Goal: Task Accomplishment & Management: Use online tool/utility

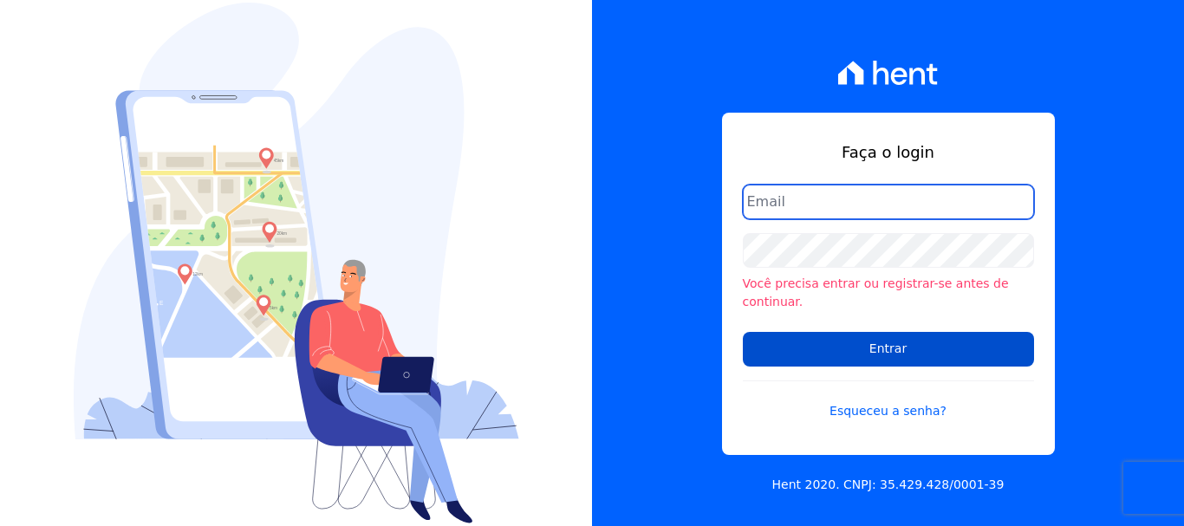
type input "renato.rodrigues@viasul.com"
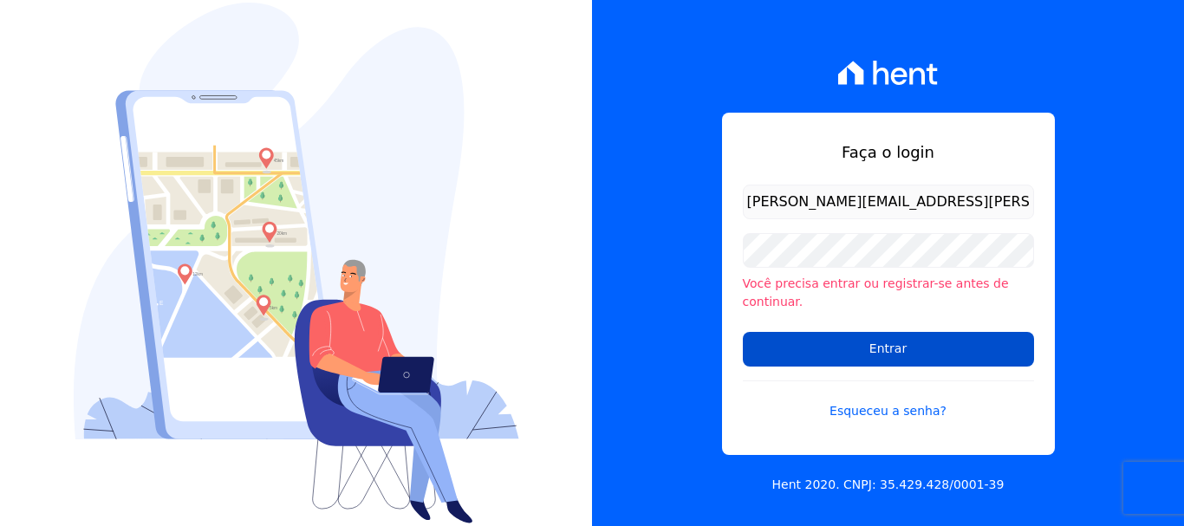
click at [937, 342] on input "Entrar" at bounding box center [888, 349] width 291 height 35
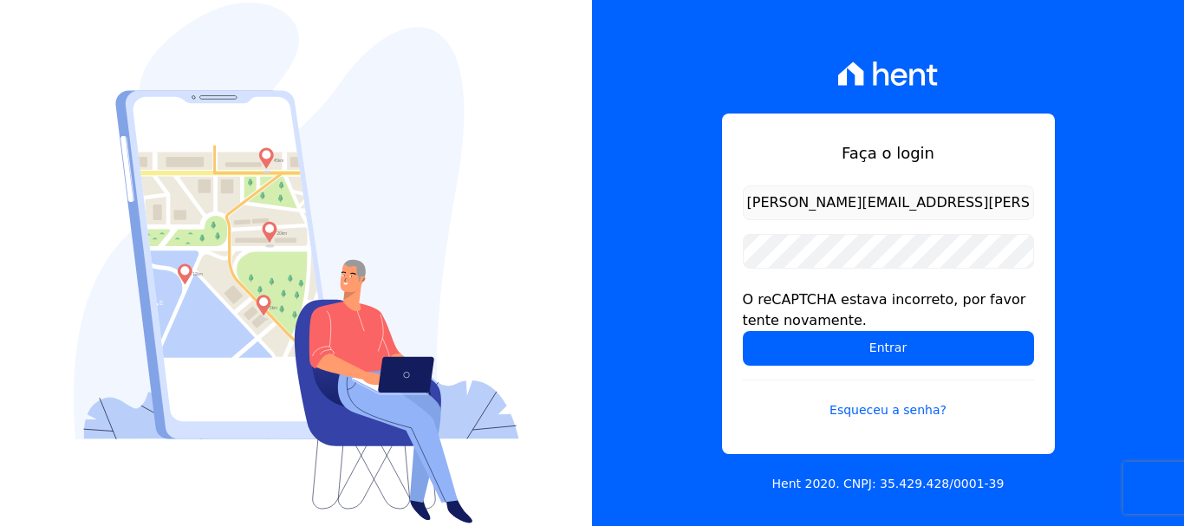
click at [890, 377] on form "renato.rodrigues@viasul.com O reCAPTCHA estava incorreto, por favor tente novam…" at bounding box center [888, 312] width 291 height 255
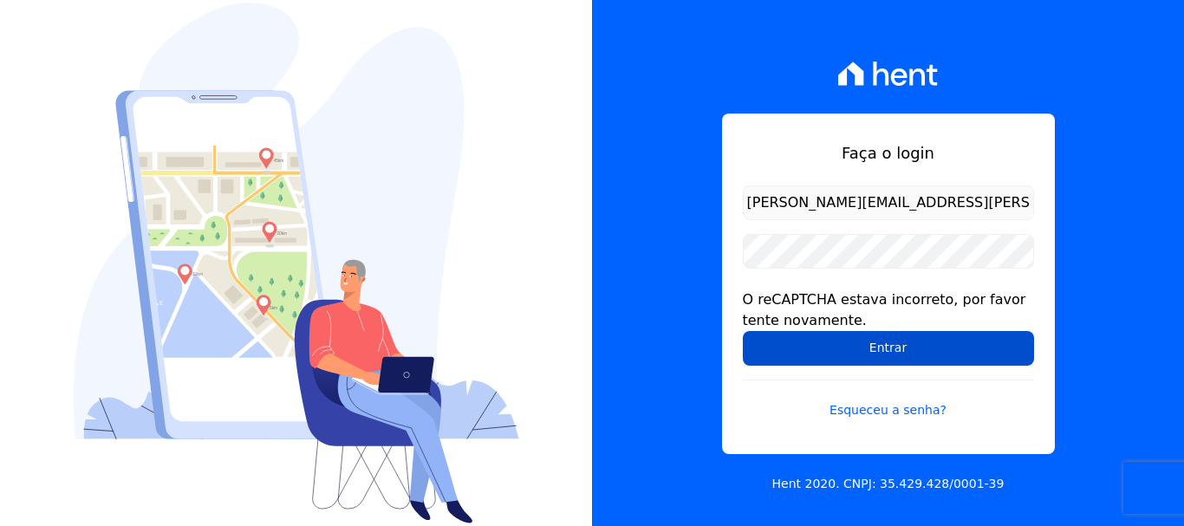
click at [886, 356] on input "Entrar" at bounding box center [888, 348] width 291 height 35
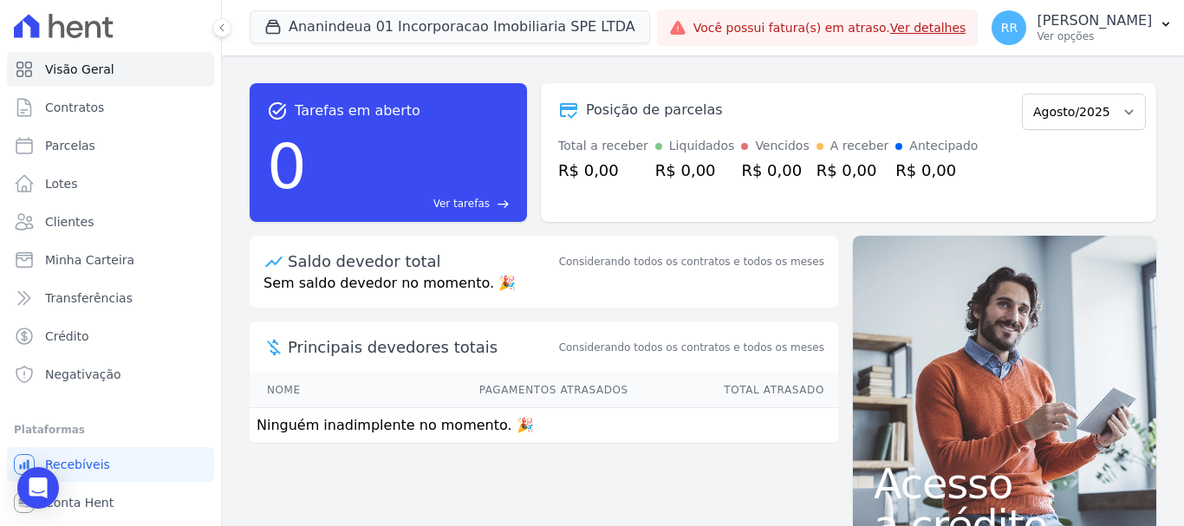
scroll to position [32, 0]
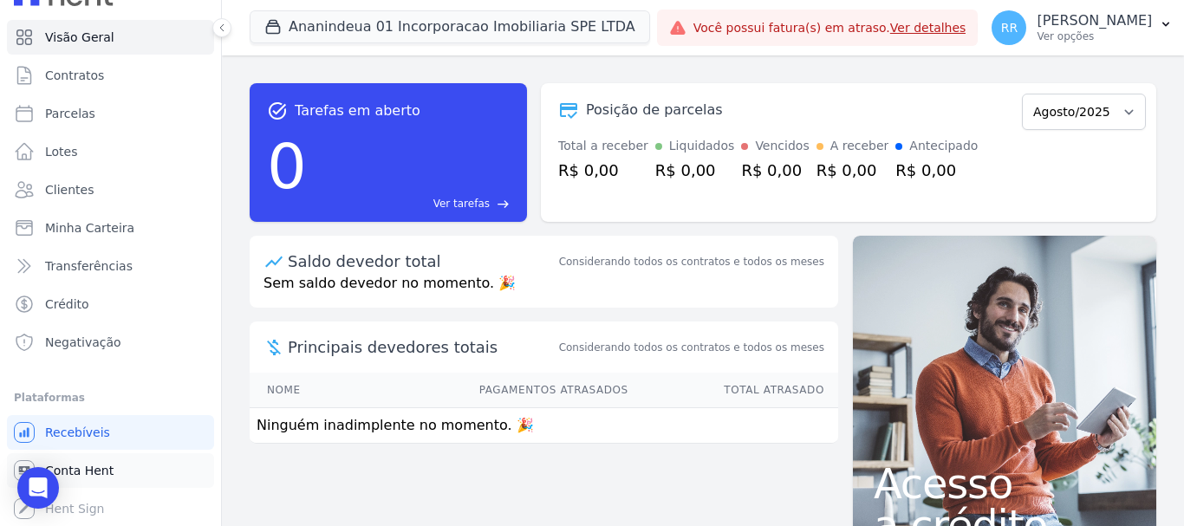
click at [90, 475] on span "Conta Hent" at bounding box center [79, 470] width 68 height 17
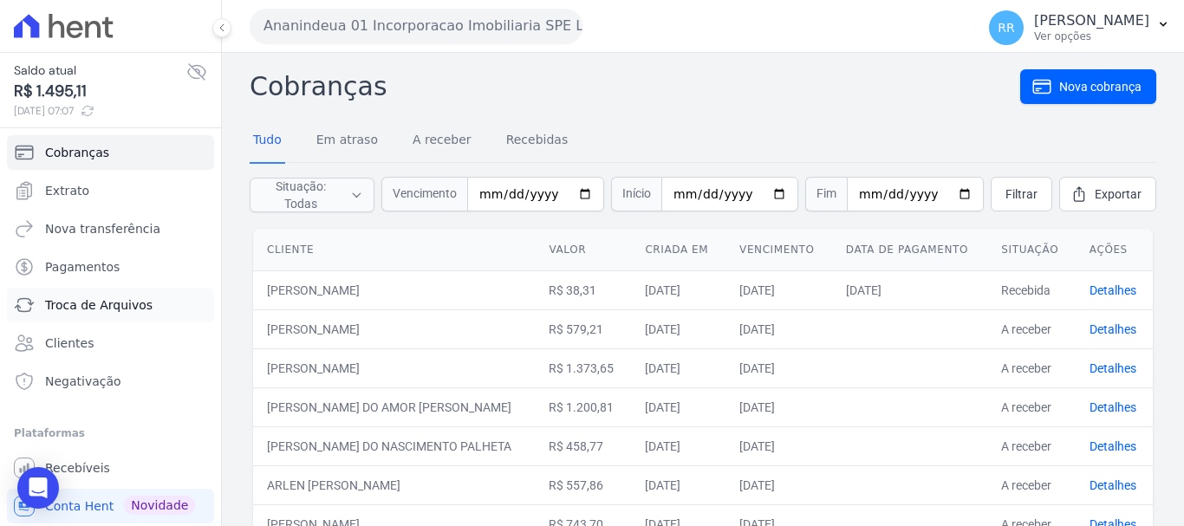
click at [113, 308] on span "Troca de Arquivos" at bounding box center [98, 304] width 107 height 17
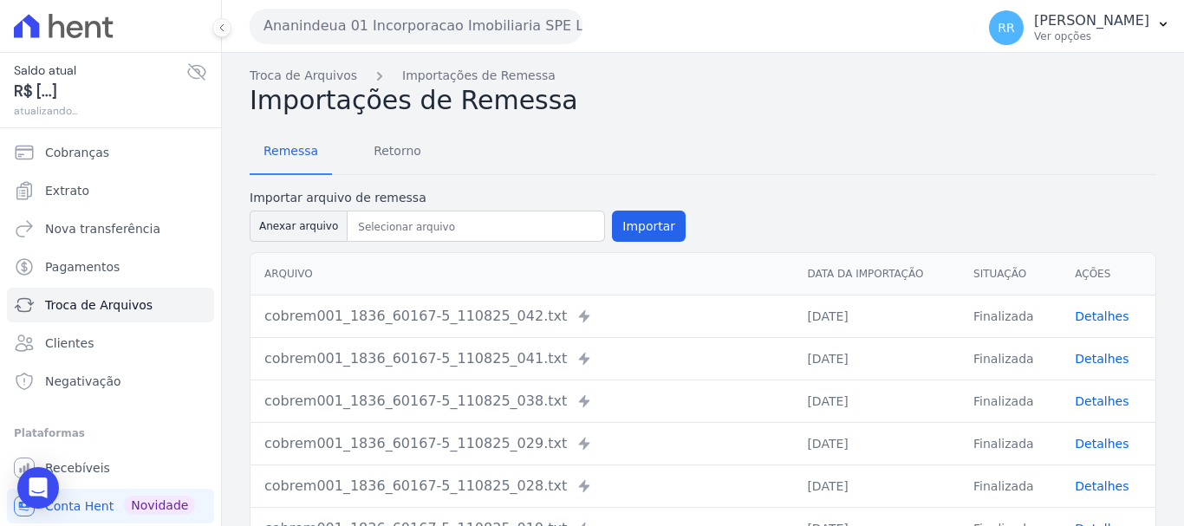
click at [399, 21] on button "Ananindeua 01 Incorporacao Imobiliaria SPE LTDA" at bounding box center [416, 26] width 333 height 35
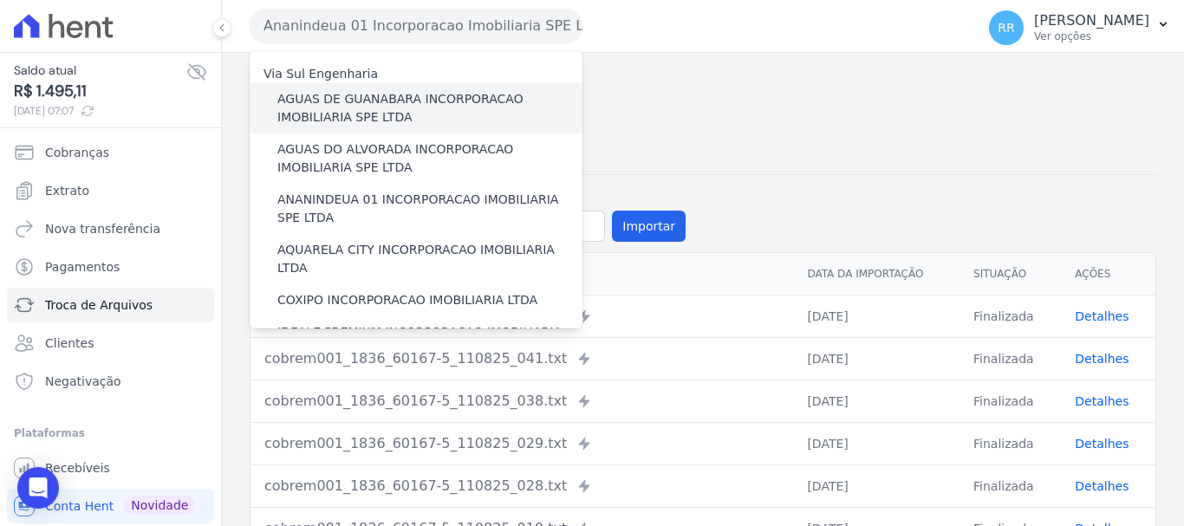
click at [435, 95] on label "AGUAS DE GUANABARA INCORPORACAO IMOBILIARIA SPE LTDA" at bounding box center [429, 108] width 305 height 36
click at [0, 0] on input "AGUAS DE GUANABARA INCORPORACAO IMOBILIARIA SPE LTDA" at bounding box center [0, 0] width 0 height 0
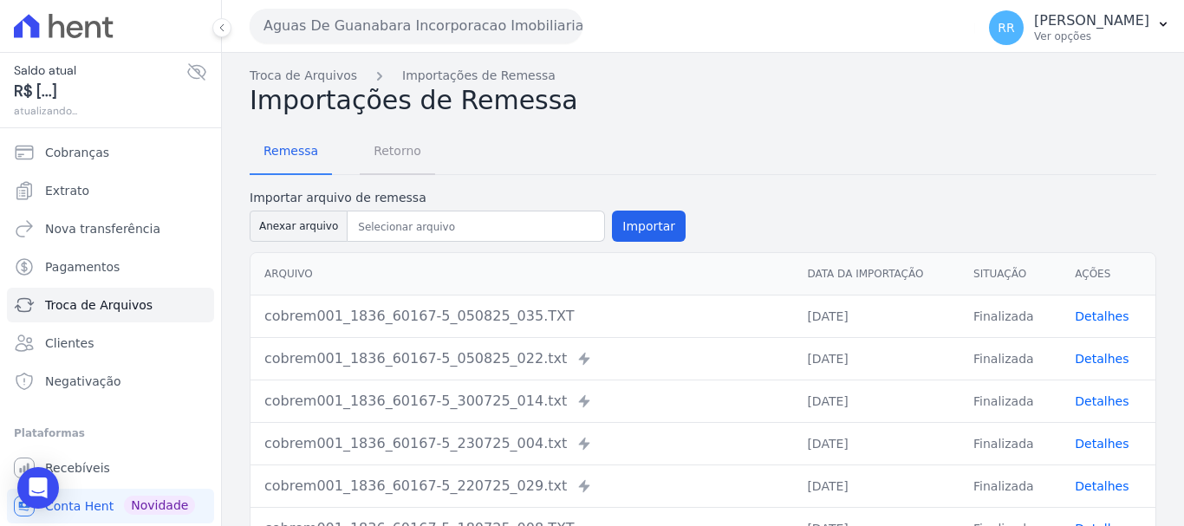
click at [399, 147] on span "Retorno" at bounding box center [397, 150] width 68 height 35
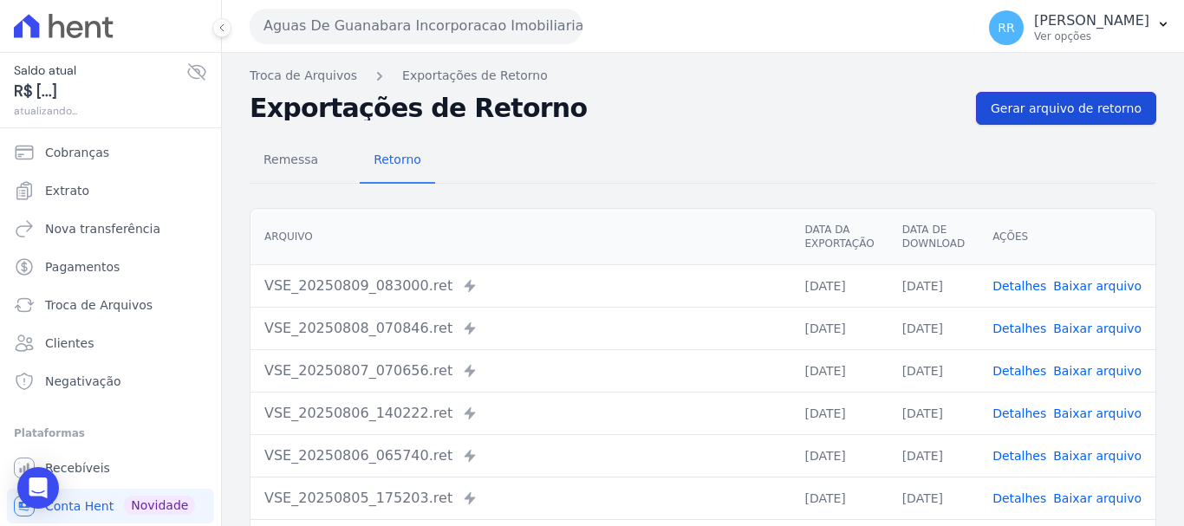
click at [1062, 118] on link "Gerar arquivo de retorno" at bounding box center [1066, 108] width 180 height 33
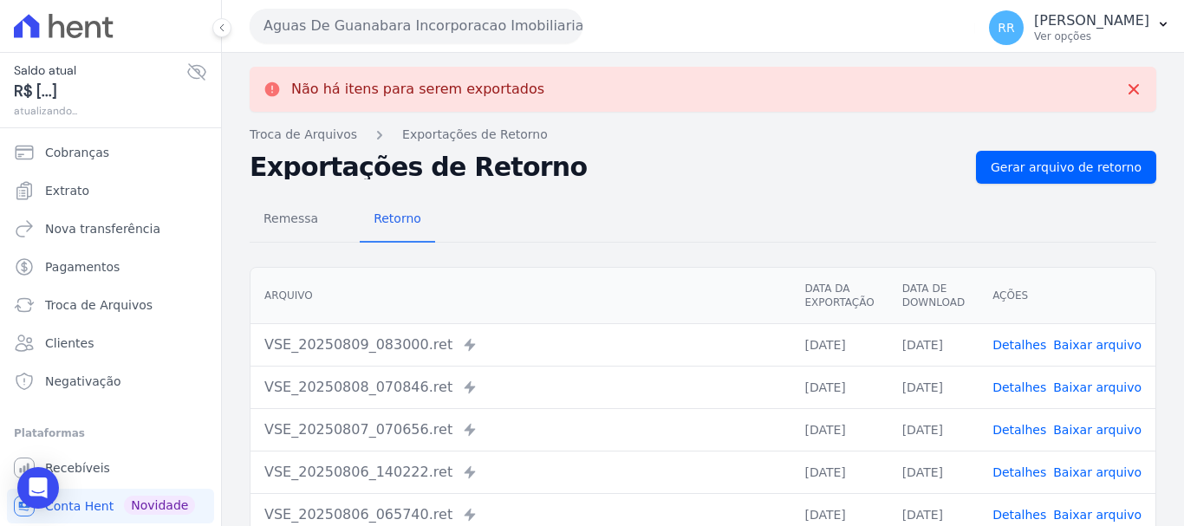
click at [392, 24] on button "Aguas De Guanabara Incorporacao Imobiliaria SPE LTDA" at bounding box center [416, 26] width 333 height 35
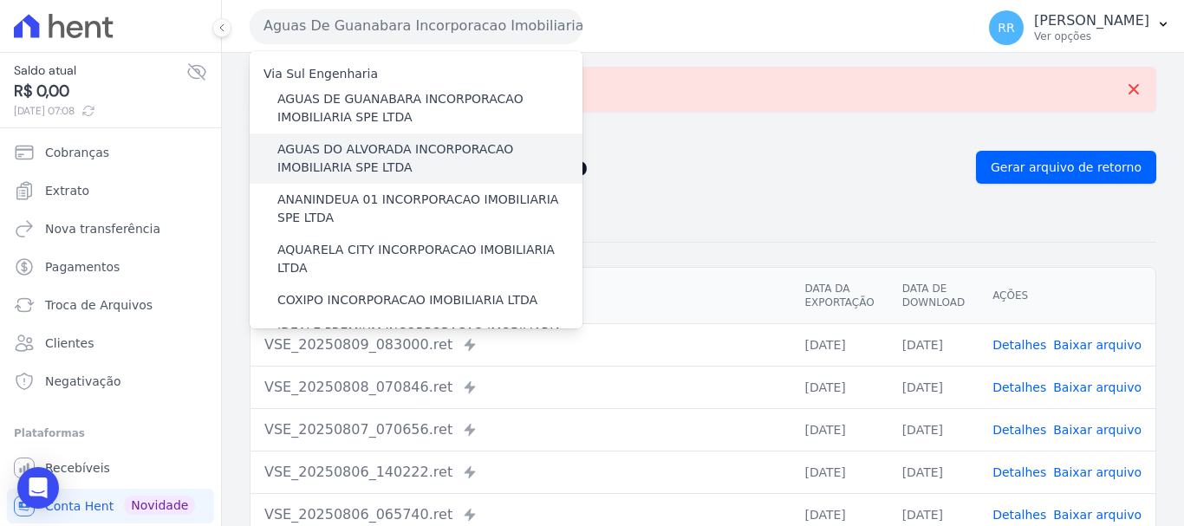
click at [391, 144] on label "AGUAS DO ALVORADA INCORPORACAO IMOBILIARIA SPE LTDA" at bounding box center [429, 158] width 305 height 36
click at [0, 0] on input "AGUAS DO ALVORADA INCORPORACAO IMOBILIARIA SPE LTDA" at bounding box center [0, 0] width 0 height 0
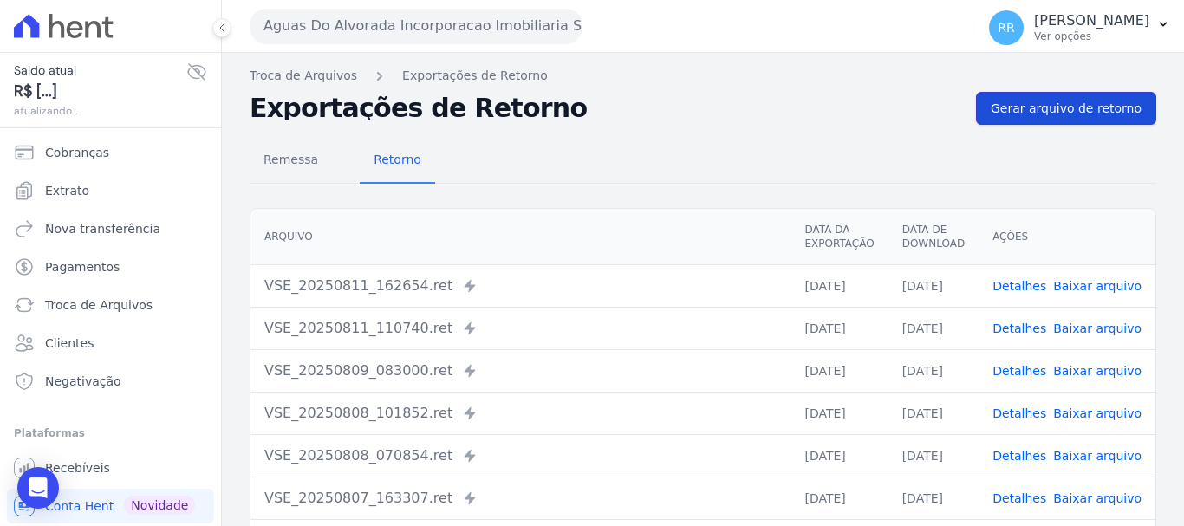
click at [1080, 92] on link "Gerar arquivo de retorno" at bounding box center [1066, 108] width 180 height 33
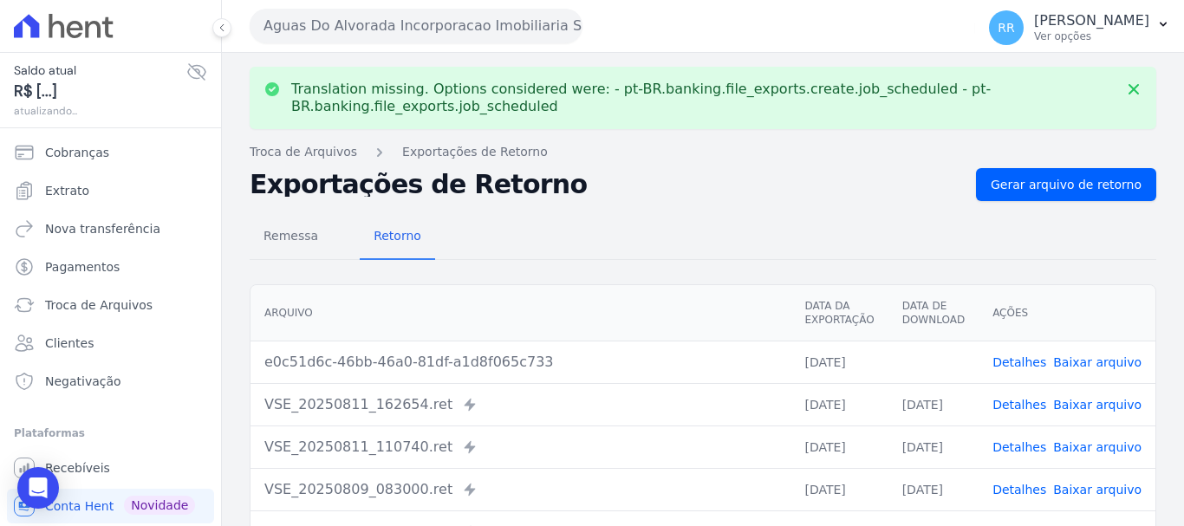
click at [1093, 360] on link "Baixar arquivo" at bounding box center [1097, 362] width 88 height 14
click at [507, 23] on button "Aguas Do Alvorada Incorporacao Imobiliaria SPE LTDA" at bounding box center [416, 26] width 333 height 35
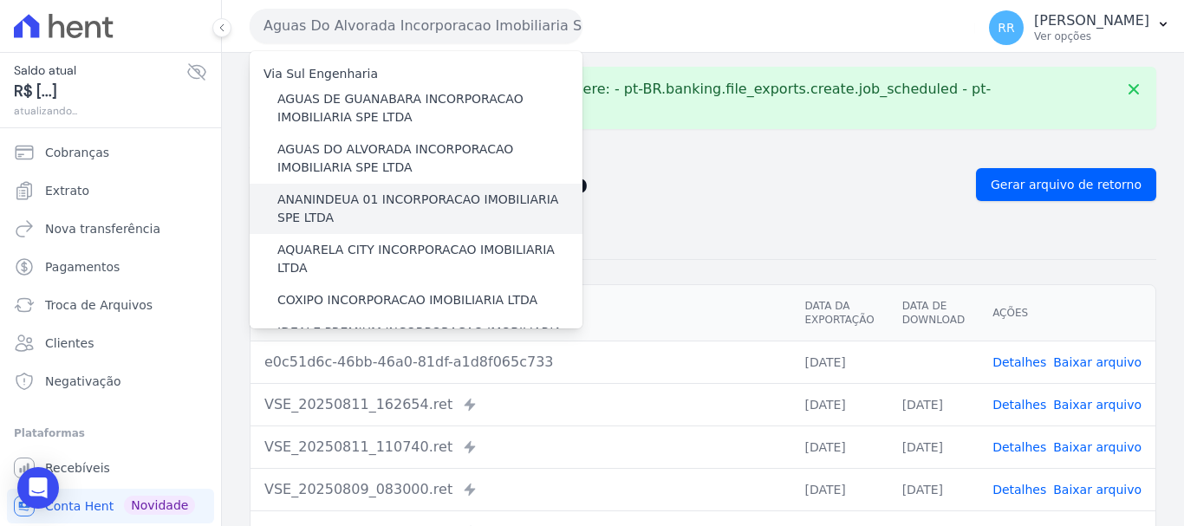
click at [452, 222] on label "ANANINDEUA 01 INCORPORACAO IMOBILIARIA SPE LTDA" at bounding box center [429, 209] width 305 height 36
click at [0, 0] on input "ANANINDEUA 01 INCORPORACAO IMOBILIARIA SPE LTDA" at bounding box center [0, 0] width 0 height 0
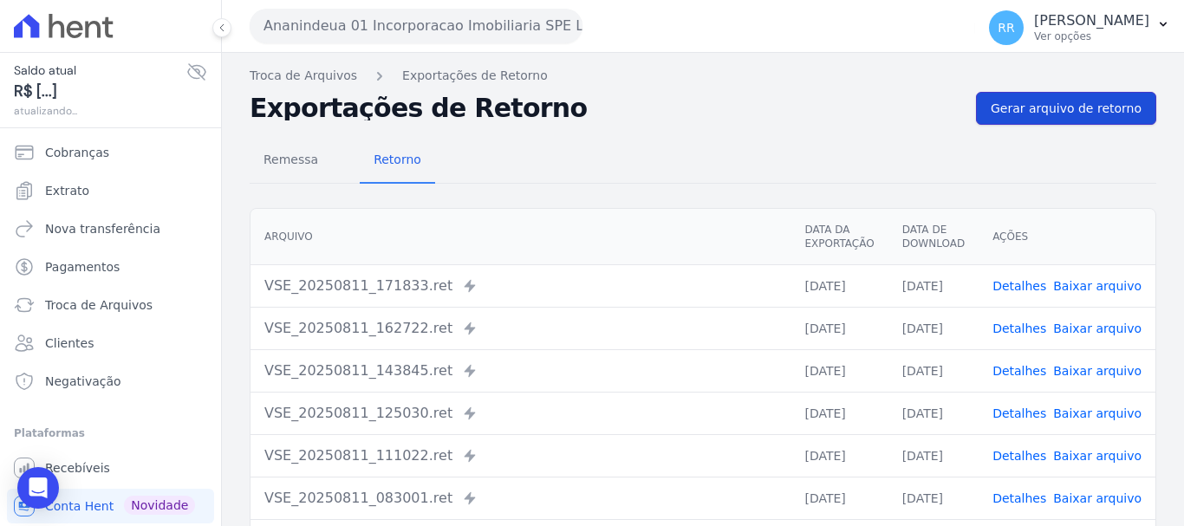
click at [1085, 120] on link "Gerar arquivo de retorno" at bounding box center [1066, 108] width 180 height 33
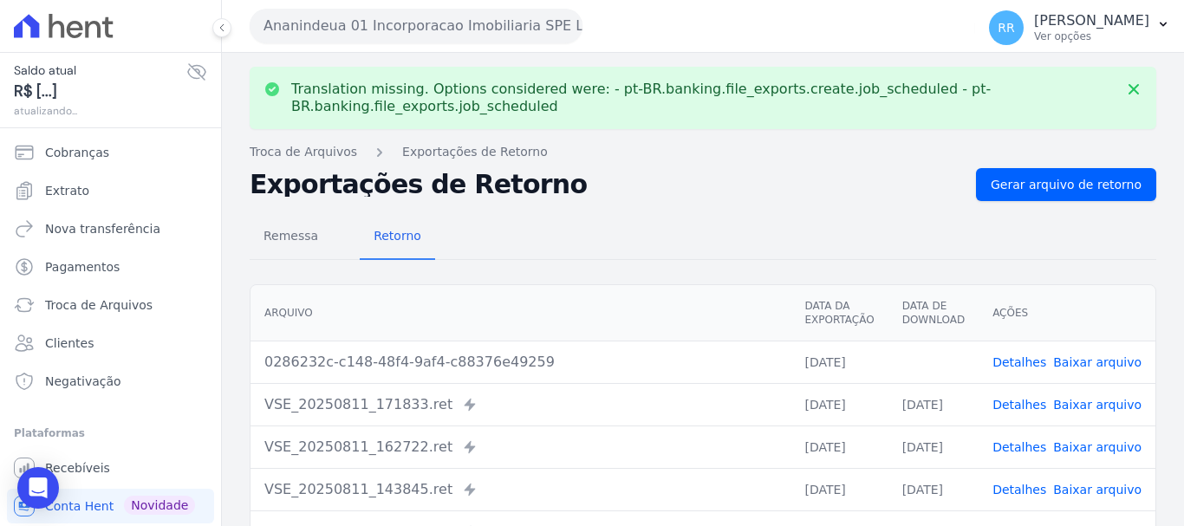
click at [1077, 371] on td "Detalhes Baixar arquivo" at bounding box center [1066, 362] width 177 height 42
click at [1079, 365] on link "Baixar arquivo" at bounding box center [1097, 362] width 88 height 14
click at [408, 11] on button "Ananindeua 01 Incorporacao Imobiliaria SPE LTDA" at bounding box center [416, 26] width 333 height 35
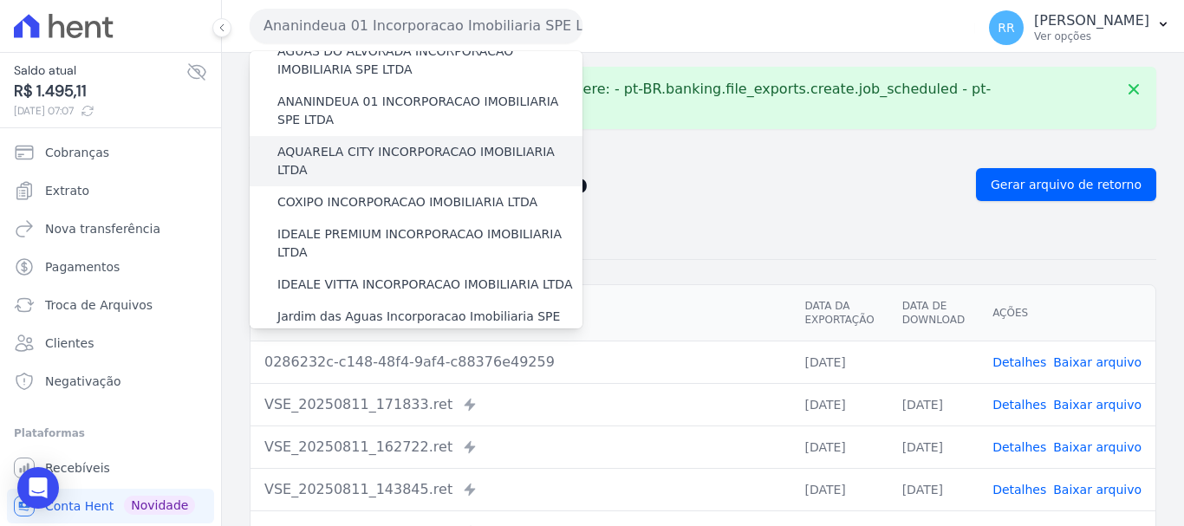
scroll to position [87, 0]
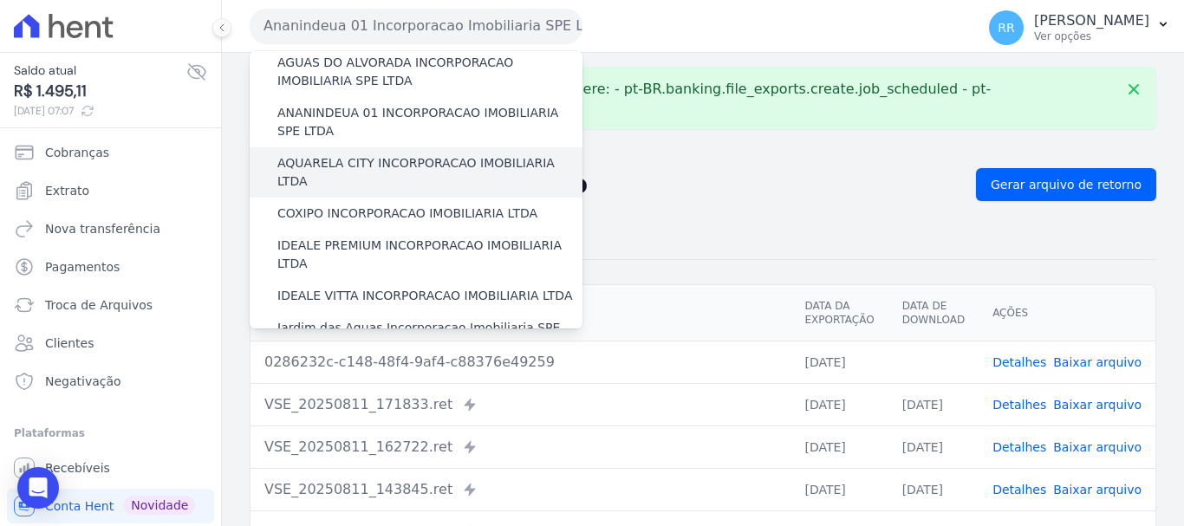
click at [390, 159] on label "AQUARELA CITY INCORPORACAO IMOBILIARIA LTDA" at bounding box center [429, 172] width 305 height 36
click at [0, 0] on input "AQUARELA CITY INCORPORACAO IMOBILIARIA LTDA" at bounding box center [0, 0] width 0 height 0
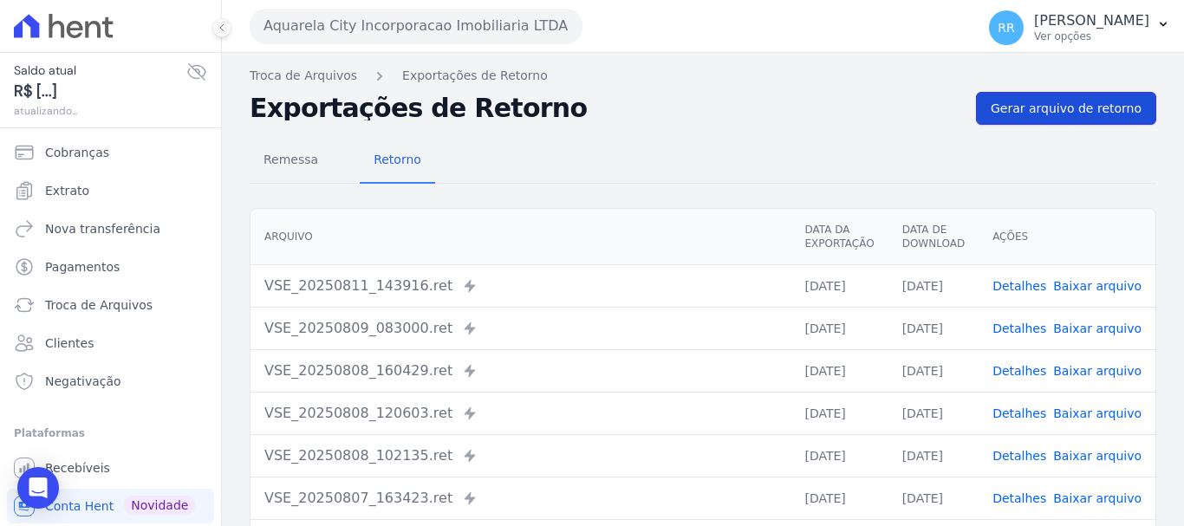
click at [1038, 113] on span "Gerar arquivo de retorno" at bounding box center [1065, 108] width 151 height 17
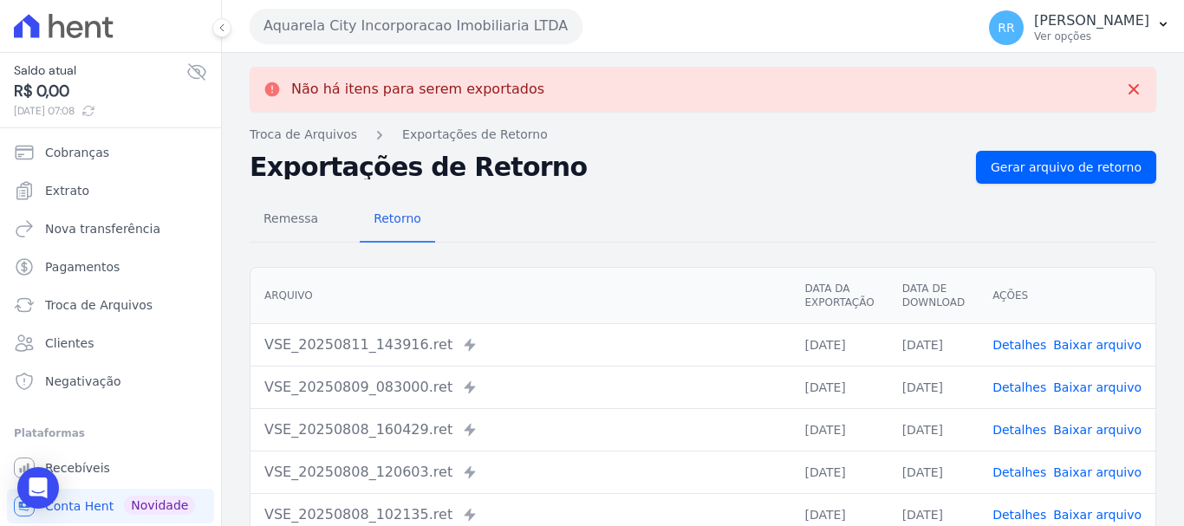
click at [473, 21] on button "Aquarela City Incorporacao Imobiliaria LTDA" at bounding box center [416, 26] width 333 height 35
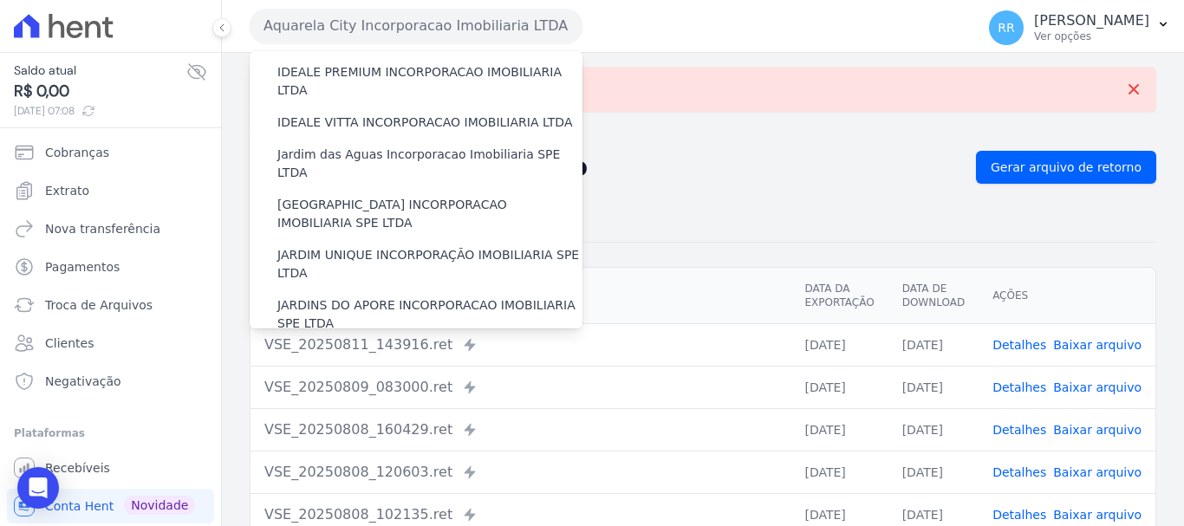
scroll to position [173, 0]
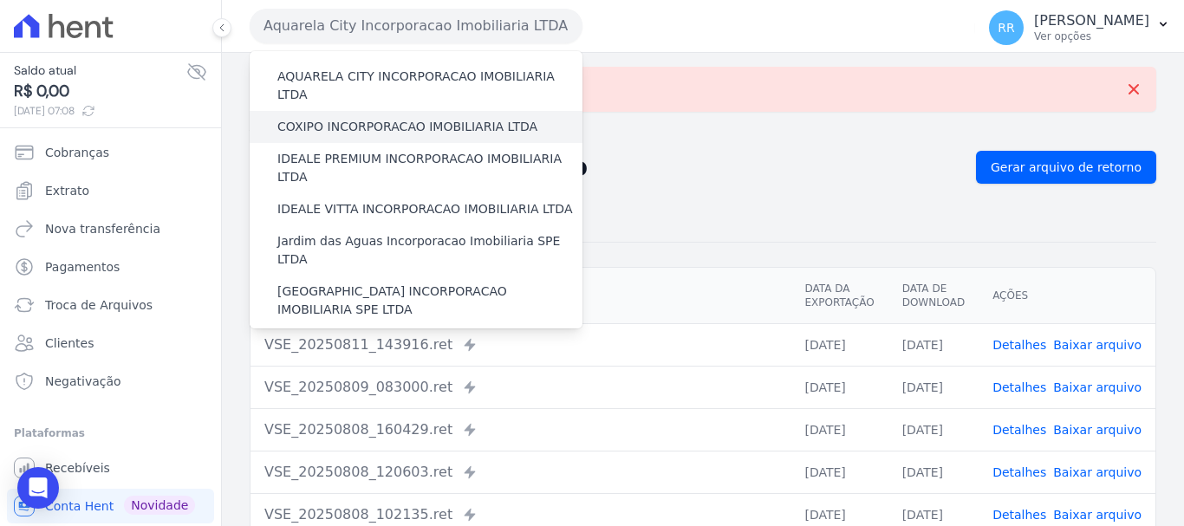
click at [452, 118] on label "COXIPO INCORPORACAO IMOBILIARIA LTDA" at bounding box center [407, 127] width 260 height 18
click at [0, 0] on input "COXIPO INCORPORACAO IMOBILIARIA LTDA" at bounding box center [0, 0] width 0 height 0
click at [452, 118] on label "COXIPO INCORPORACAO IMOBILIARIA LTDA" at bounding box center [407, 127] width 260 height 18
click at [0, 0] on input "COXIPO INCORPORACAO IMOBILIARIA LTDA" at bounding box center [0, 0] width 0 height 0
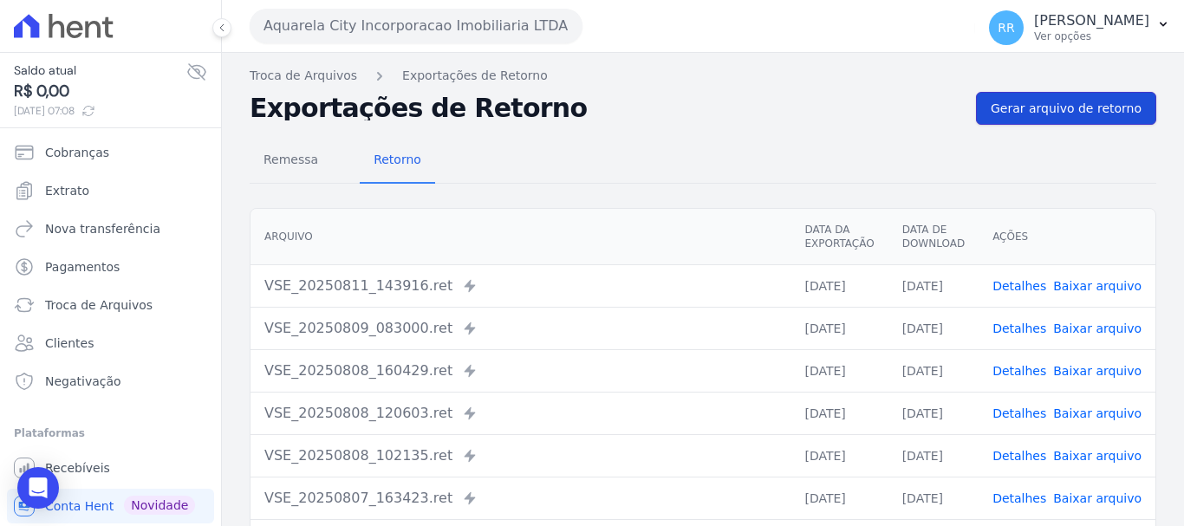
click at [1043, 100] on span "Gerar arquivo de retorno" at bounding box center [1065, 108] width 151 height 17
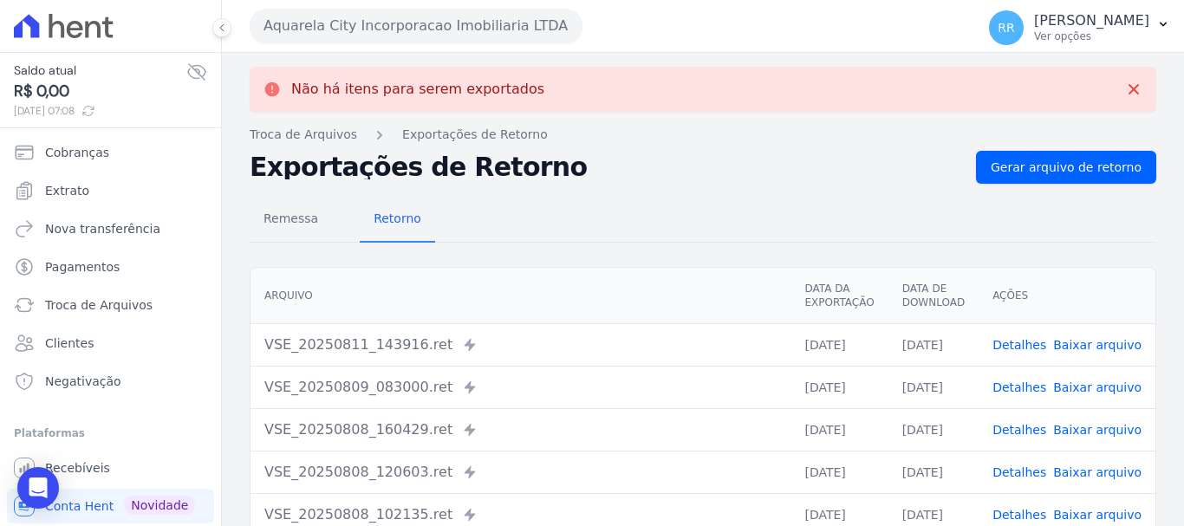
drag, startPoint x: 504, startPoint y: 20, endPoint x: 503, endPoint y: 62, distance: 42.5
click at [504, 19] on button "Aquarela City Incorporacao Imobiliaria LTDA" at bounding box center [416, 26] width 333 height 35
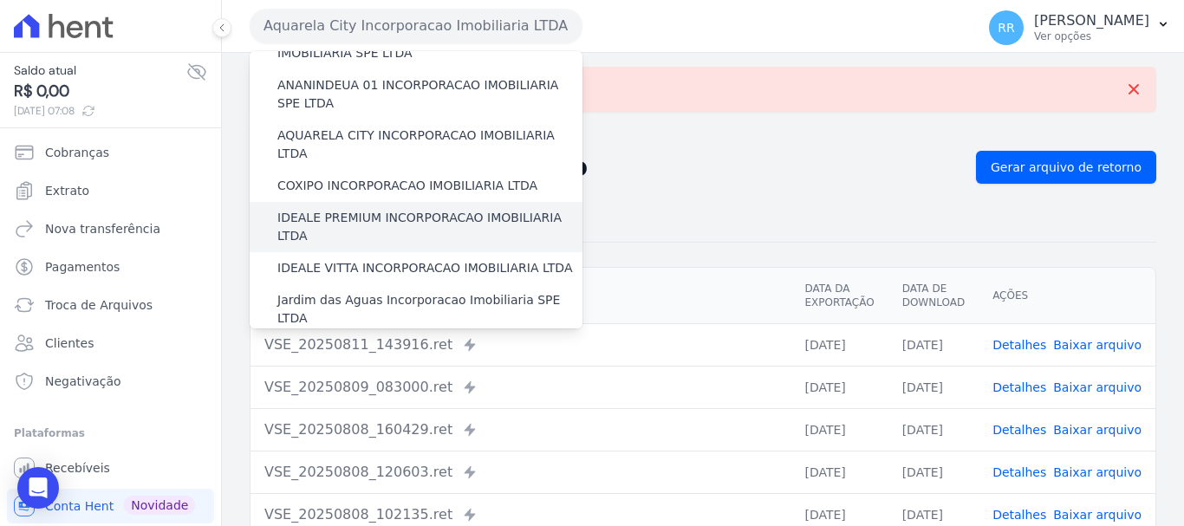
scroll to position [87, 0]
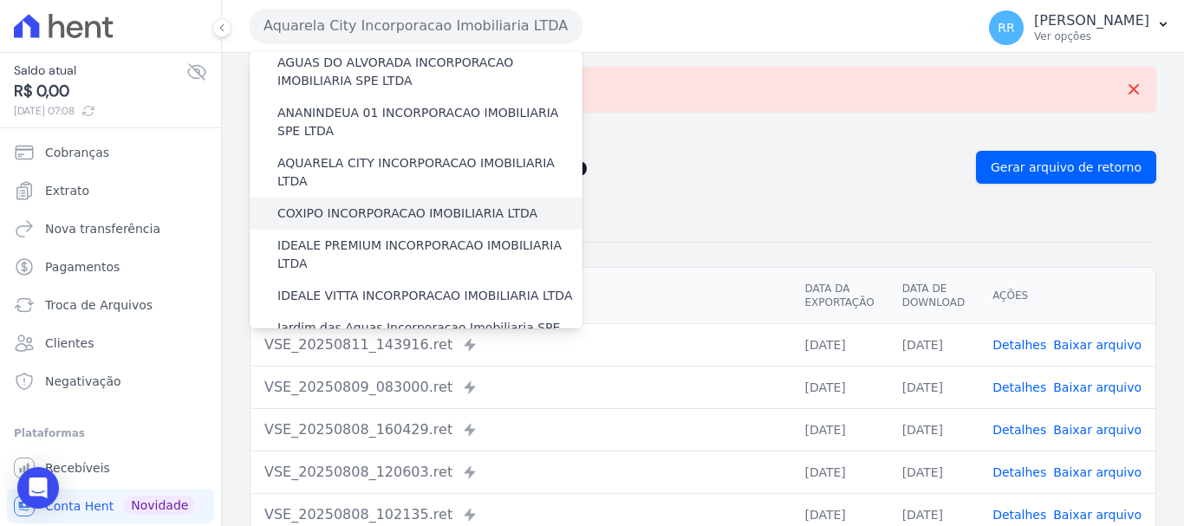
click at [367, 204] on label "COXIPO INCORPORACAO IMOBILIARIA LTDA" at bounding box center [407, 213] width 260 height 18
click at [0, 0] on input "COXIPO INCORPORACAO IMOBILIARIA LTDA" at bounding box center [0, 0] width 0 height 0
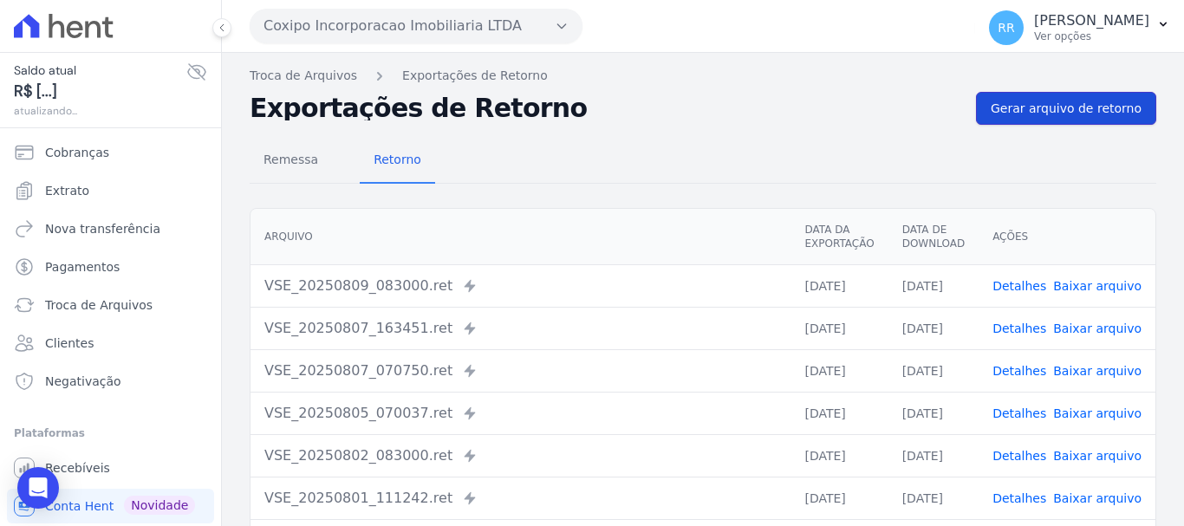
click at [989, 114] on link "Gerar arquivo de retorno" at bounding box center [1066, 108] width 180 height 33
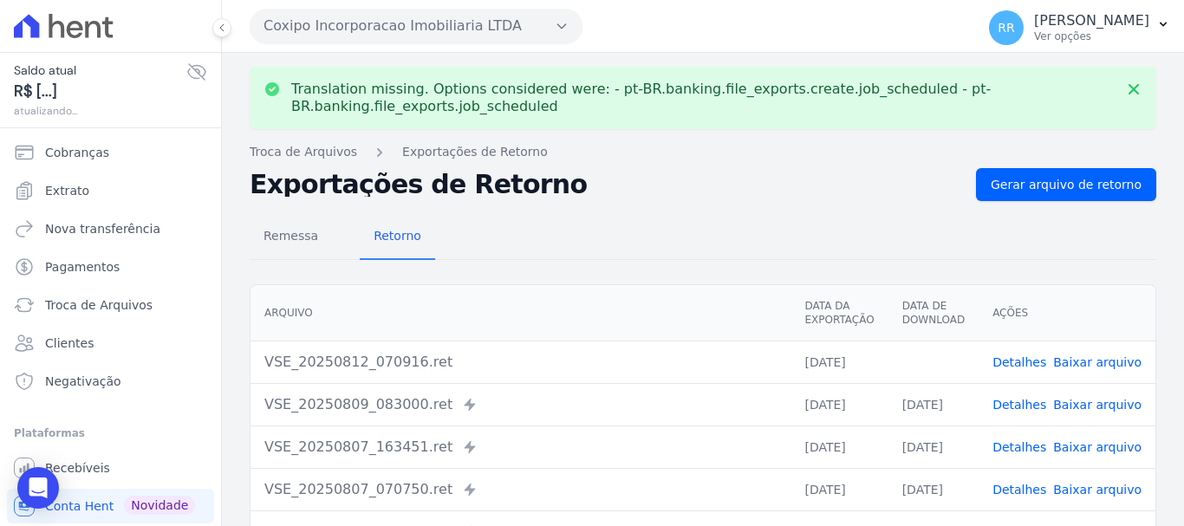
click at [1077, 365] on link "Baixar arquivo" at bounding box center [1097, 362] width 88 height 14
click at [454, 23] on button "Coxipo Incorporacao Imobiliaria LTDA" at bounding box center [416, 26] width 333 height 35
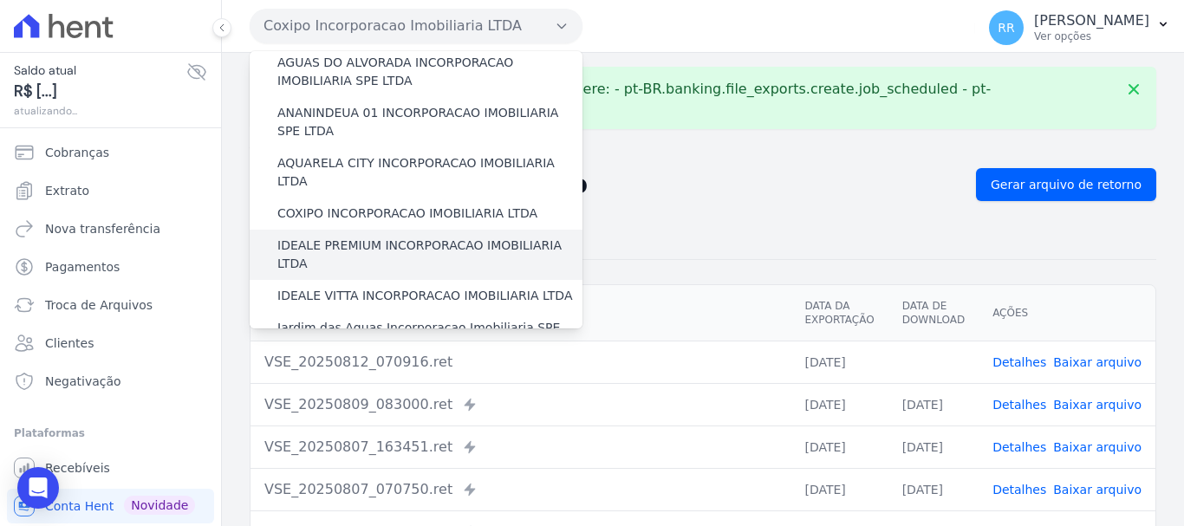
click at [352, 237] on label "IDEALE PREMIUM INCORPORACAO IMOBILIARIA LTDA" at bounding box center [429, 255] width 305 height 36
click at [0, 0] on input "IDEALE PREMIUM INCORPORACAO IMOBILIARIA LTDA" at bounding box center [0, 0] width 0 height 0
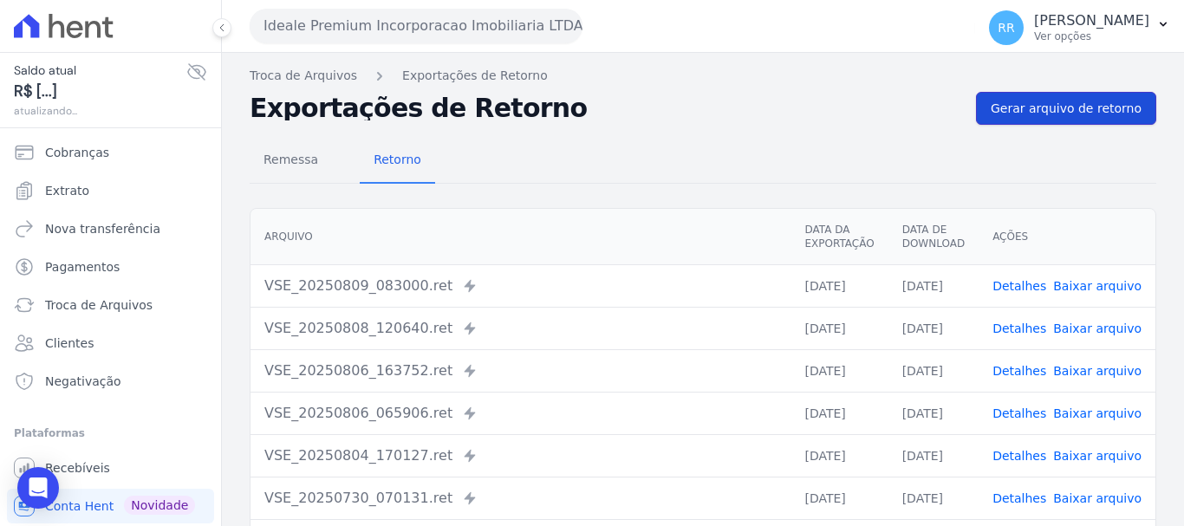
click at [1069, 110] on span "Gerar arquivo de retorno" at bounding box center [1065, 108] width 151 height 17
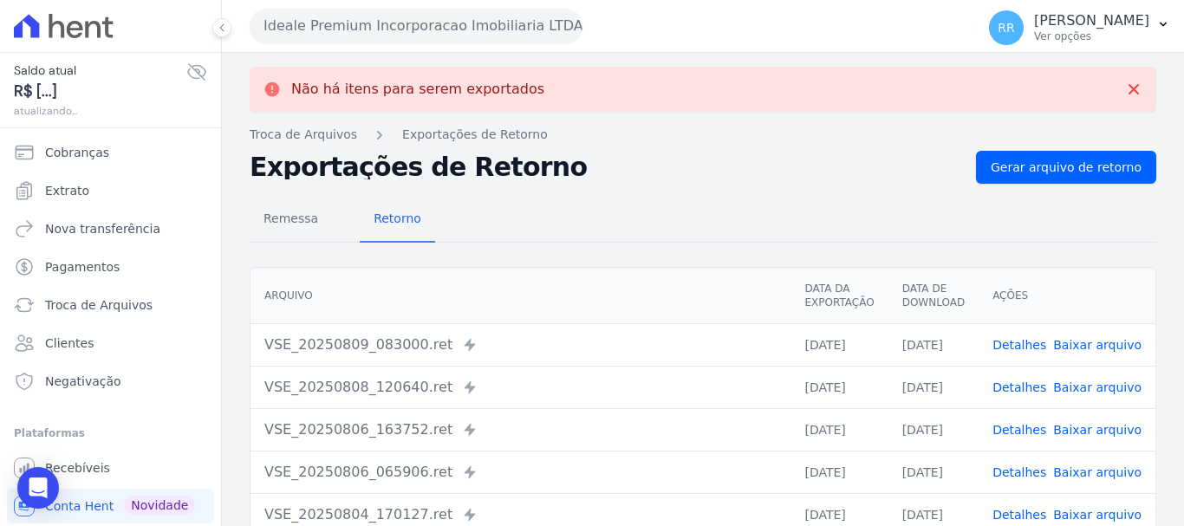
click at [495, 27] on button "Ideale Premium Incorporacao Imobiliaria LTDA" at bounding box center [416, 26] width 333 height 35
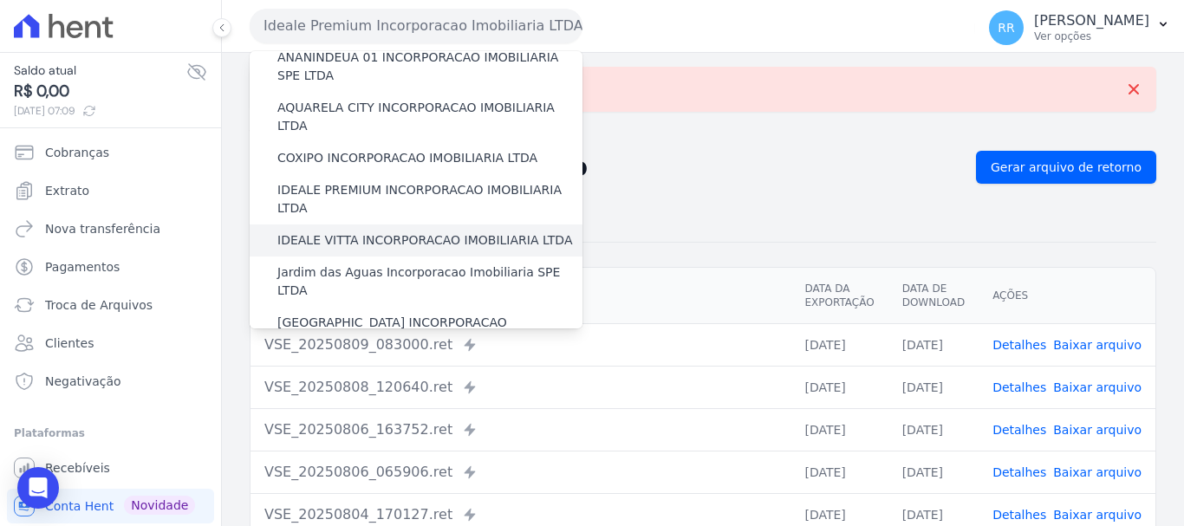
scroll to position [173, 0]
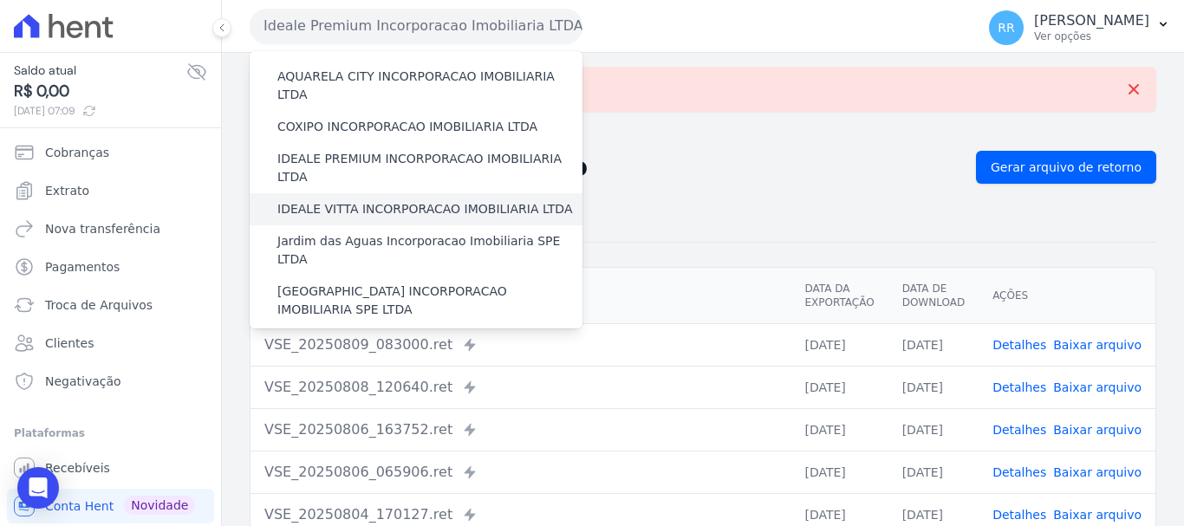
click at [399, 200] on label "IDEALE VITTA INCORPORACAO IMOBILIARIA LTDA" at bounding box center [424, 209] width 295 height 18
click at [0, 0] on input "IDEALE VITTA INCORPORACAO IMOBILIARIA LTDA" at bounding box center [0, 0] width 0 height 0
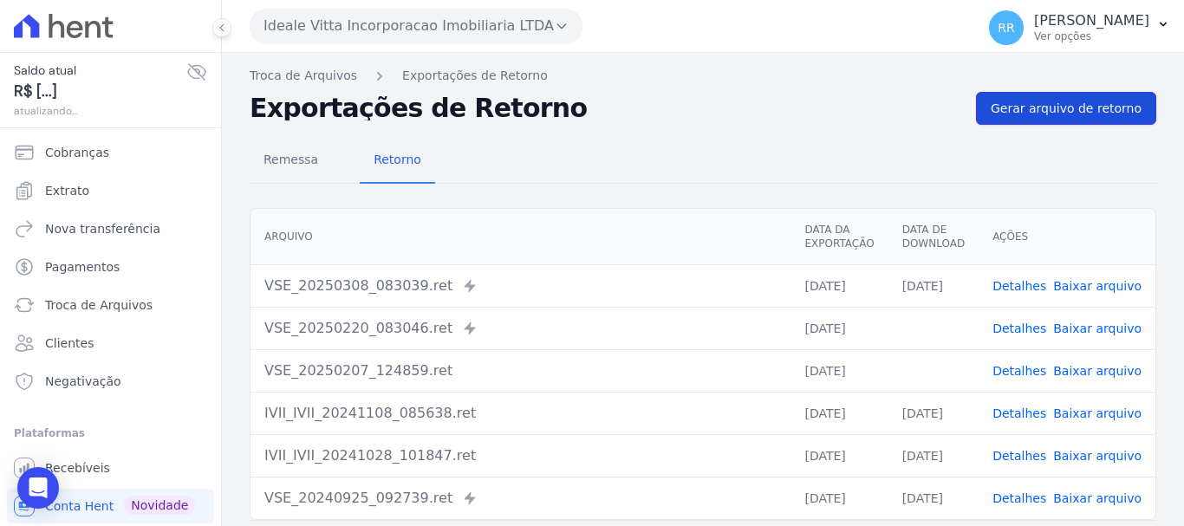
click at [1091, 112] on span "Gerar arquivo de retorno" at bounding box center [1065, 108] width 151 height 17
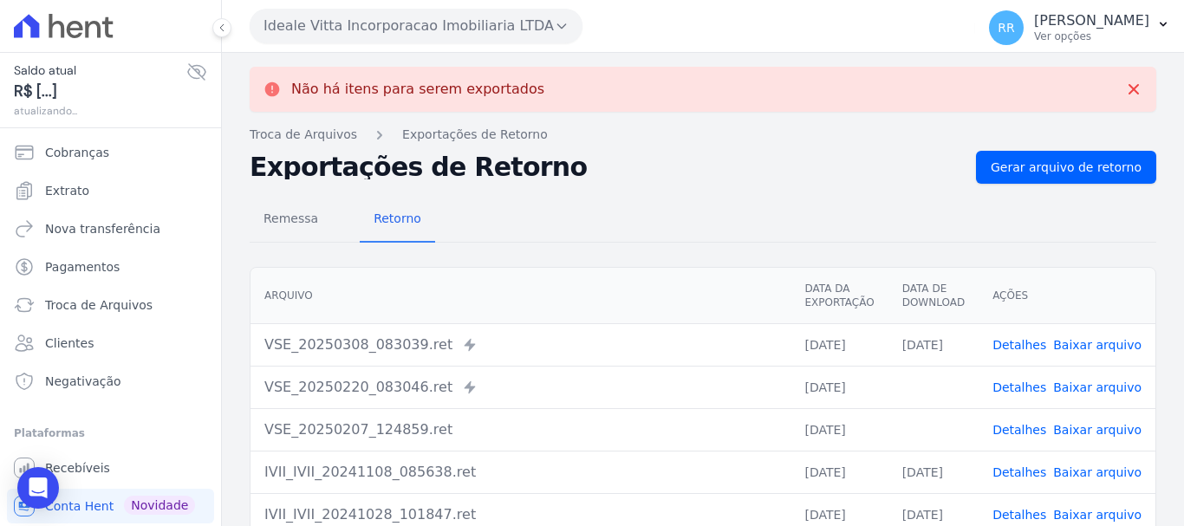
click at [490, 36] on button "Ideale Vitta Incorporacao Imobiliaria LTDA" at bounding box center [416, 26] width 333 height 35
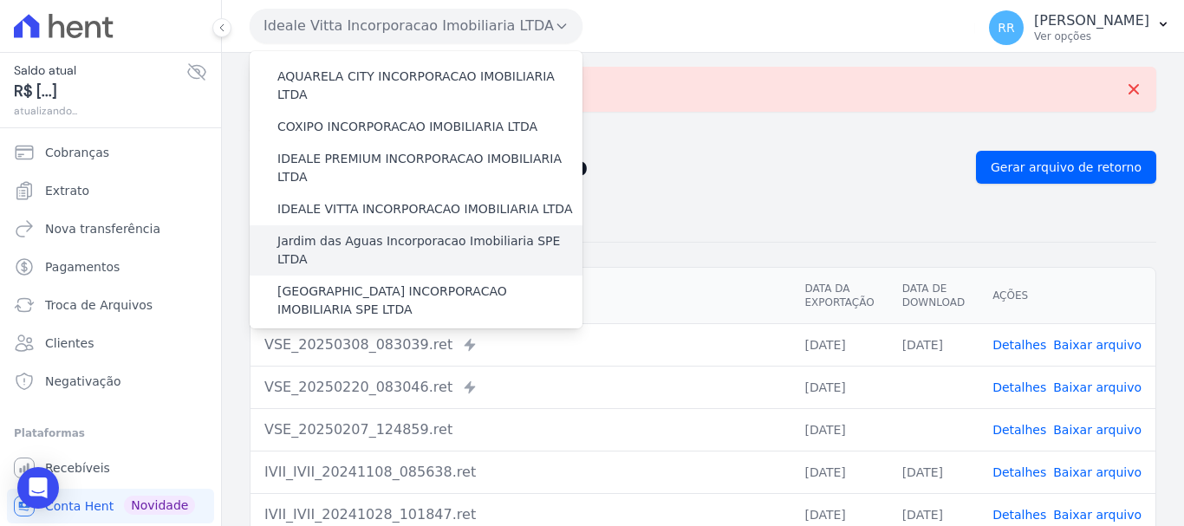
click at [430, 232] on label "Jardim das Aguas Incorporacao Imobiliaria SPE LTDA" at bounding box center [429, 250] width 305 height 36
click at [0, 0] on input "Jardim das Aguas Incorporacao Imobiliaria SPE LTDA" at bounding box center [0, 0] width 0 height 0
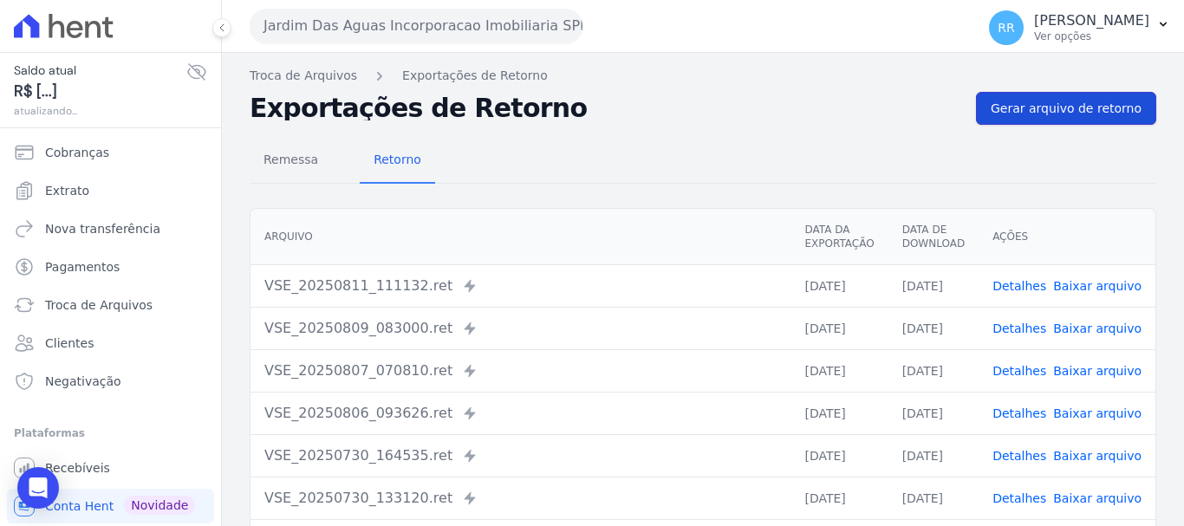
click at [1063, 115] on span "Gerar arquivo de retorno" at bounding box center [1065, 108] width 151 height 17
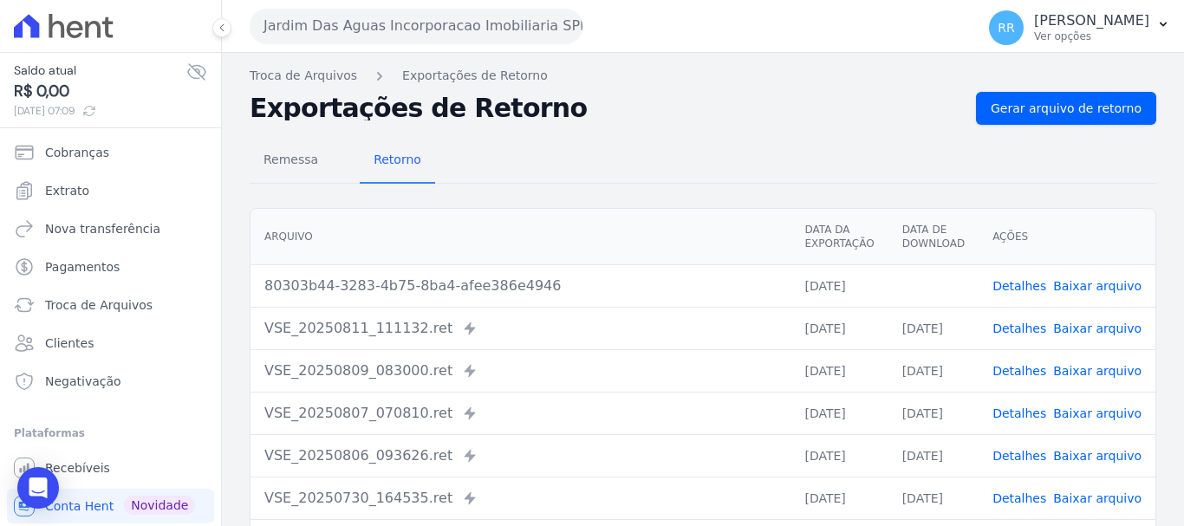
click at [1101, 291] on link "Baixar arquivo" at bounding box center [1097, 286] width 88 height 14
click at [466, 29] on button "Jardim Das Aguas Incorporacao Imobiliaria SPE LTDA" at bounding box center [416, 26] width 333 height 35
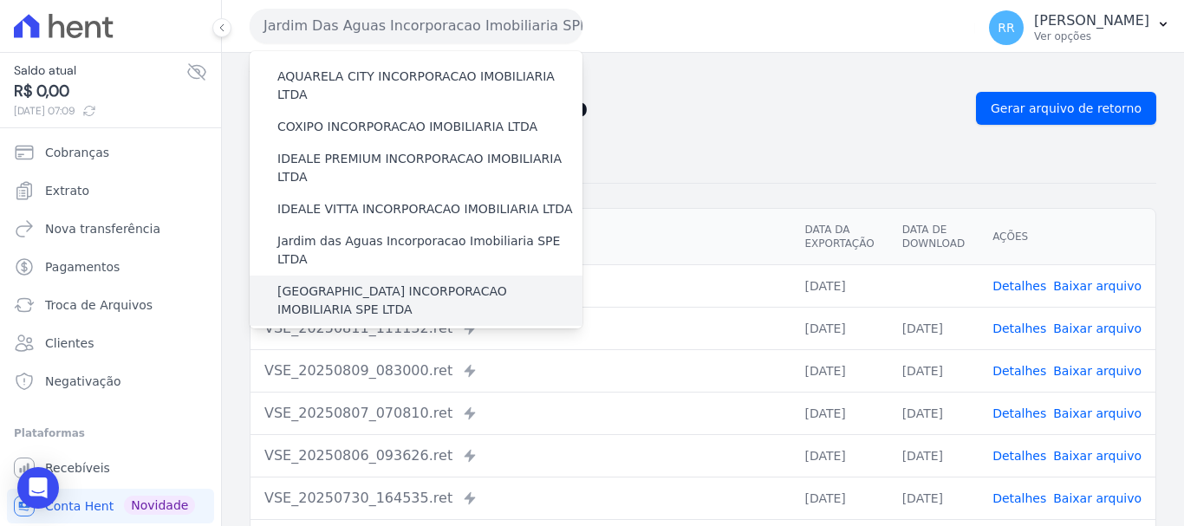
click at [373, 282] on label "[GEOGRAPHIC_DATA] INCORPORACAO IMOBILIARIA SPE LTDA" at bounding box center [429, 300] width 305 height 36
click at [0, 0] on input "[GEOGRAPHIC_DATA] INCORPORACAO IMOBILIARIA SPE LTDA" at bounding box center [0, 0] width 0 height 0
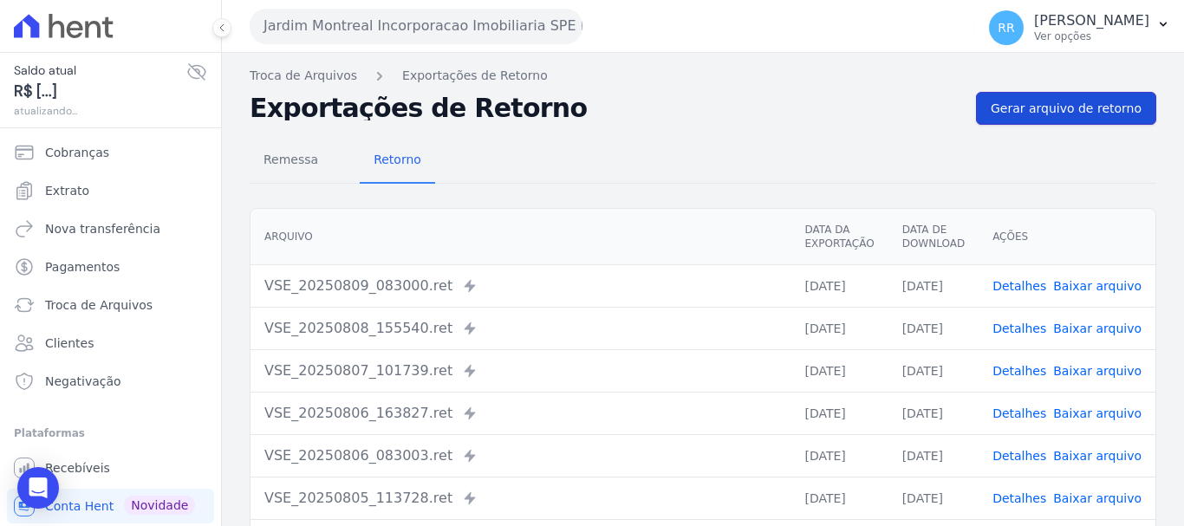
click at [1056, 106] on span "Gerar arquivo de retorno" at bounding box center [1065, 108] width 151 height 17
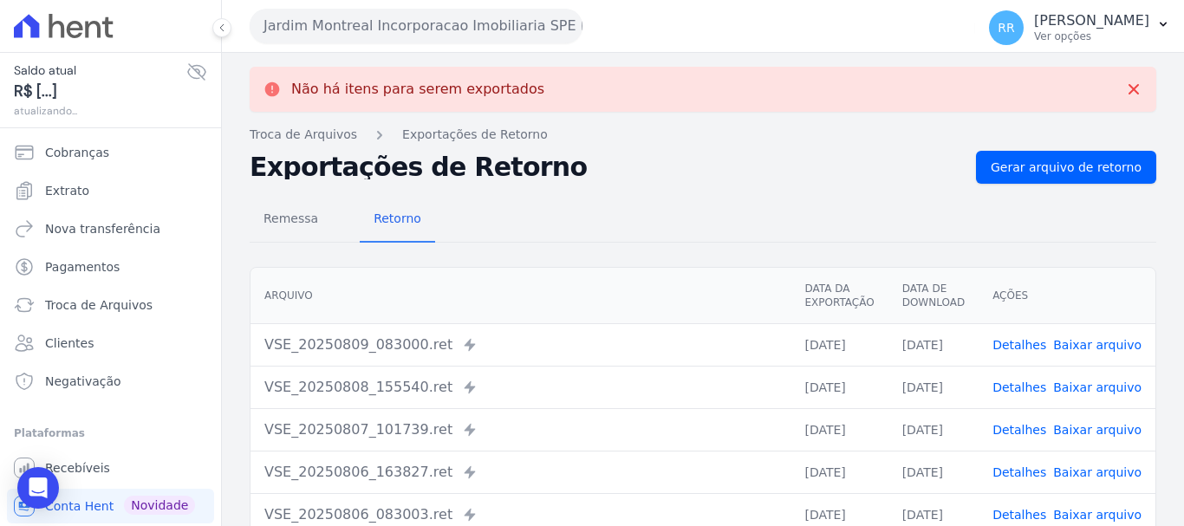
click at [454, 21] on button "Jardim Montreal Incorporacao Imobiliaria SPE LTDA" at bounding box center [416, 26] width 333 height 35
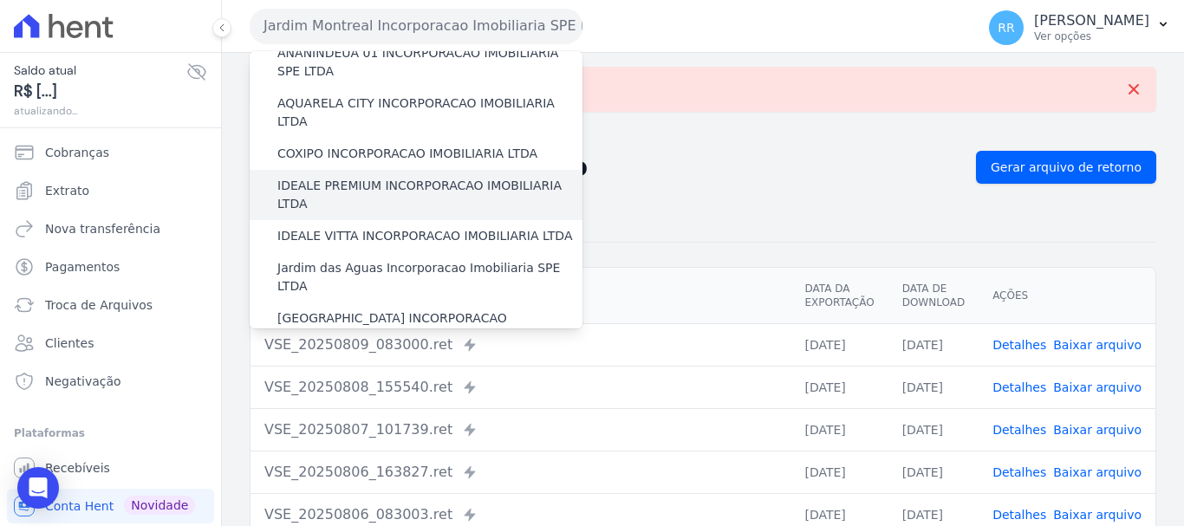
scroll to position [260, 0]
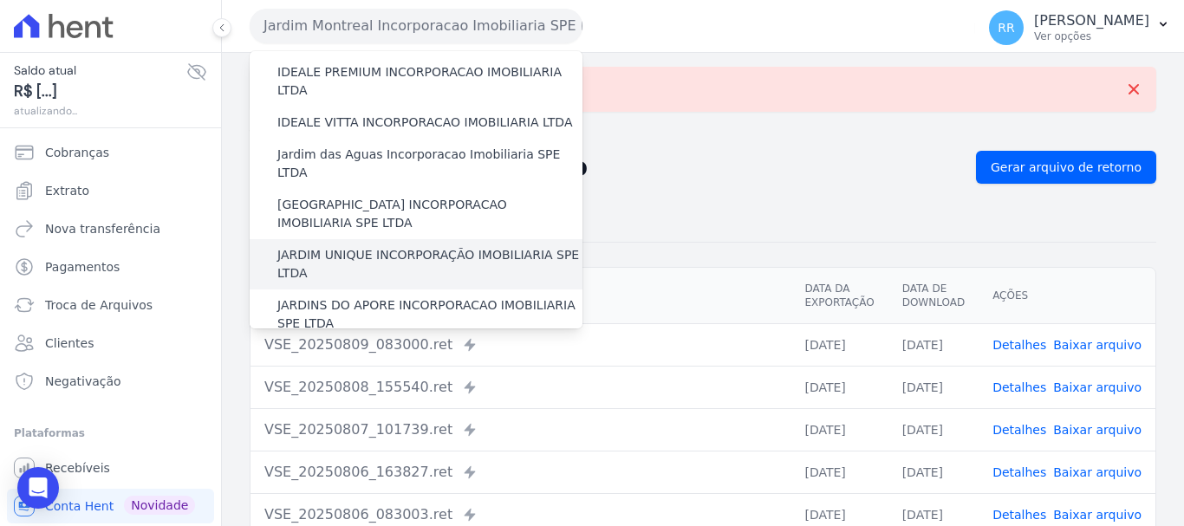
click at [372, 246] on label "JARDIM UNIQUE INCORPORAÇÃO IMOBILIARIA SPE LTDA" at bounding box center [429, 264] width 305 height 36
click at [0, 0] on input "JARDIM UNIQUE INCORPORAÇÃO IMOBILIARIA SPE LTDA" at bounding box center [0, 0] width 0 height 0
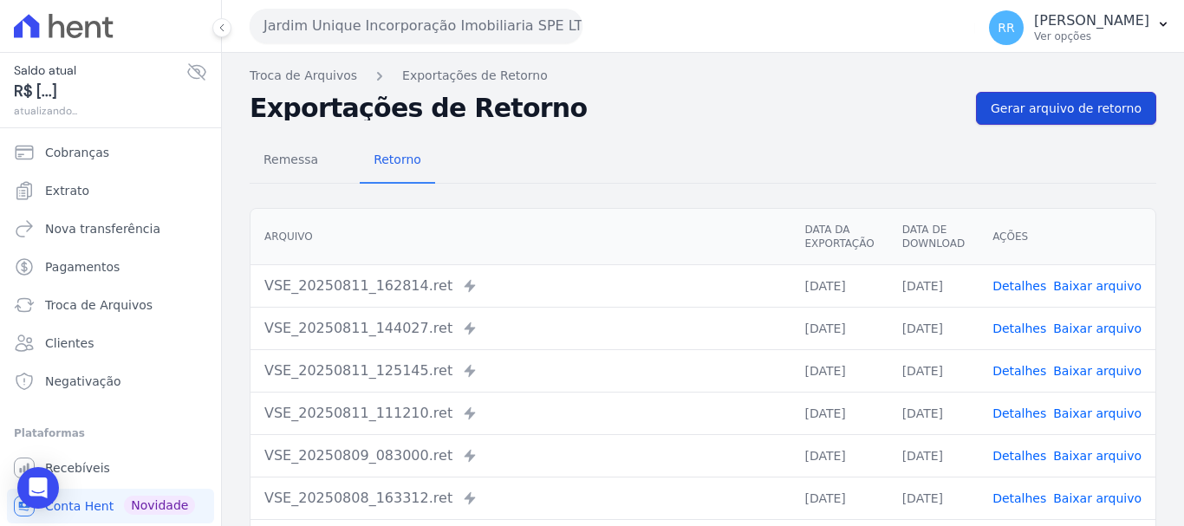
click at [1087, 110] on span "Gerar arquivo de retorno" at bounding box center [1065, 108] width 151 height 17
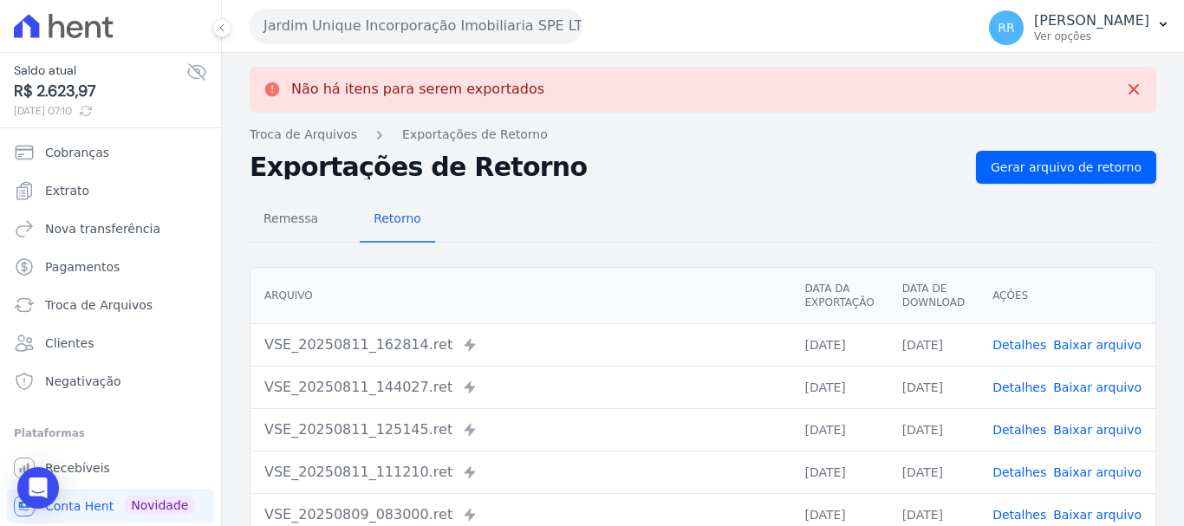
click at [494, 48] on div "Jardim Unique Incorporação Imobiliaria SPE LTDA Via Sul Engenharia AGUAS DE [GE…" at bounding box center [609, 26] width 718 height 54
click at [494, 36] on button "Jardim Unique Incorporação Imobiliaria SPE LTDA" at bounding box center [416, 26] width 333 height 35
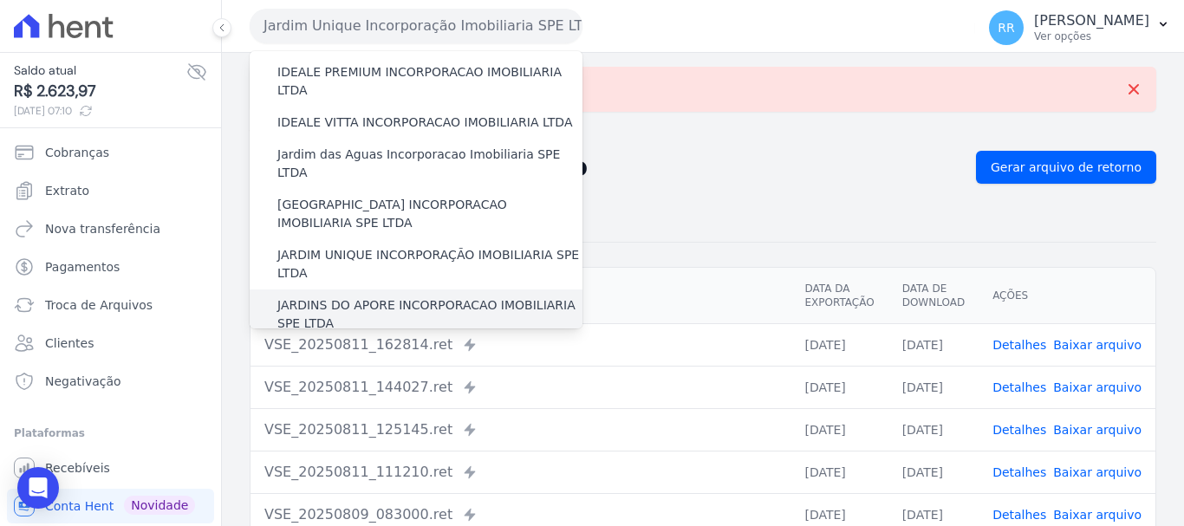
click at [366, 296] on label "JARDINS DO APORE INCORPORACAO IMOBILIARIA SPE LTDA" at bounding box center [429, 314] width 305 height 36
click at [0, 0] on input "JARDINS DO APORE INCORPORACAO IMOBILIARIA SPE LTDA" at bounding box center [0, 0] width 0 height 0
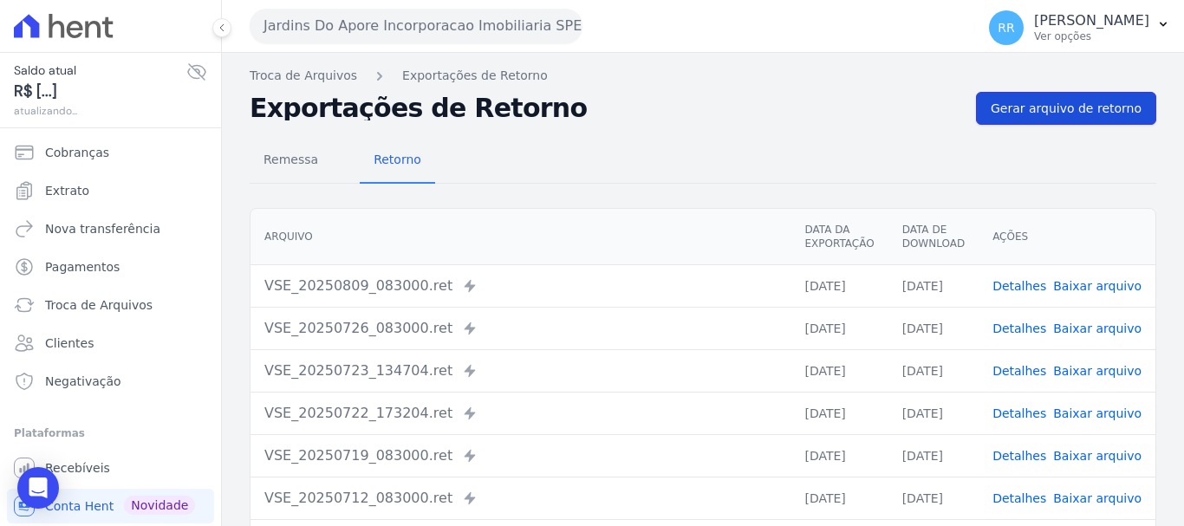
click at [1091, 101] on span "Gerar arquivo de retorno" at bounding box center [1065, 108] width 151 height 17
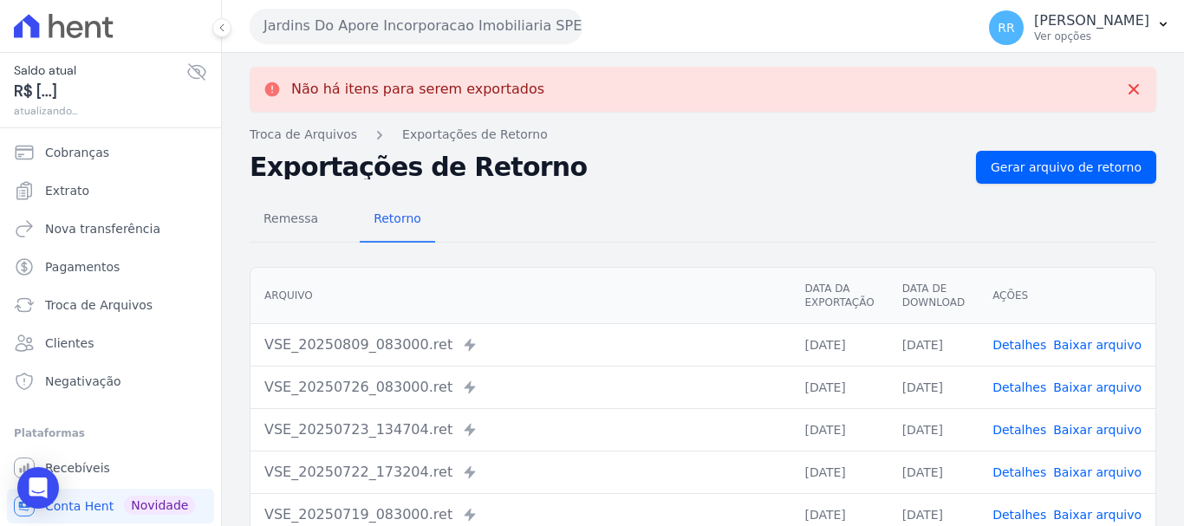
click at [406, 30] on button "Jardins Do Apore Incorporacao Imobiliaria SPE LTDA" at bounding box center [416, 26] width 333 height 35
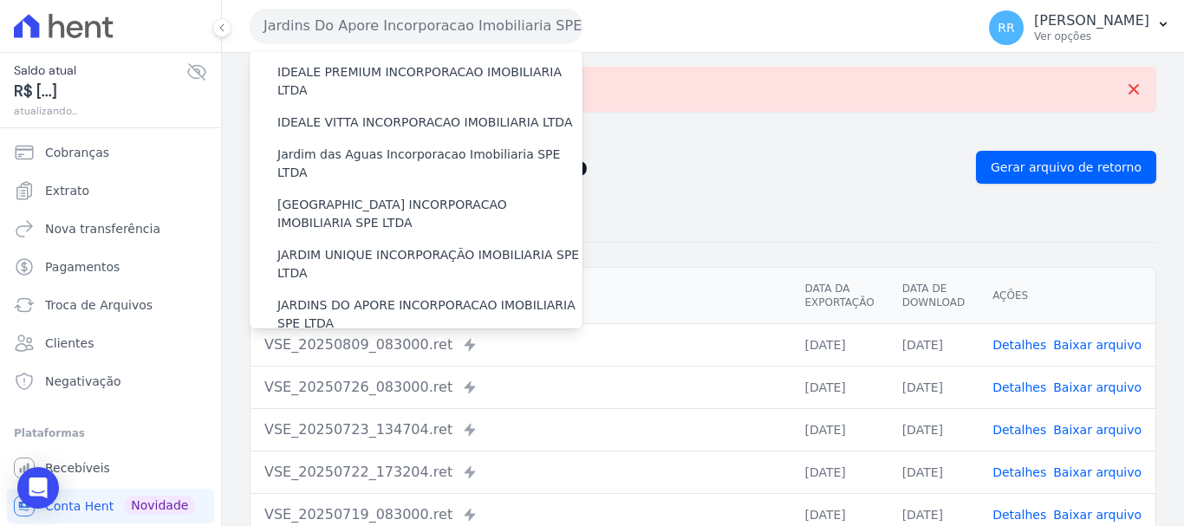
click at [348, 347] on label "LRV 01 INCORPORACAO IMOBILIARIA SPE LTDA" at bounding box center [418, 356] width 282 height 18
click at [0, 0] on input "LRV 01 INCORPORACAO IMOBILIARIA SPE LTDA" at bounding box center [0, 0] width 0 height 0
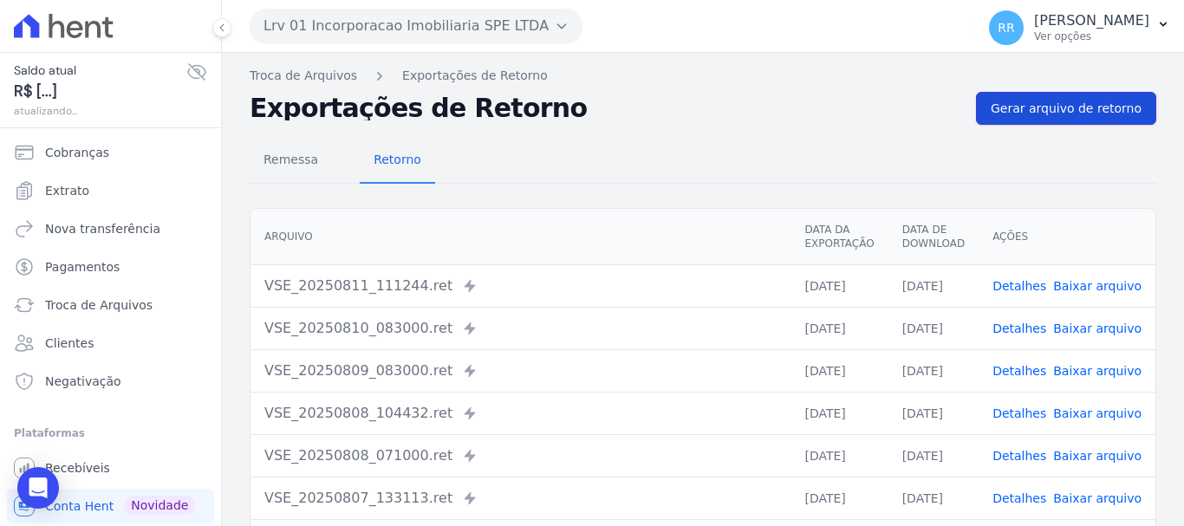
drag, startPoint x: 1078, startPoint y: 94, endPoint x: 1057, endPoint y: 101, distance: 21.9
click at [1077, 94] on link "Gerar arquivo de retorno" at bounding box center [1066, 108] width 180 height 33
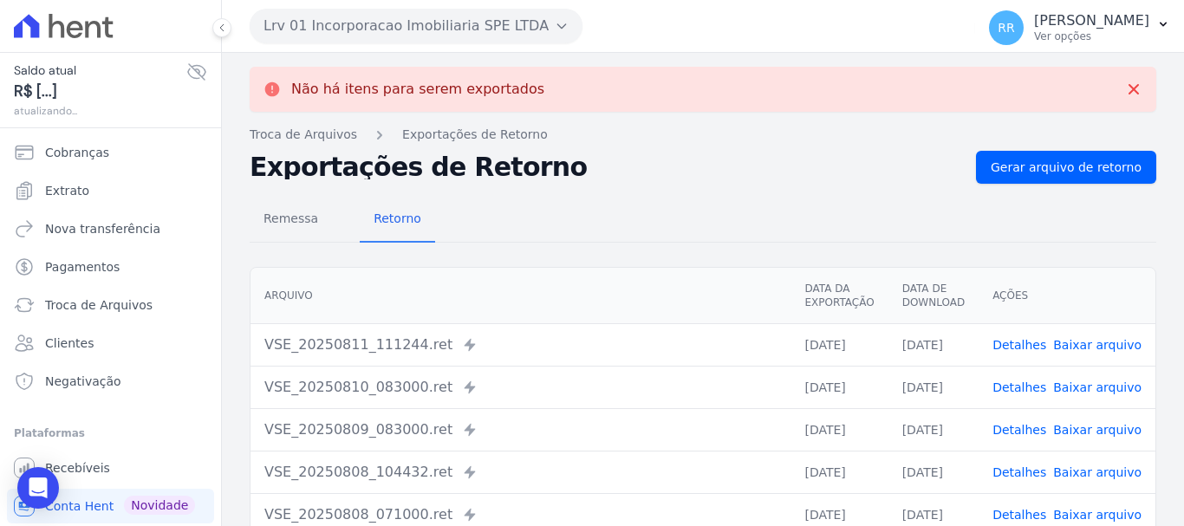
click at [403, 74] on div "Não há itens para serem exportados" at bounding box center [703, 89] width 906 height 45
click at [425, 36] on button "Lrv 01 Incorporacao Imobiliaria SPE LTDA" at bounding box center [416, 26] width 333 height 35
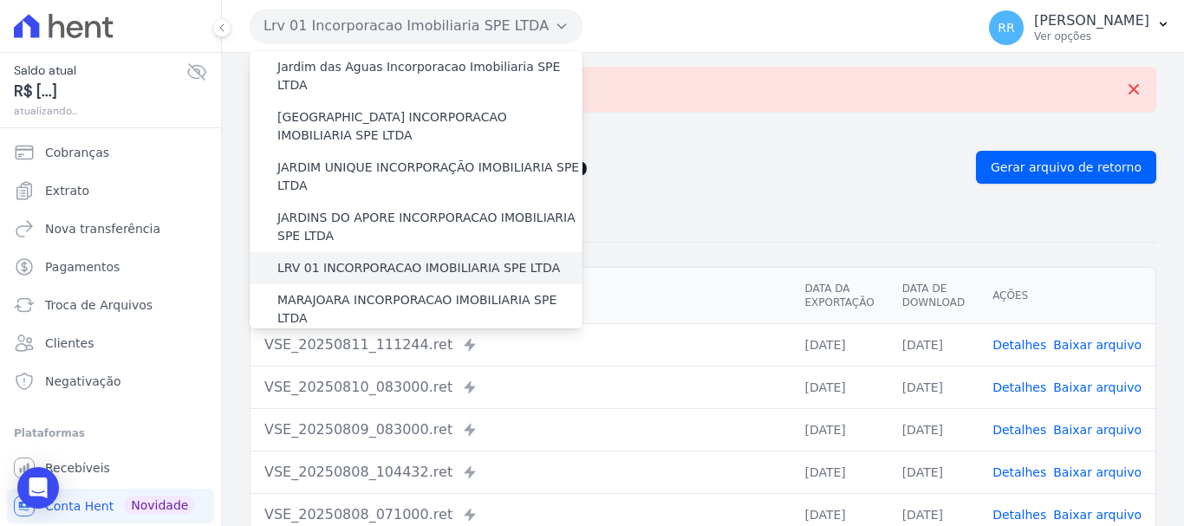
scroll to position [433, 0]
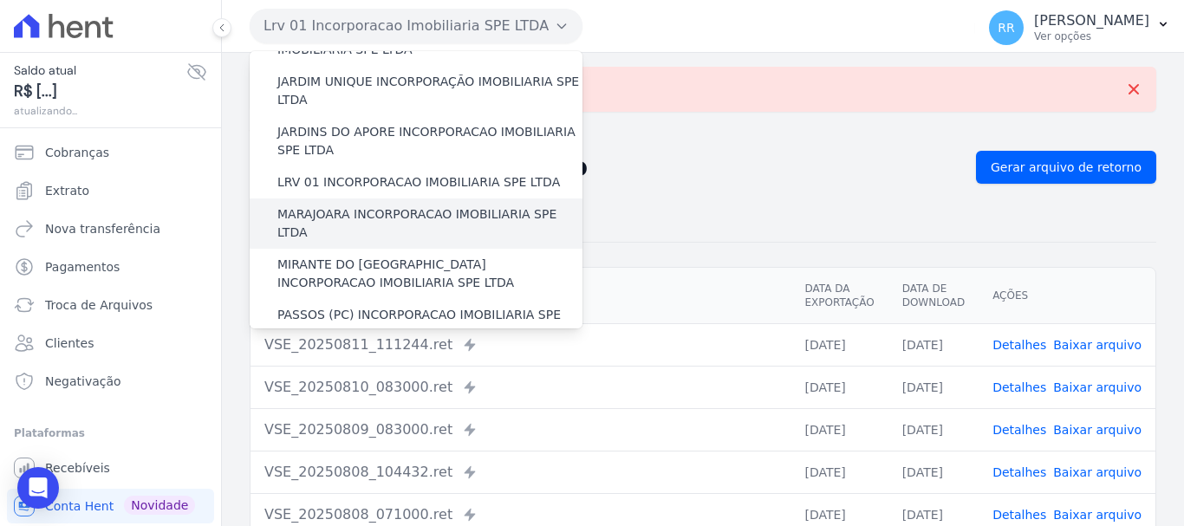
click at [353, 205] on label "MARAJOARA INCORPORACAO IMOBILIARIA SPE LTDA" at bounding box center [429, 223] width 305 height 36
click at [0, 0] on input "MARAJOARA INCORPORACAO IMOBILIARIA SPE LTDA" at bounding box center [0, 0] width 0 height 0
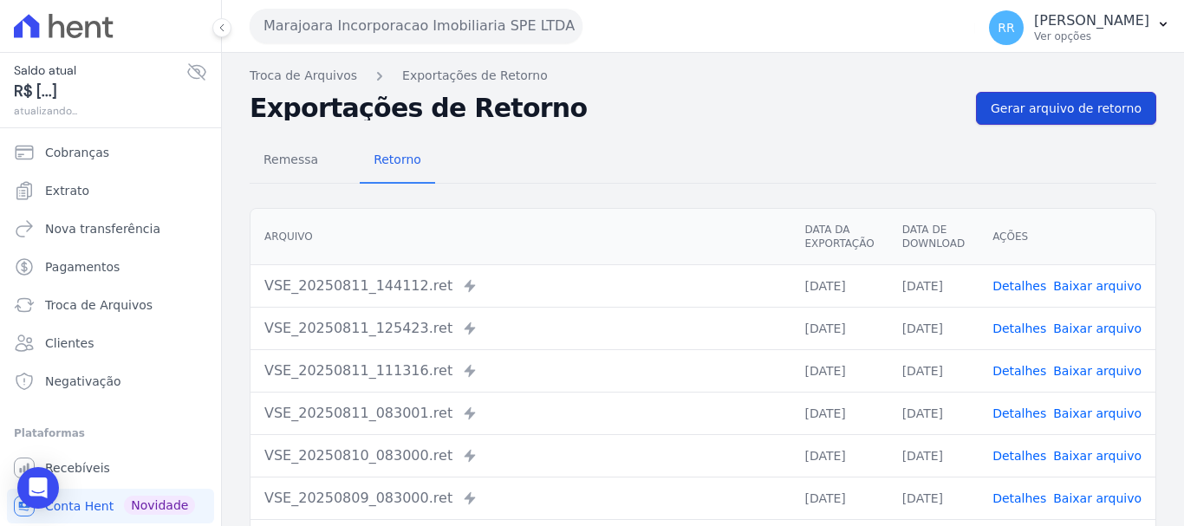
click at [1101, 116] on span "Gerar arquivo de retorno" at bounding box center [1065, 108] width 151 height 17
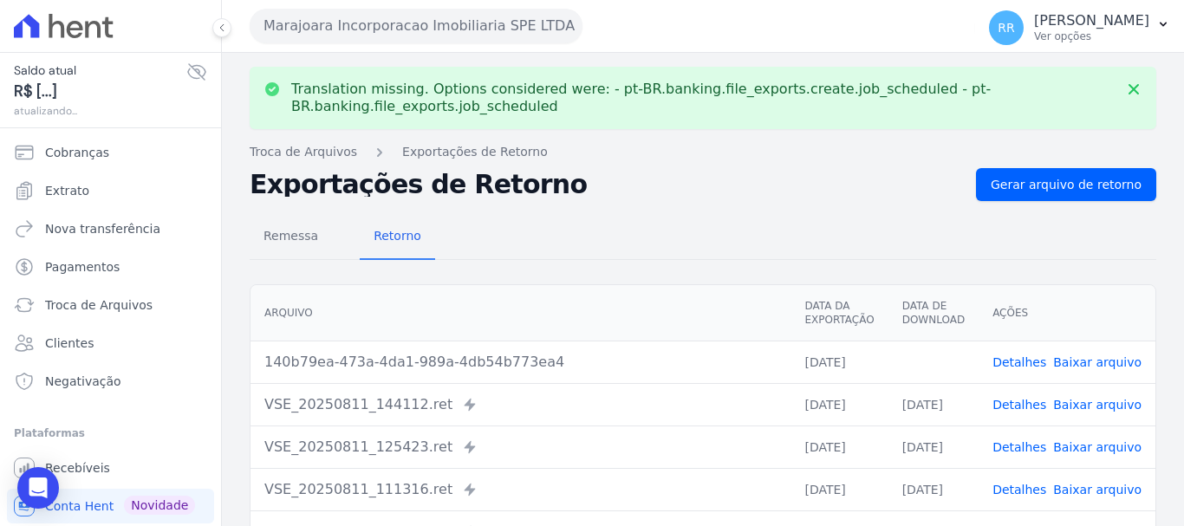
click at [322, 35] on button "Marajoara Incorporacao Imobiliaria SPE LTDA" at bounding box center [416, 26] width 333 height 35
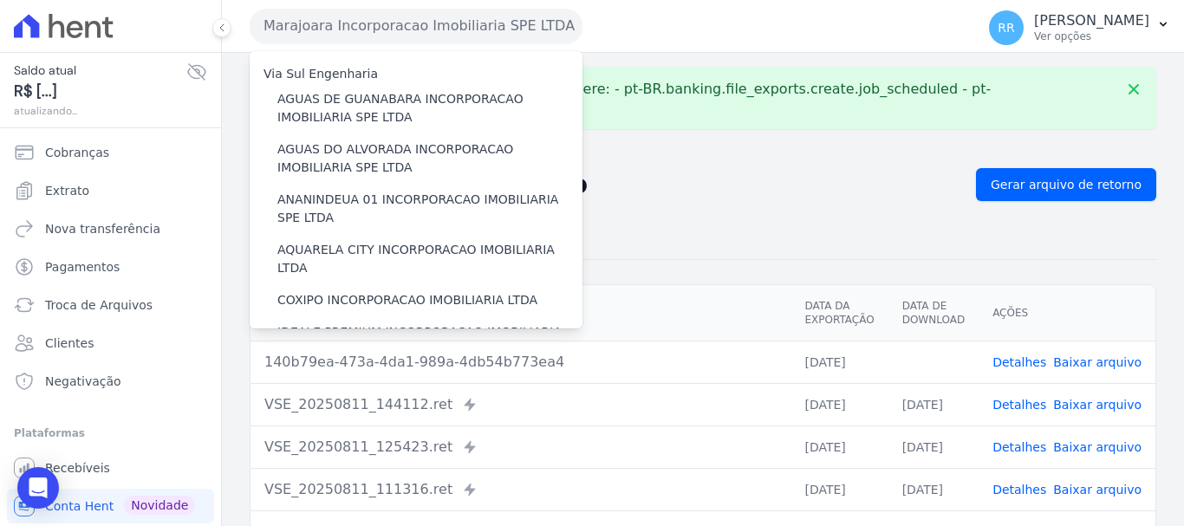
click at [1103, 360] on link "Baixar arquivo" at bounding box center [1097, 362] width 88 height 14
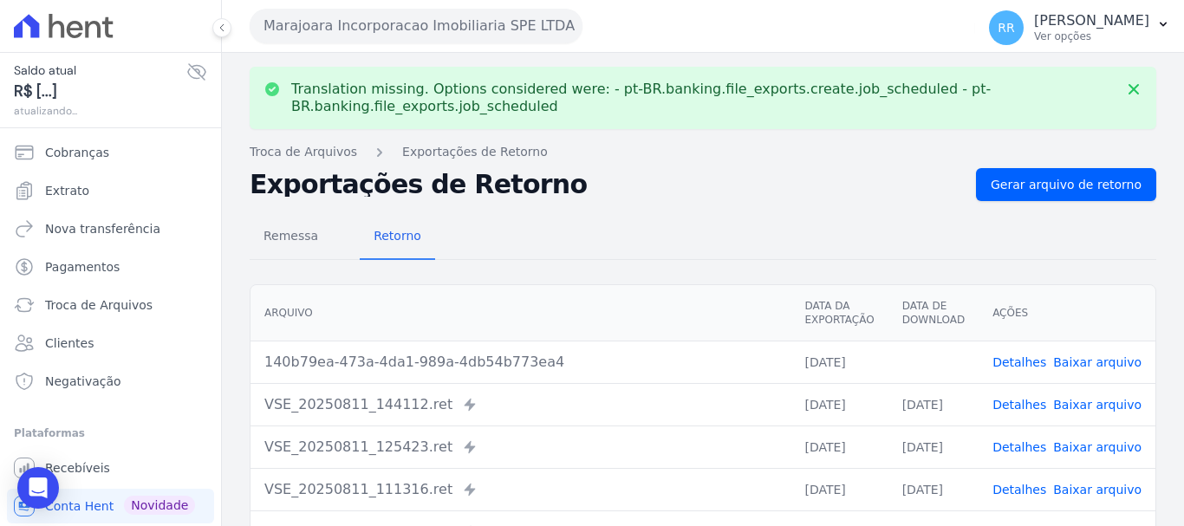
click at [427, 22] on button "Marajoara Incorporacao Imobiliaria SPE LTDA" at bounding box center [416, 26] width 333 height 35
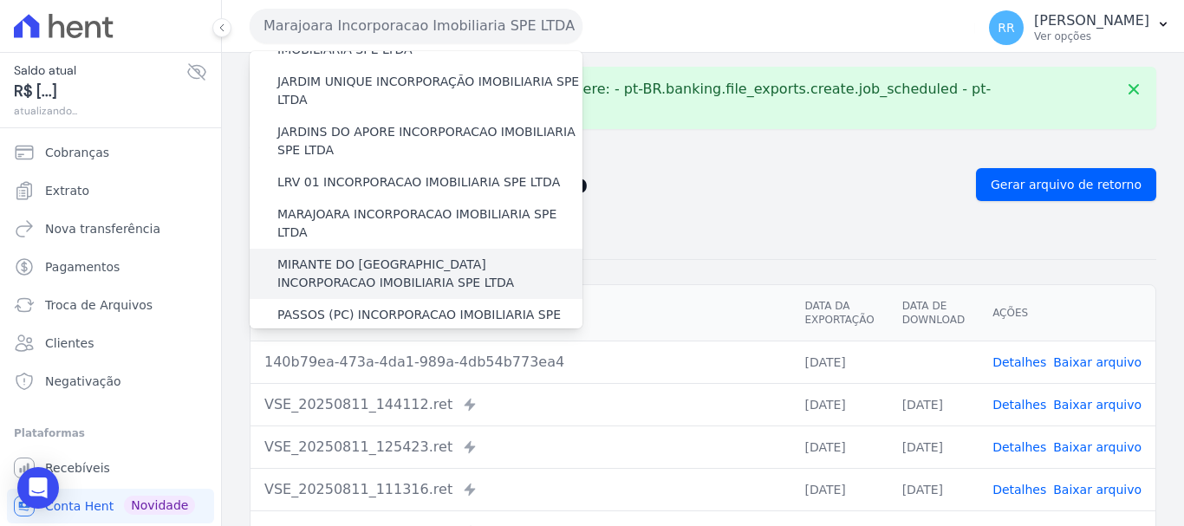
click at [341, 256] on label "MIRANTE DO [GEOGRAPHIC_DATA] INCORPORACAO IMOBILIARIA SPE LTDA" at bounding box center [429, 274] width 305 height 36
click at [0, 0] on input "MIRANTE DO [GEOGRAPHIC_DATA] INCORPORACAO IMOBILIARIA SPE LTDA" at bounding box center [0, 0] width 0 height 0
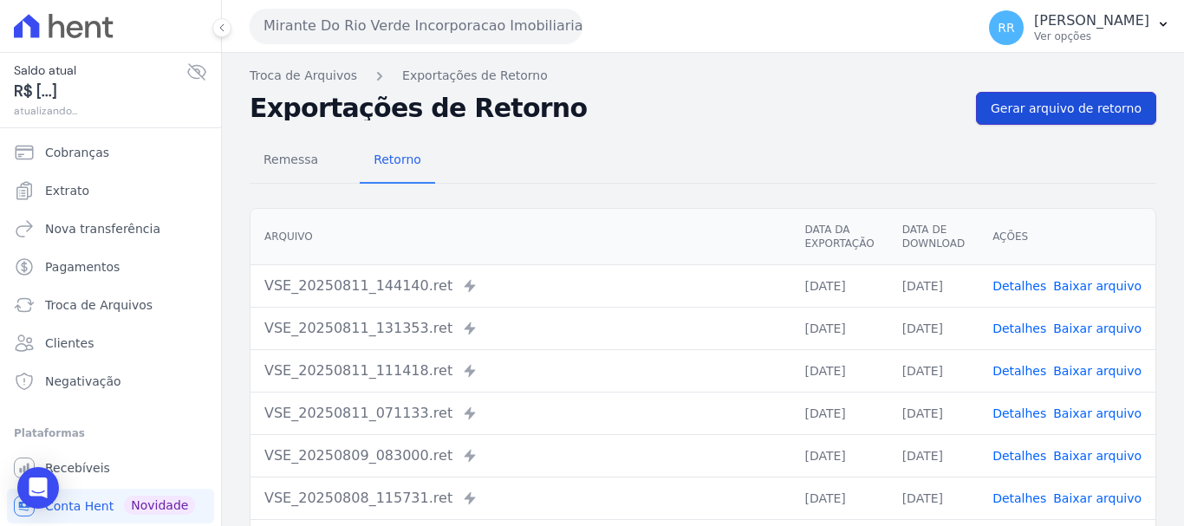
click at [1079, 109] on span "Gerar arquivo de retorno" at bounding box center [1065, 108] width 151 height 17
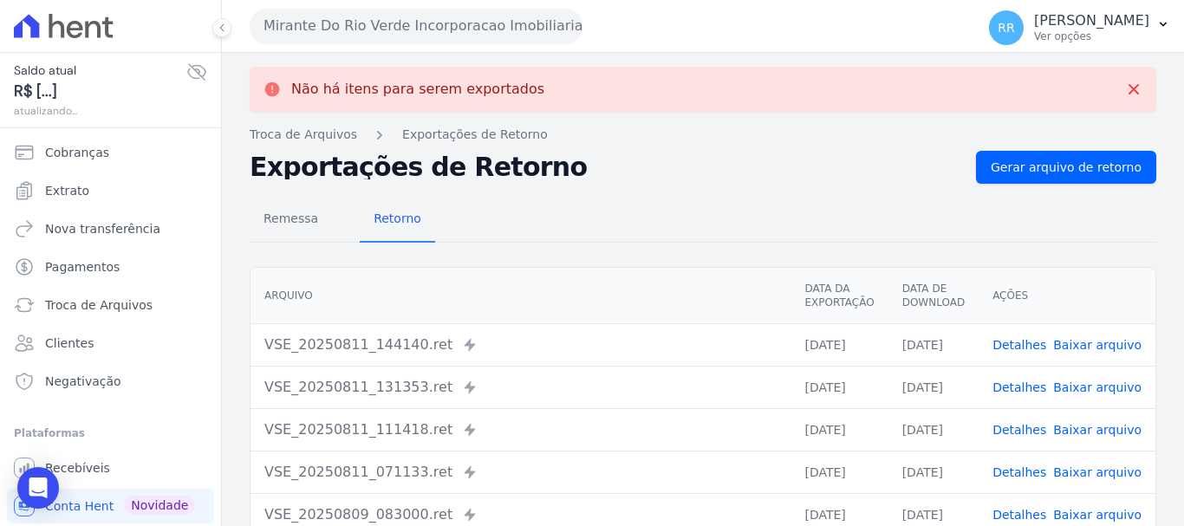
click at [346, 35] on button "Mirante Do Rio Verde Incorporacao Imobiliaria SPE LTDA" at bounding box center [416, 26] width 333 height 35
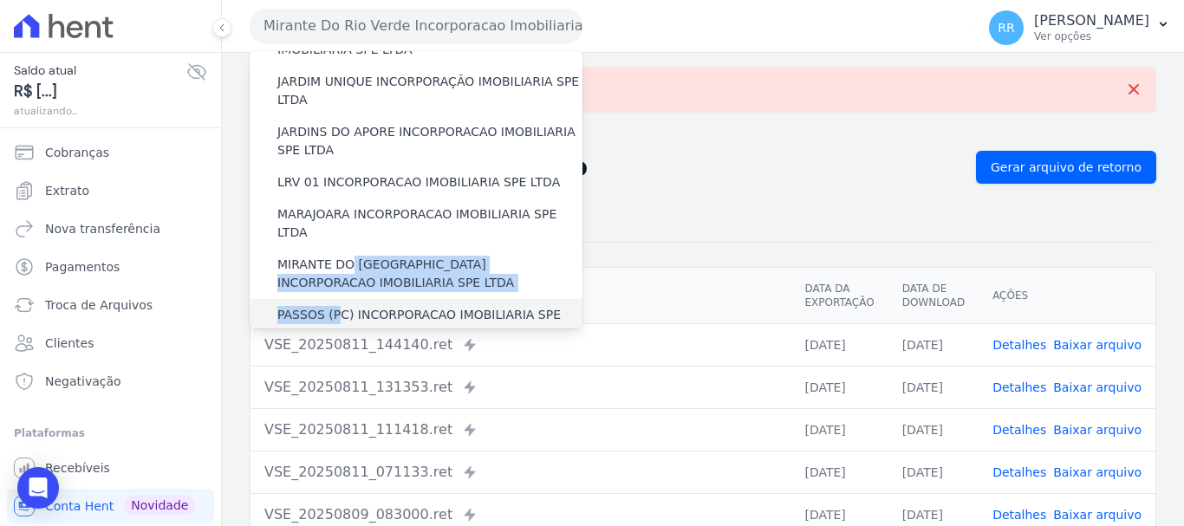
drag, startPoint x: 349, startPoint y: 194, endPoint x: 334, endPoint y: 231, distance: 40.1
click at [334, 231] on div "Via Sul Engenharia AGUAS DE [GEOGRAPHIC_DATA] INCORPORACAO IMOBILIARIA SPE LTDA…" at bounding box center [416, 189] width 333 height 1143
click at [334, 306] on label "PASSOS (PC) INCORPORACAO IMOBILIARIA SPE LTDA" at bounding box center [429, 324] width 305 height 36
click at [0, 0] on input "PASSOS (PC) INCORPORACAO IMOBILIARIA SPE LTDA" at bounding box center [0, 0] width 0 height 0
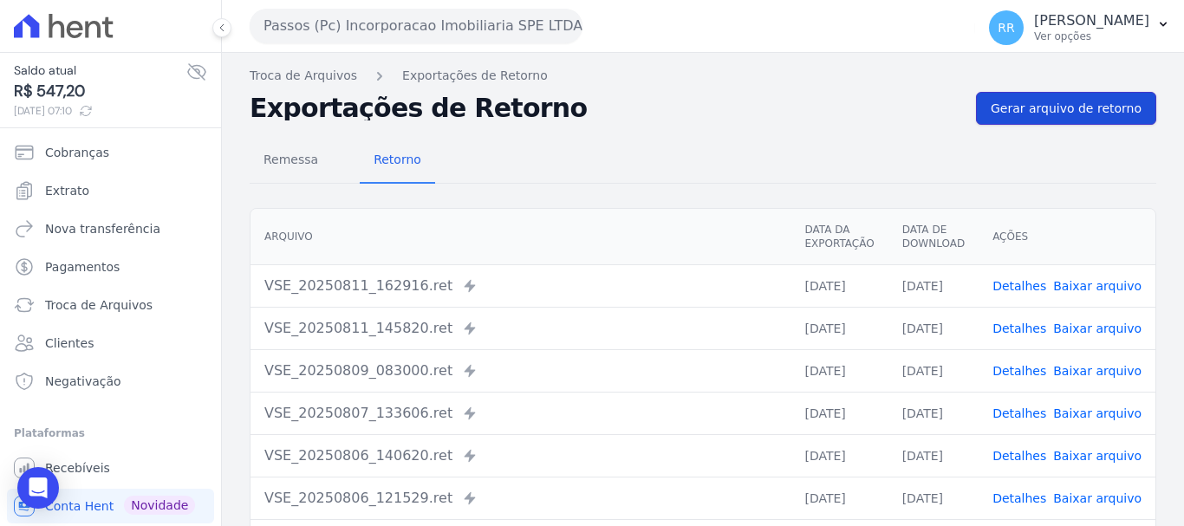
click at [1025, 107] on span "Gerar arquivo de retorno" at bounding box center [1065, 108] width 151 height 17
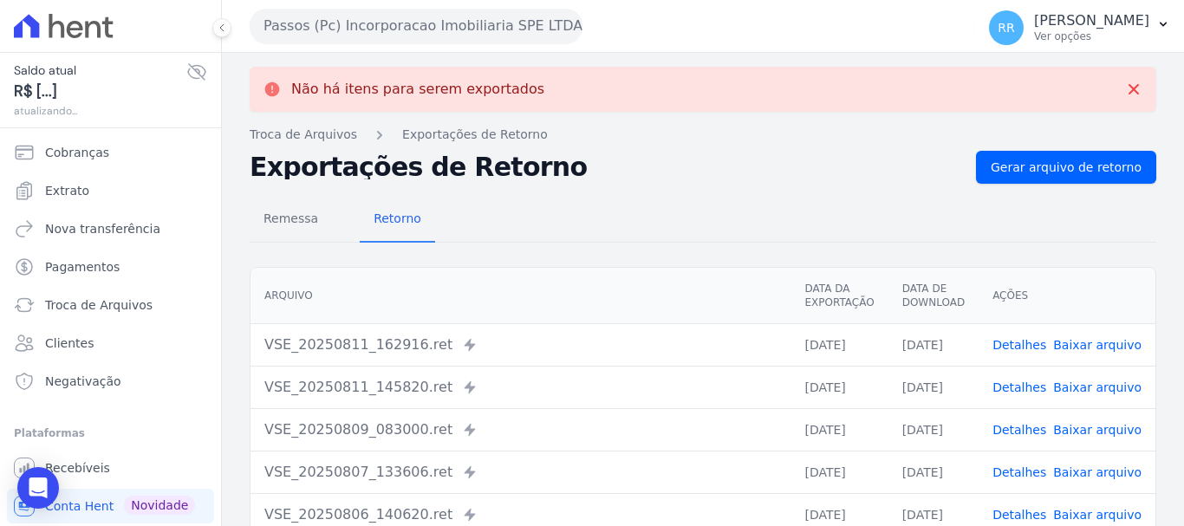
click at [444, 25] on button "Passos (Pc) Incorporacao Imobiliaria SPE LTDA" at bounding box center [416, 26] width 333 height 35
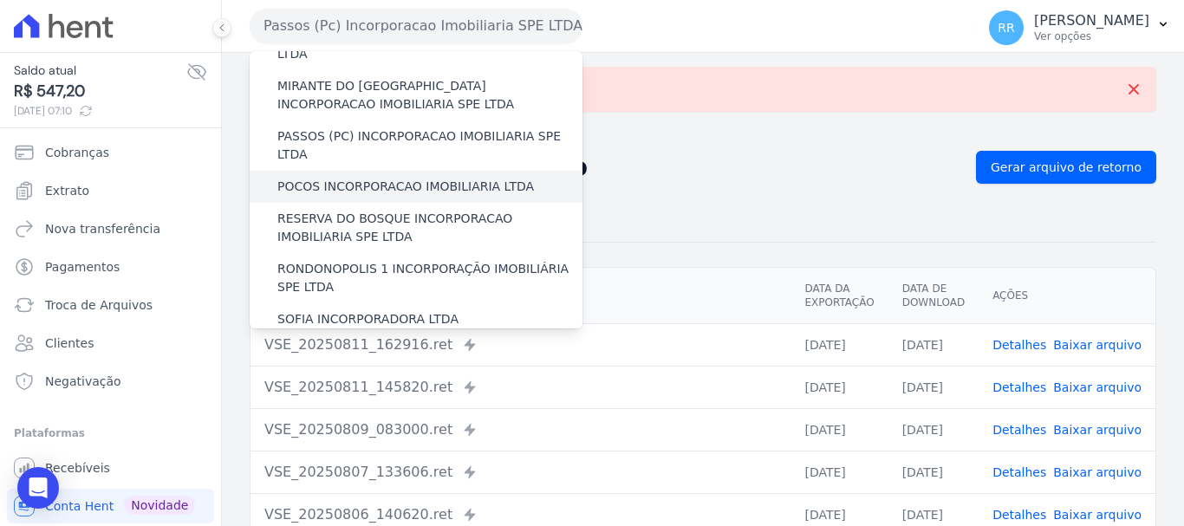
scroll to position [583, 0]
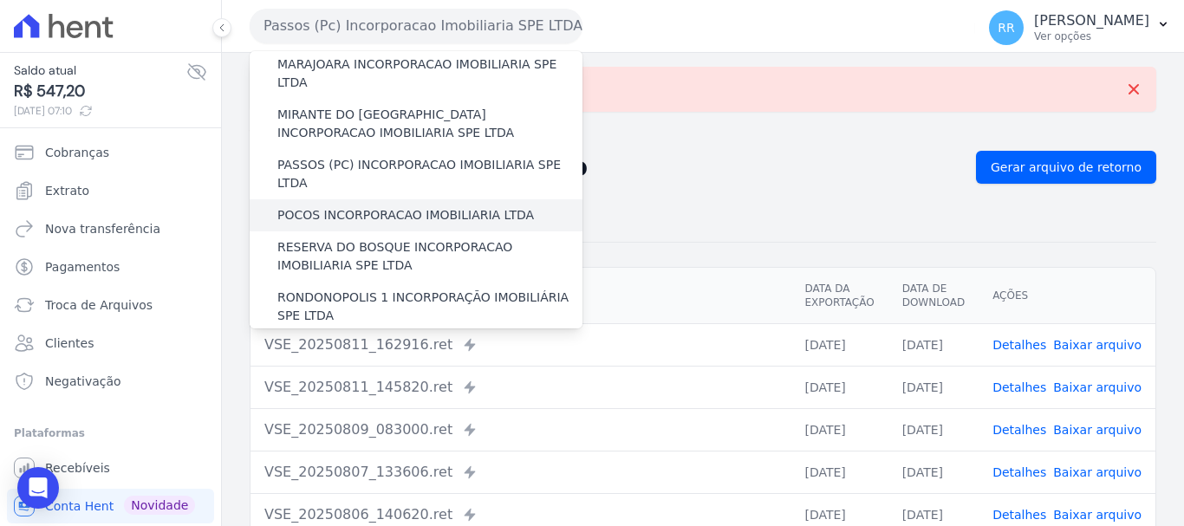
click at [321, 206] on label "POCOS INCORPORACAO IMOBILIARIA LTDA" at bounding box center [405, 215] width 256 height 18
click at [0, 0] on input "POCOS INCORPORACAO IMOBILIARIA LTDA" at bounding box center [0, 0] width 0 height 0
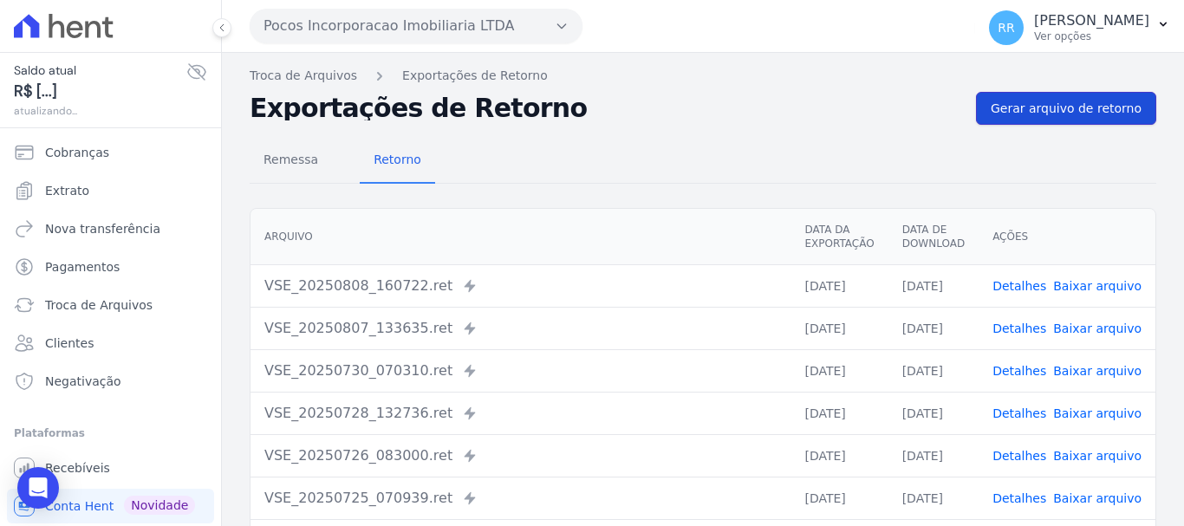
click at [1003, 101] on span "Gerar arquivo de retorno" at bounding box center [1065, 108] width 151 height 17
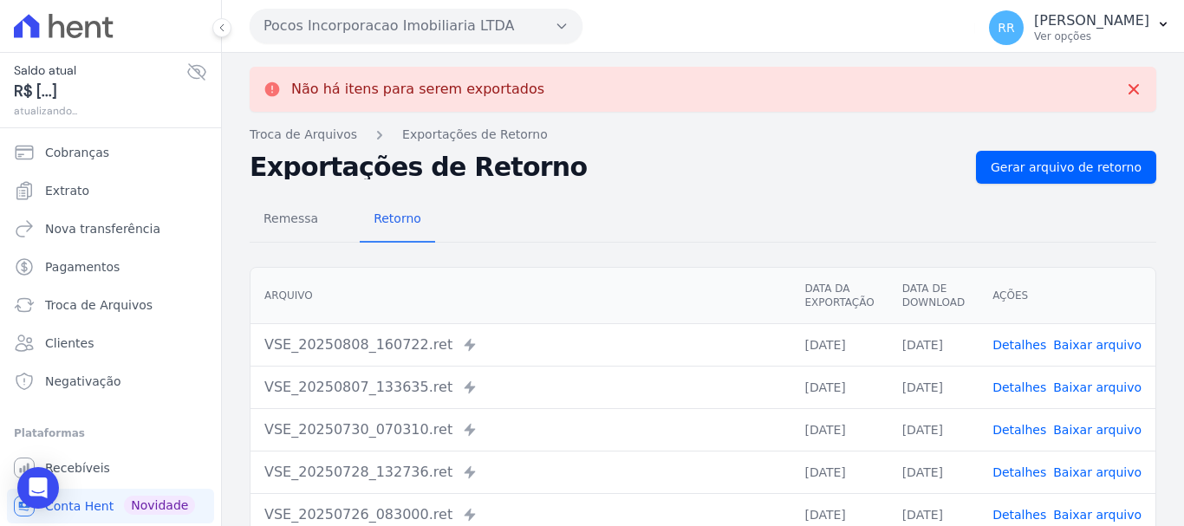
click at [345, 25] on button "Pocos Incorporacao Imobiliaria LTDA" at bounding box center [416, 26] width 333 height 35
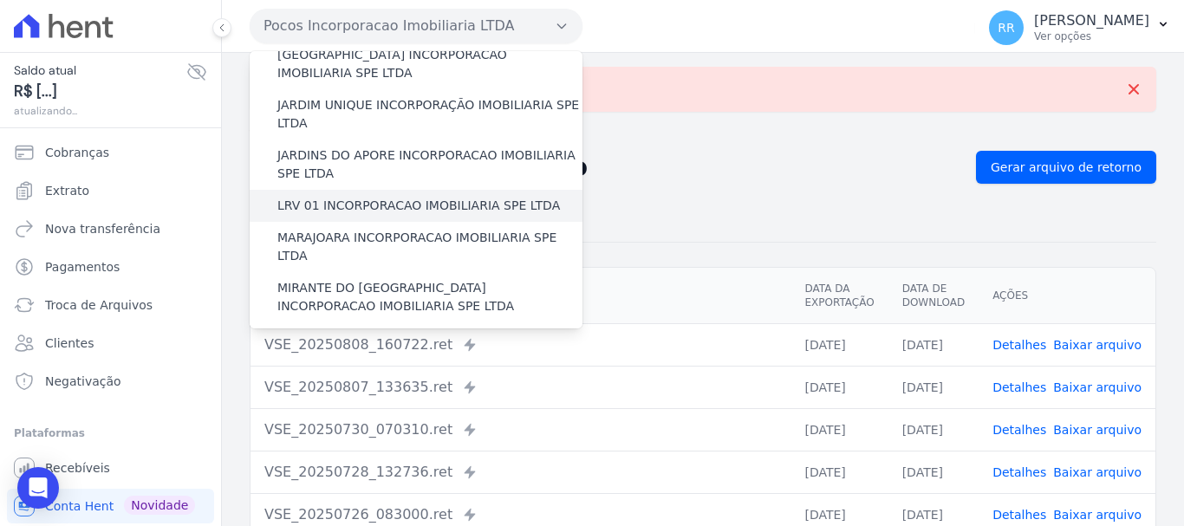
scroll to position [496, 0]
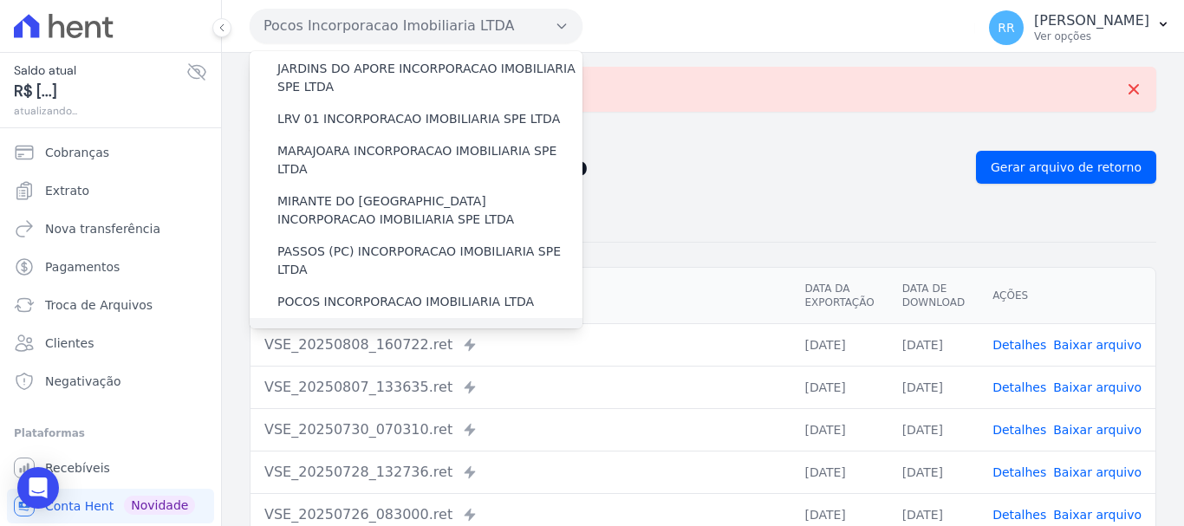
click at [330, 325] on label "RESERVA DO BOSQUE INCORPORACAO IMOBILIARIA SPE LTDA" at bounding box center [429, 343] width 305 height 36
click at [0, 0] on input "RESERVA DO BOSQUE INCORPORACAO IMOBILIARIA SPE LTDA" at bounding box center [0, 0] width 0 height 0
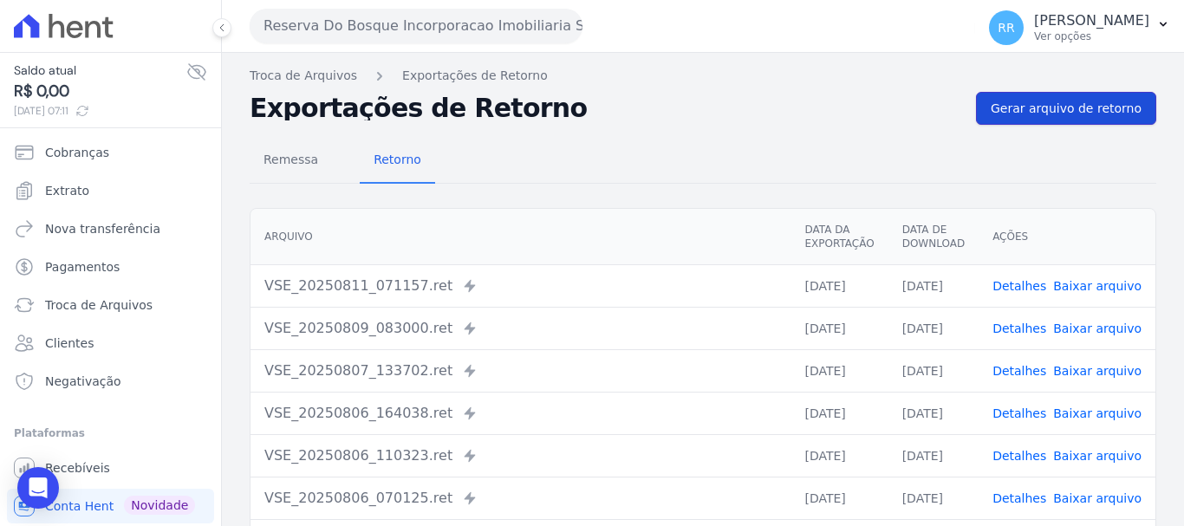
click at [1040, 107] on span "Gerar arquivo de retorno" at bounding box center [1065, 108] width 151 height 17
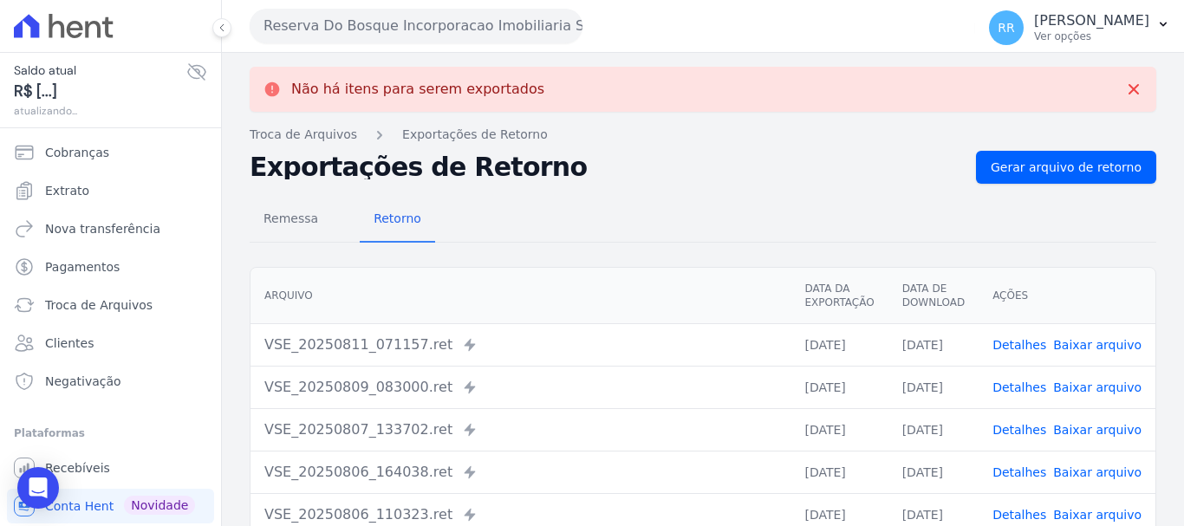
drag, startPoint x: 442, startPoint y: 28, endPoint x: 438, endPoint y: 45, distance: 17.7
click at [442, 28] on button "Reserva Do Bosque Incorporacao Imobiliaria SPE LTDA" at bounding box center [416, 26] width 333 height 35
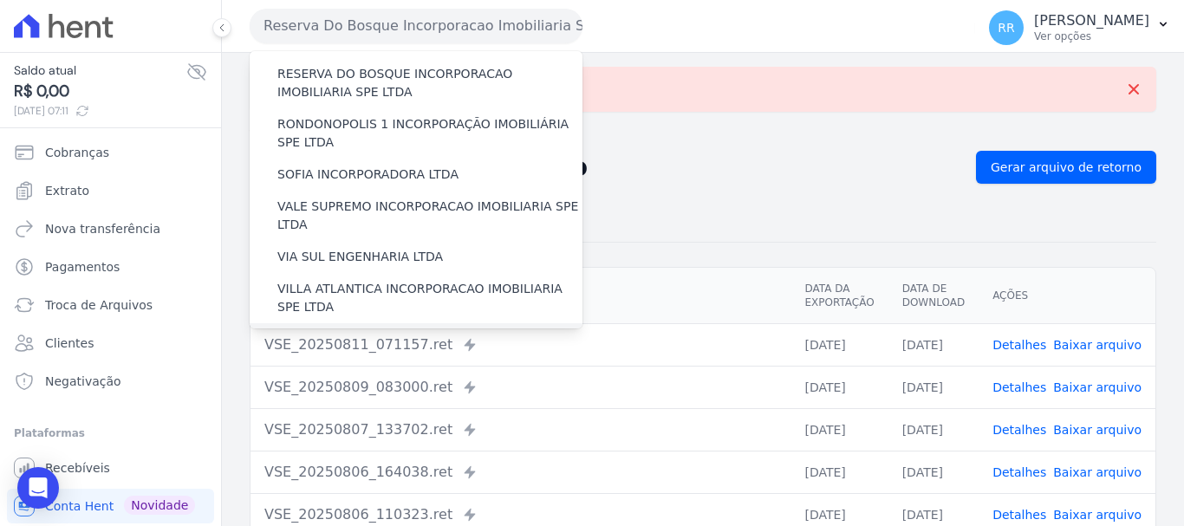
scroll to position [670, 0]
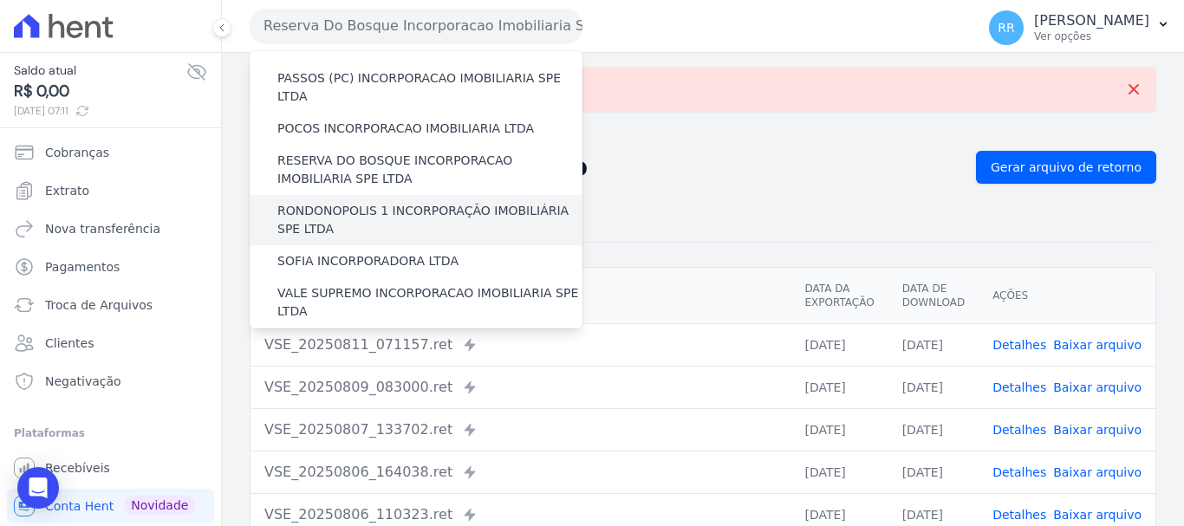
click at [343, 202] on label "RONDONOPOLIS 1 INCORPORAÇÃO IMOBILIÁRIA SPE LTDA" at bounding box center [429, 220] width 305 height 36
click at [0, 0] on input "RONDONOPOLIS 1 INCORPORAÇÃO IMOBILIÁRIA SPE LTDA" at bounding box center [0, 0] width 0 height 0
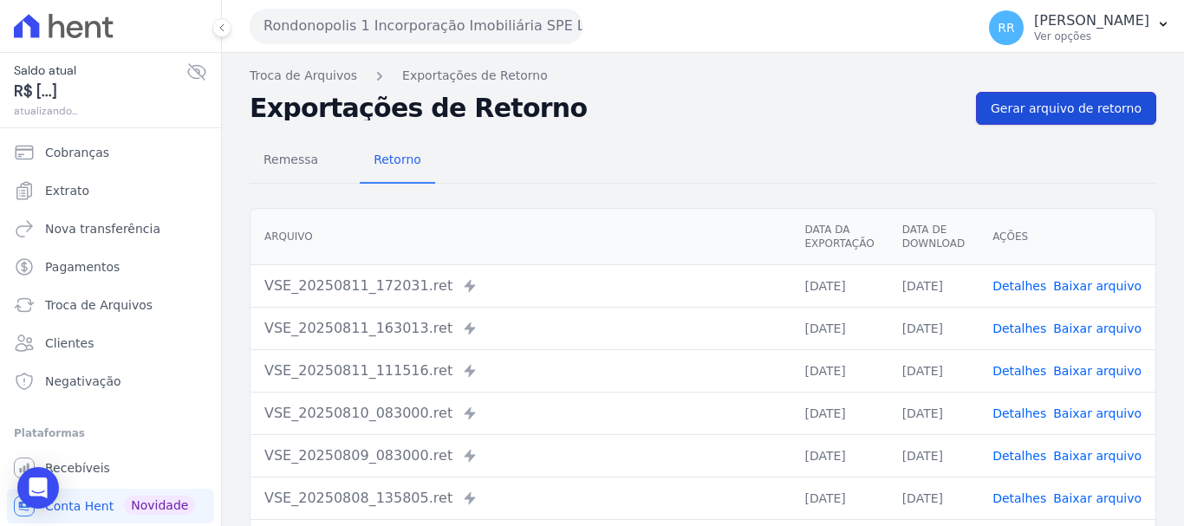
click at [1099, 111] on span "Gerar arquivo de retorno" at bounding box center [1065, 108] width 151 height 17
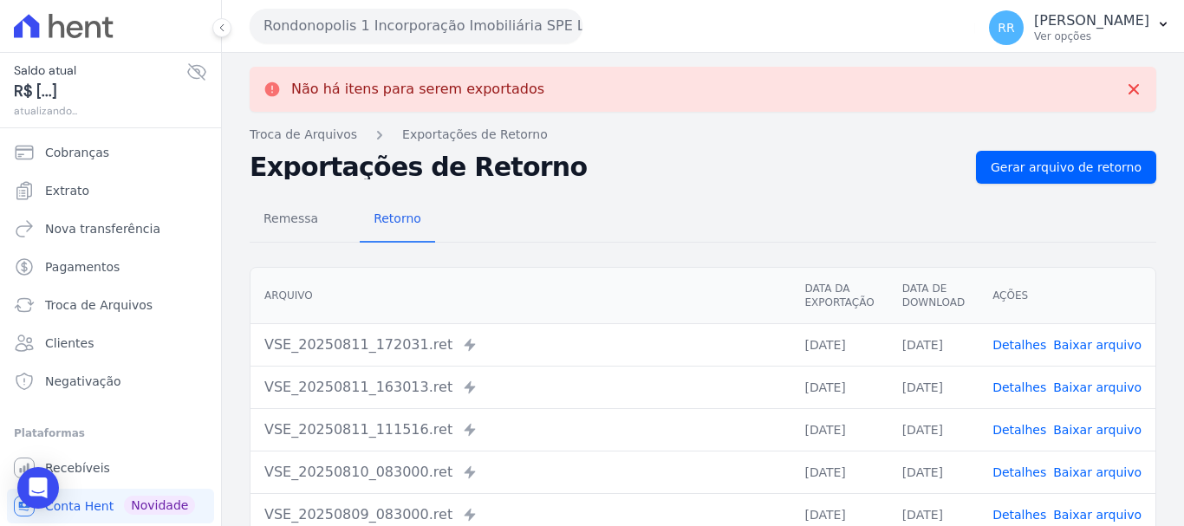
click at [393, 38] on button "Rondonopolis 1 Incorporação Imobiliária SPE LTDA" at bounding box center [416, 26] width 333 height 35
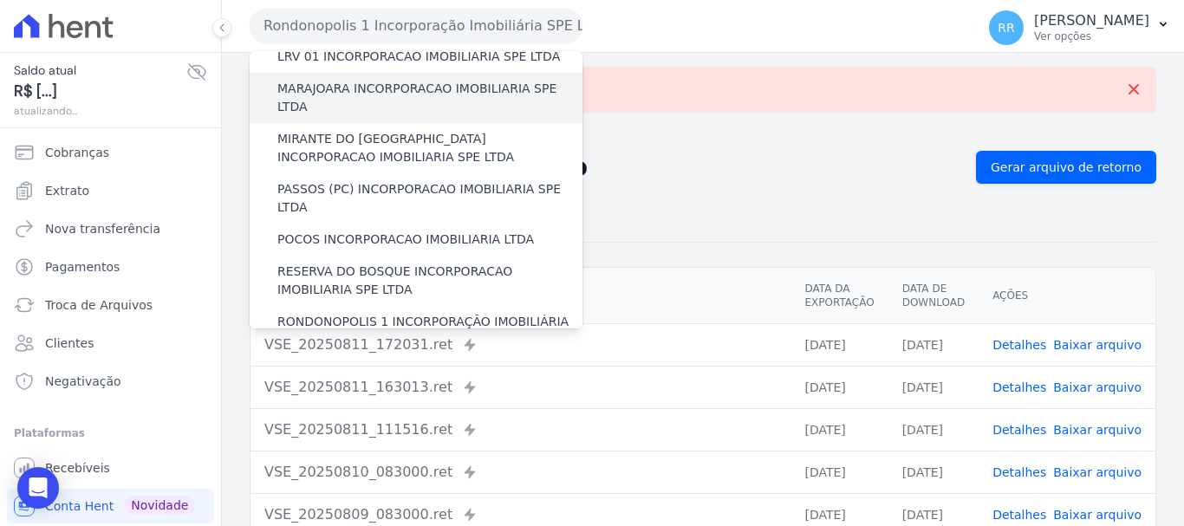
scroll to position [607, 0]
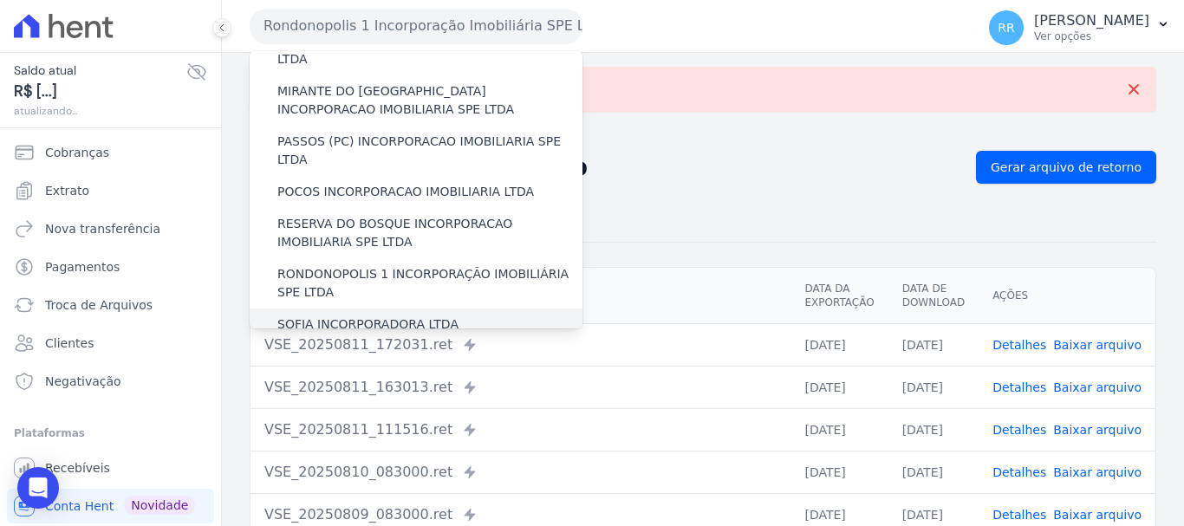
click at [396, 315] on label "SOFIA INCORPORADORA LTDA" at bounding box center [367, 324] width 181 height 18
click at [0, 0] on input "SOFIA INCORPORADORA LTDA" at bounding box center [0, 0] width 0 height 0
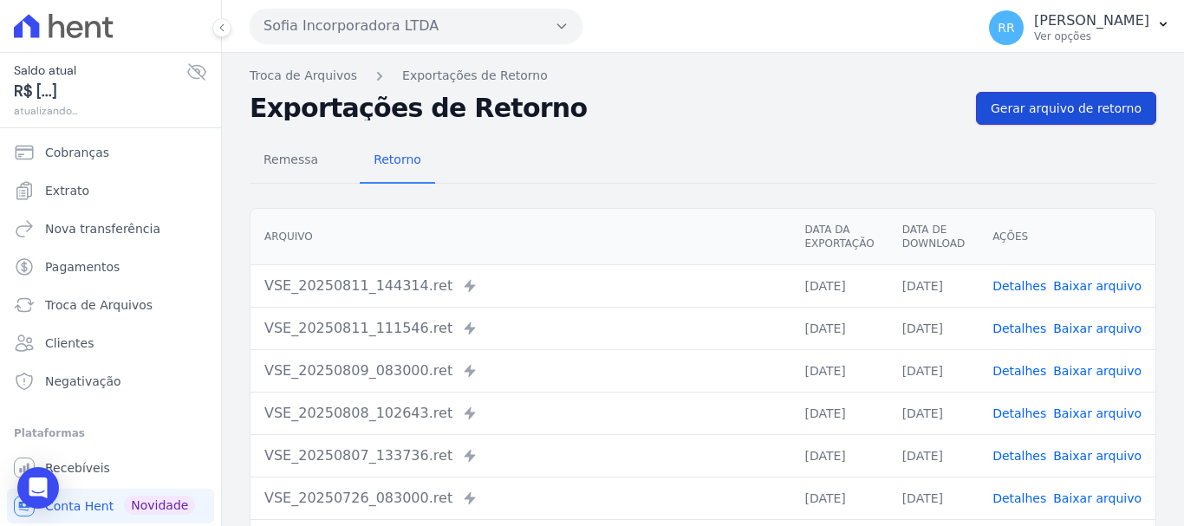
click at [1036, 101] on span "Gerar arquivo de retorno" at bounding box center [1065, 108] width 151 height 17
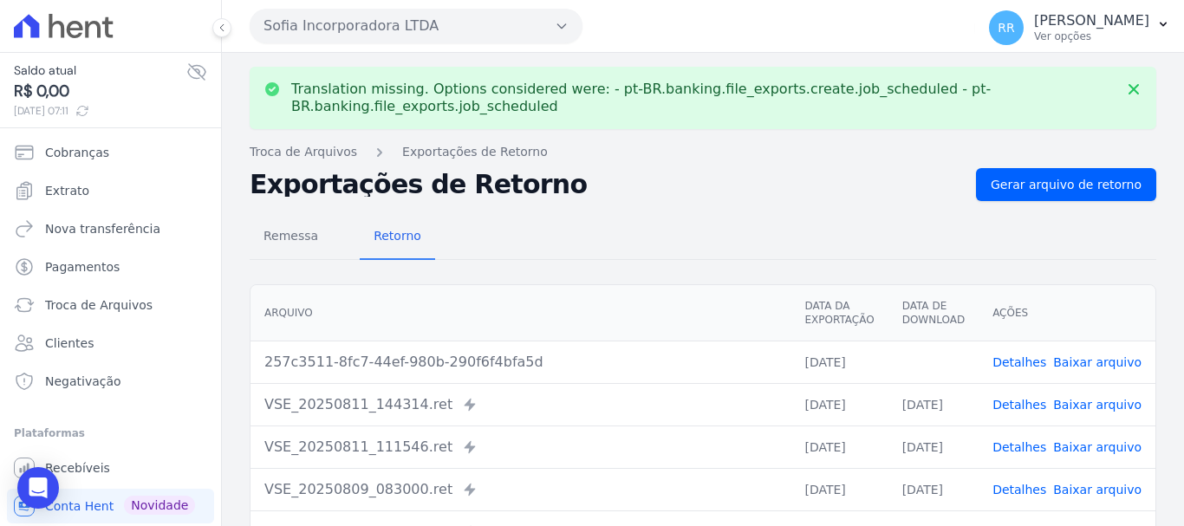
click at [1088, 361] on link "Baixar arquivo" at bounding box center [1097, 362] width 88 height 14
click at [436, 27] on button "Sofia Incorporadora LTDA" at bounding box center [416, 26] width 333 height 35
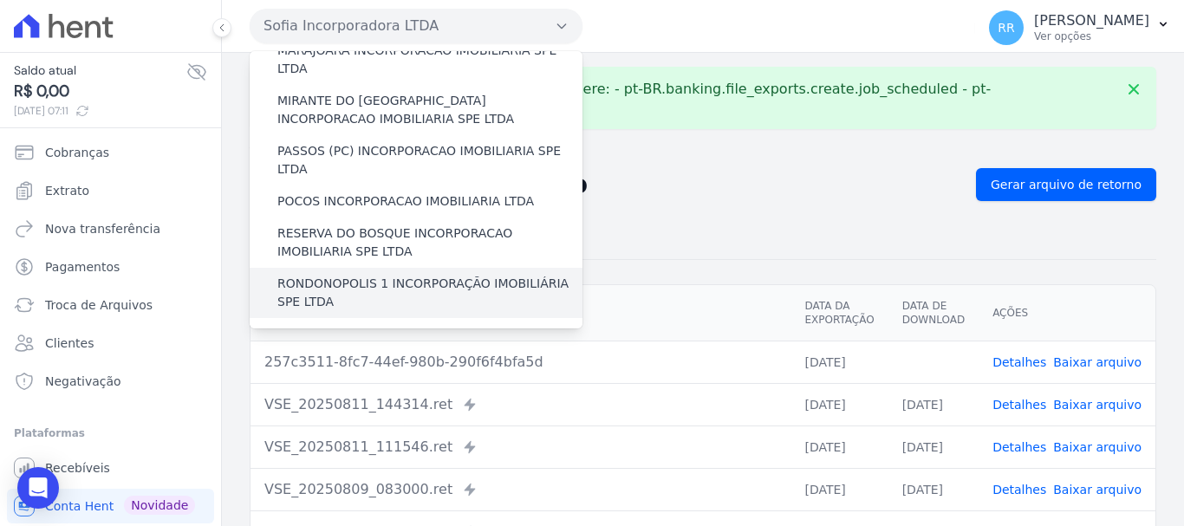
scroll to position [756, 0]
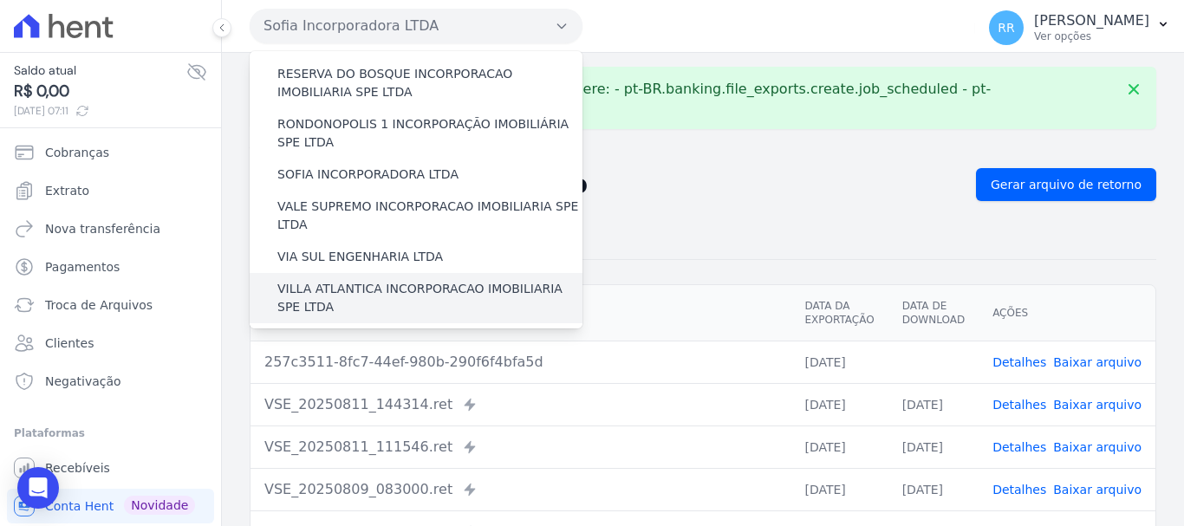
click at [389, 280] on label "VILLA ATLANTICA INCORPORACAO IMOBILIARIA SPE LTDA" at bounding box center [429, 298] width 305 height 36
click at [0, 0] on input "VILLA ATLANTICA INCORPORACAO IMOBILIARIA SPE LTDA" at bounding box center [0, 0] width 0 height 0
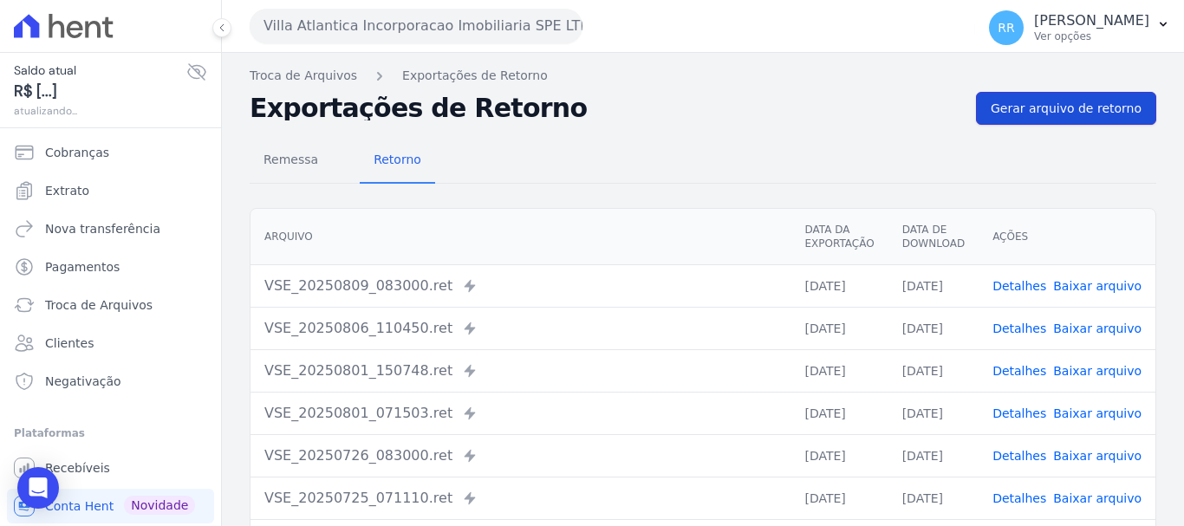
click at [998, 106] on span "Gerar arquivo de retorno" at bounding box center [1065, 108] width 151 height 17
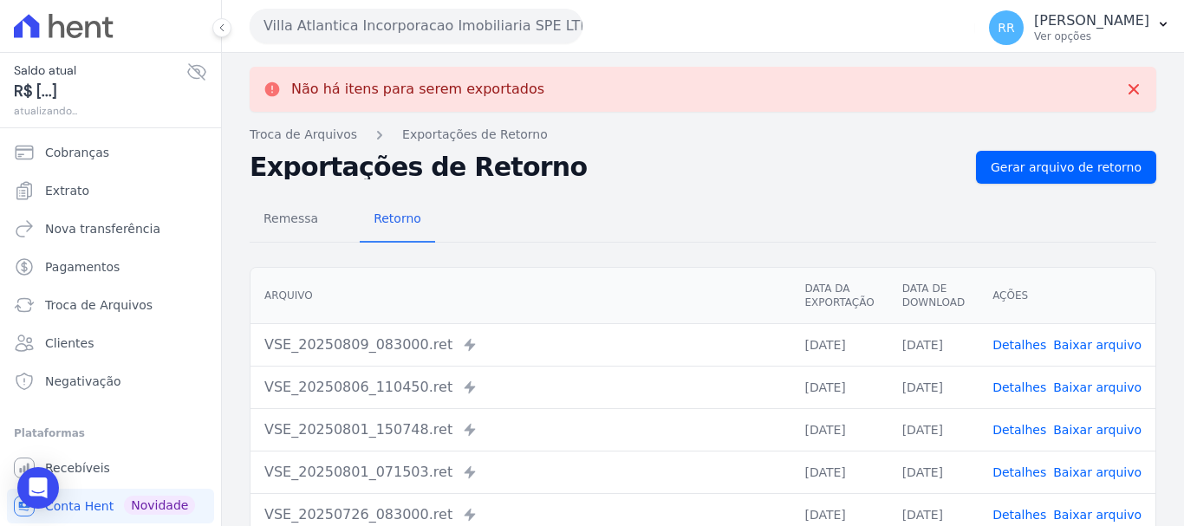
click at [322, 27] on button "Villa Atlantica Incorporacao Imobiliaria SPE LTDA" at bounding box center [416, 26] width 333 height 35
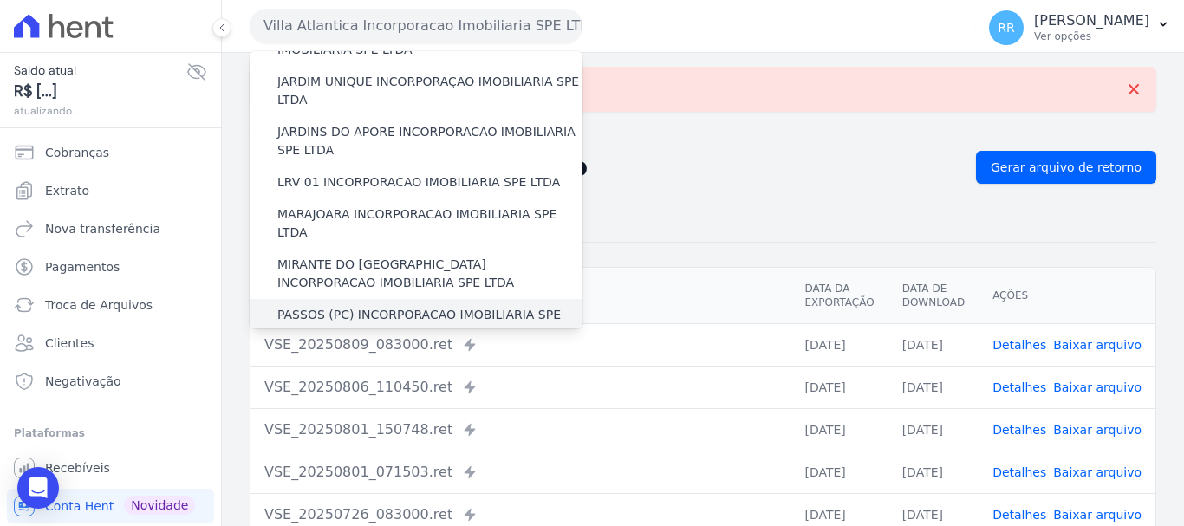
scroll to position [607, 0]
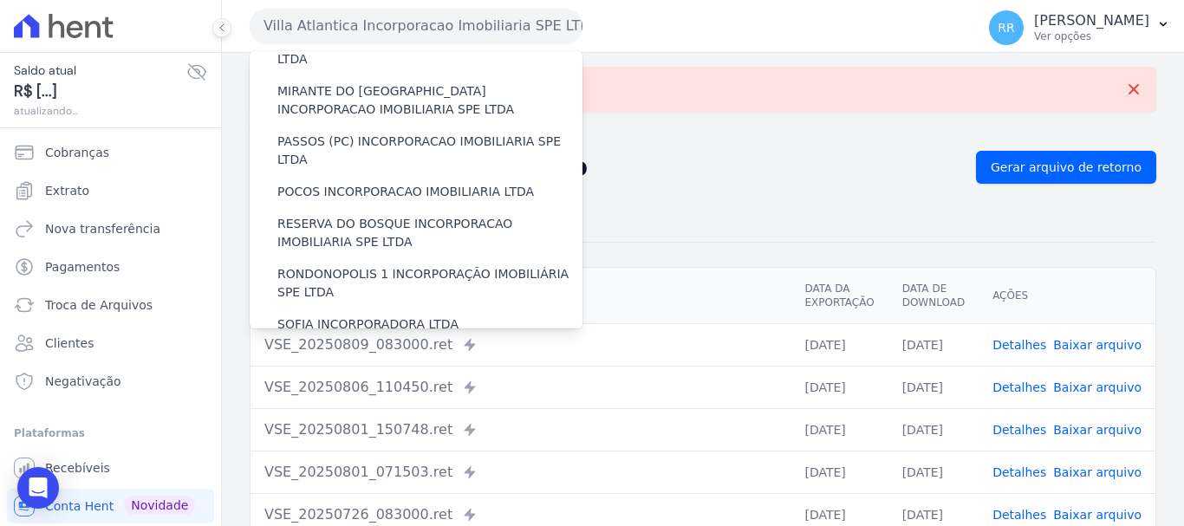
click at [321, 347] on label "VALE SUPREMO INCORPORACAO IMOBILIARIA SPE LTDA" at bounding box center [429, 365] width 305 height 36
click at [0, 0] on input "VALE SUPREMO INCORPORACAO IMOBILIARIA SPE LTDA" at bounding box center [0, 0] width 0 height 0
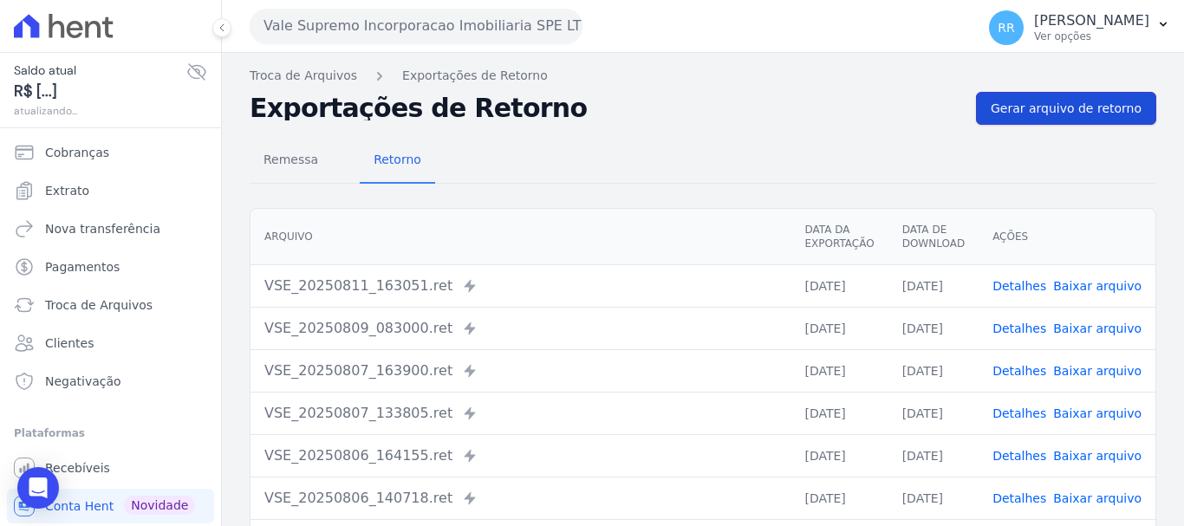
click at [1050, 120] on link "Gerar arquivo de retorno" at bounding box center [1066, 108] width 180 height 33
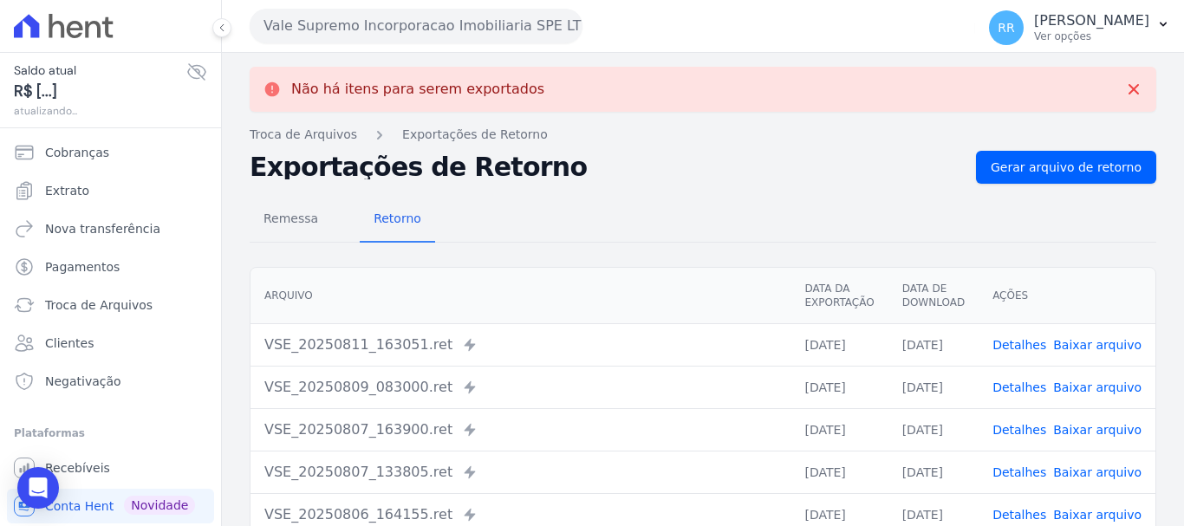
click at [423, 31] on button "Vale Supremo Incorporacao Imobiliaria SPE LTDA" at bounding box center [416, 26] width 333 height 35
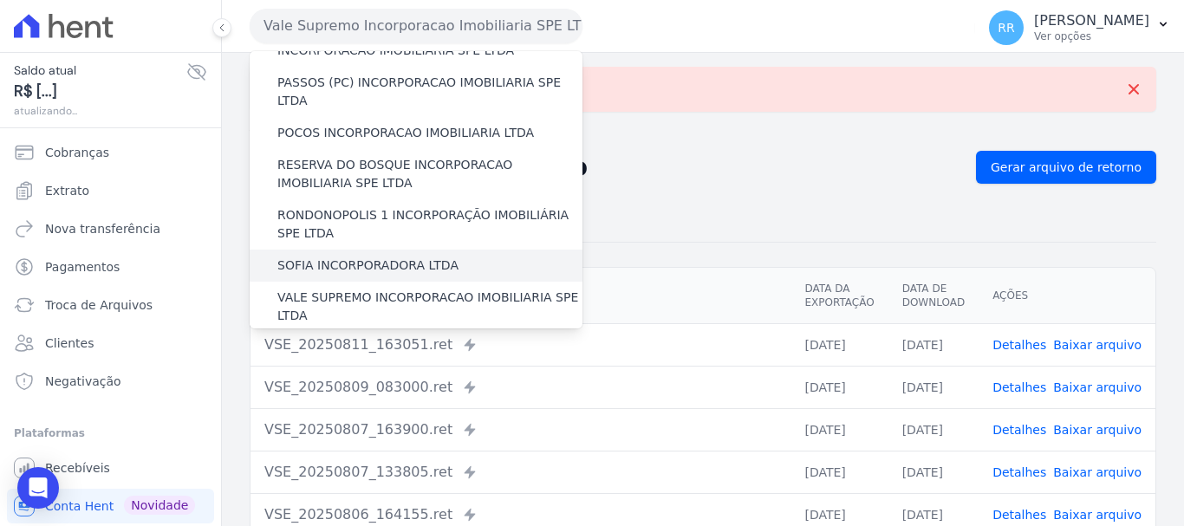
scroll to position [756, 0]
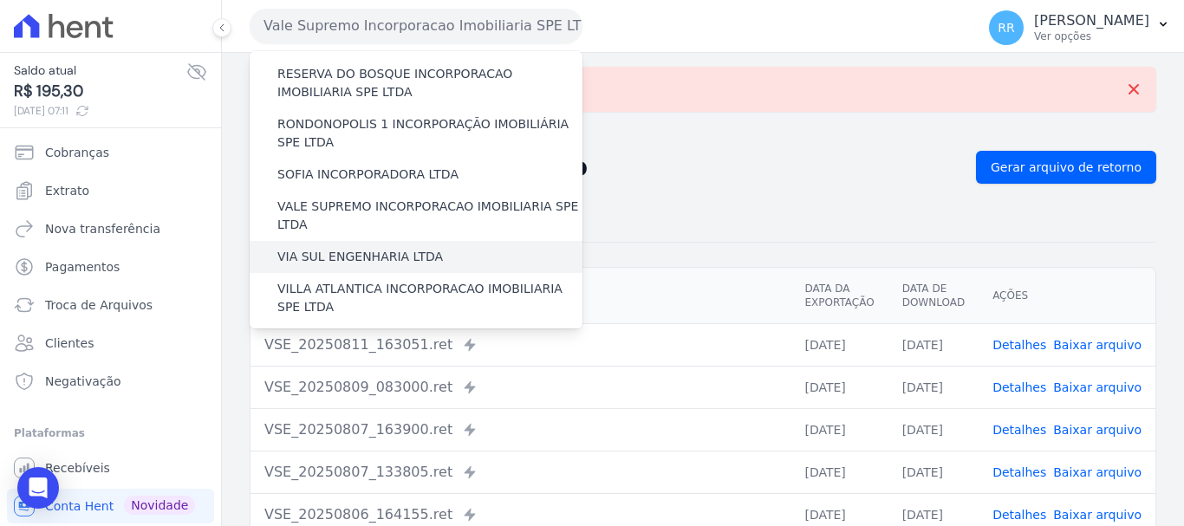
click at [408, 248] on label "VIA SUL ENGENHARIA LTDA" at bounding box center [359, 257] width 165 height 18
click at [0, 0] on input "VIA SUL ENGENHARIA LTDA" at bounding box center [0, 0] width 0 height 0
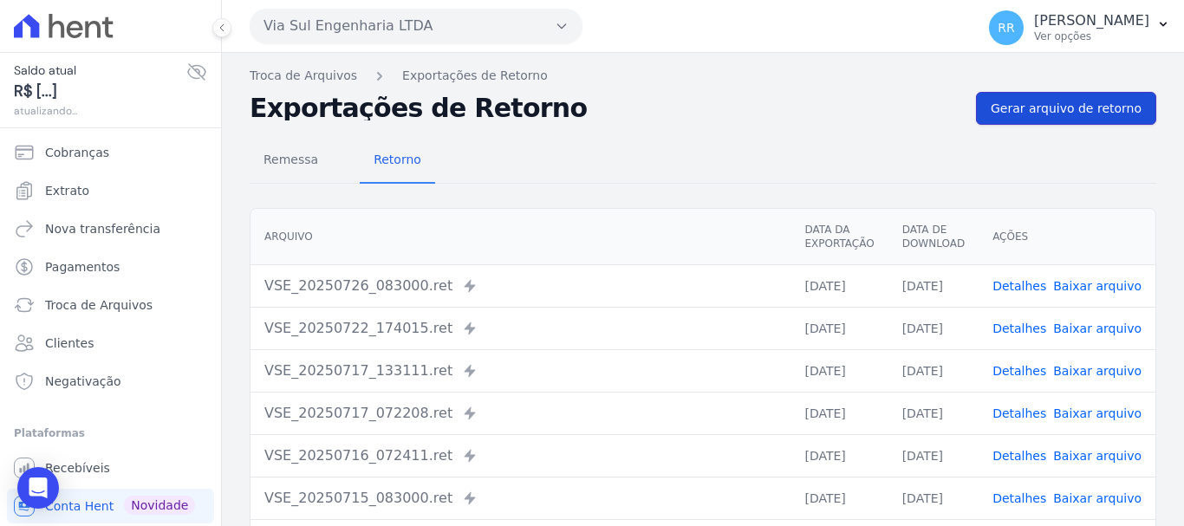
click at [1068, 120] on link "Gerar arquivo de retorno" at bounding box center [1066, 108] width 180 height 33
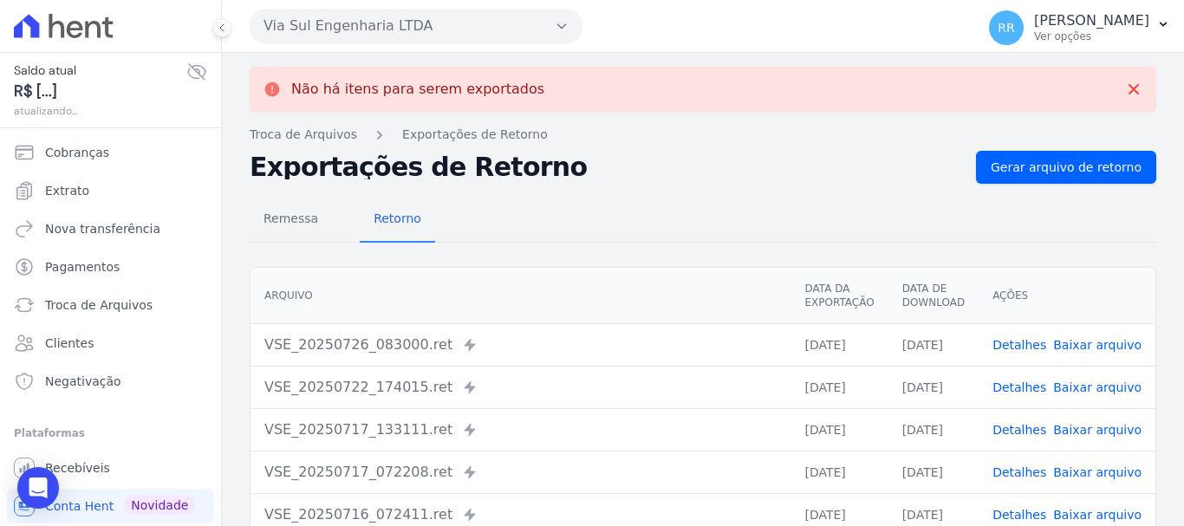
click at [468, 22] on button "Via Sul Engenharia LTDA" at bounding box center [416, 26] width 333 height 35
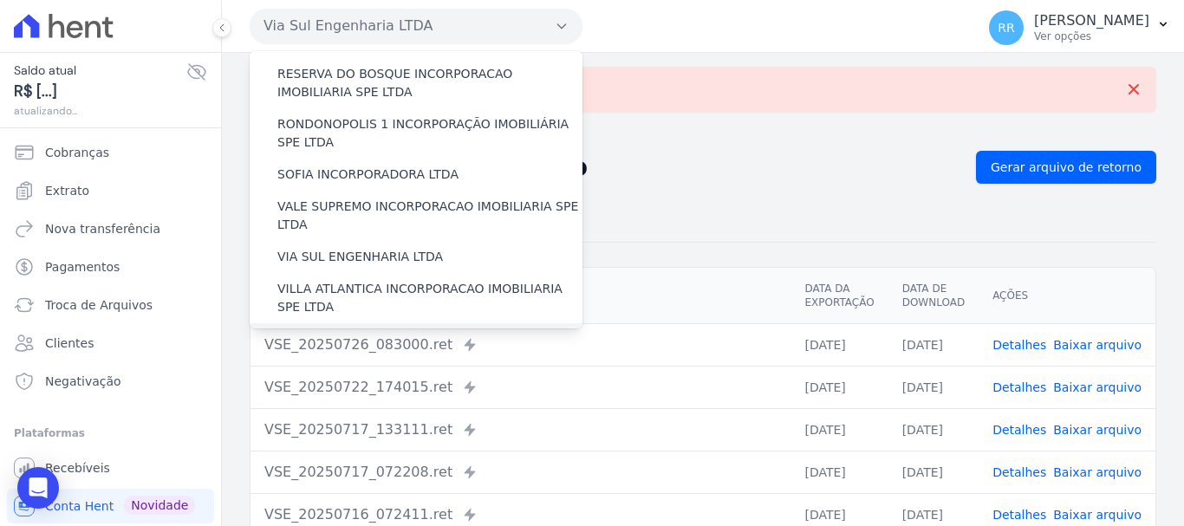
click at [367, 330] on label "[GEOGRAPHIC_DATA] INCORPORACAO IMOBILIARIA SPE LTDA" at bounding box center [429, 348] width 305 height 36
click at [0, 0] on input "[GEOGRAPHIC_DATA] INCORPORACAO IMOBILIARIA SPE LTDA" at bounding box center [0, 0] width 0 height 0
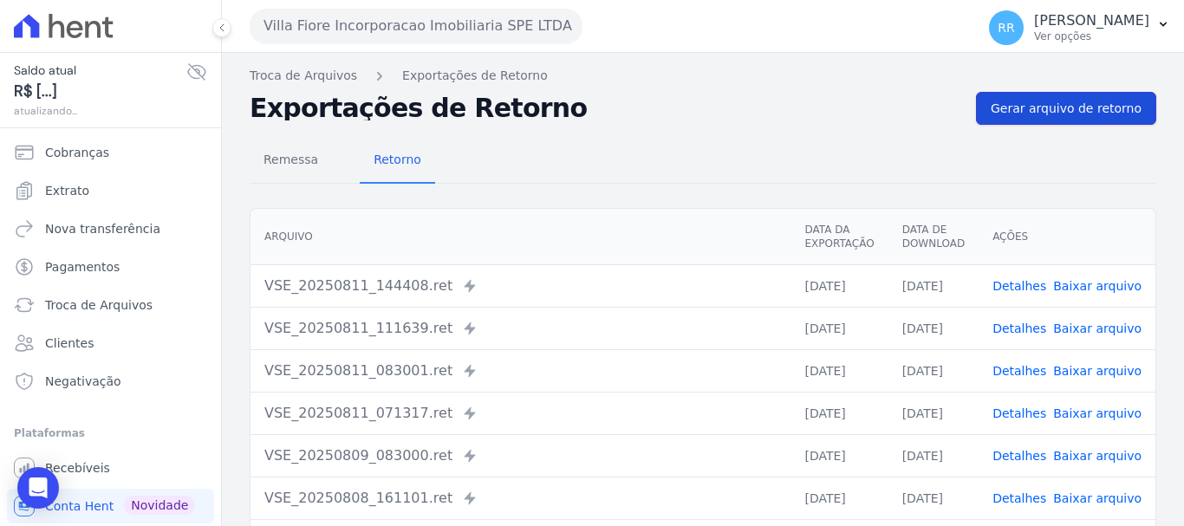
click at [1091, 114] on span "Gerar arquivo de retorno" at bounding box center [1065, 108] width 151 height 17
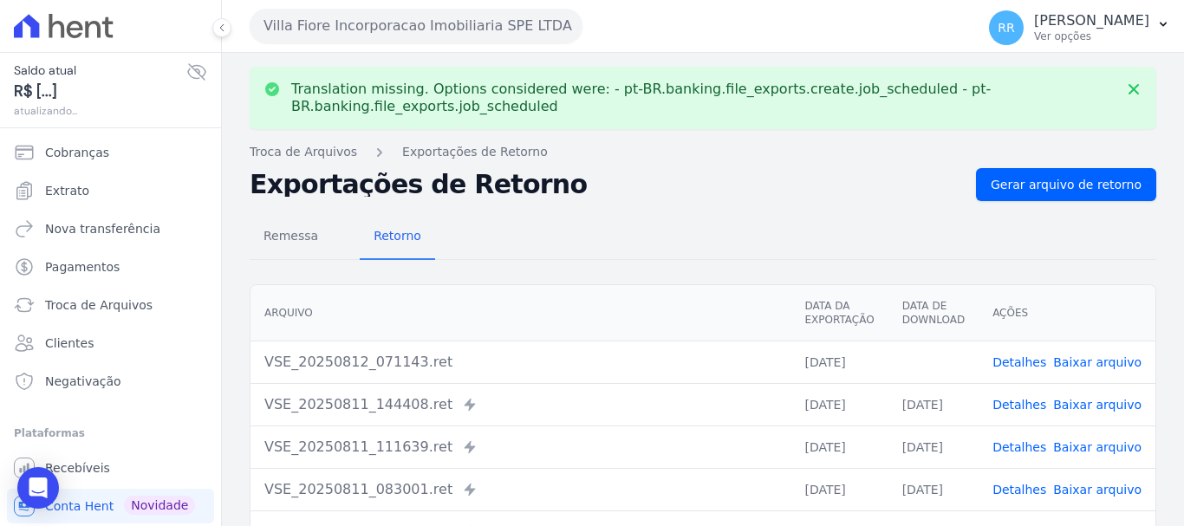
click at [1077, 355] on link "Baixar arquivo" at bounding box center [1097, 362] width 88 height 14
click at [338, 19] on button "Villa Fiore Incorporacao Imobiliaria SPE LTDA" at bounding box center [416, 26] width 333 height 35
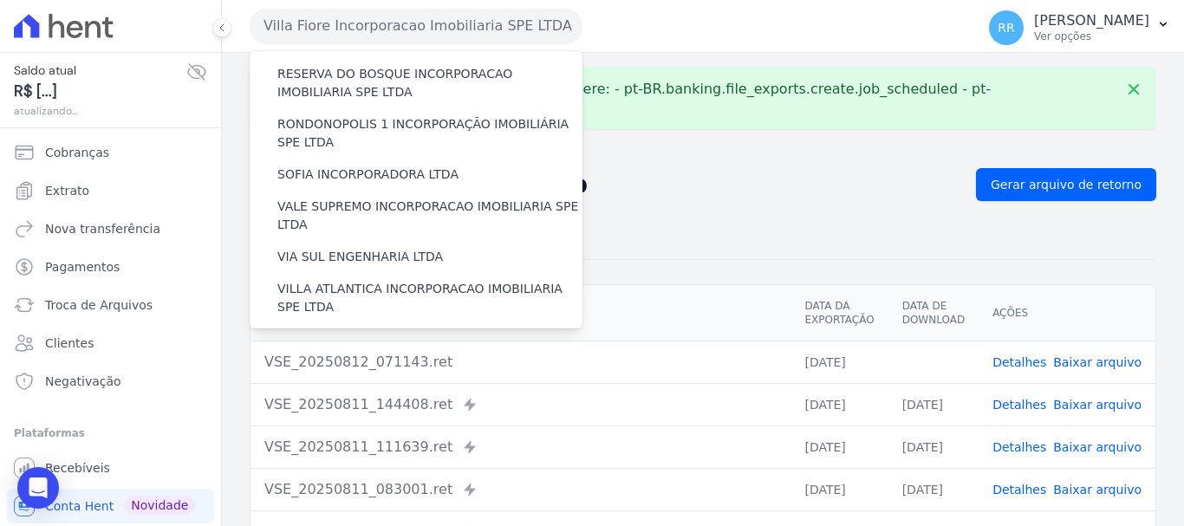
click at [299, 380] on label "VILLA TROPICAL INCORPORAÇÃO IMOBILIÁRIA SPE LTDA" at bounding box center [429, 398] width 305 height 36
click at [0, 0] on input "VILLA TROPICAL INCORPORAÇÃO IMOBILIÁRIA SPE LTDA" at bounding box center [0, 0] width 0 height 0
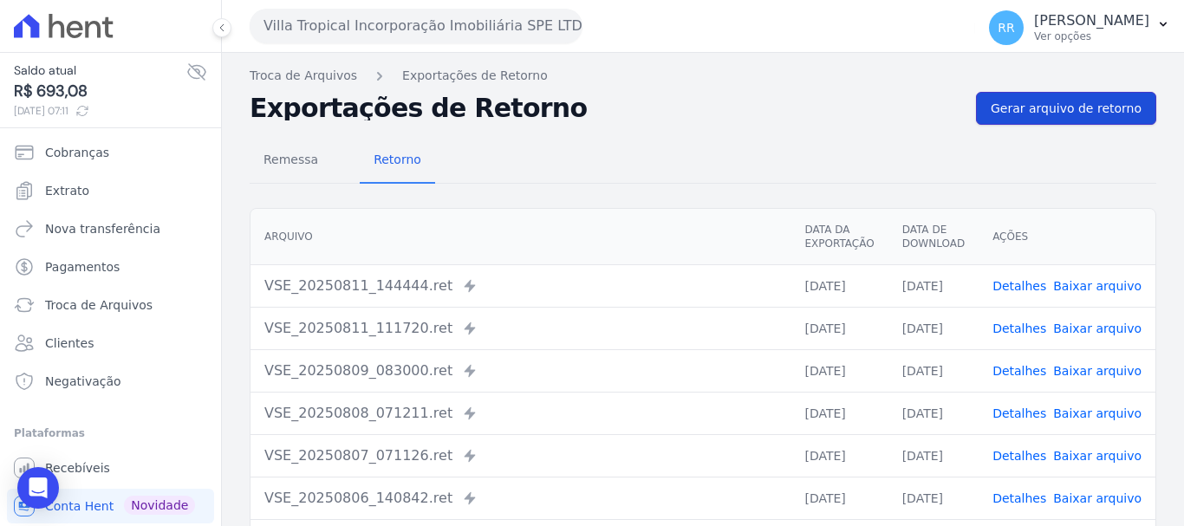
click at [1037, 103] on span "Gerar arquivo de retorno" at bounding box center [1065, 108] width 151 height 17
drag, startPoint x: 503, startPoint y: 30, endPoint x: 495, endPoint y: 39, distance: 11.7
click at [500, 30] on button "Villa Tropical Incorporação Imobiliária SPE LTDA" at bounding box center [416, 26] width 333 height 35
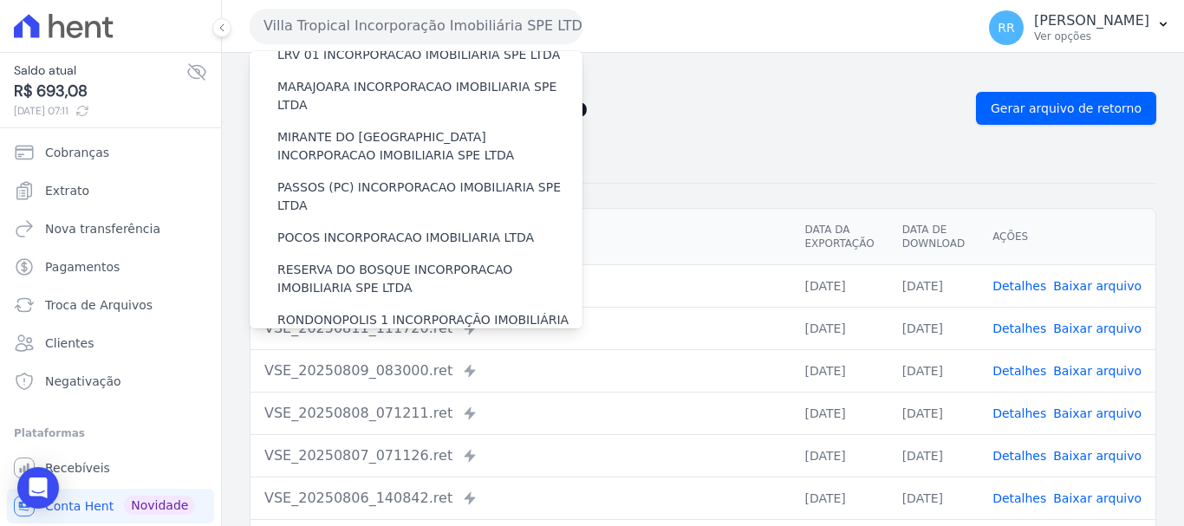
scroll to position [693, 0]
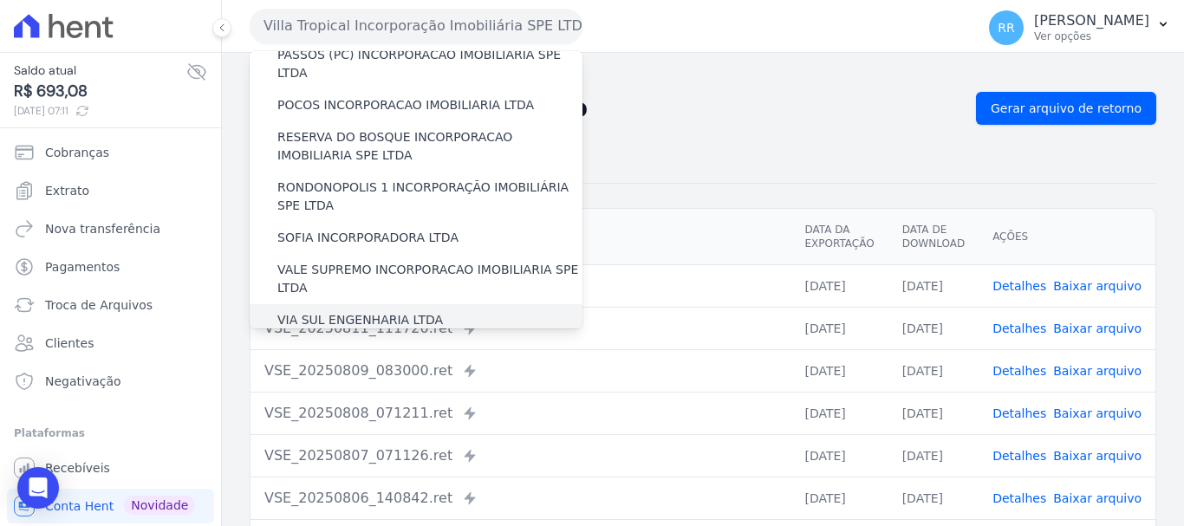
click at [402, 311] on label "VIA SUL ENGENHARIA LTDA" at bounding box center [359, 320] width 165 height 18
click at [0, 0] on input "VIA SUL ENGENHARIA LTDA" at bounding box center [0, 0] width 0 height 0
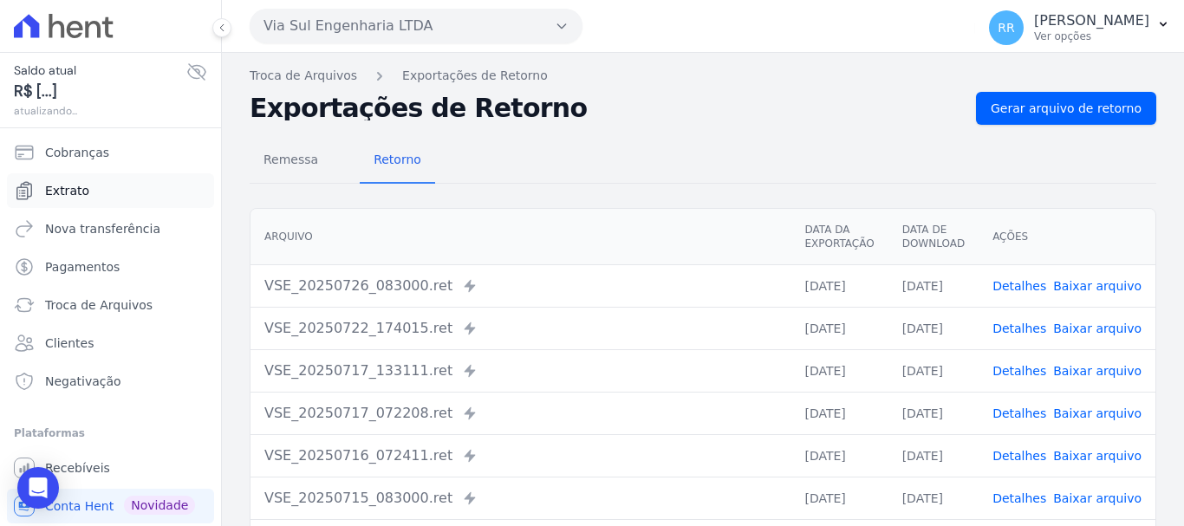
click at [60, 191] on span "Extrato" at bounding box center [67, 190] width 44 height 17
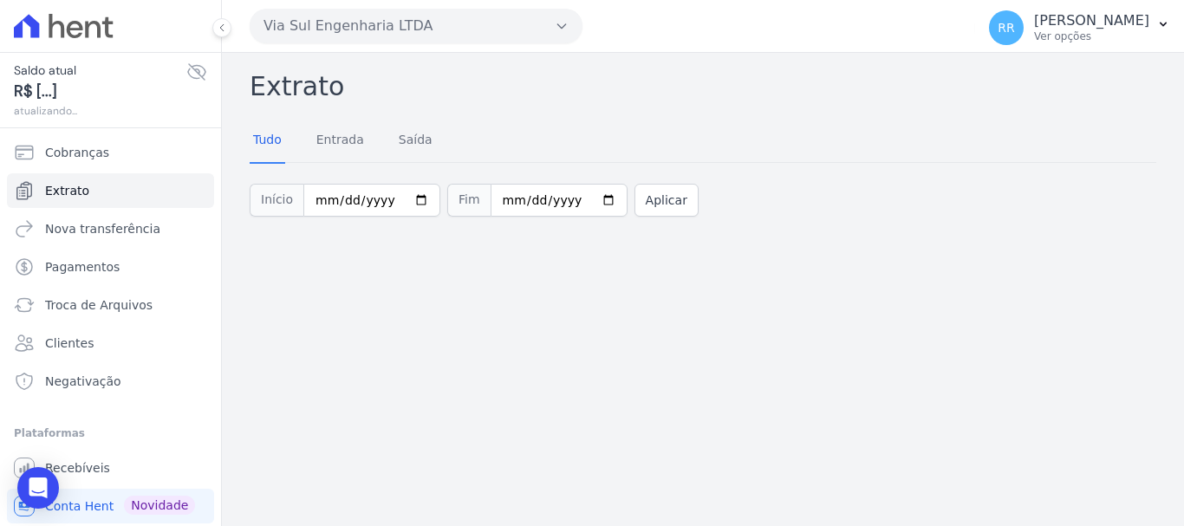
click at [409, 36] on button "Via Sul Engenharia LTDA" at bounding box center [416, 26] width 333 height 35
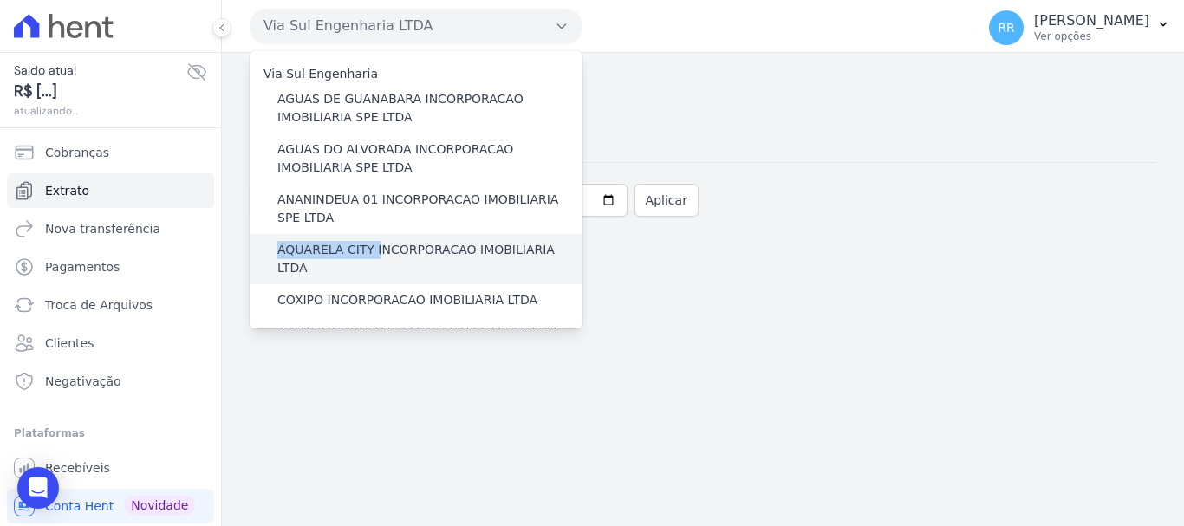
drag, startPoint x: 381, startPoint y: 212, endPoint x: 373, endPoint y: 251, distance: 39.9
click at [373, 251] on label "AQUARELA CITY INCORPORACAO IMOBILIARIA LTDA" at bounding box center [429, 259] width 305 height 36
click at [0, 0] on input "AQUARELA CITY INCORPORACAO IMOBILIARIA LTDA" at bounding box center [0, 0] width 0 height 0
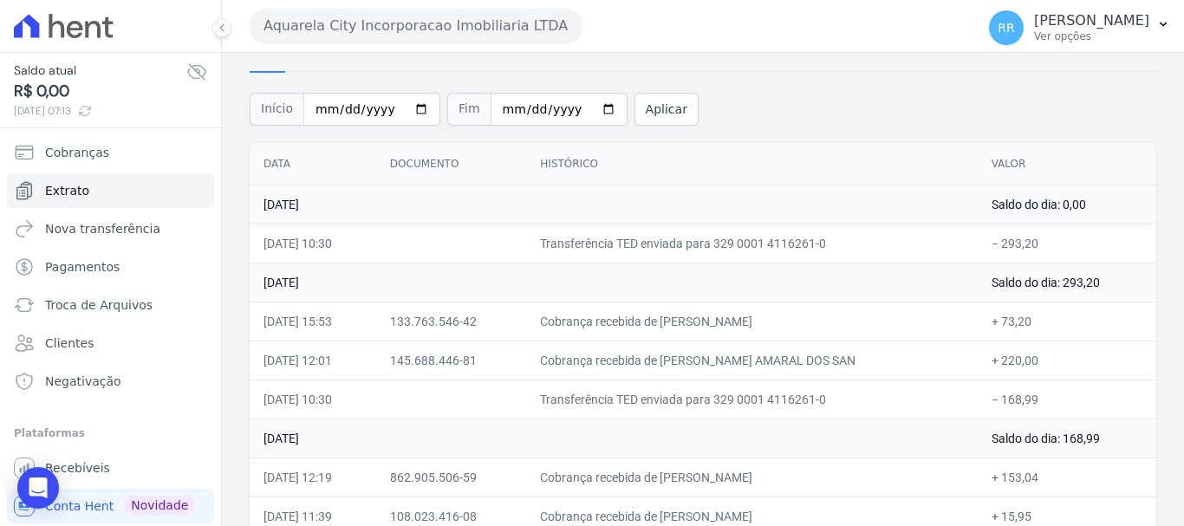
scroll to position [87, 0]
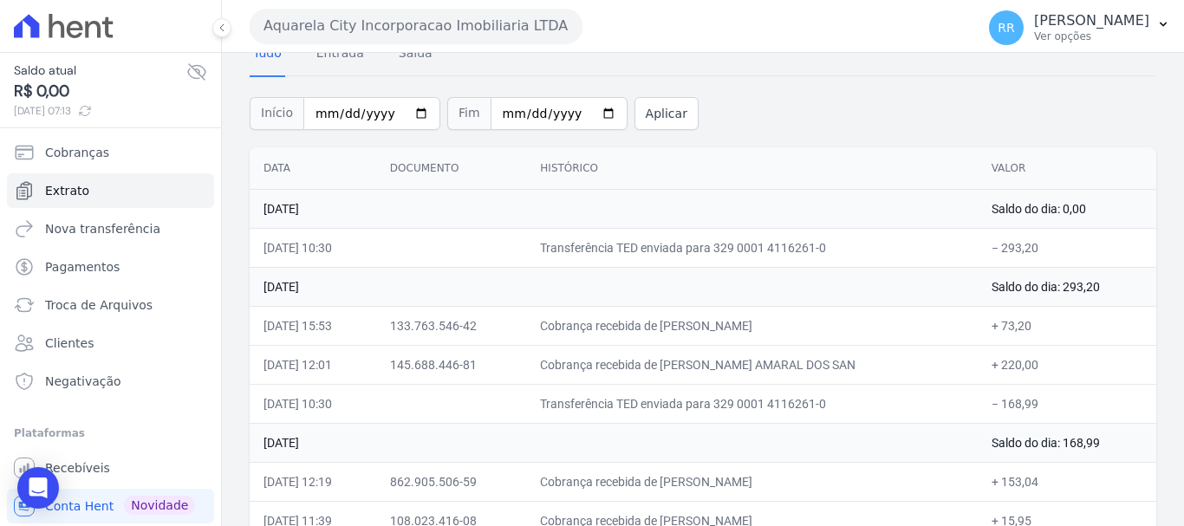
click at [378, 33] on button "Aquarela City Incorporacao Imobiliaria LTDA" at bounding box center [416, 26] width 333 height 35
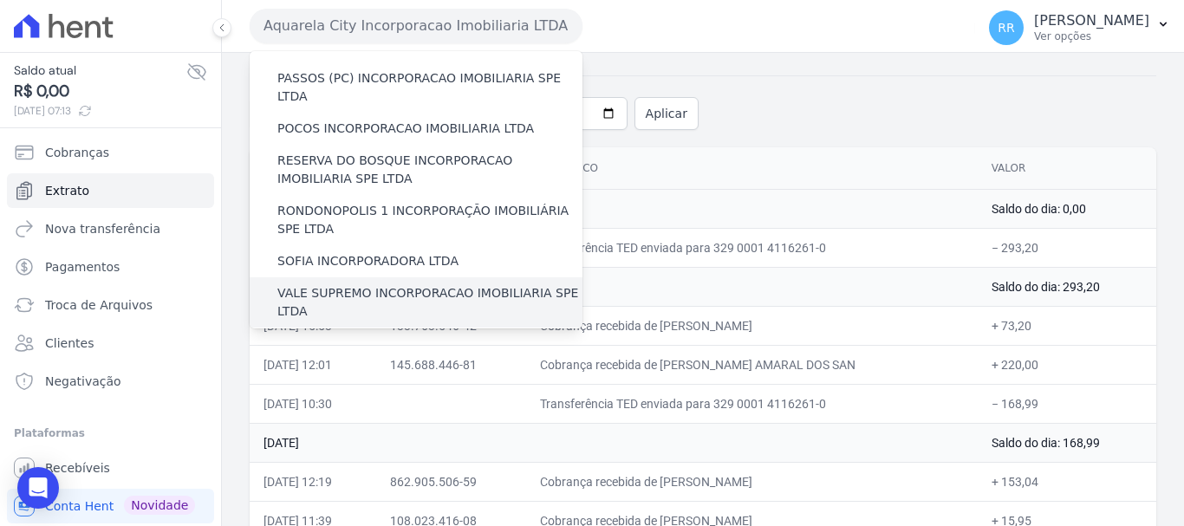
scroll to position [583, 0]
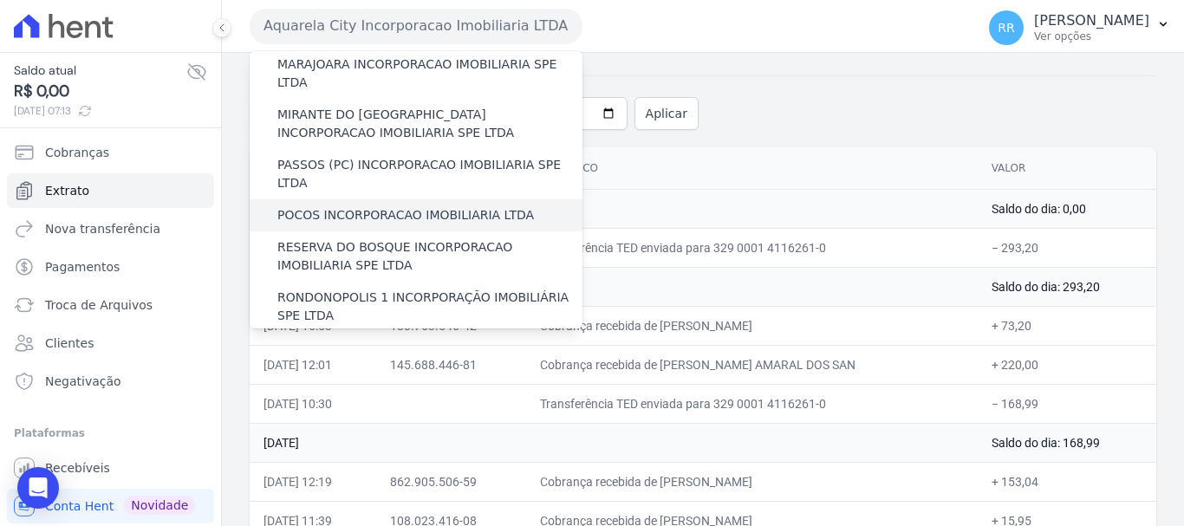
click at [380, 206] on label "POCOS INCORPORACAO IMOBILIARIA LTDA" at bounding box center [405, 215] width 256 height 18
click at [0, 0] on input "POCOS INCORPORACAO IMOBILIARIA LTDA" at bounding box center [0, 0] width 0 height 0
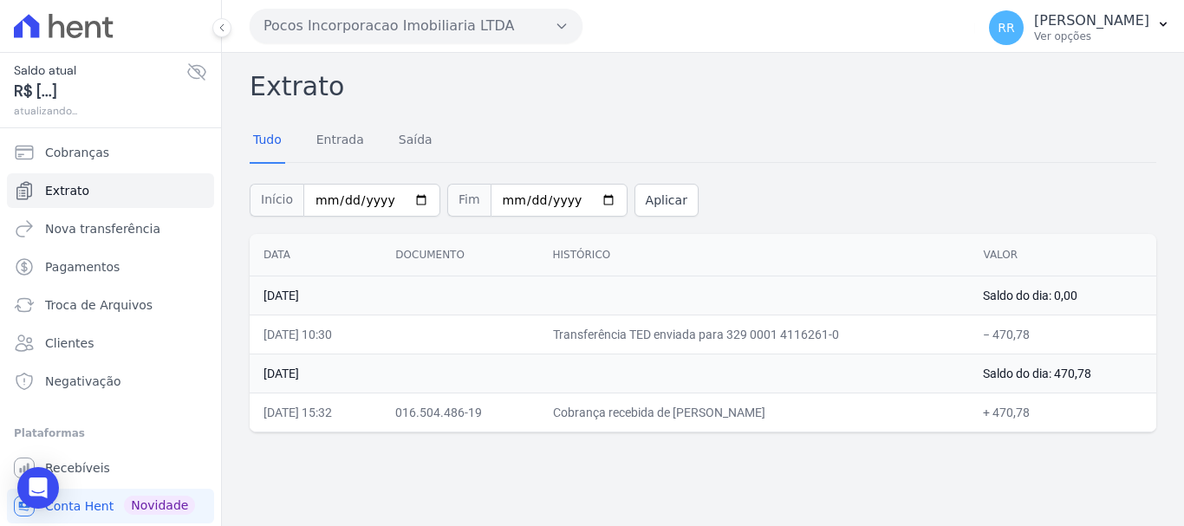
drag, startPoint x: 323, startPoint y: 30, endPoint x: 492, endPoint y: 144, distance: 203.5
click at [325, 32] on button "Pocos Incorporacao Imobiliaria LTDA" at bounding box center [416, 26] width 333 height 35
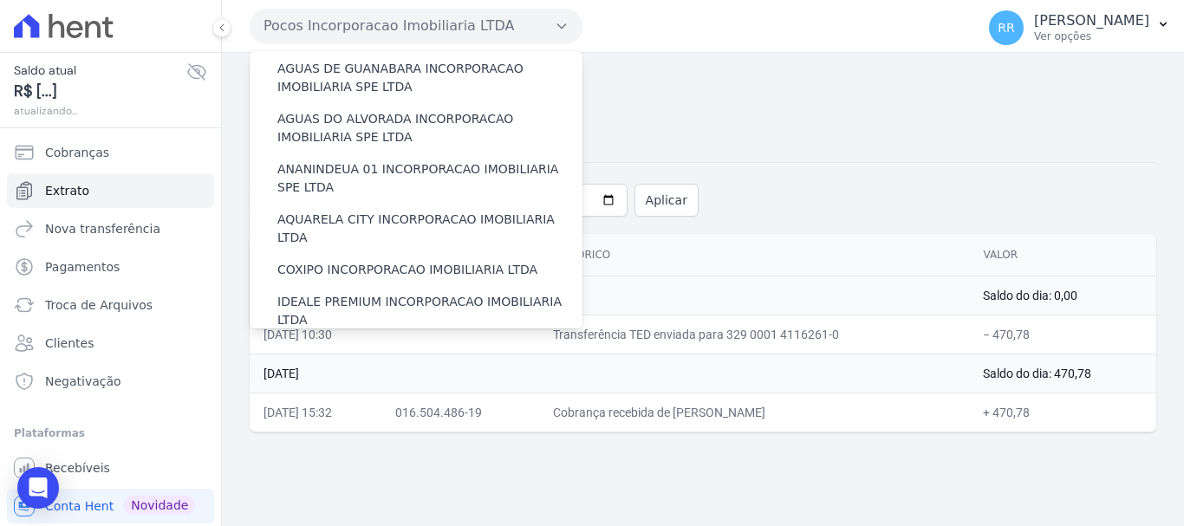
scroll to position [0, 0]
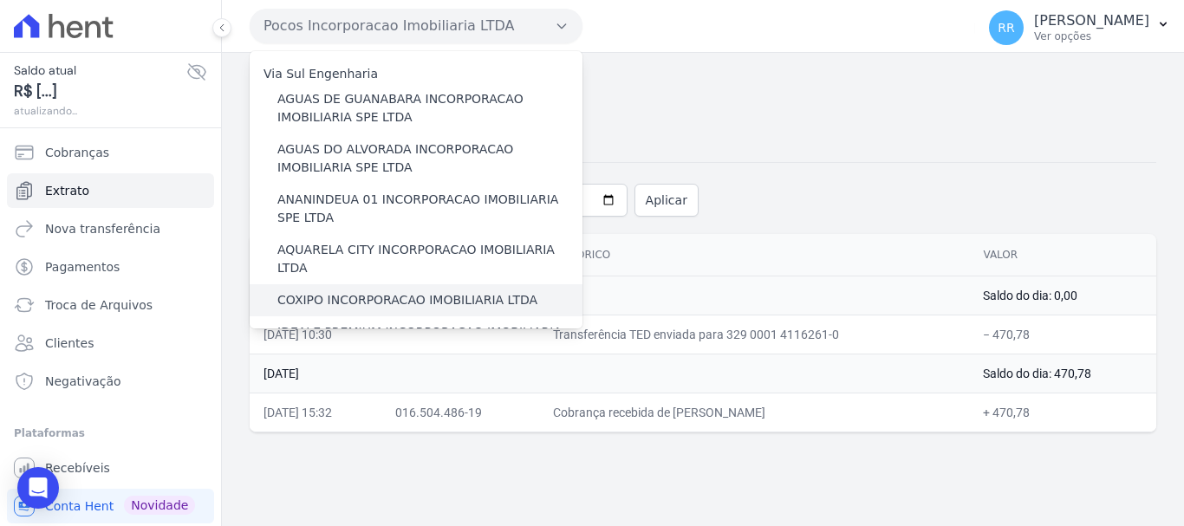
click at [354, 291] on label "COXIPO INCORPORACAO IMOBILIARIA LTDA" at bounding box center [407, 300] width 260 height 18
click at [0, 0] on input "COXIPO INCORPORACAO IMOBILIARIA LTDA" at bounding box center [0, 0] width 0 height 0
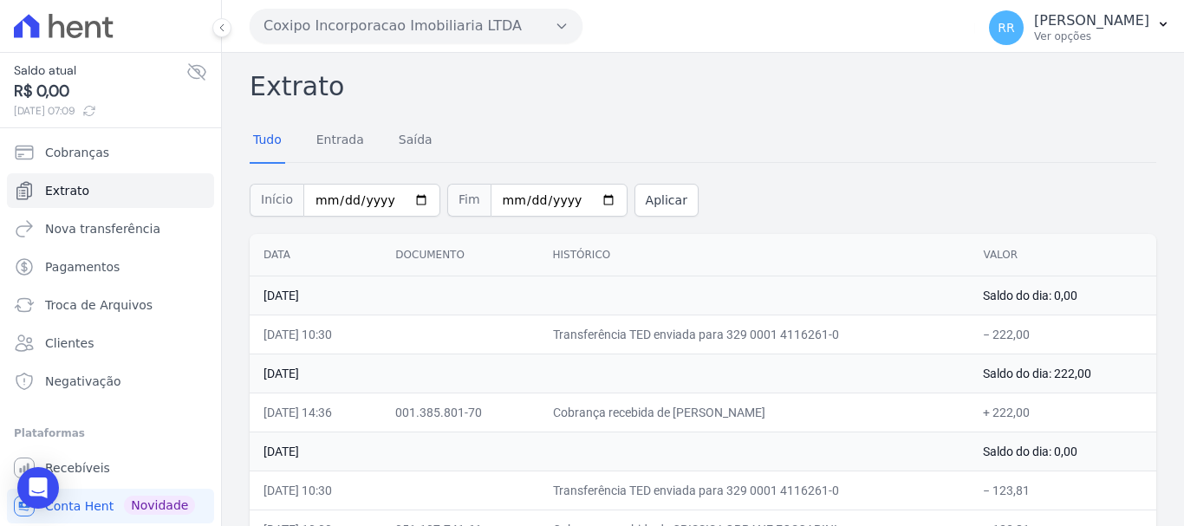
click at [612, 130] on div "Tudo Entrada [GEOGRAPHIC_DATA]" at bounding box center [703, 141] width 906 height 42
click at [514, 35] on button "Coxipo Incorporacao Imobiliaria LTDA" at bounding box center [416, 26] width 333 height 35
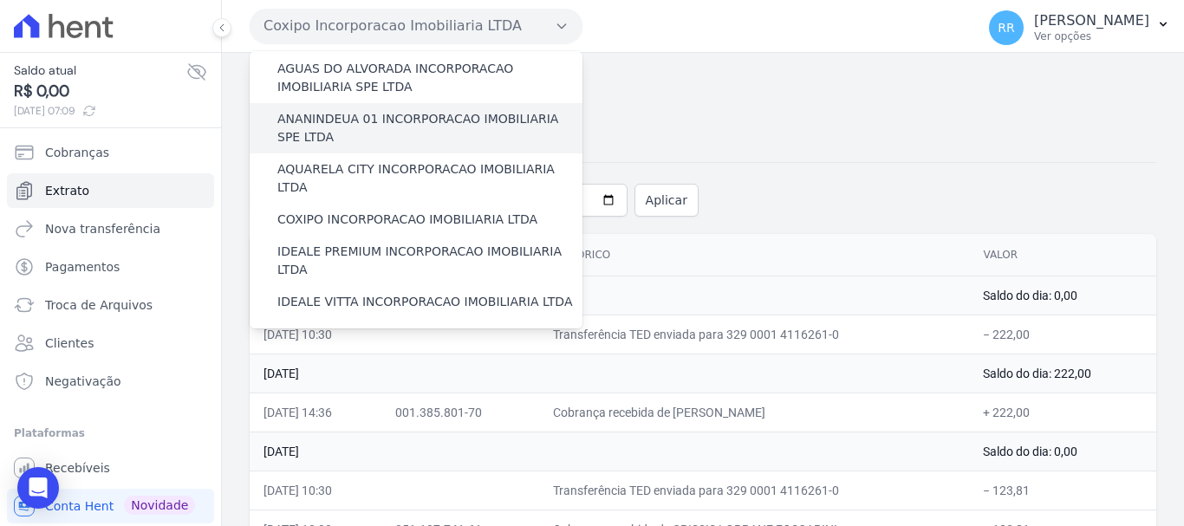
scroll to position [173, 0]
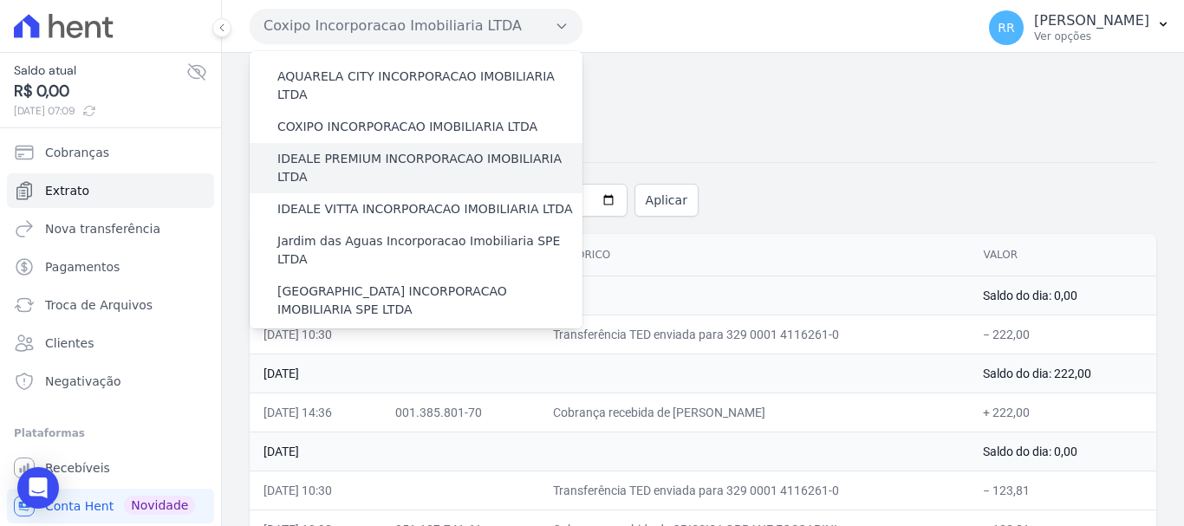
click at [374, 150] on label "IDEALE PREMIUM INCORPORACAO IMOBILIARIA LTDA" at bounding box center [429, 168] width 305 height 36
click at [0, 0] on input "IDEALE PREMIUM INCORPORACAO IMOBILIARIA LTDA" at bounding box center [0, 0] width 0 height 0
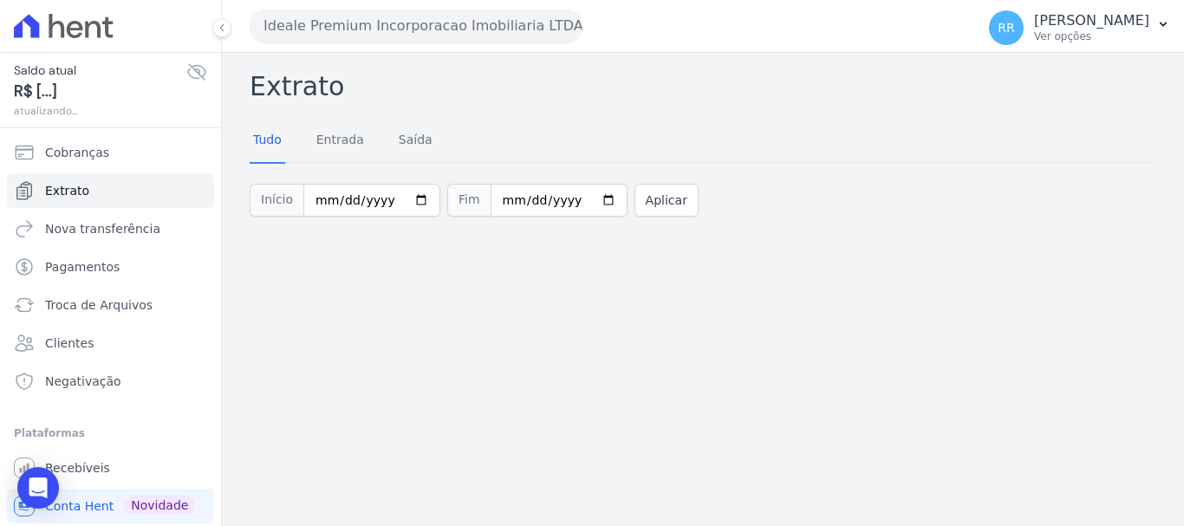
click at [444, 35] on button "Ideale Premium Incorporacao Imobiliaria LTDA" at bounding box center [416, 26] width 333 height 35
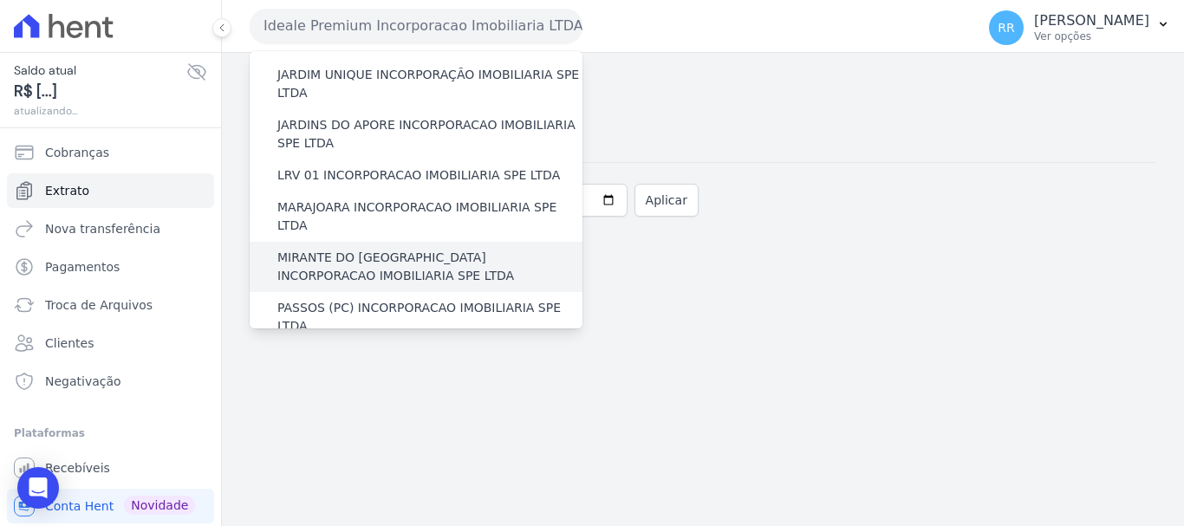
scroll to position [520, 0]
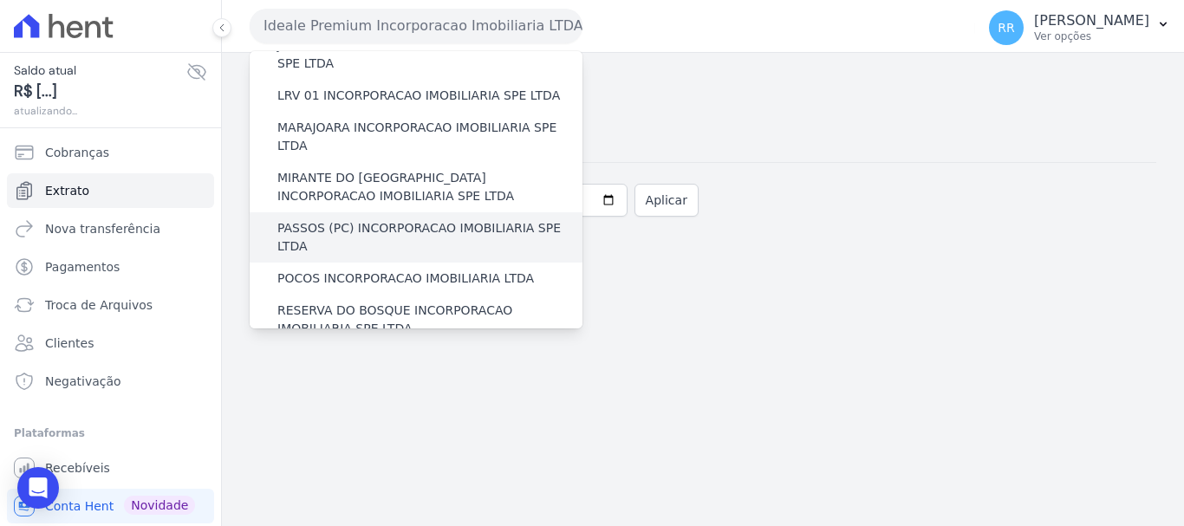
click at [407, 212] on div "PASSOS (PC) INCORPORACAO IMOBILIARIA SPE LTDA" at bounding box center [416, 237] width 333 height 50
click at [408, 219] on label "PASSOS (PC) INCORPORACAO IMOBILIARIA SPE LTDA" at bounding box center [429, 237] width 305 height 36
click at [0, 0] on input "PASSOS (PC) INCORPORACAO IMOBILIARIA SPE LTDA" at bounding box center [0, 0] width 0 height 0
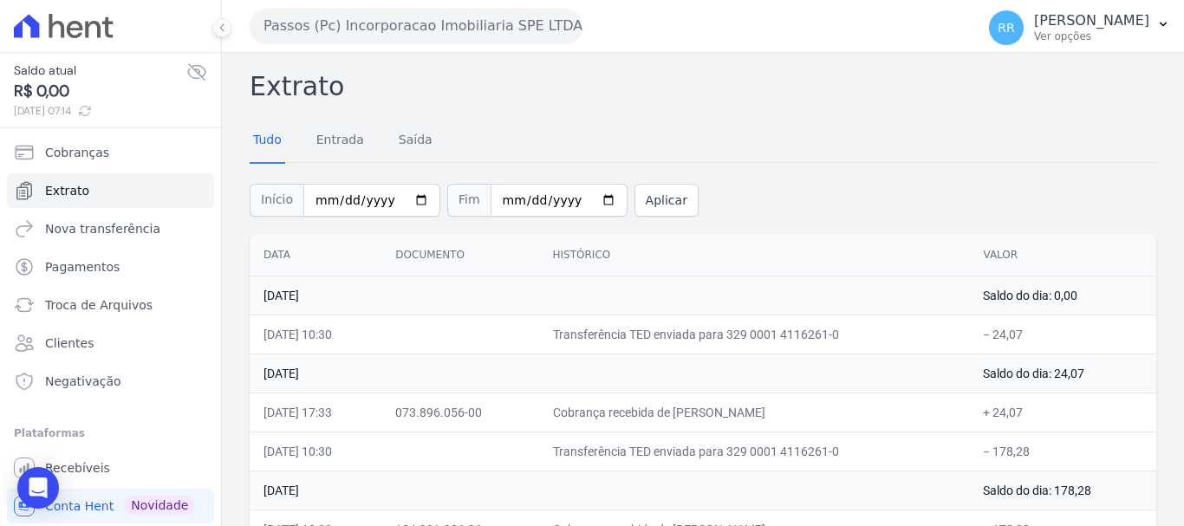
click at [449, 27] on button "Passos (Pc) Incorporacao Imobiliaria SPE LTDA" at bounding box center [416, 26] width 333 height 35
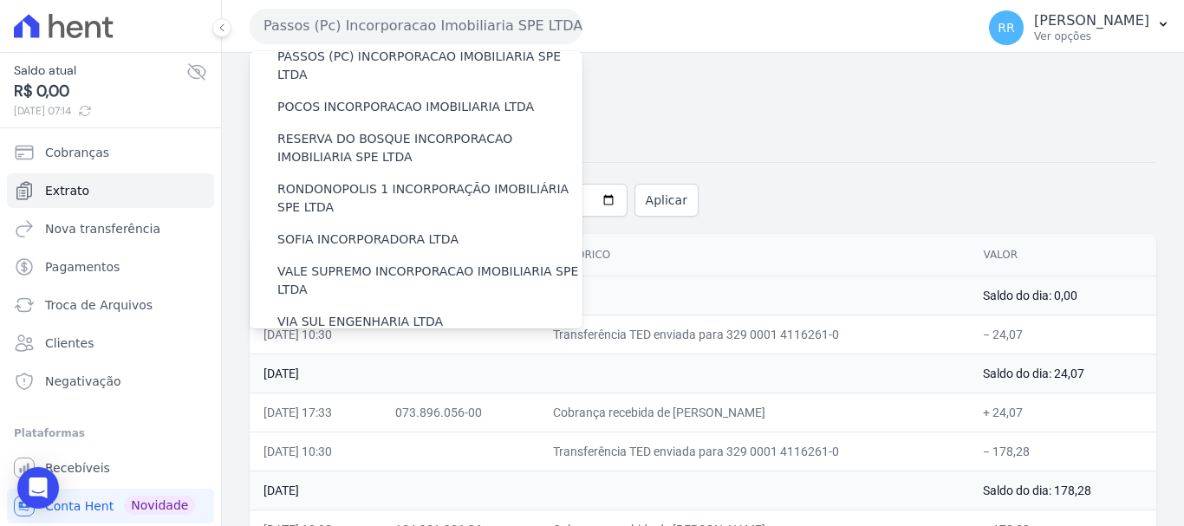
scroll to position [693, 0]
click at [341, 343] on label "VILLA ATLANTICA INCORPORACAO IMOBILIARIA SPE LTDA" at bounding box center [429, 361] width 305 height 36
click at [0, 0] on input "VILLA ATLANTICA INCORPORACAO IMOBILIARIA SPE LTDA" at bounding box center [0, 0] width 0 height 0
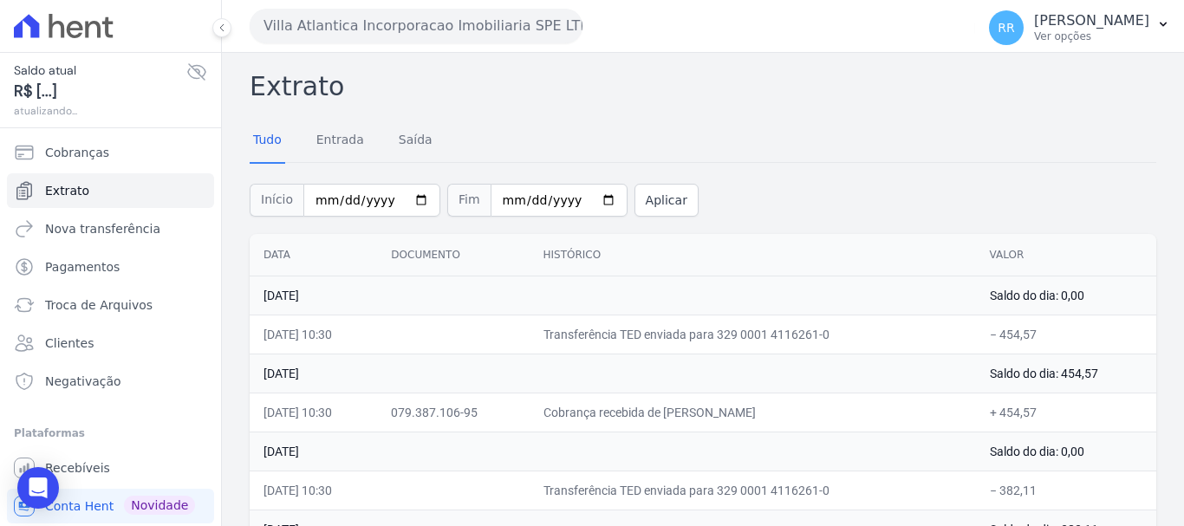
click at [404, 5] on div "Villa Atlantica Incorporacao Imobiliaria SPE LTDA Via Sul Engenharia AGUAS DE […" at bounding box center [609, 26] width 718 height 54
click at [467, 26] on button "Villa Atlantica Incorporacao Imobiliaria SPE LTDA" at bounding box center [416, 26] width 333 height 35
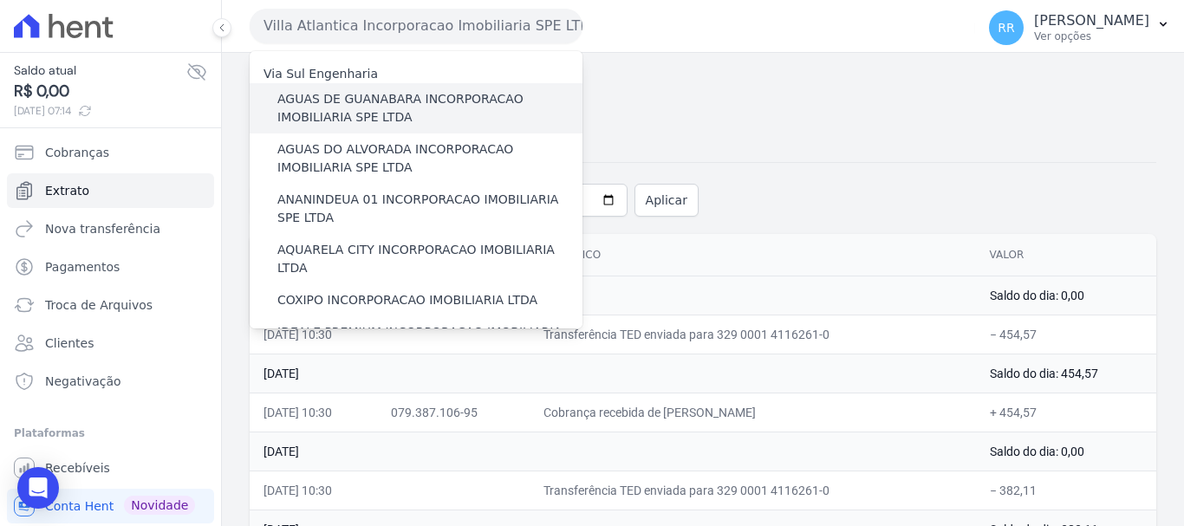
click at [425, 102] on label "AGUAS DE GUANABARA INCORPORACAO IMOBILIARIA SPE LTDA" at bounding box center [429, 108] width 305 height 36
click at [0, 0] on input "AGUAS DE GUANABARA INCORPORACAO IMOBILIARIA SPE LTDA" at bounding box center [0, 0] width 0 height 0
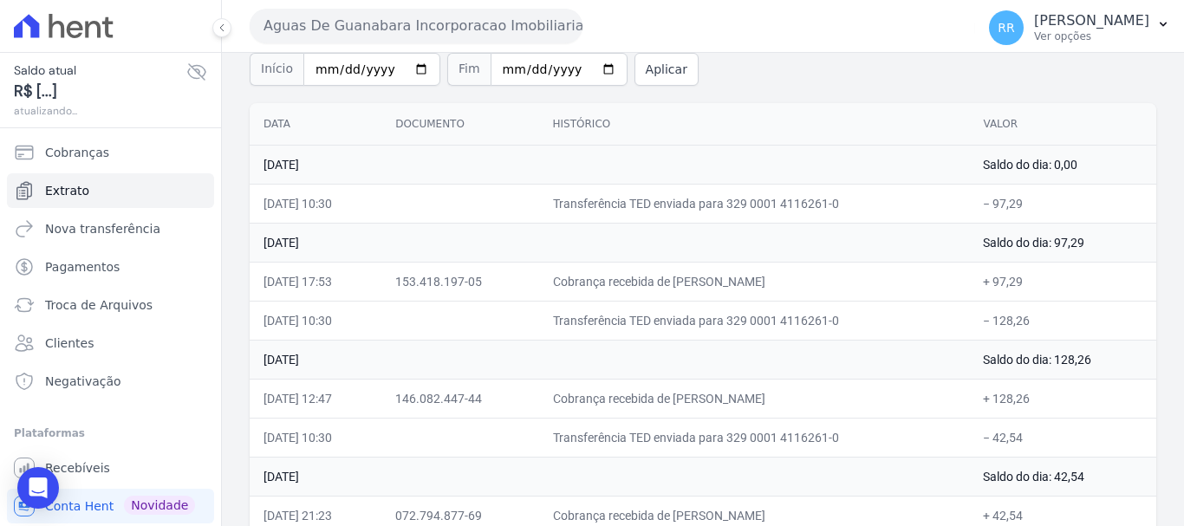
scroll to position [154, 0]
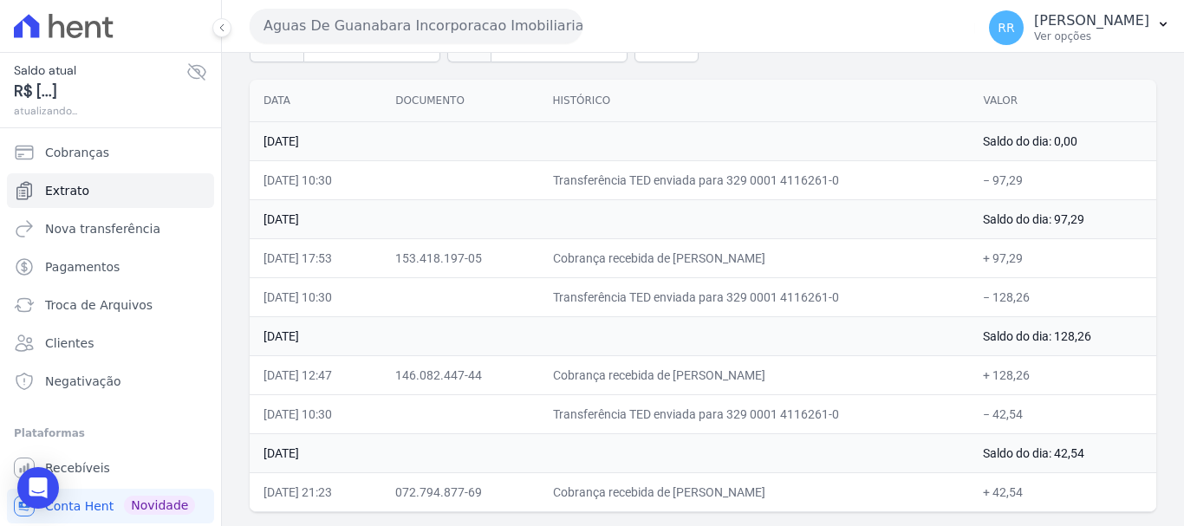
click at [470, 35] on button "Aguas De Guanabara Incorporacao Imobiliaria SPE LTDA" at bounding box center [416, 26] width 333 height 35
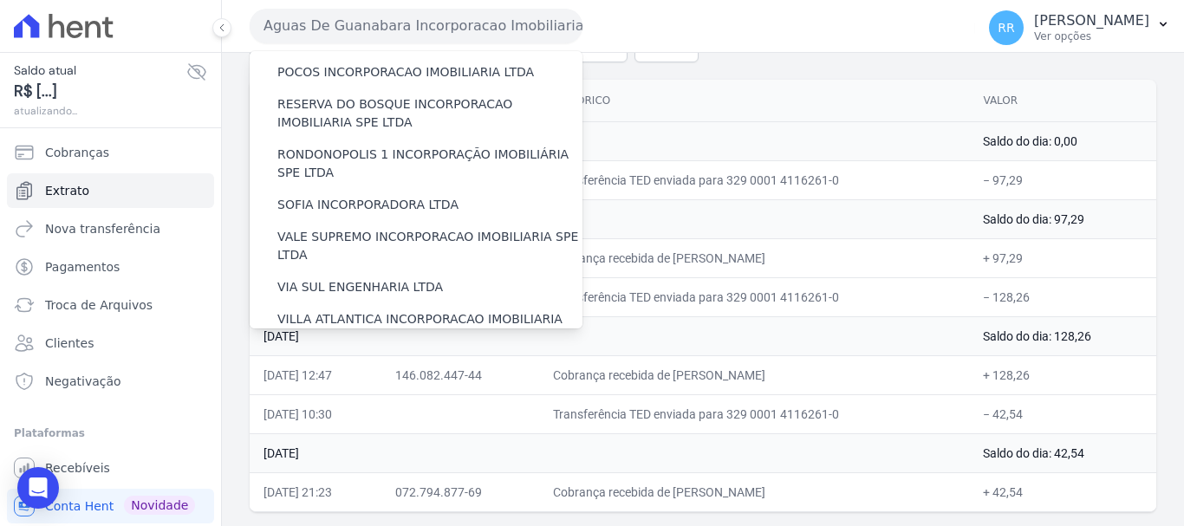
scroll to position [756, 0]
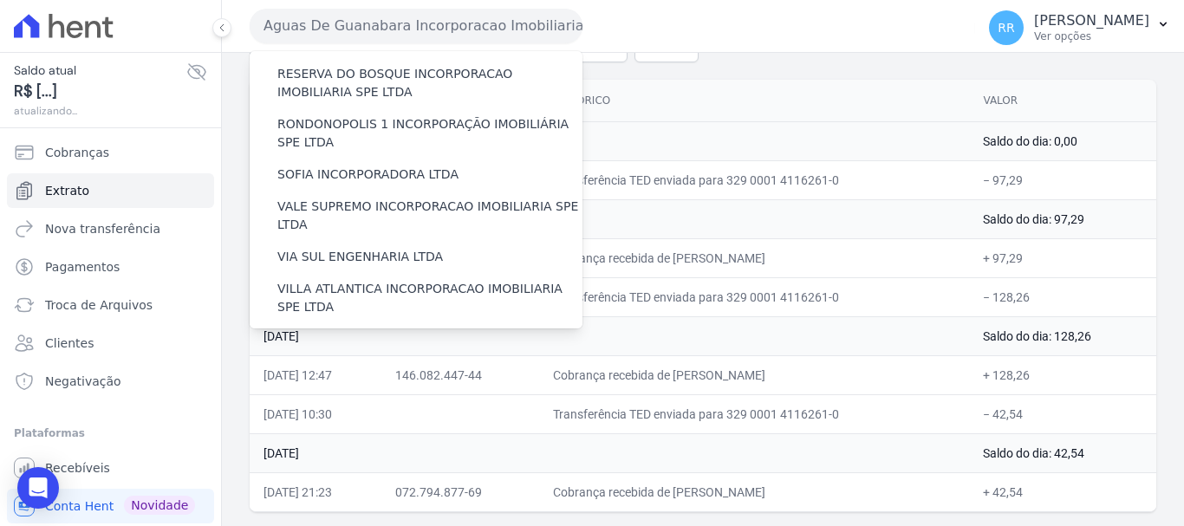
click at [373, 373] on div "VILLA TROPICAL INCORPORAÇÃO IMOBILIÁRIA SPE LTDA" at bounding box center [416, 398] width 333 height 50
click at [374, 380] on label "VILLA TROPICAL INCORPORAÇÃO IMOBILIÁRIA SPE LTDA" at bounding box center [429, 398] width 305 height 36
click at [0, 0] on input "VILLA TROPICAL INCORPORAÇÃO IMOBILIÁRIA SPE LTDA" at bounding box center [0, 0] width 0 height 0
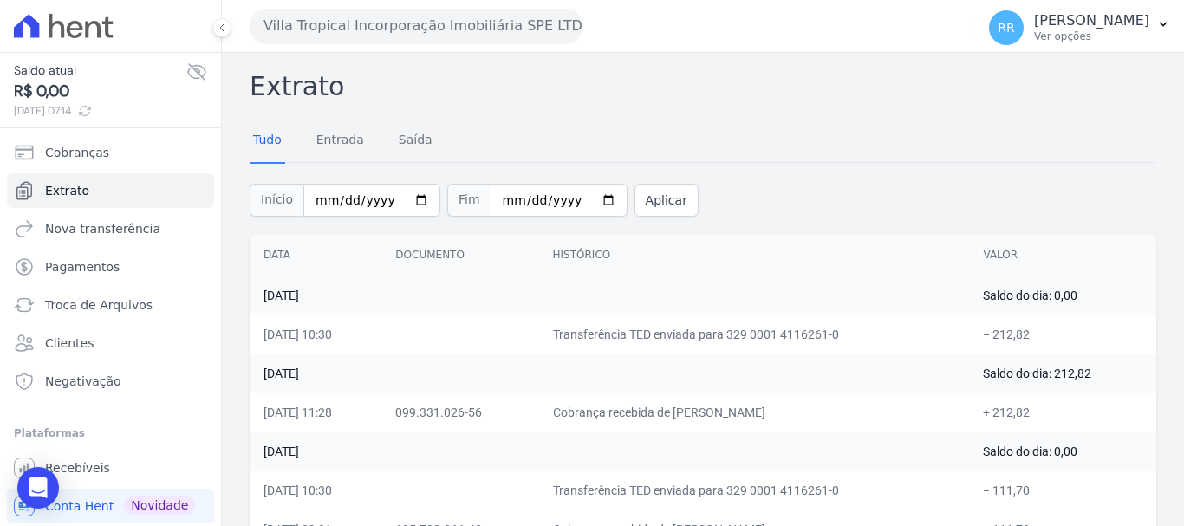
click at [384, 31] on button "Villa Tropical Incorporação Imobiliária SPE LTDA" at bounding box center [416, 26] width 333 height 35
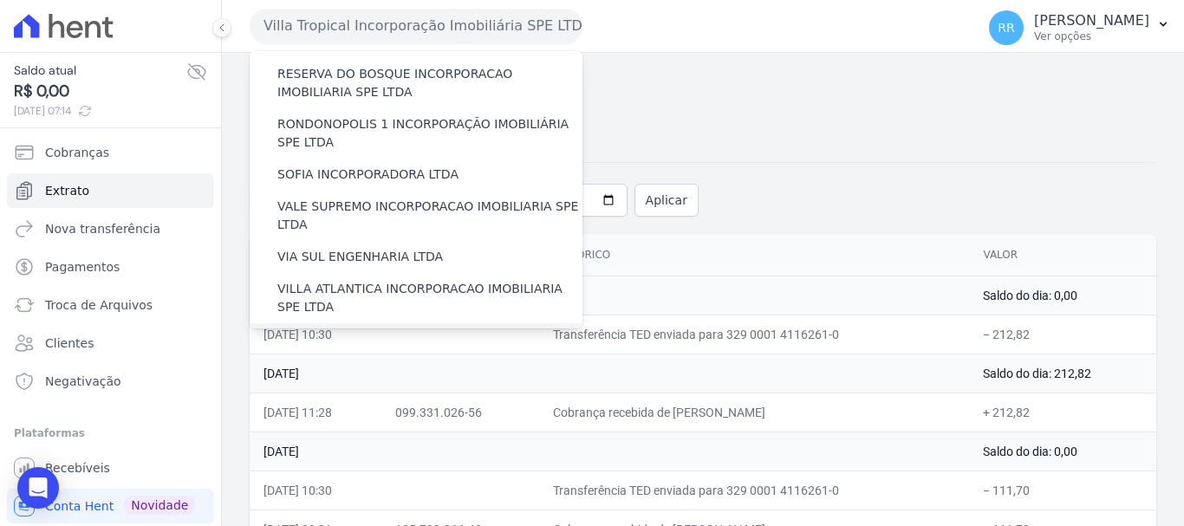
click at [396, 330] on label "[GEOGRAPHIC_DATA] INCORPORACAO IMOBILIARIA SPE LTDA" at bounding box center [429, 348] width 305 height 36
click at [0, 0] on input "[GEOGRAPHIC_DATA] INCORPORACAO IMOBILIARIA SPE LTDA" at bounding box center [0, 0] width 0 height 0
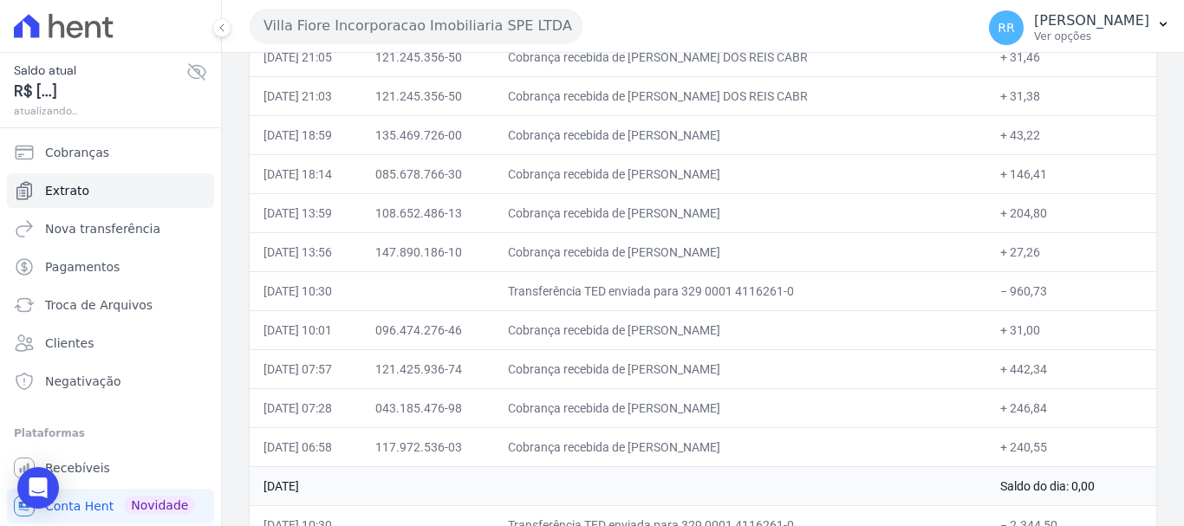
scroll to position [347, 0]
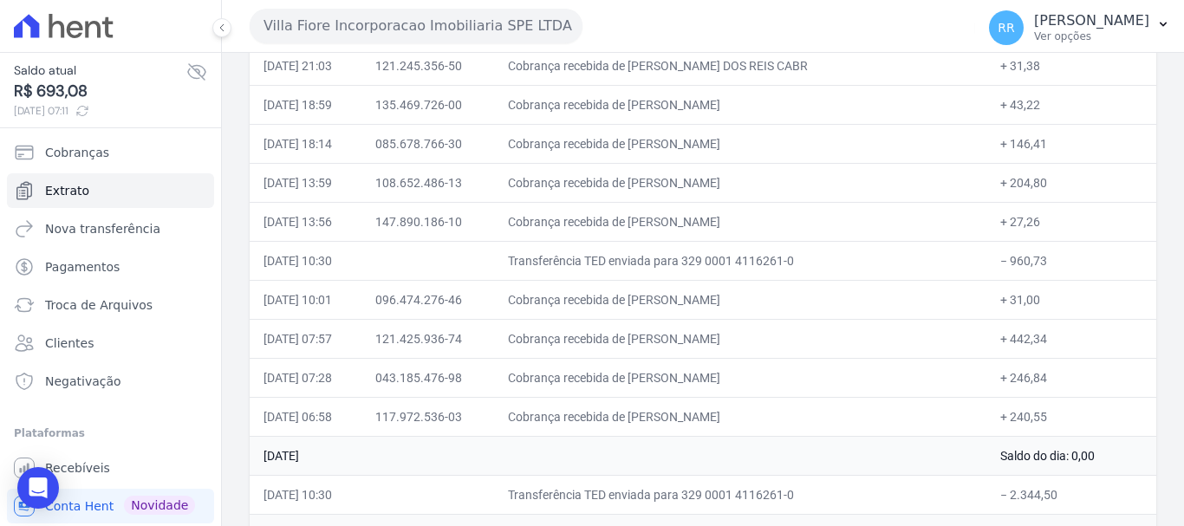
click at [706, 233] on td "Cobrança recebida de [PERSON_NAME]" at bounding box center [740, 221] width 492 height 39
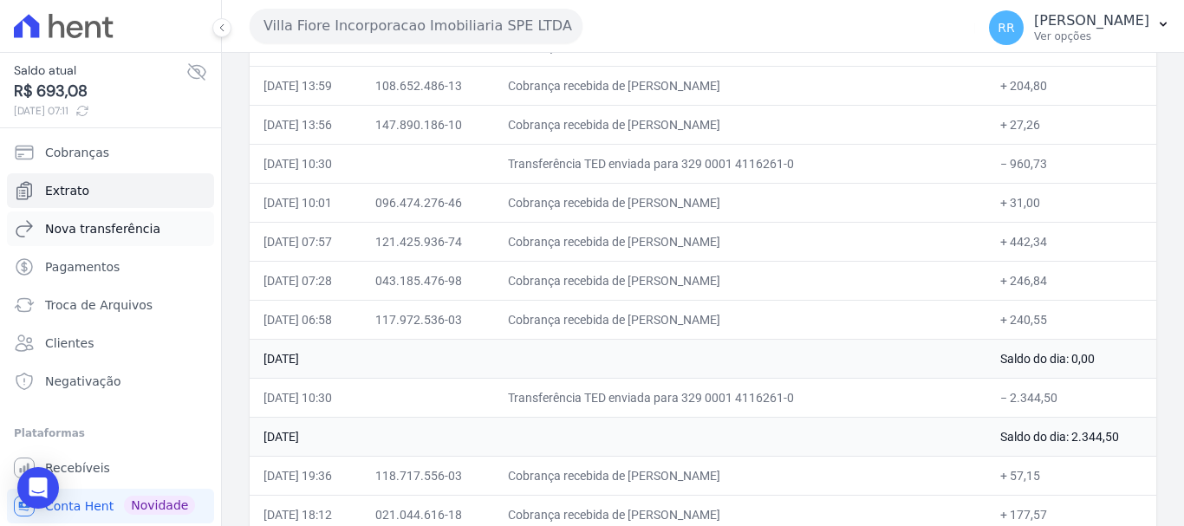
scroll to position [433, 0]
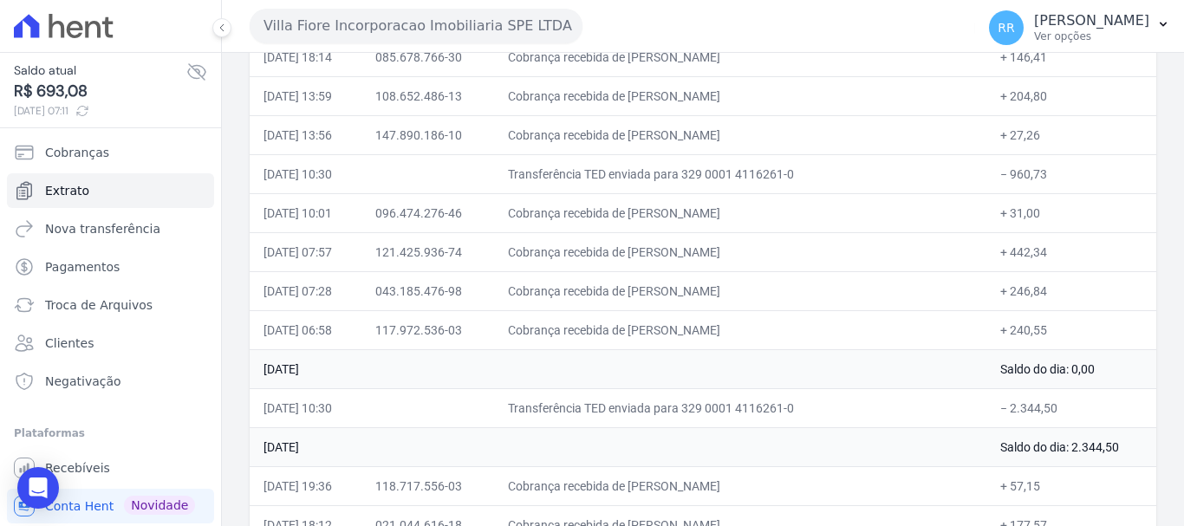
click at [468, 26] on button "Villa Fiore Incorporacao Imobiliaria SPE LTDA" at bounding box center [416, 26] width 333 height 35
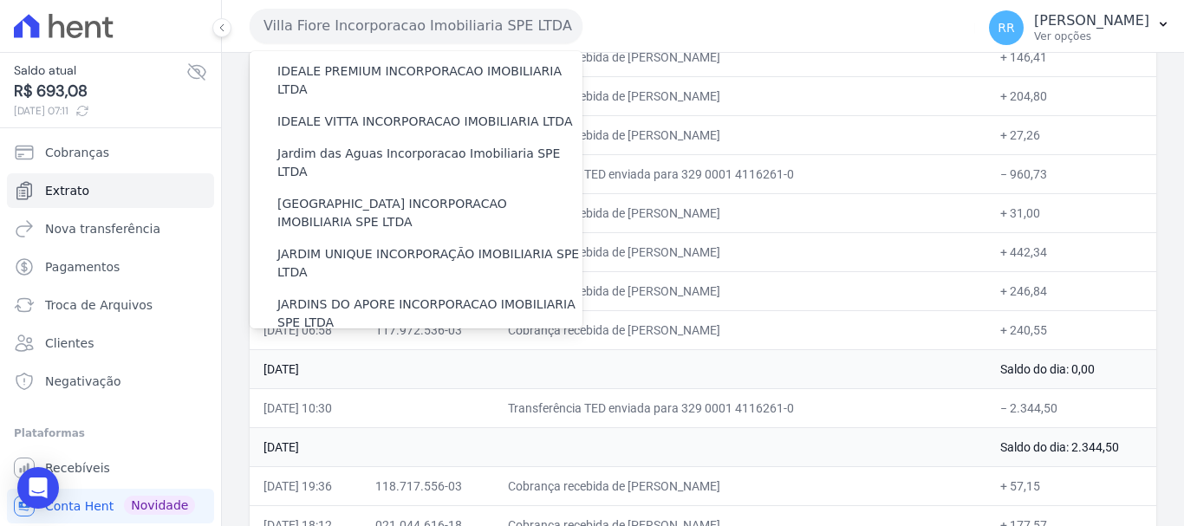
scroll to position [260, 0]
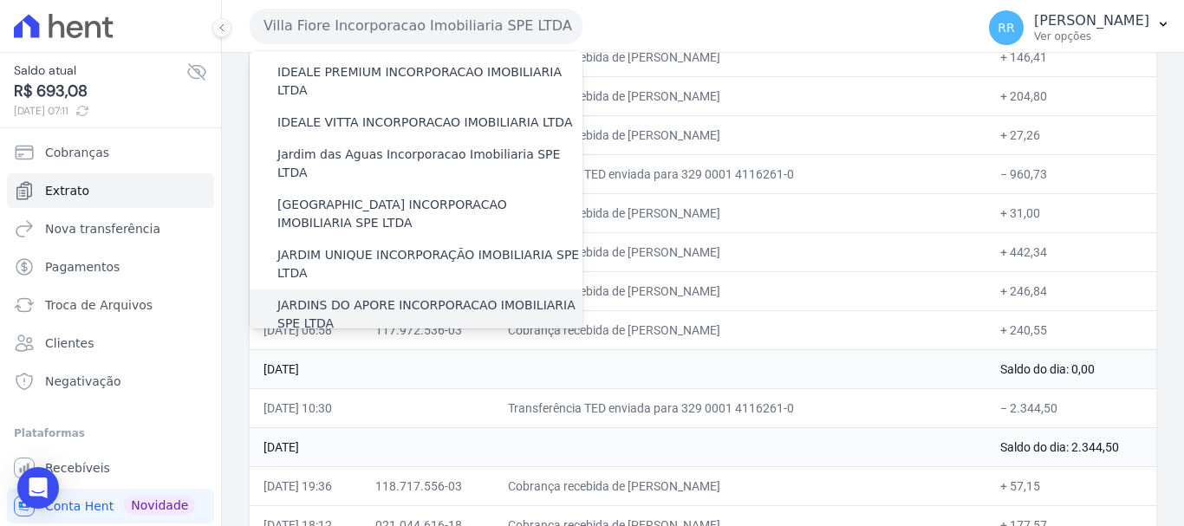
click at [366, 296] on label "JARDINS DO APORE INCORPORACAO IMOBILIARIA SPE LTDA" at bounding box center [429, 314] width 305 height 36
click at [0, 0] on input "JARDINS DO APORE INCORPORACAO IMOBILIARIA SPE LTDA" at bounding box center [0, 0] width 0 height 0
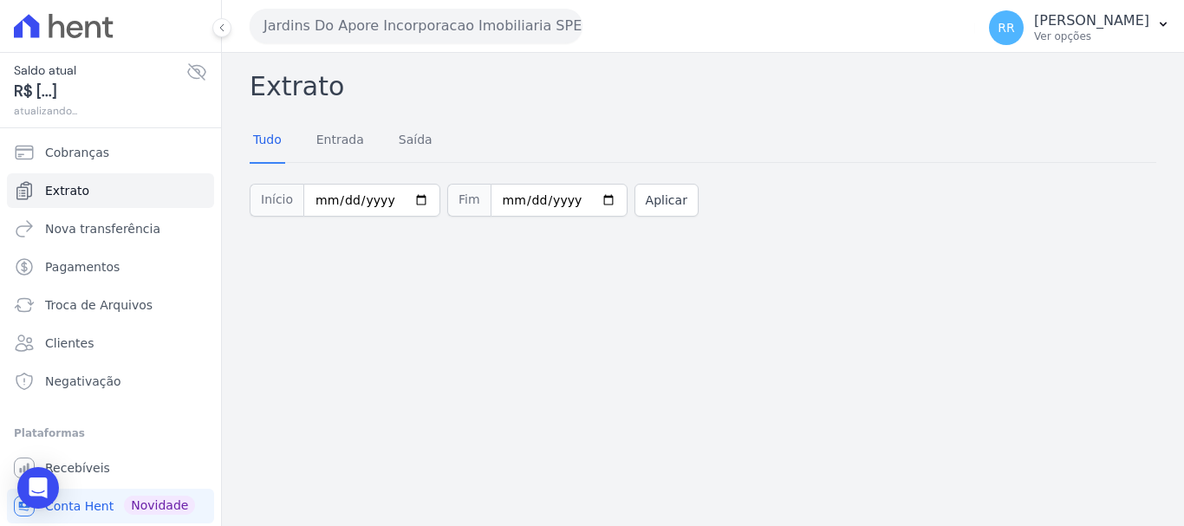
click at [405, 23] on button "Jardins Do Apore Incorporacao Imobiliaria SPE LTDA" at bounding box center [416, 26] width 333 height 35
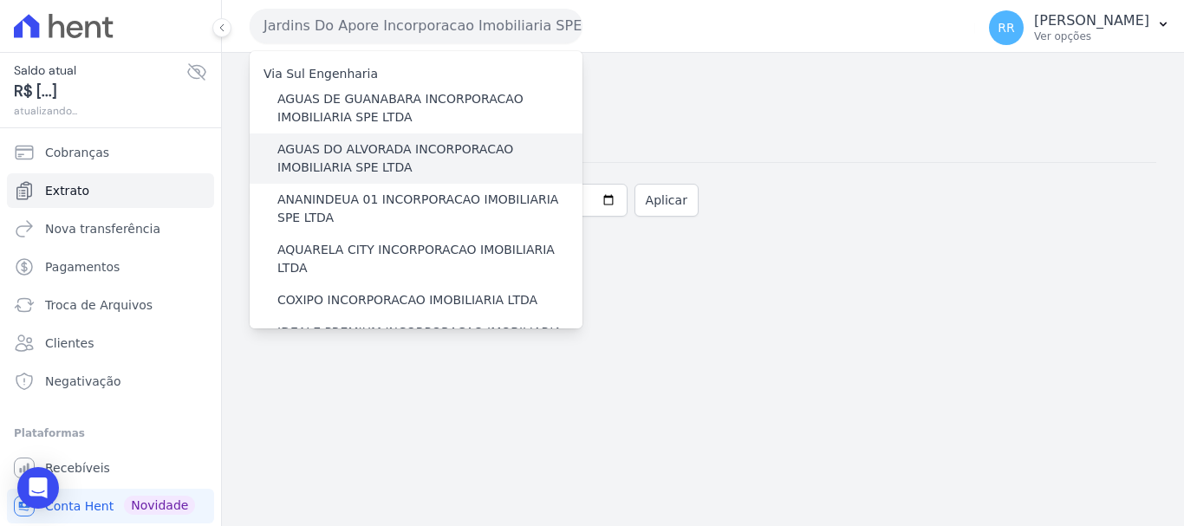
click at [367, 153] on label "AGUAS DO ALVORADA INCORPORACAO IMOBILIARIA SPE LTDA" at bounding box center [429, 158] width 305 height 36
click at [0, 0] on input "AGUAS DO ALVORADA INCORPORACAO IMOBILIARIA SPE LTDA" at bounding box center [0, 0] width 0 height 0
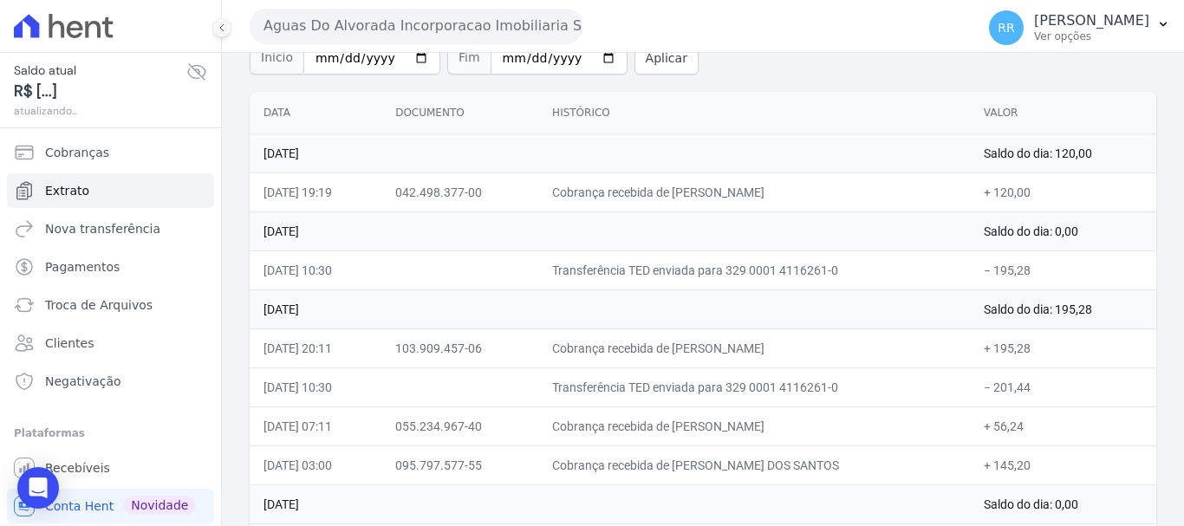
scroll to position [173, 0]
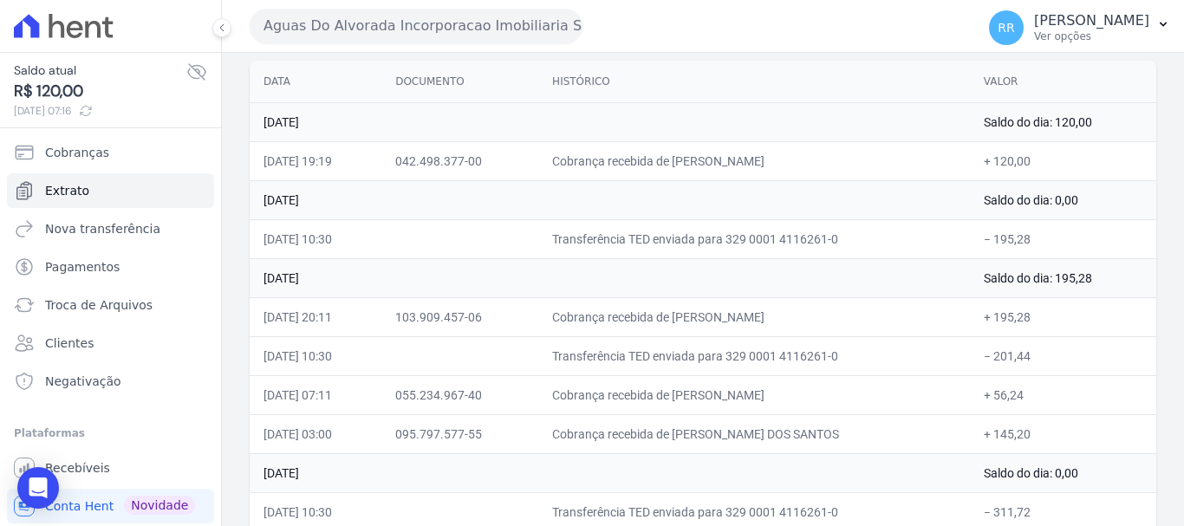
click at [366, 41] on button "Aguas Do Alvorada Incorporacao Imobiliaria SPE LTDA" at bounding box center [416, 26] width 333 height 35
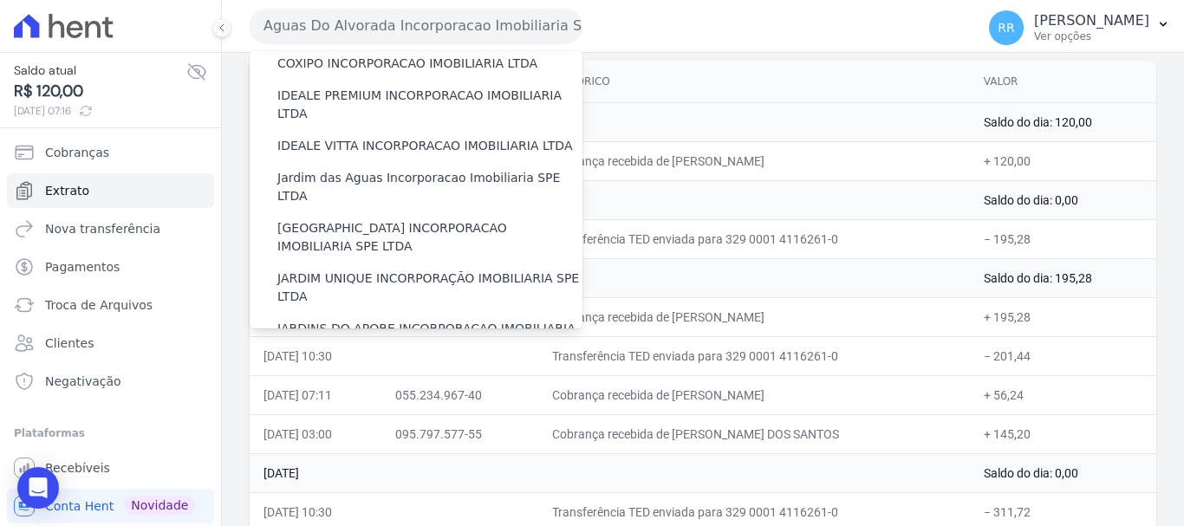
scroll to position [150, 0]
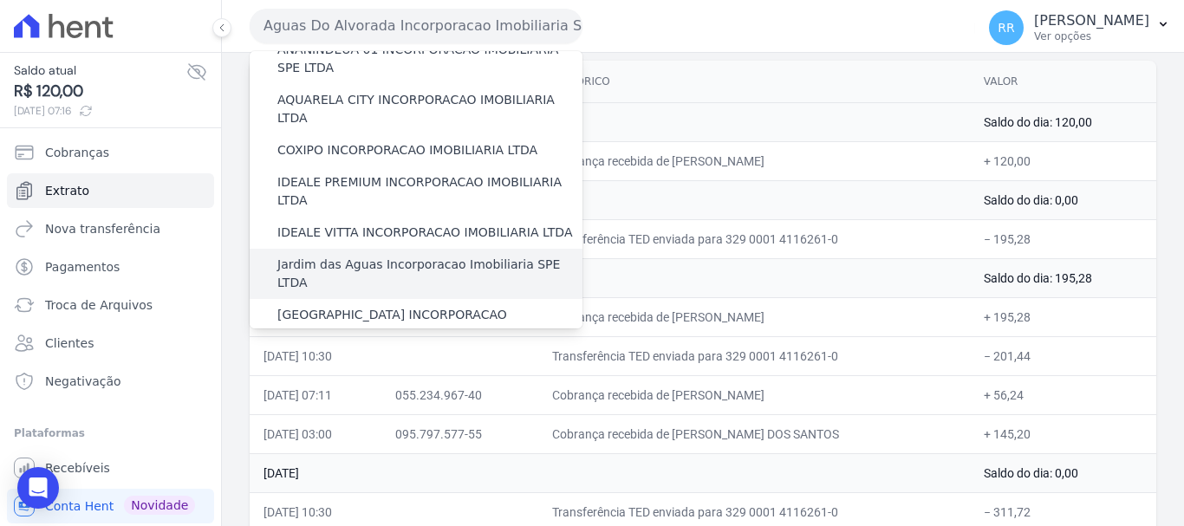
click at [352, 249] on div "Jardim das Aguas Incorporacao Imobiliaria SPE LTDA" at bounding box center [416, 274] width 333 height 50
click at [354, 256] on label "Jardim das Aguas Incorporacao Imobiliaria SPE LTDA" at bounding box center [429, 274] width 305 height 36
click at [0, 0] on input "Jardim das Aguas Incorporacao Imobiliaria SPE LTDA" at bounding box center [0, 0] width 0 height 0
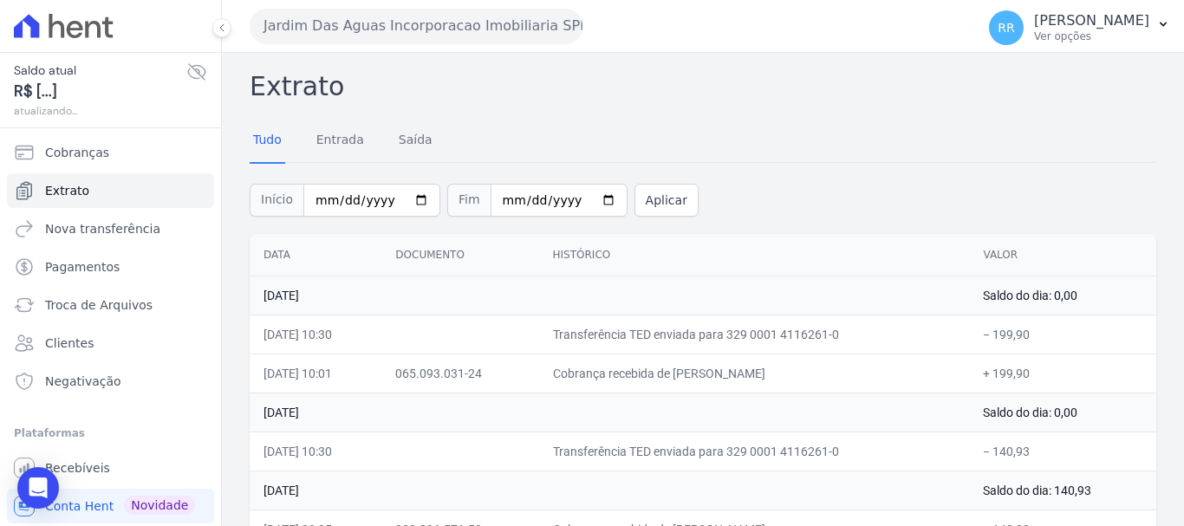
click at [430, 55] on div "Extrato Tudo Entrada [GEOGRAPHIC_DATA] Início [DATE] Fim [DATE] Aplicar Data Do…" at bounding box center [703, 308] width 962 height 510
click at [444, 24] on button "Jardim Das Aguas Incorporacao Imobiliaria SPE LTDA" at bounding box center [416, 26] width 333 height 35
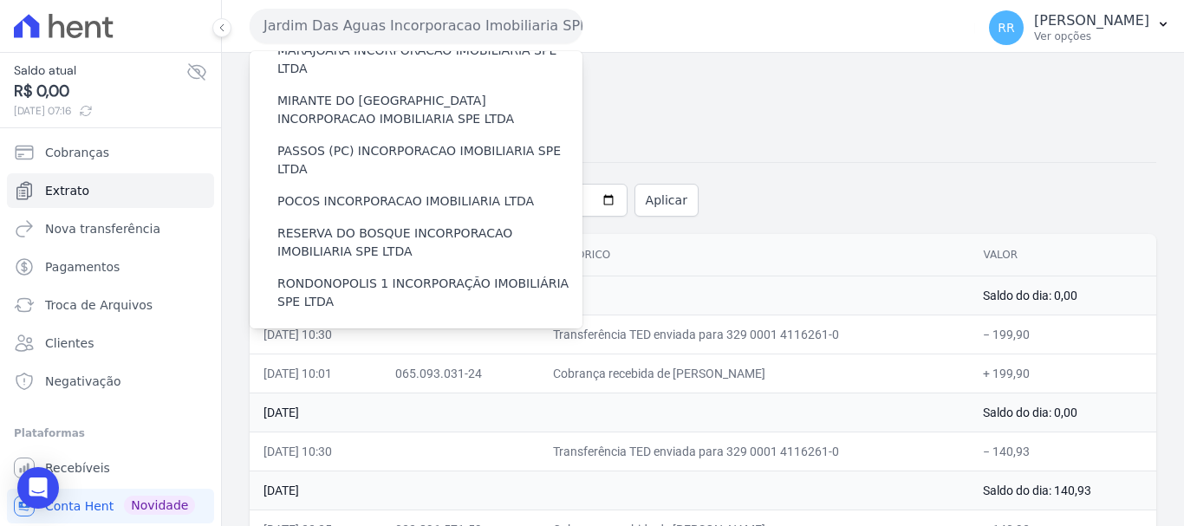
scroll to position [693, 0]
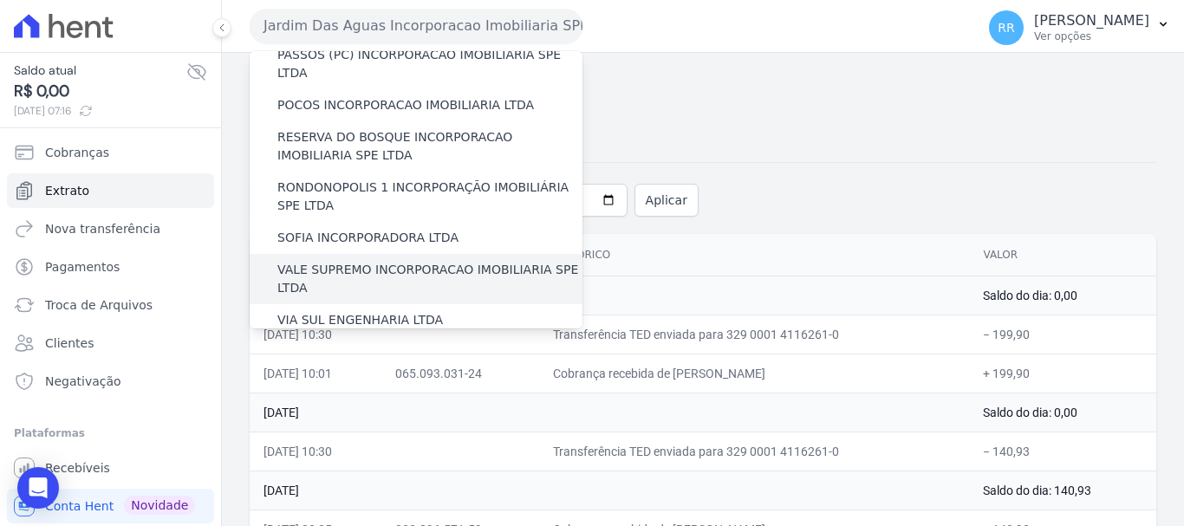
click at [445, 261] on label "VALE SUPREMO INCORPORACAO IMOBILIARIA SPE LTDA" at bounding box center [429, 279] width 305 height 36
click at [0, 0] on input "VALE SUPREMO INCORPORACAO IMOBILIARIA SPE LTDA" at bounding box center [0, 0] width 0 height 0
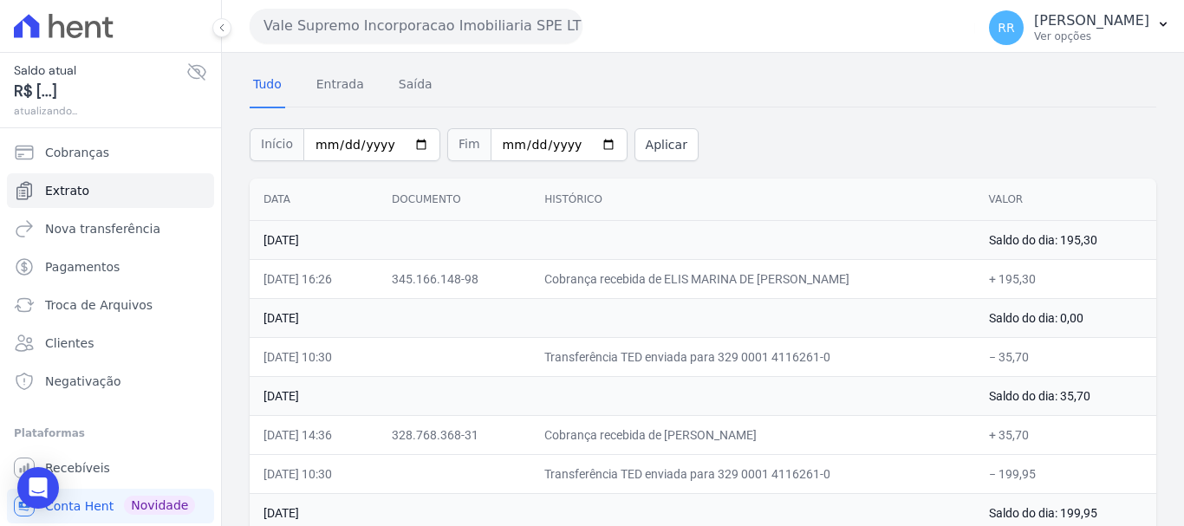
scroll to position [87, 0]
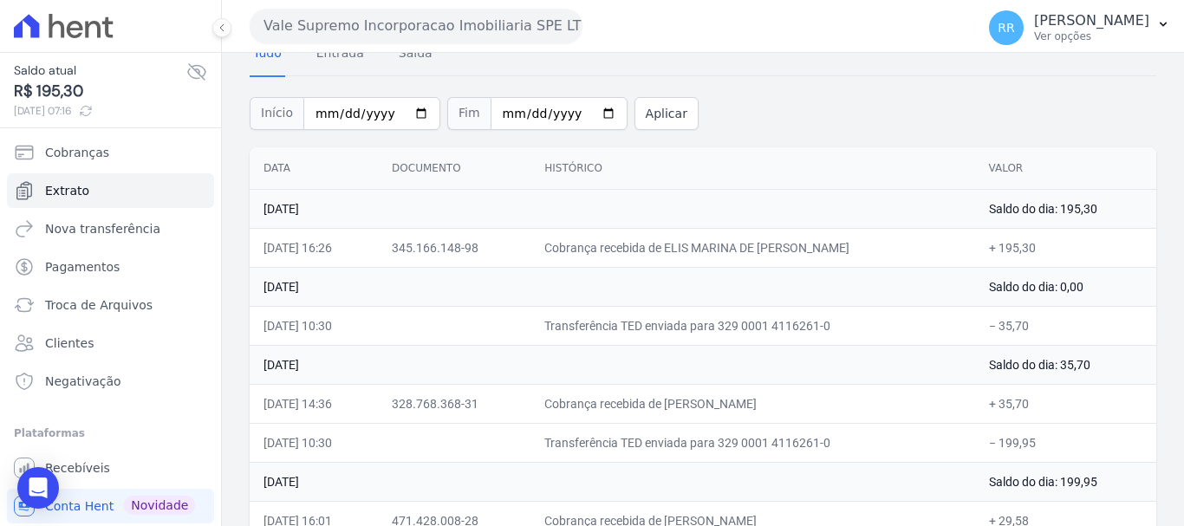
click at [523, 26] on button "Vale Supremo Incorporacao Imobiliaria SPE LTDA" at bounding box center [416, 26] width 333 height 35
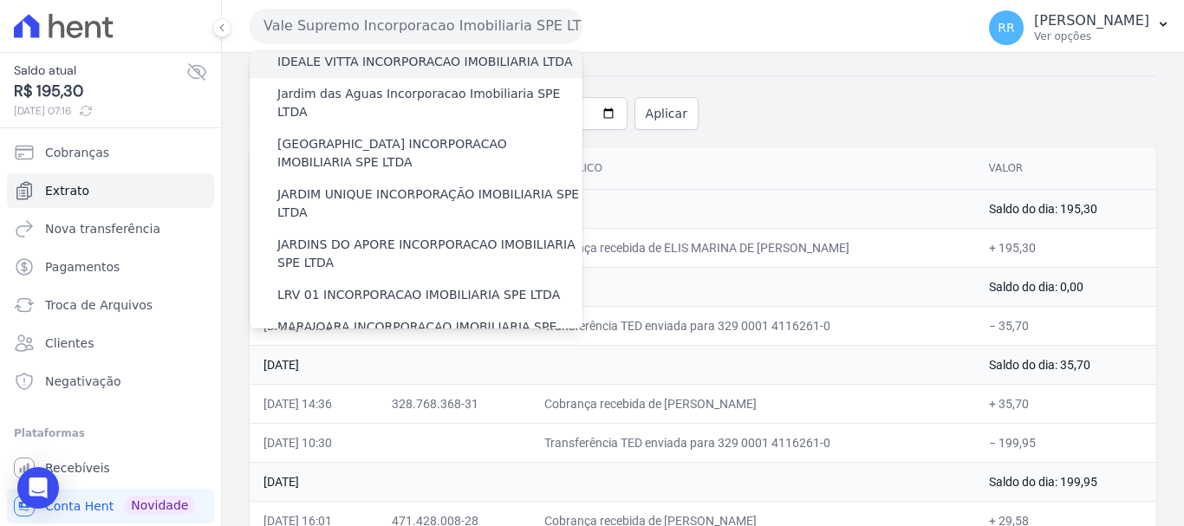
scroll to position [347, 0]
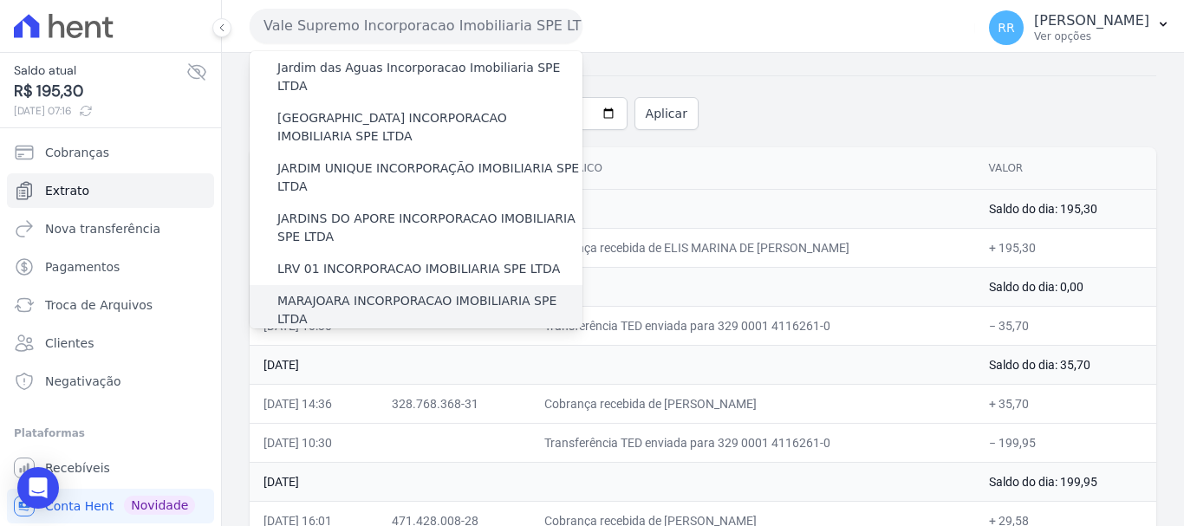
click at [367, 292] on label "MARAJOARA INCORPORACAO IMOBILIARIA SPE LTDA" at bounding box center [429, 310] width 305 height 36
click at [0, 0] on input "MARAJOARA INCORPORACAO IMOBILIARIA SPE LTDA" at bounding box center [0, 0] width 0 height 0
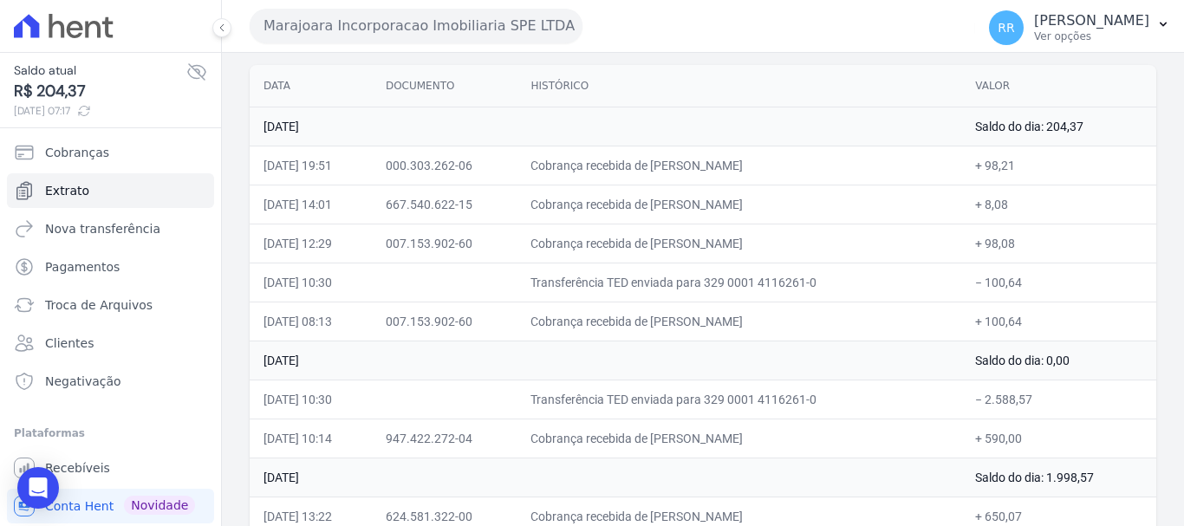
scroll to position [173, 0]
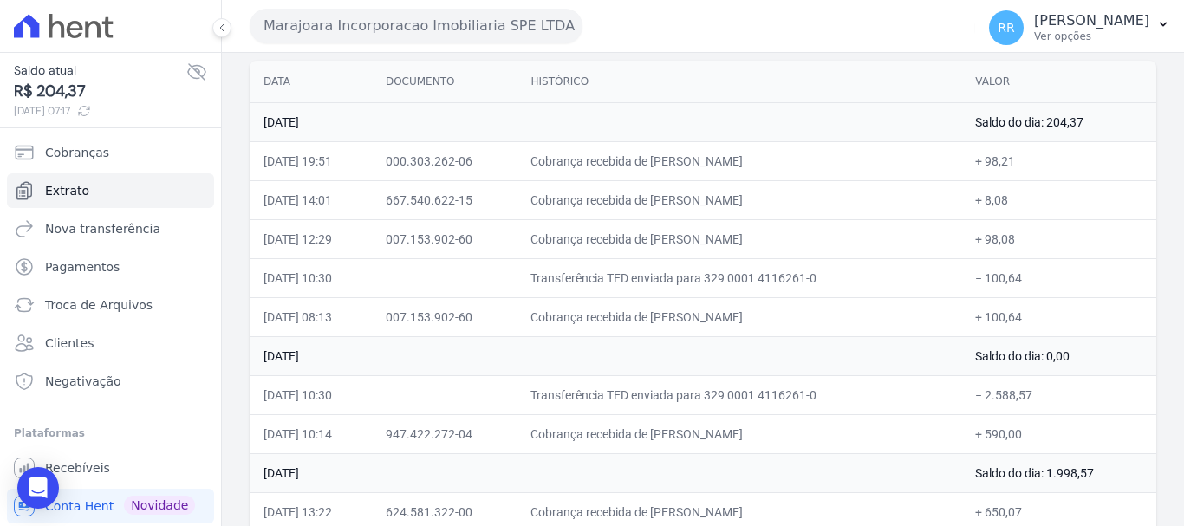
click at [536, 28] on button "Marajoara Incorporacao Imobiliaria SPE LTDA" at bounding box center [416, 26] width 333 height 35
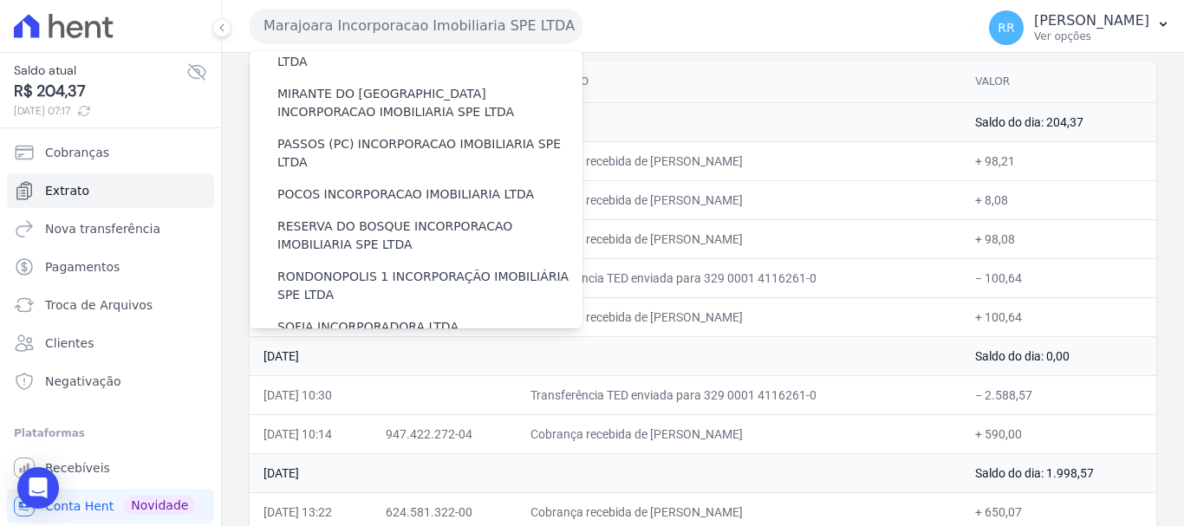
scroll to position [583, 0]
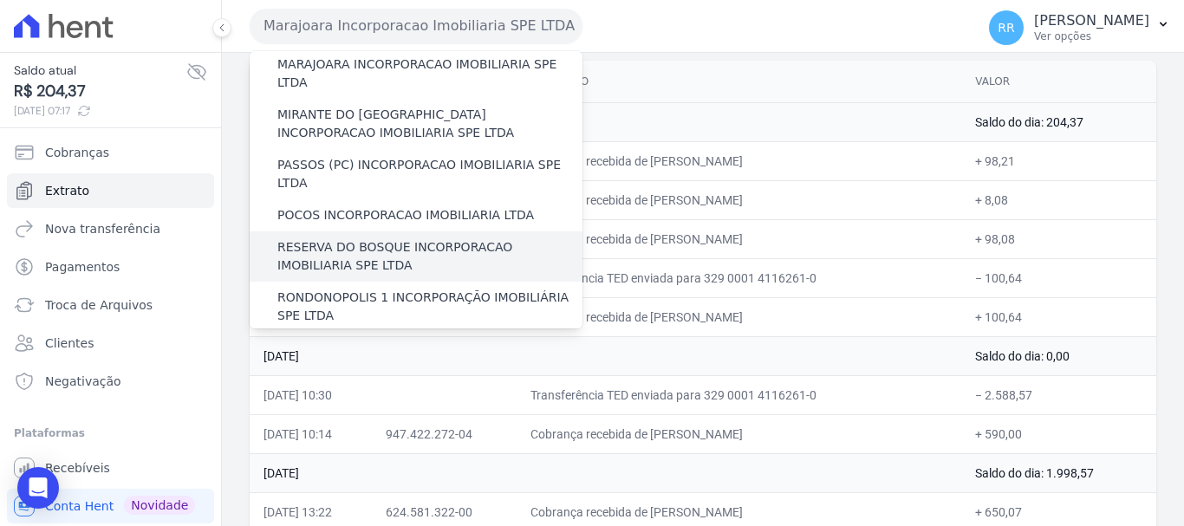
click at [343, 238] on label "RESERVA DO BOSQUE INCORPORACAO IMOBILIARIA SPE LTDA" at bounding box center [429, 256] width 305 height 36
click at [0, 0] on input "RESERVA DO BOSQUE INCORPORACAO IMOBILIARIA SPE LTDA" at bounding box center [0, 0] width 0 height 0
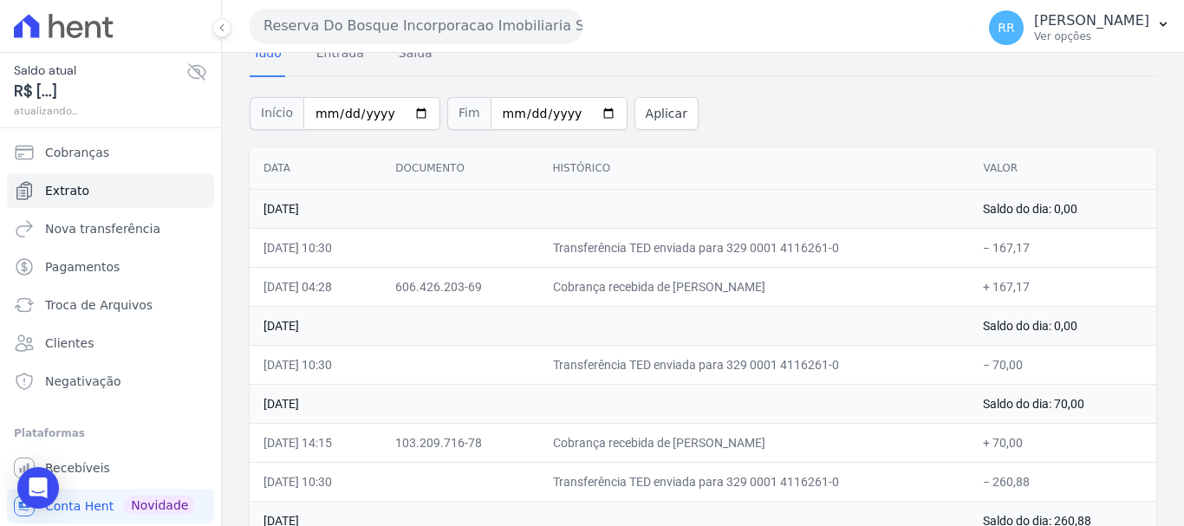
scroll to position [173, 0]
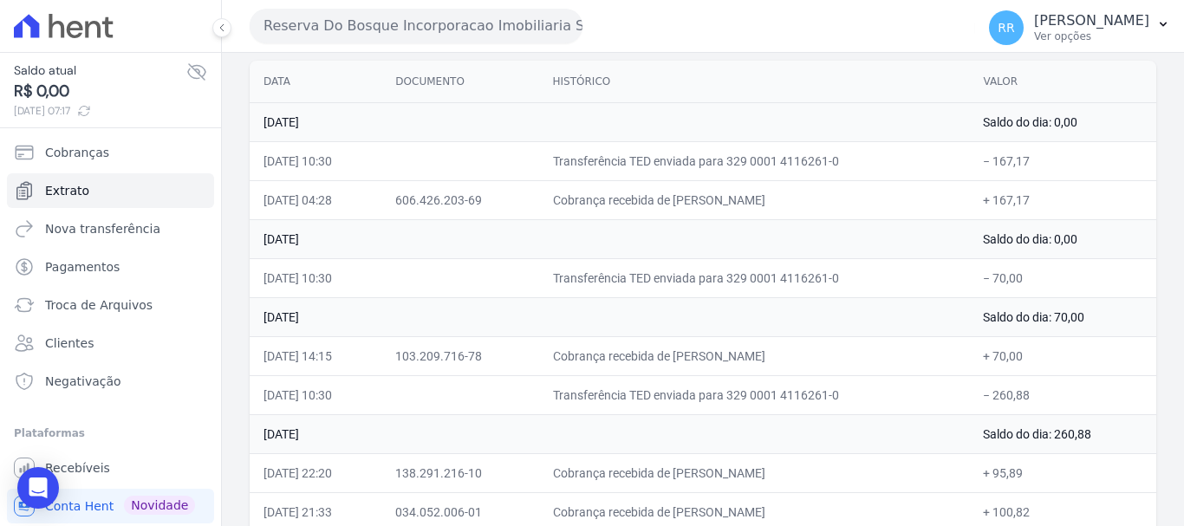
click at [448, 20] on button "Reserva Do Bosque Incorporacao Imobiliaria SPE LTDA" at bounding box center [416, 26] width 333 height 35
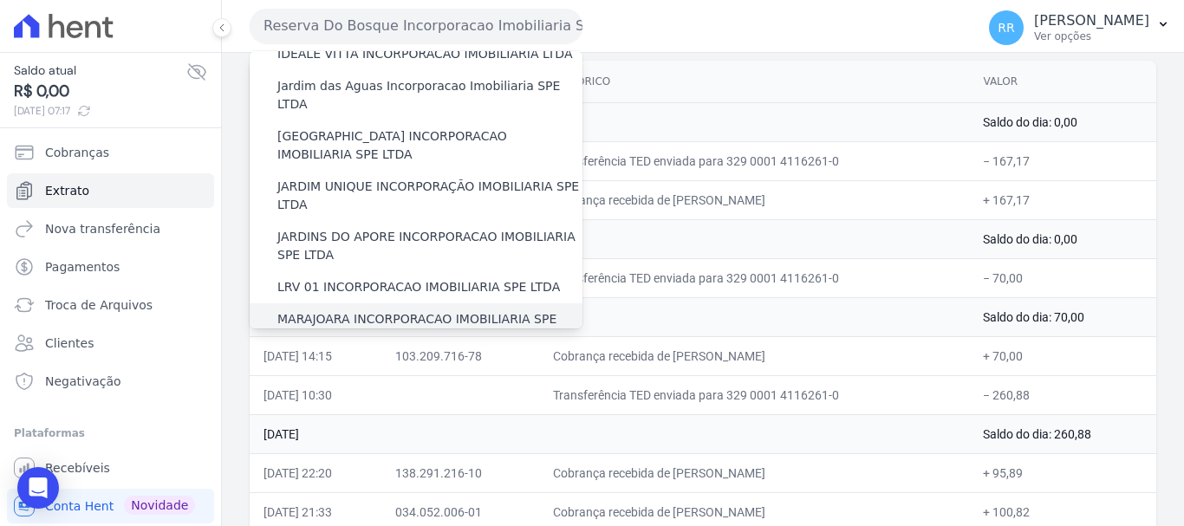
scroll to position [323, 0]
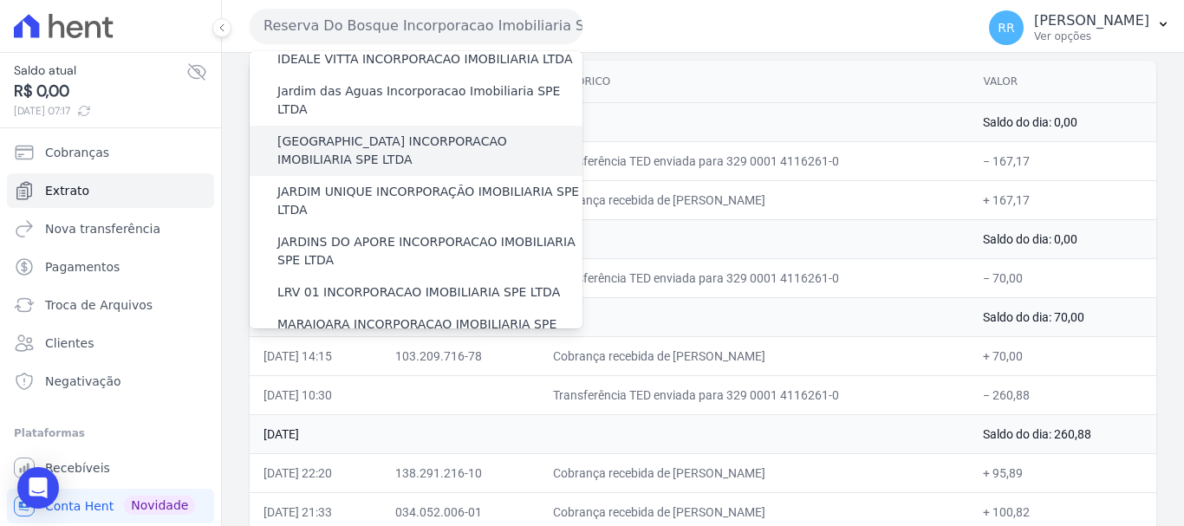
click at [387, 133] on label "[GEOGRAPHIC_DATA] INCORPORACAO IMOBILIARIA SPE LTDA" at bounding box center [429, 151] width 305 height 36
click at [0, 0] on input "[GEOGRAPHIC_DATA] INCORPORACAO IMOBILIARIA SPE LTDA" at bounding box center [0, 0] width 0 height 0
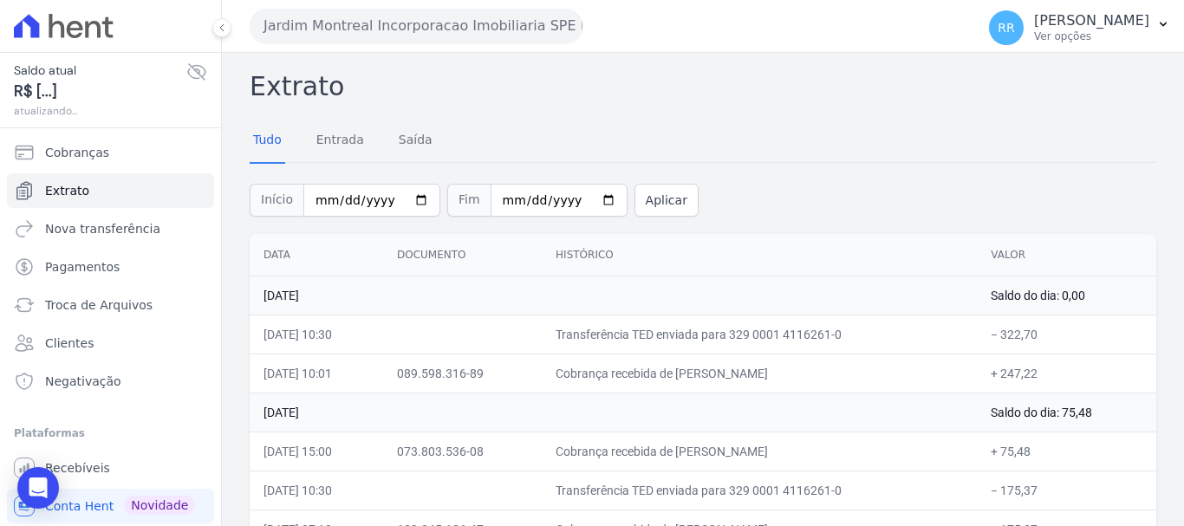
drag, startPoint x: 358, startPoint y: 24, endPoint x: 367, endPoint y: 25, distance: 8.7
click at [358, 24] on button "Jardim Montreal Incorporacao Imobiliaria SPE LTDA" at bounding box center [416, 26] width 333 height 35
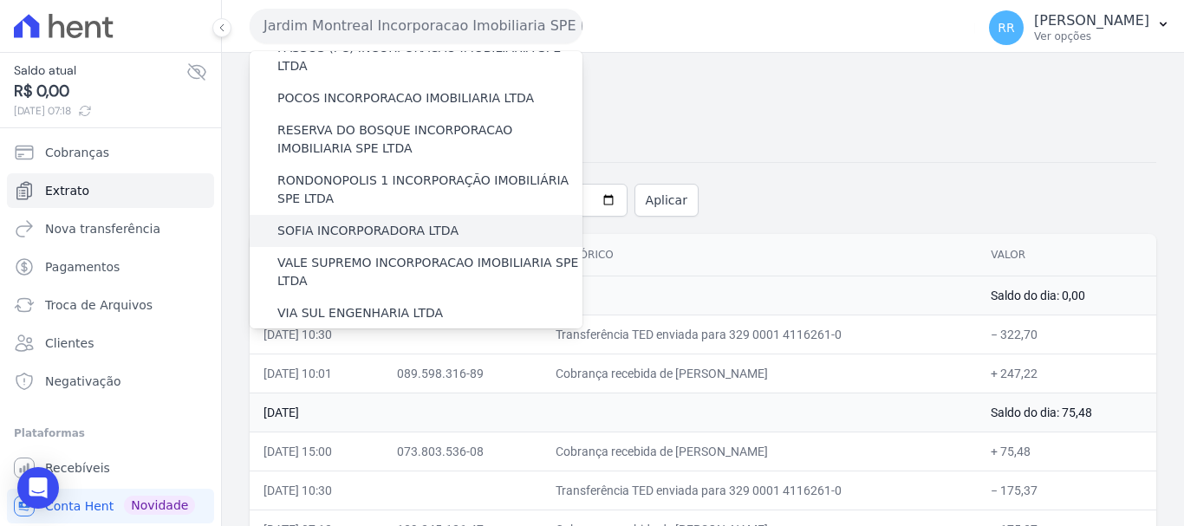
scroll to position [670, 0]
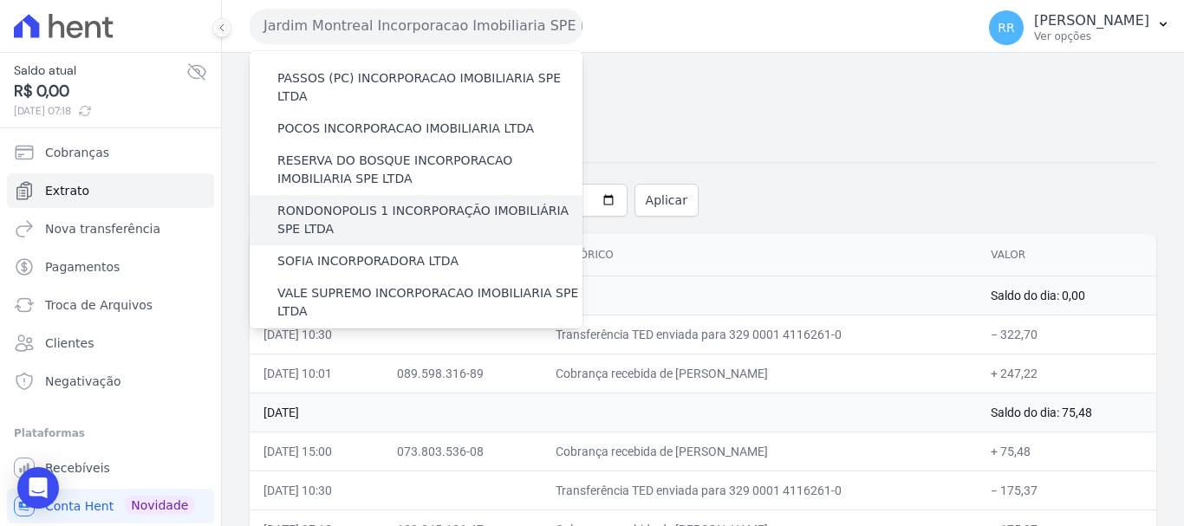
click at [399, 202] on label "RONDONOPOLIS 1 INCORPORAÇÃO IMOBILIÁRIA SPE LTDA" at bounding box center [429, 220] width 305 height 36
click at [0, 0] on input "RONDONOPOLIS 1 INCORPORAÇÃO IMOBILIÁRIA SPE LTDA" at bounding box center [0, 0] width 0 height 0
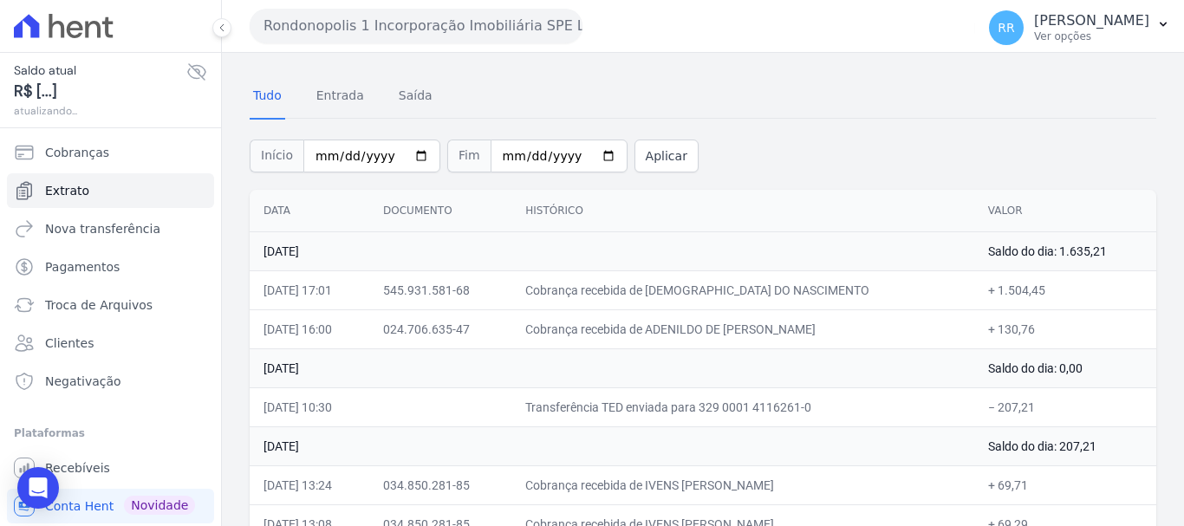
scroll to position [87, 0]
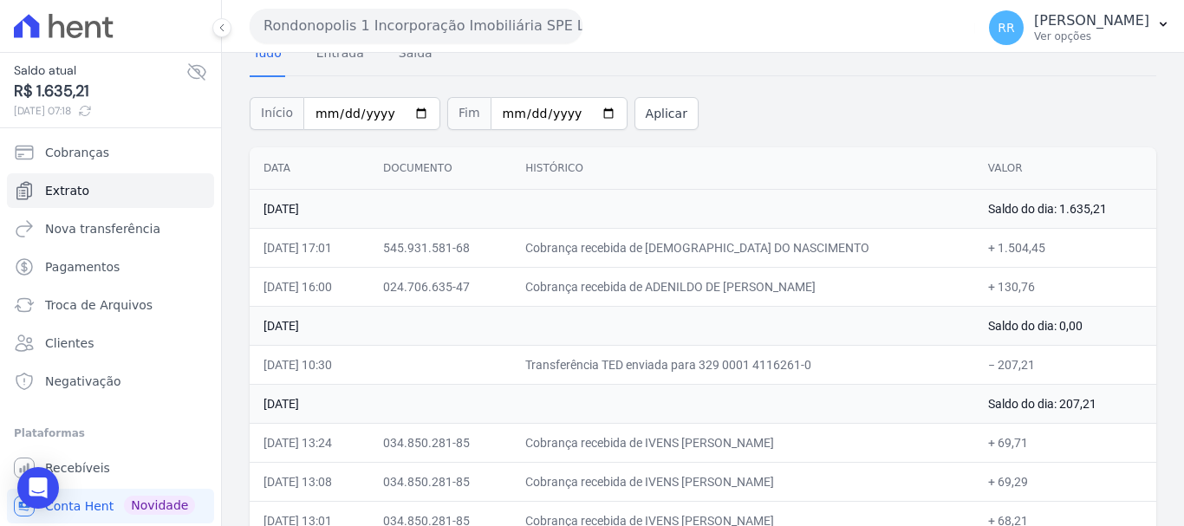
click at [411, 21] on button "Rondonopolis 1 Incorporação Imobiliária SPE LTDA" at bounding box center [416, 26] width 333 height 35
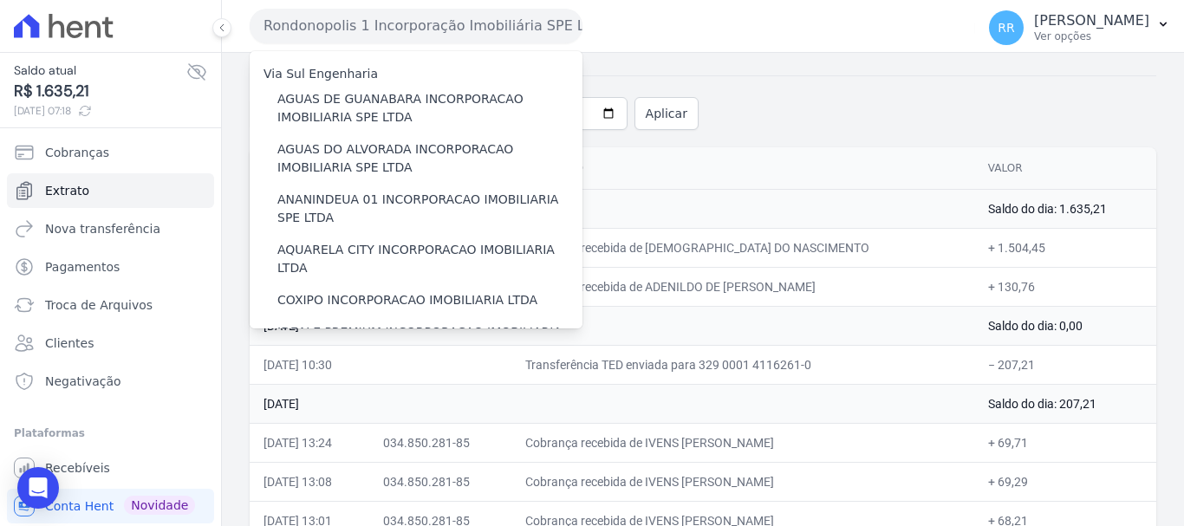
click at [411, 21] on button "Rondonopolis 1 Incorporação Imobiliária SPE LTDA" at bounding box center [416, 26] width 333 height 35
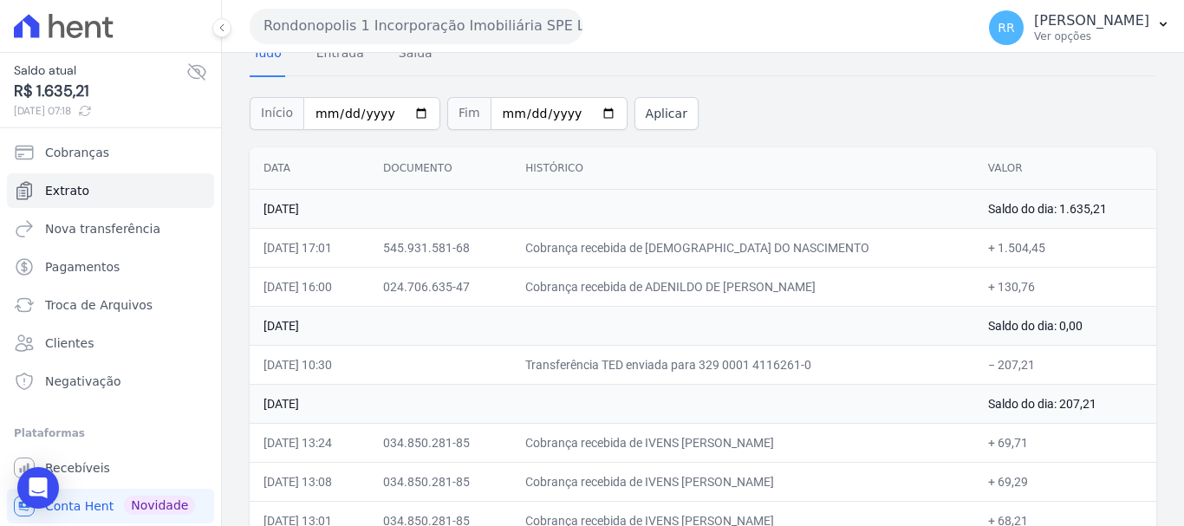
click at [411, 25] on button "Rondonopolis 1 Incorporação Imobiliária SPE LTDA" at bounding box center [416, 26] width 333 height 35
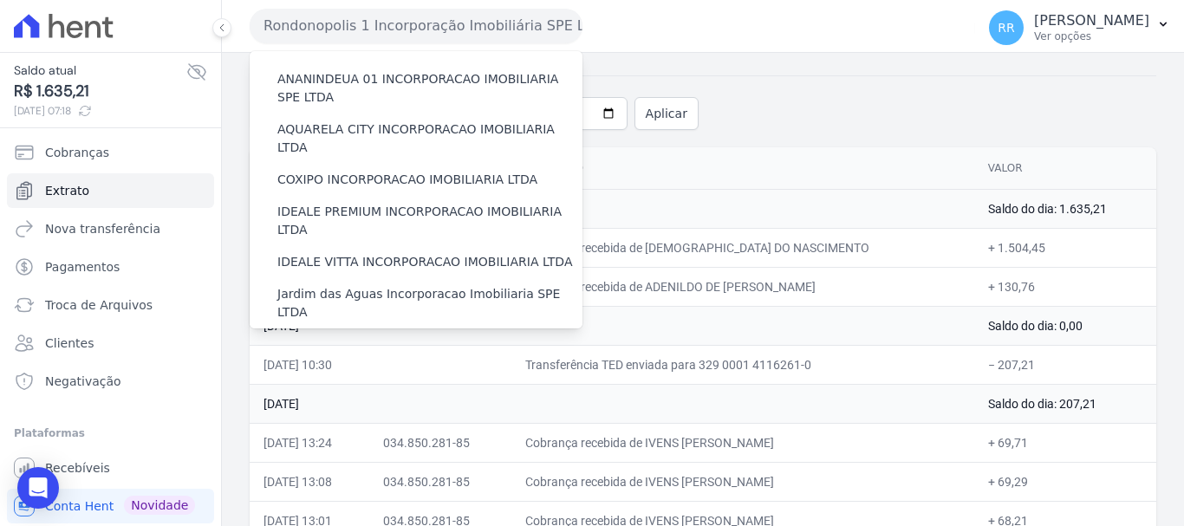
scroll to position [260, 0]
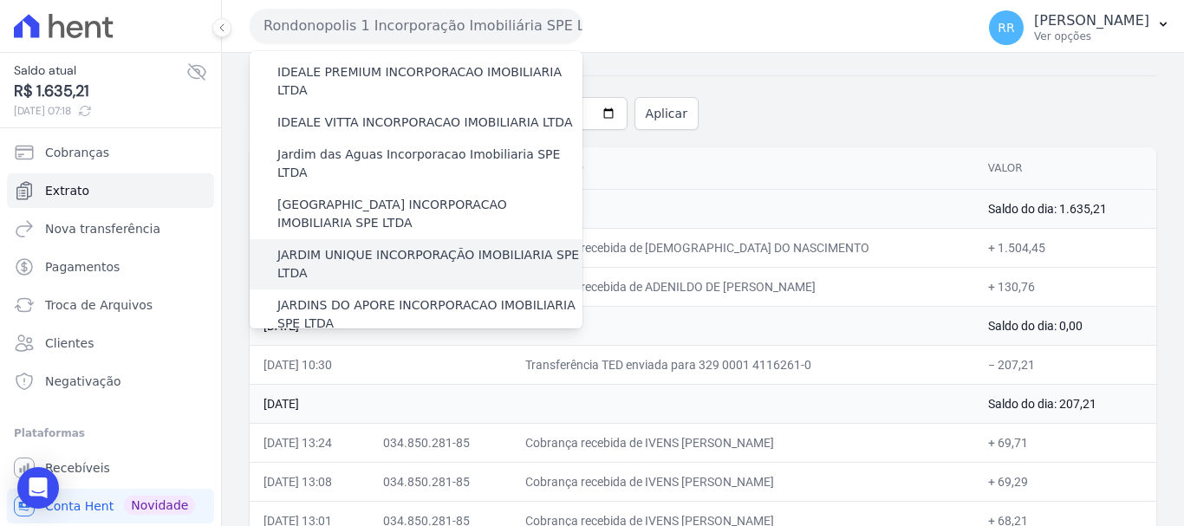
click at [381, 246] on label "JARDIM UNIQUE INCORPORAÇÃO IMOBILIARIA SPE LTDA" at bounding box center [429, 264] width 305 height 36
click at [0, 0] on input "JARDIM UNIQUE INCORPORAÇÃO IMOBILIARIA SPE LTDA" at bounding box center [0, 0] width 0 height 0
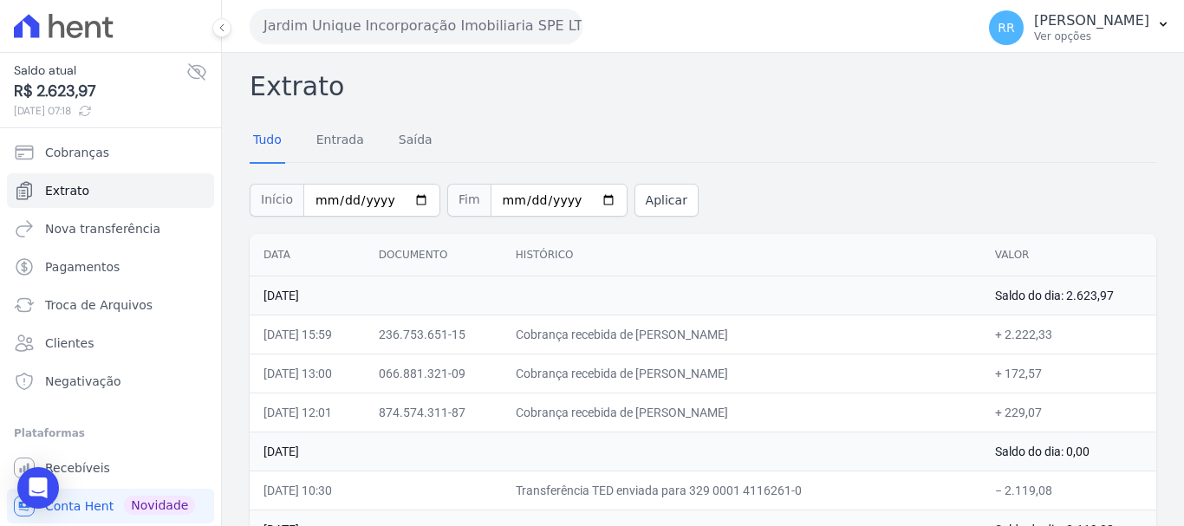
click at [425, 29] on button "Jardim Unique Incorporação Imobiliaria SPE LTDA" at bounding box center [416, 26] width 333 height 35
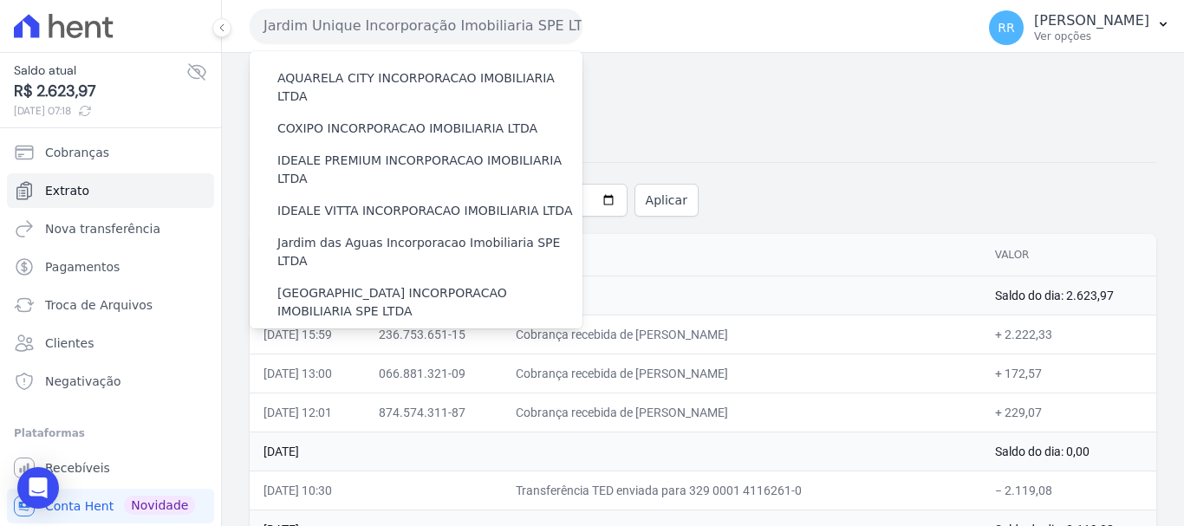
scroll to position [433, 0]
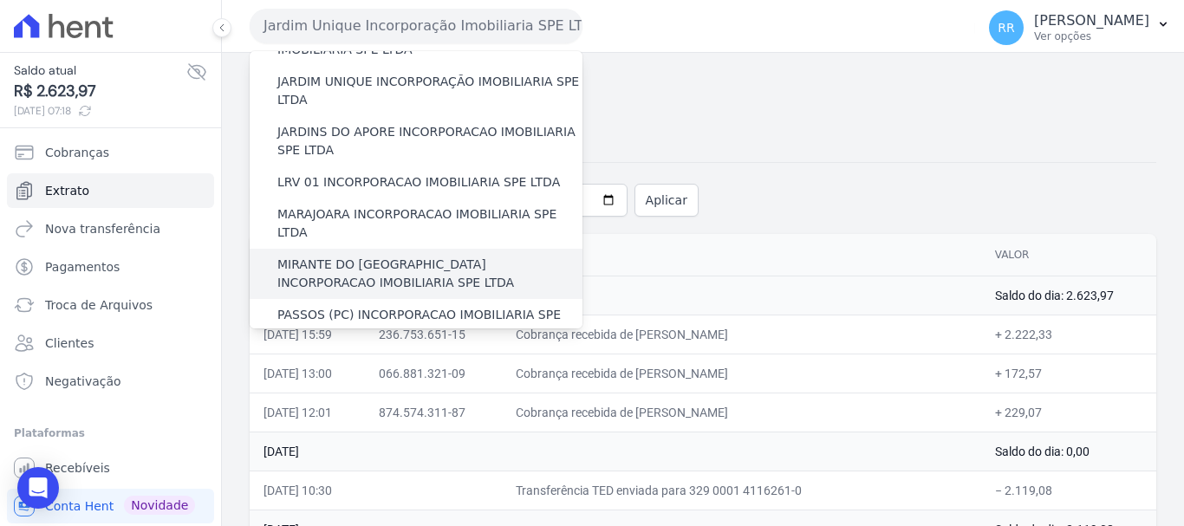
click at [370, 256] on label "MIRANTE DO [GEOGRAPHIC_DATA] INCORPORACAO IMOBILIARIA SPE LTDA" at bounding box center [429, 274] width 305 height 36
click at [0, 0] on input "MIRANTE DO [GEOGRAPHIC_DATA] INCORPORACAO IMOBILIARIA SPE LTDA" at bounding box center [0, 0] width 0 height 0
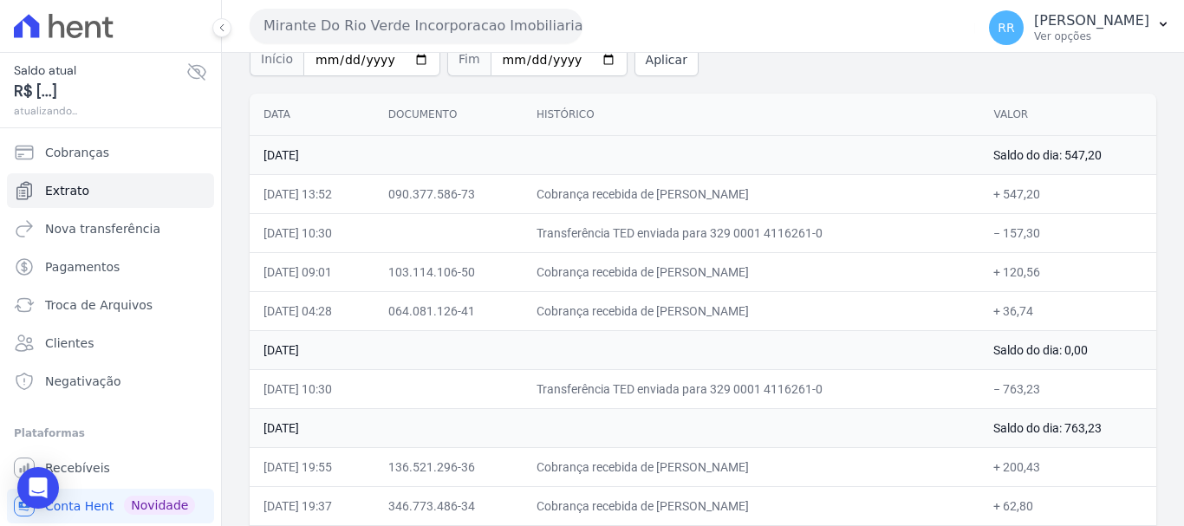
scroll to position [173, 0]
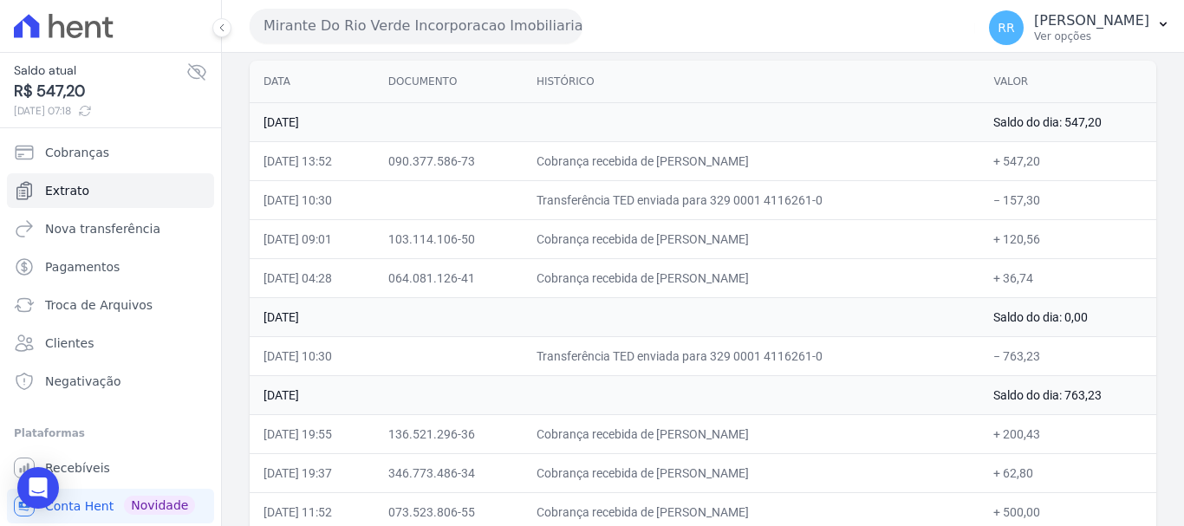
drag, startPoint x: 636, startPoint y: 250, endPoint x: 609, endPoint y: 262, distance: 29.5
click at [636, 250] on td "Cobrança recebida de [PERSON_NAME]" at bounding box center [750, 238] width 457 height 39
click at [431, 13] on button "Mirante Do Rio Verde Incorporacao Imobiliaria SPE LTDA" at bounding box center [416, 26] width 333 height 35
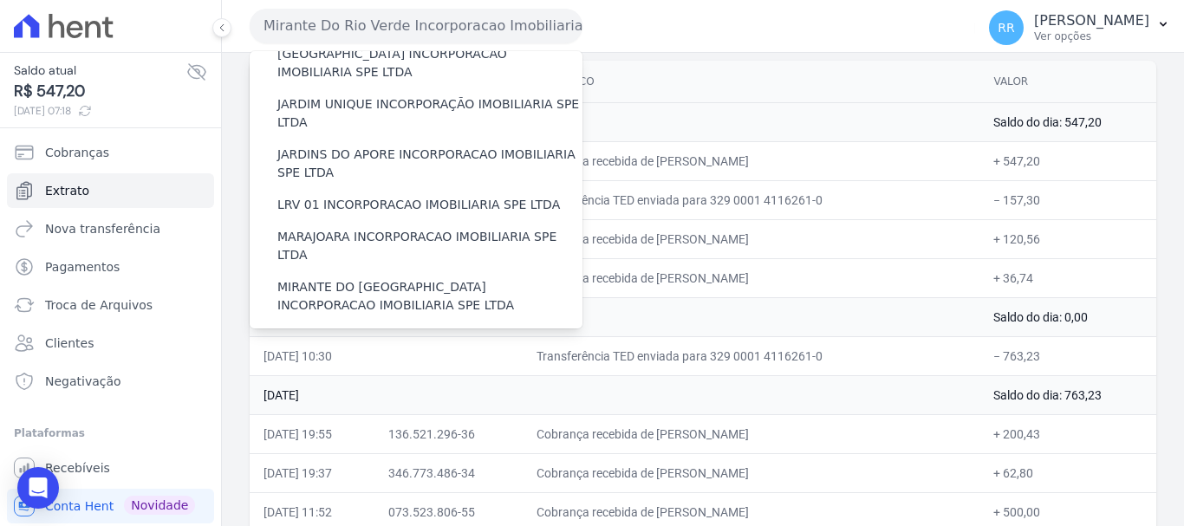
scroll to position [410, 0]
click at [372, 197] on label "LRV 01 INCORPORACAO IMOBILIARIA SPE LTDA" at bounding box center [418, 206] width 282 height 18
click at [0, 0] on input "LRV 01 INCORPORACAO IMOBILIARIA SPE LTDA" at bounding box center [0, 0] width 0 height 0
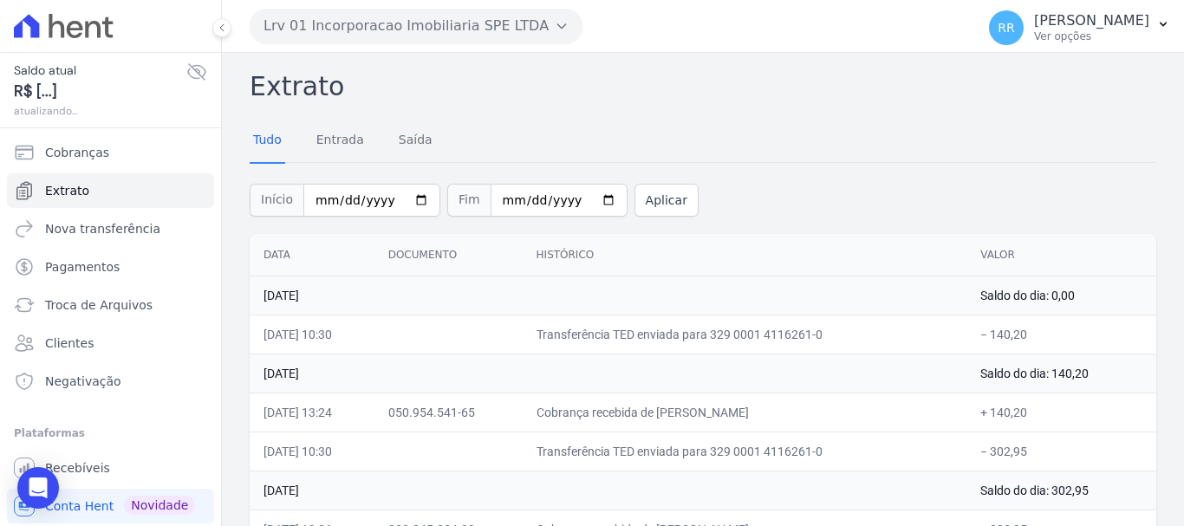
scroll to position [87, 0]
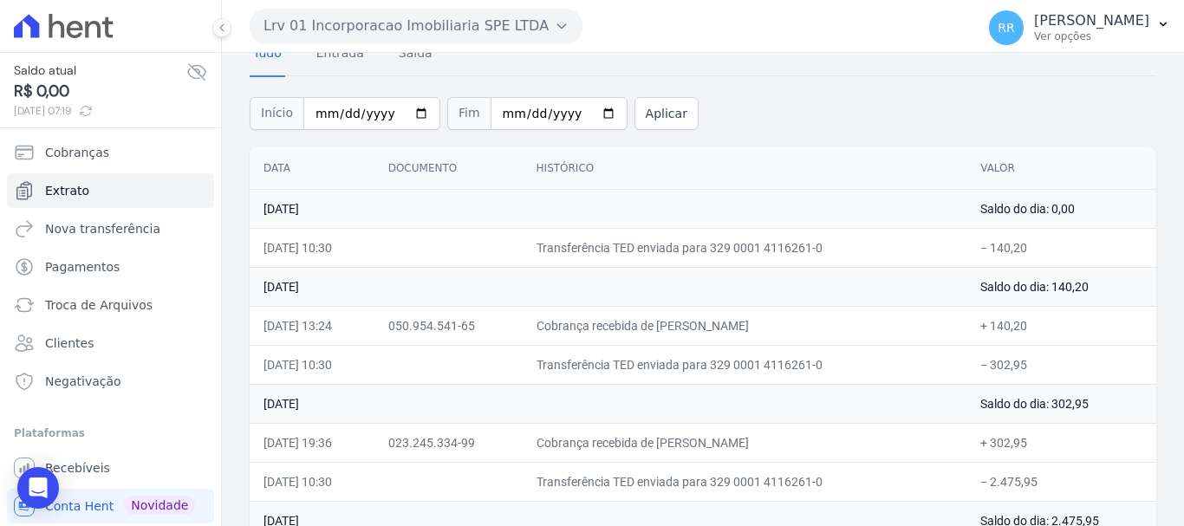
click at [518, 28] on button "Lrv 01 Incorporacao Imobiliaria SPE LTDA" at bounding box center [416, 26] width 333 height 35
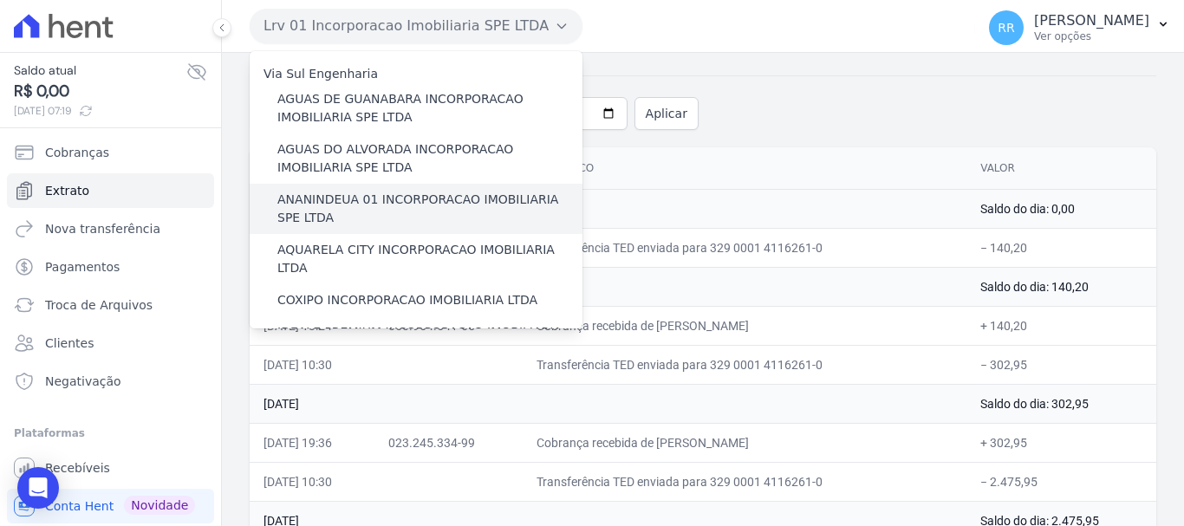
click at [375, 203] on label "ANANINDEUA 01 INCORPORACAO IMOBILIARIA SPE LTDA" at bounding box center [429, 209] width 305 height 36
click at [0, 0] on input "ANANINDEUA 01 INCORPORACAO IMOBILIARIA SPE LTDA" at bounding box center [0, 0] width 0 height 0
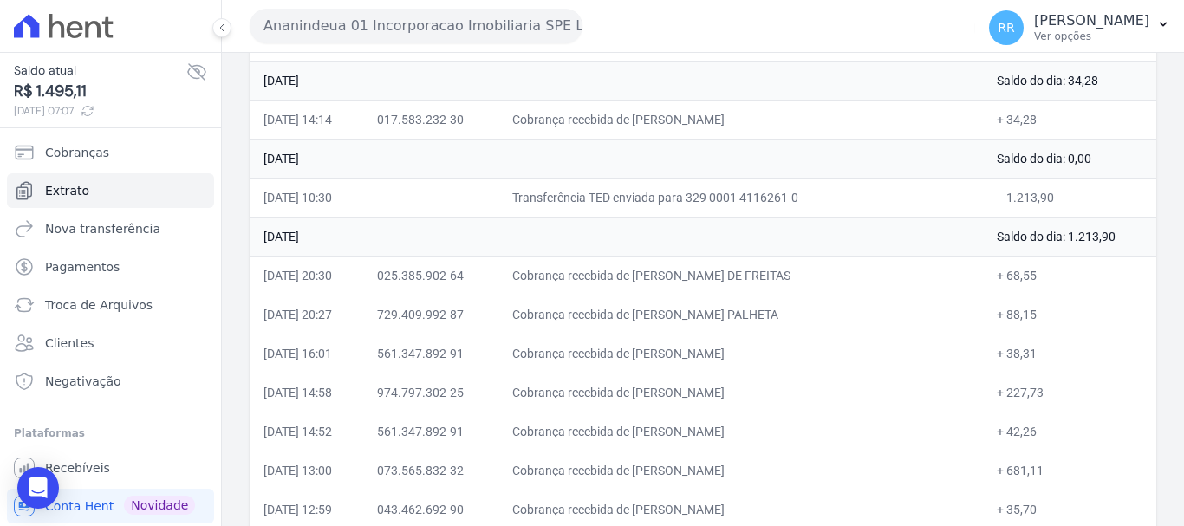
scroll to position [607, 0]
click at [492, 32] on button "Ananindeua 01 Incorporacao Imobiliaria SPE LTDA" at bounding box center [416, 26] width 333 height 35
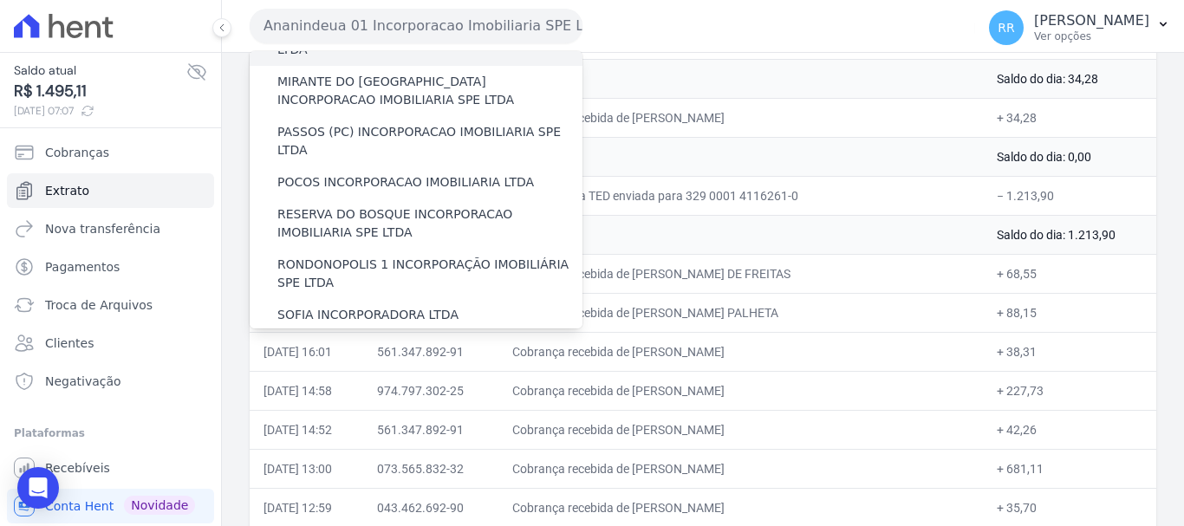
scroll to position [693, 0]
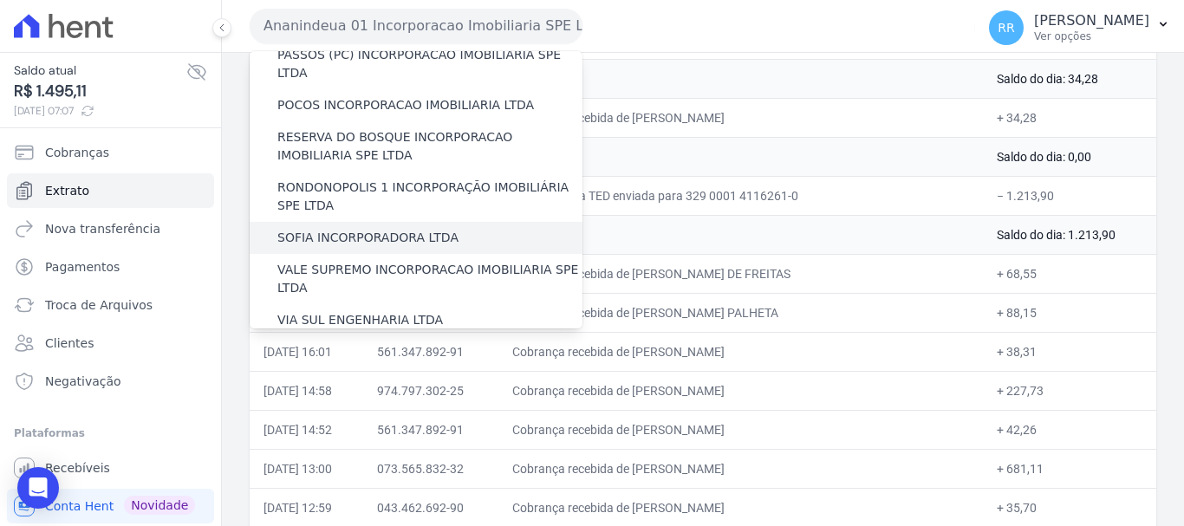
click at [439, 229] on label "SOFIA INCORPORADORA LTDA" at bounding box center [367, 238] width 181 height 18
click at [0, 0] on input "SOFIA INCORPORADORA LTDA" at bounding box center [0, 0] width 0 height 0
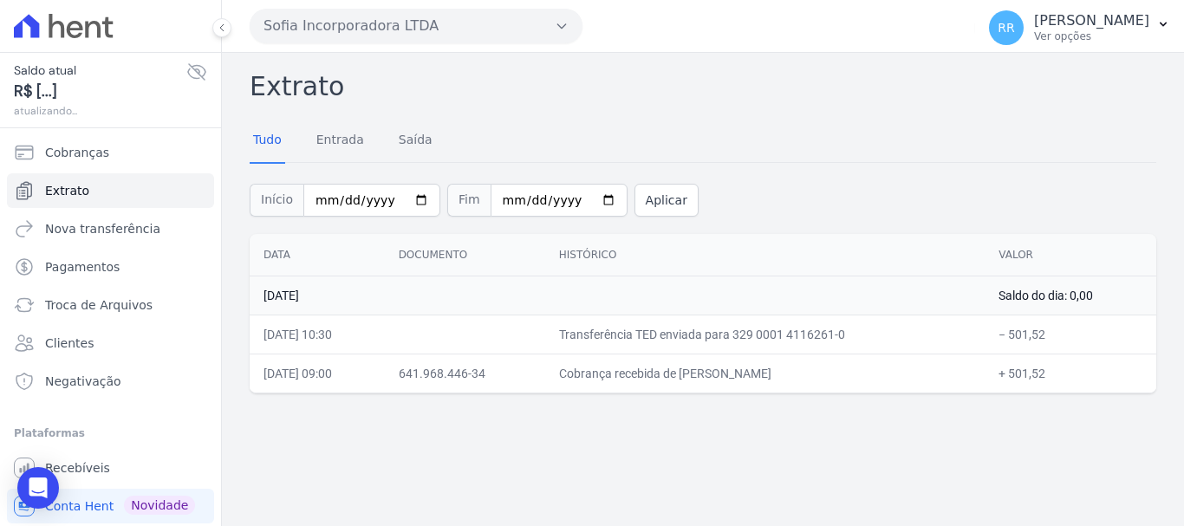
click at [389, 32] on button "Sofia Incorporadora LTDA" at bounding box center [416, 26] width 333 height 35
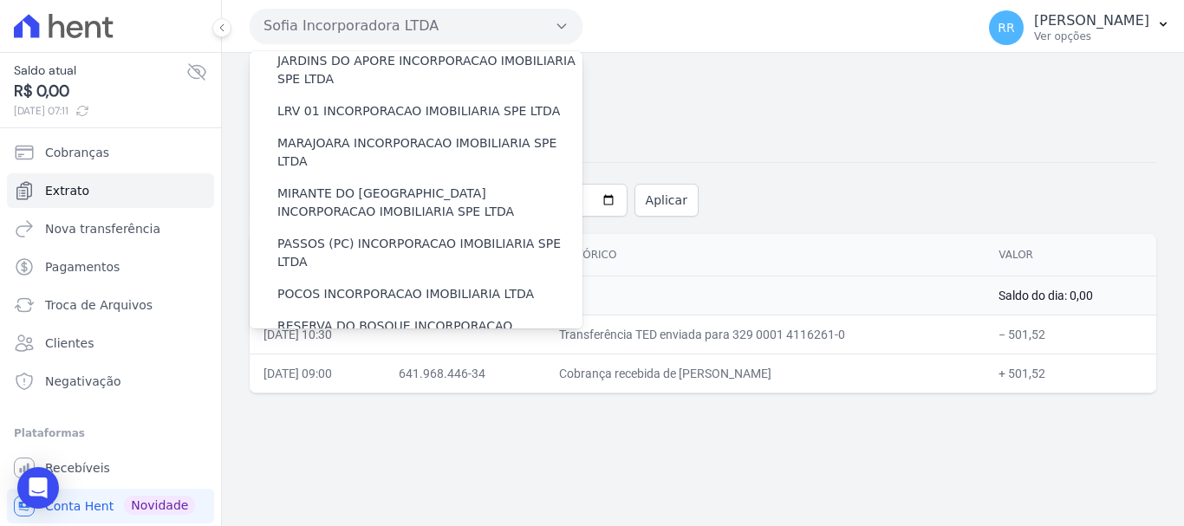
scroll to position [520, 0]
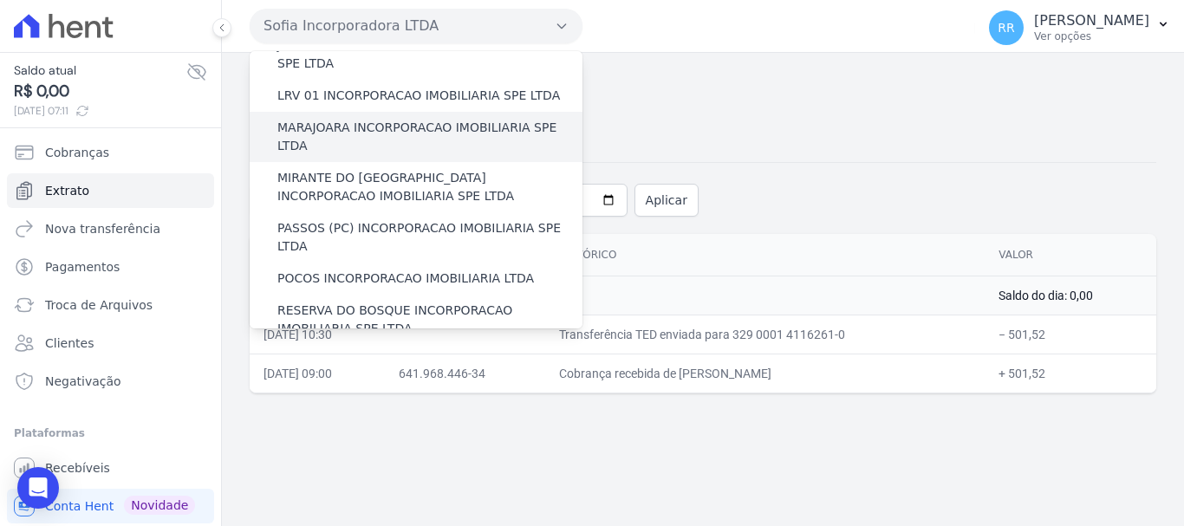
click at [369, 119] on label "MARAJOARA INCORPORACAO IMOBILIARIA SPE LTDA" at bounding box center [429, 137] width 305 height 36
click at [0, 0] on input "MARAJOARA INCORPORACAO IMOBILIARIA SPE LTDA" at bounding box center [0, 0] width 0 height 0
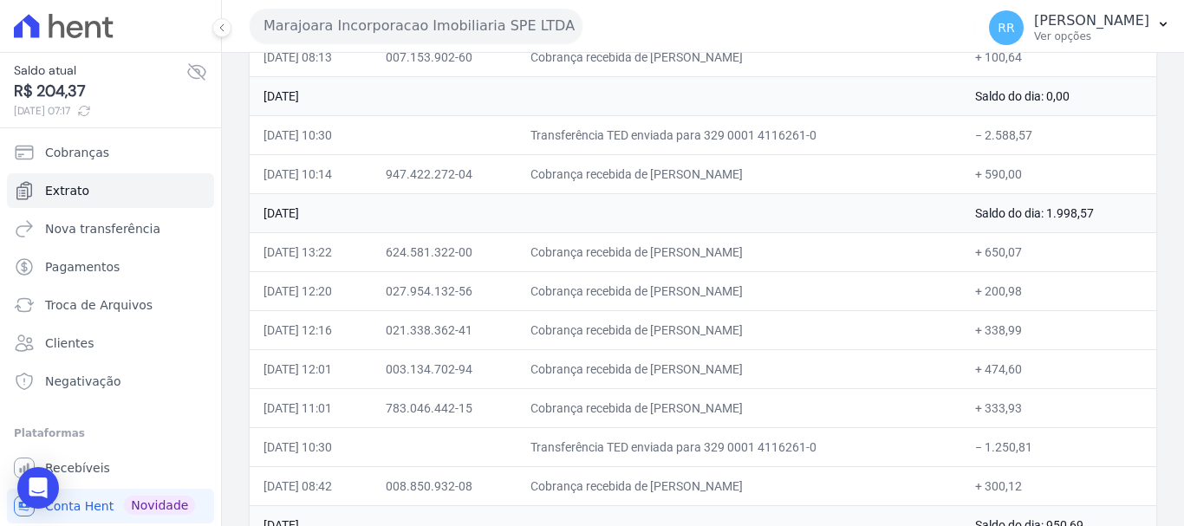
scroll to position [347, 0]
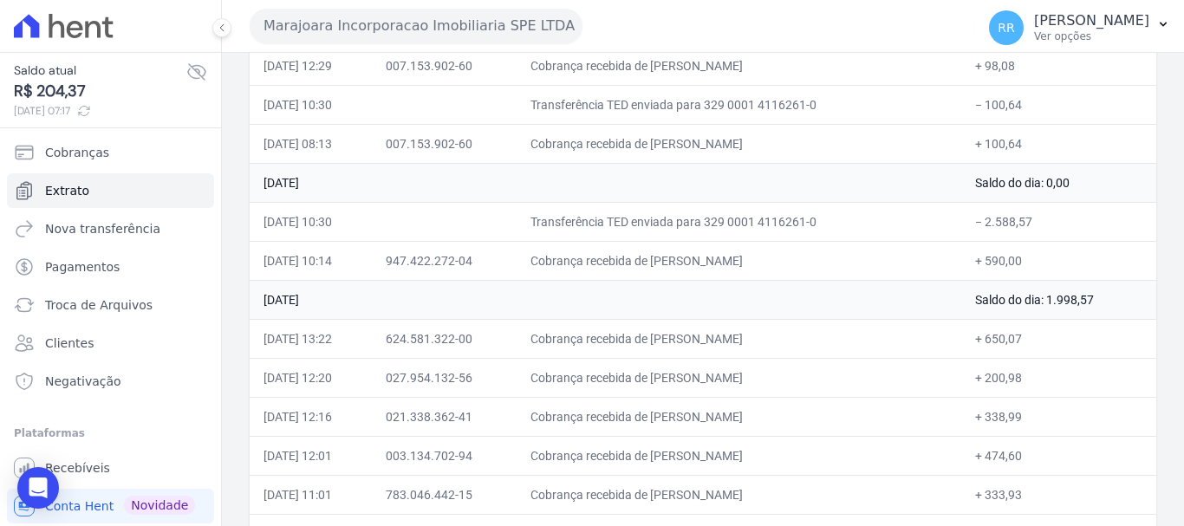
click at [420, 14] on button "Marajoara Incorporacao Imobiliaria SPE LTDA" at bounding box center [416, 26] width 333 height 35
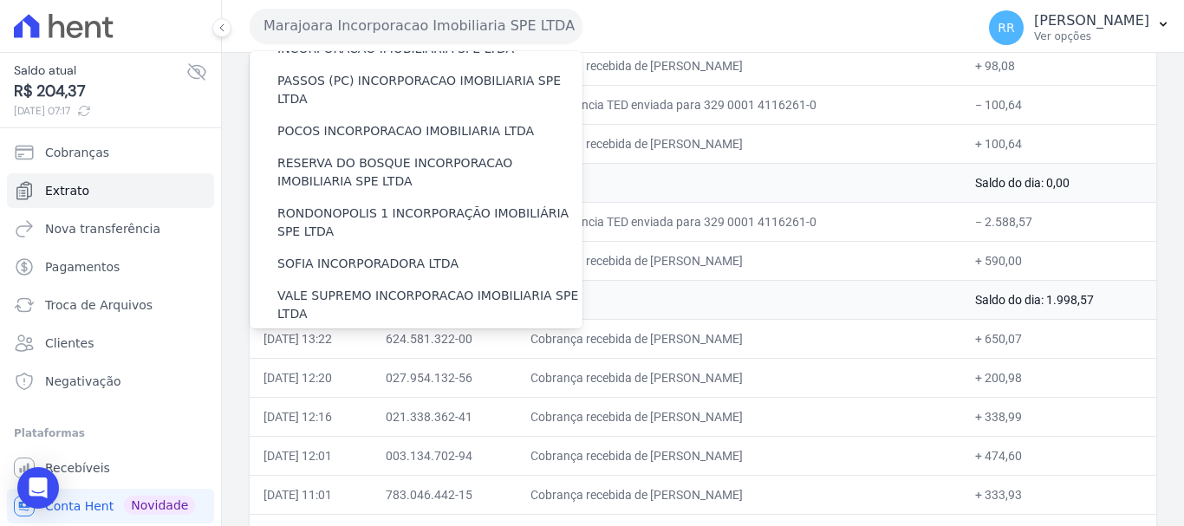
scroll to position [756, 0]
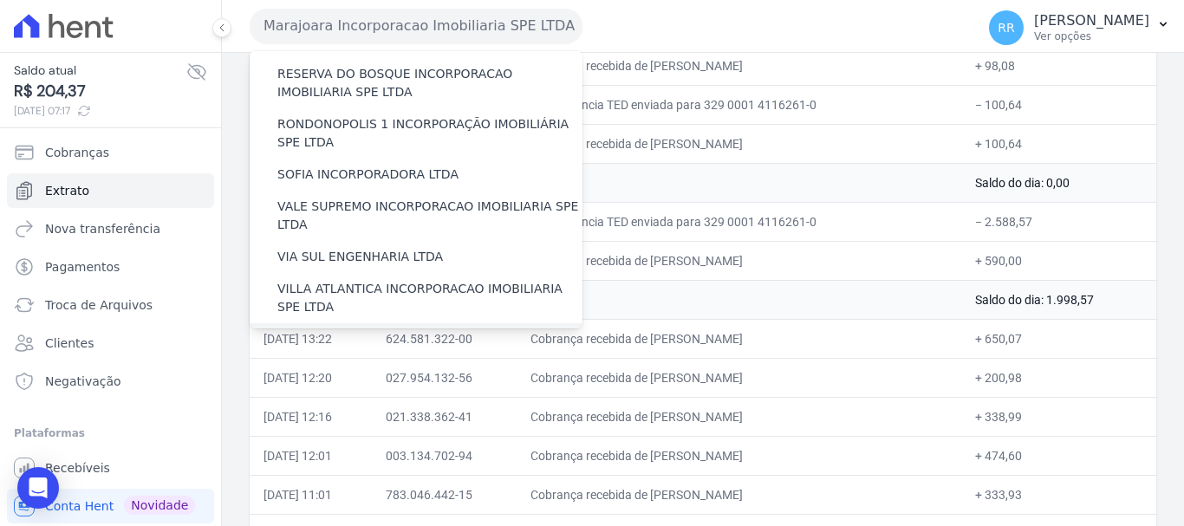
click at [409, 330] on label "[GEOGRAPHIC_DATA] INCORPORACAO IMOBILIARIA SPE LTDA" at bounding box center [429, 348] width 305 height 36
click at [0, 0] on input "[GEOGRAPHIC_DATA] INCORPORACAO IMOBILIARIA SPE LTDA" at bounding box center [0, 0] width 0 height 0
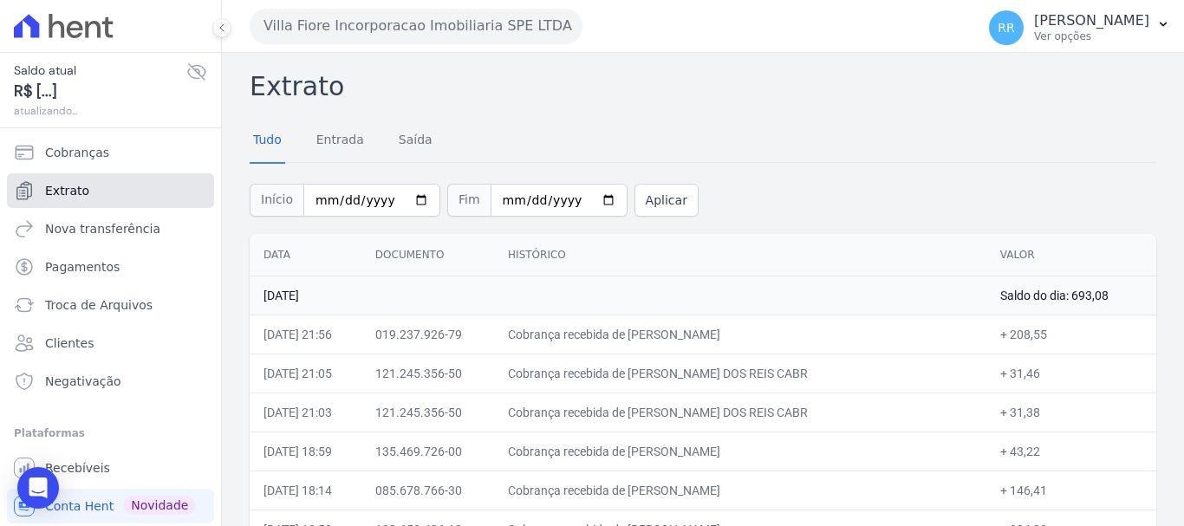
click at [88, 203] on link "Extrato" at bounding box center [110, 190] width 207 height 35
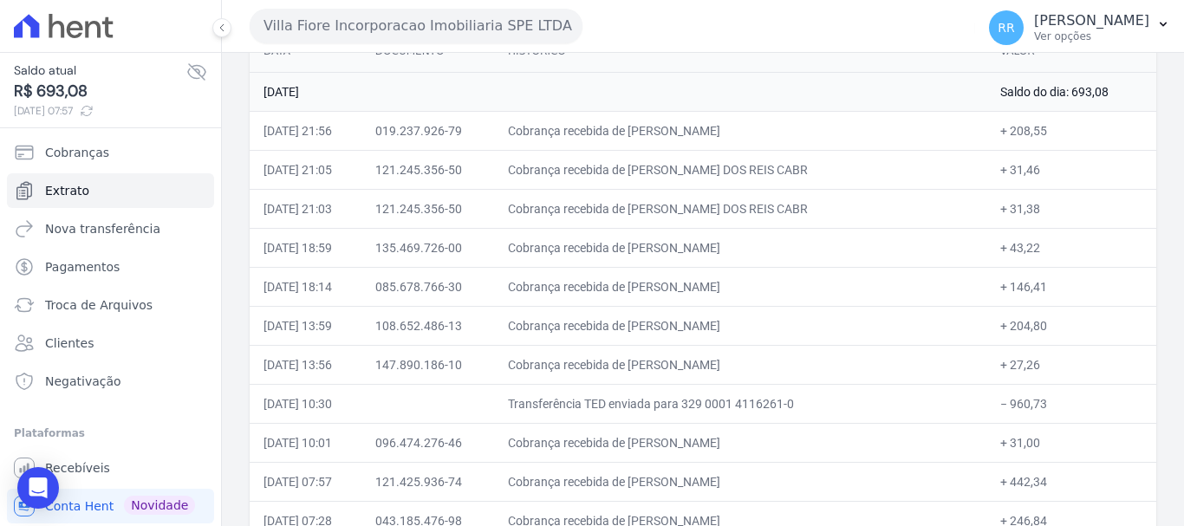
scroll to position [173, 0]
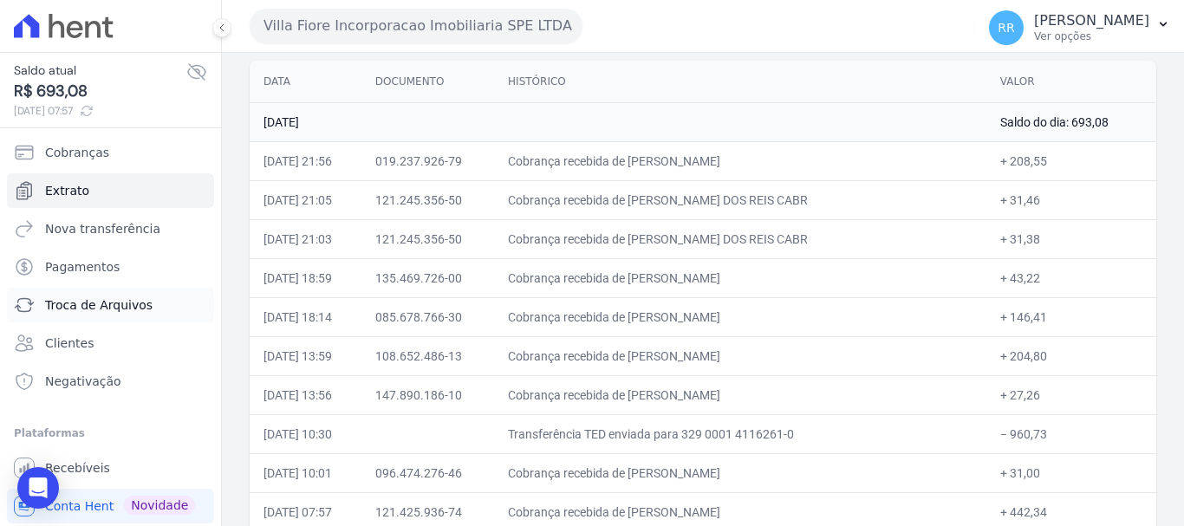
click at [78, 306] on span "Troca de Arquivos" at bounding box center [98, 304] width 107 height 17
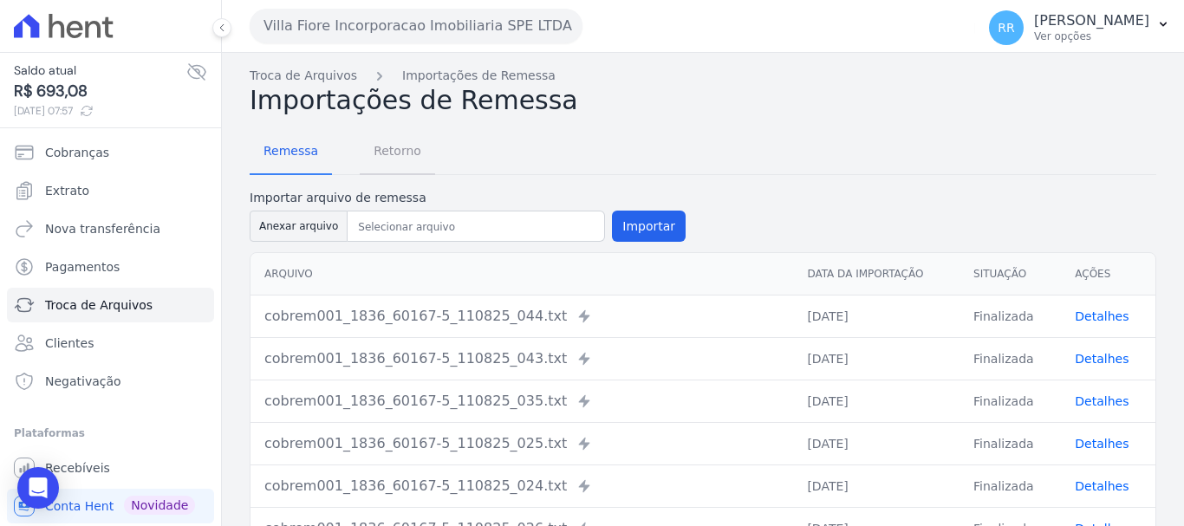
click at [377, 148] on span "Retorno" at bounding box center [397, 150] width 68 height 35
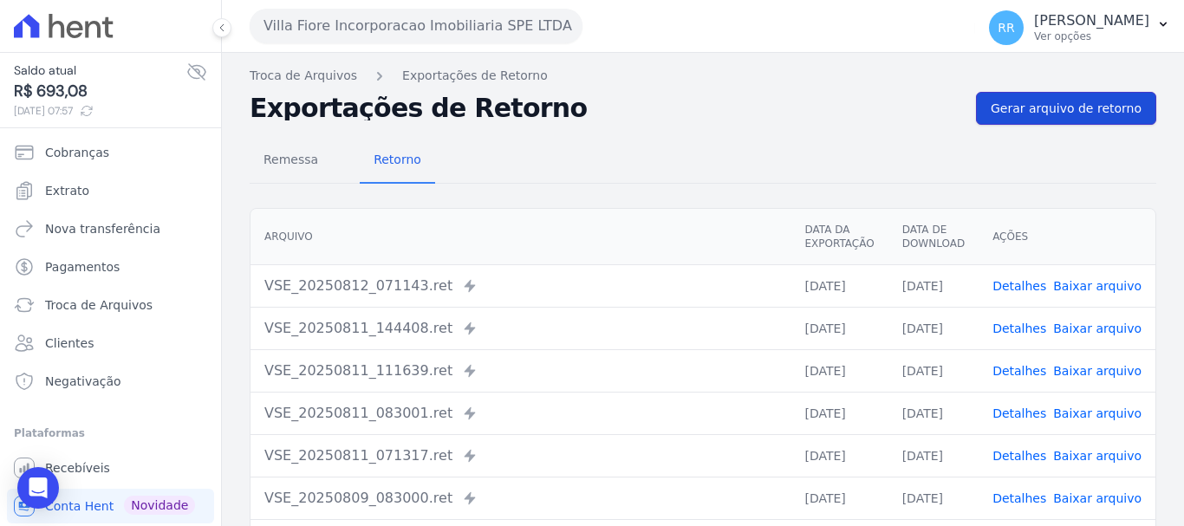
click at [1051, 113] on span "Gerar arquivo de retorno" at bounding box center [1065, 108] width 151 height 17
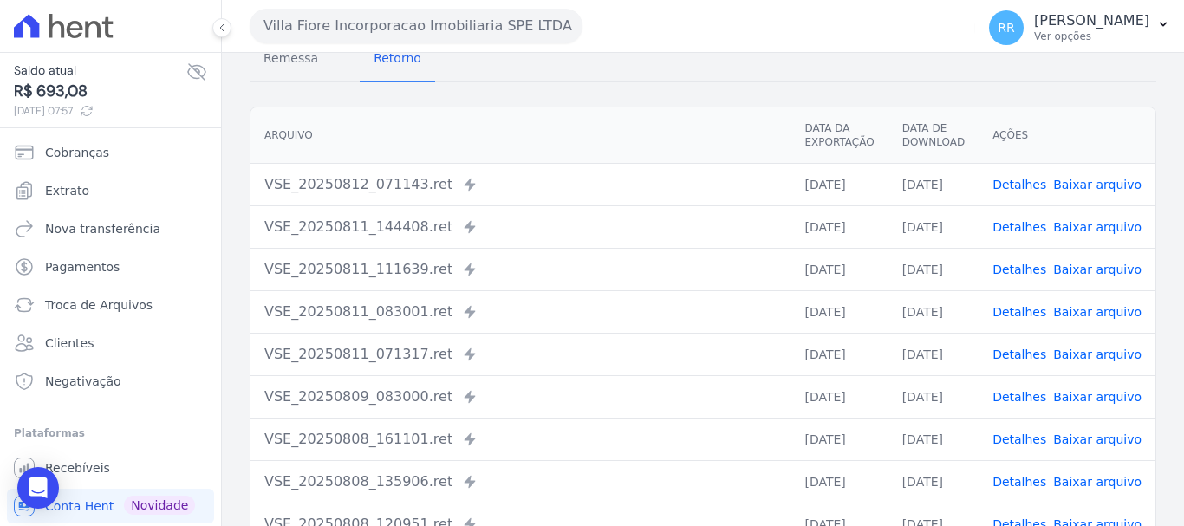
scroll to position [173, 0]
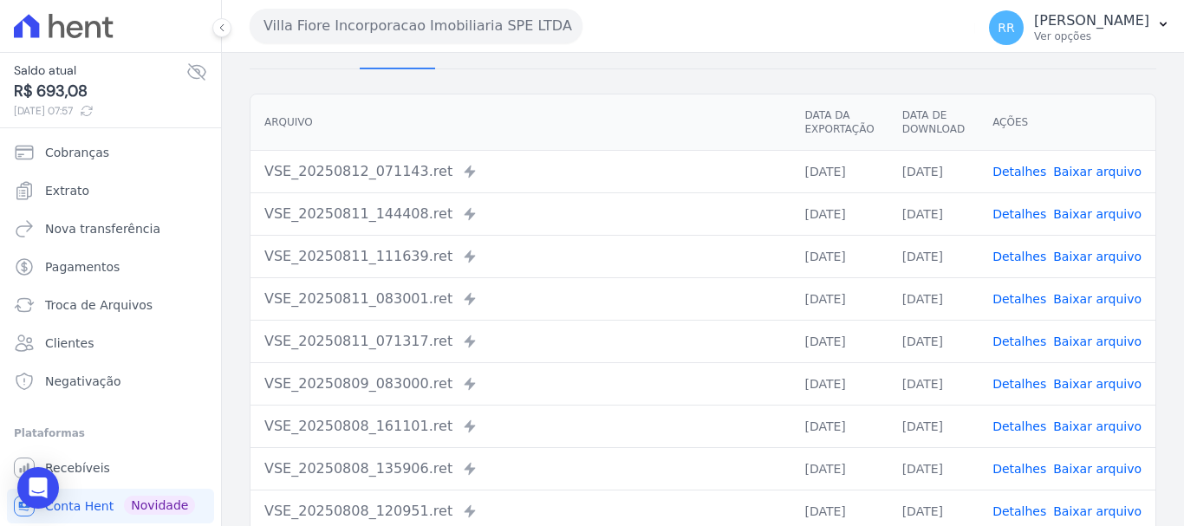
click at [1022, 258] on link "Detalhes" at bounding box center [1019, 257] width 54 height 14
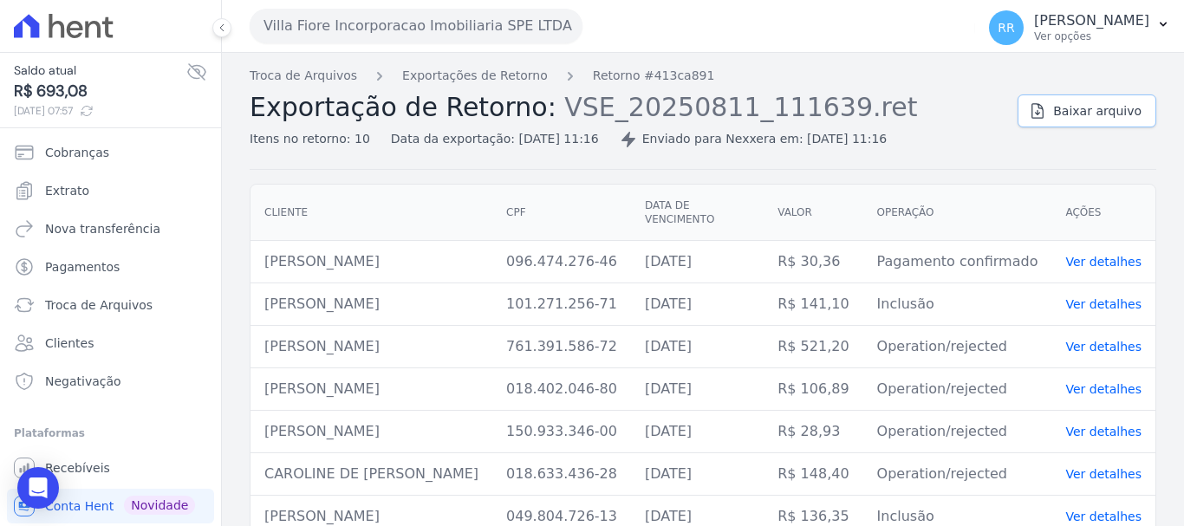
click at [1089, 116] on span "Baixar arquivo" at bounding box center [1097, 110] width 88 height 17
click at [464, 78] on link "Exportações de Retorno" at bounding box center [475, 76] width 146 height 18
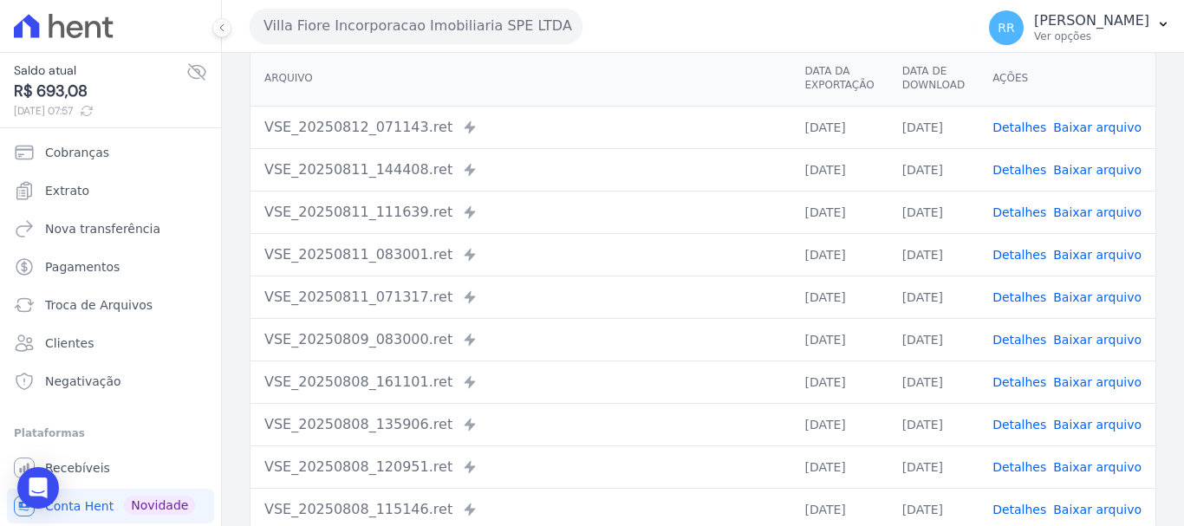
scroll to position [173, 0]
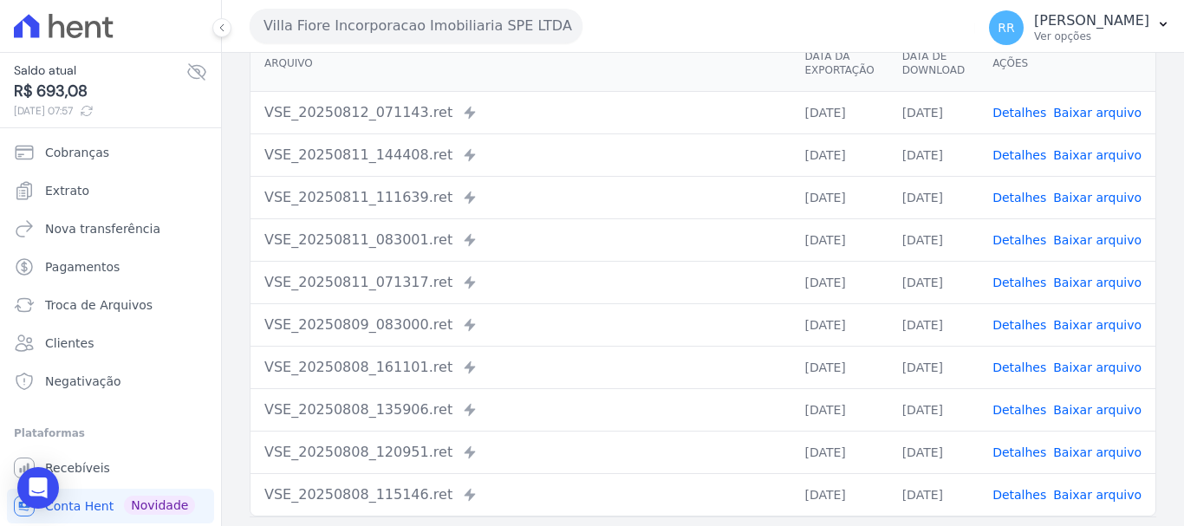
click at [1033, 323] on link "Detalhes" at bounding box center [1019, 325] width 54 height 14
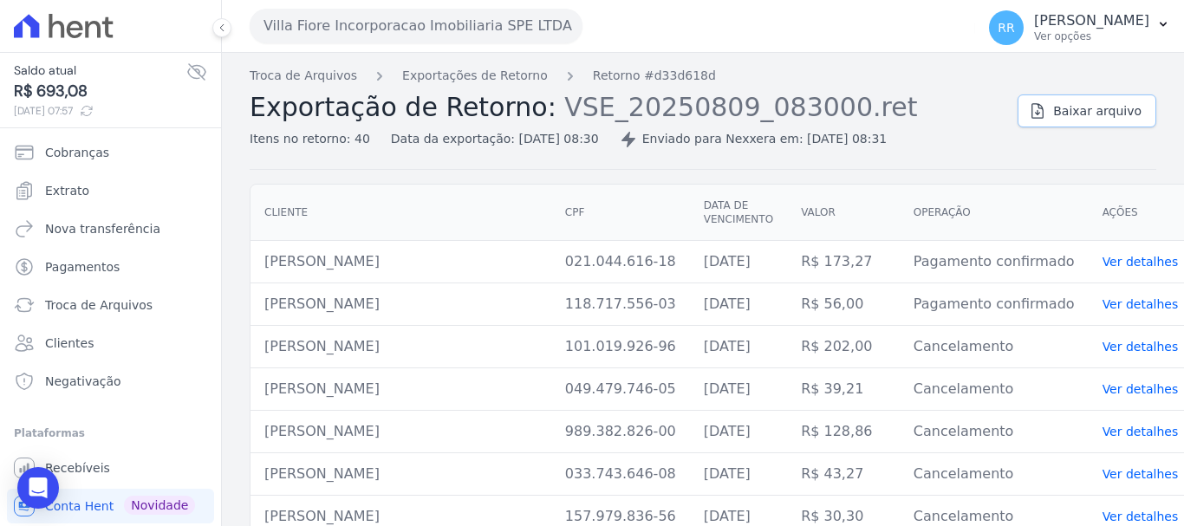
click at [1041, 120] on link "Baixar arquivo" at bounding box center [1086, 110] width 139 height 33
click at [510, 76] on link "Exportações de Retorno" at bounding box center [475, 76] width 146 height 18
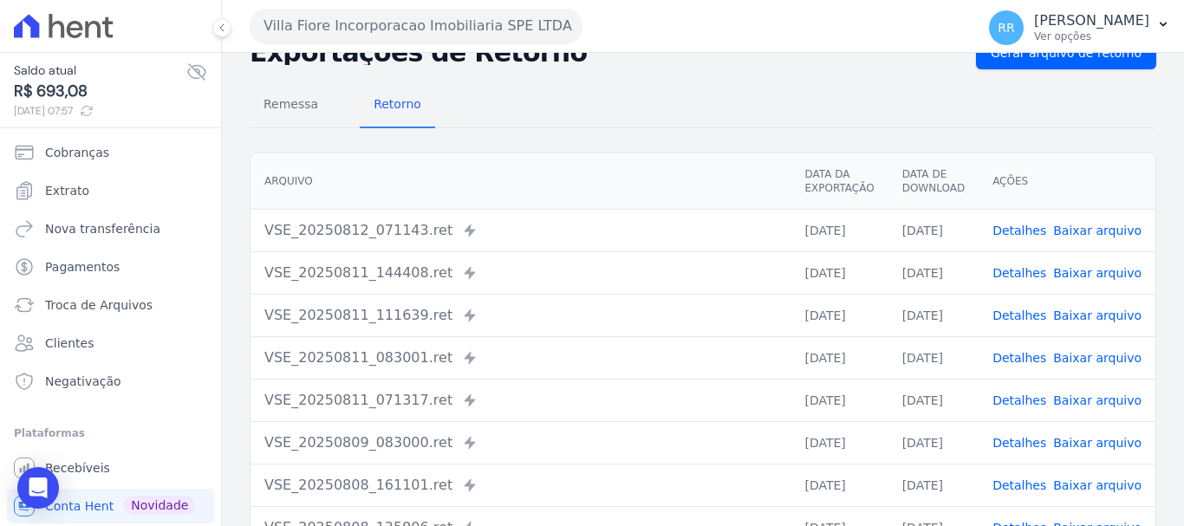
scroll to position [87, 0]
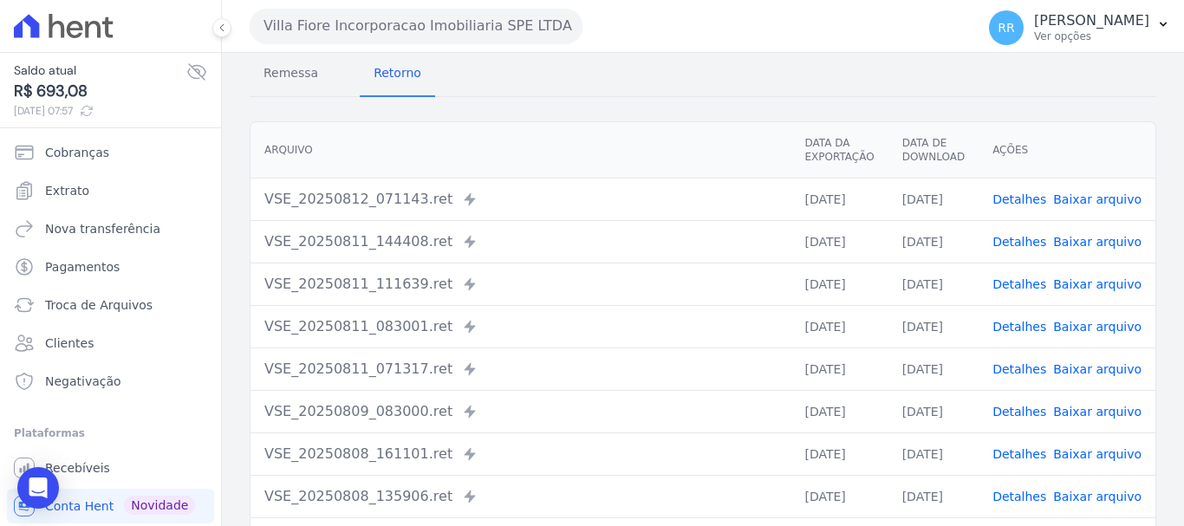
click at [1032, 362] on link "Detalhes" at bounding box center [1019, 369] width 54 height 14
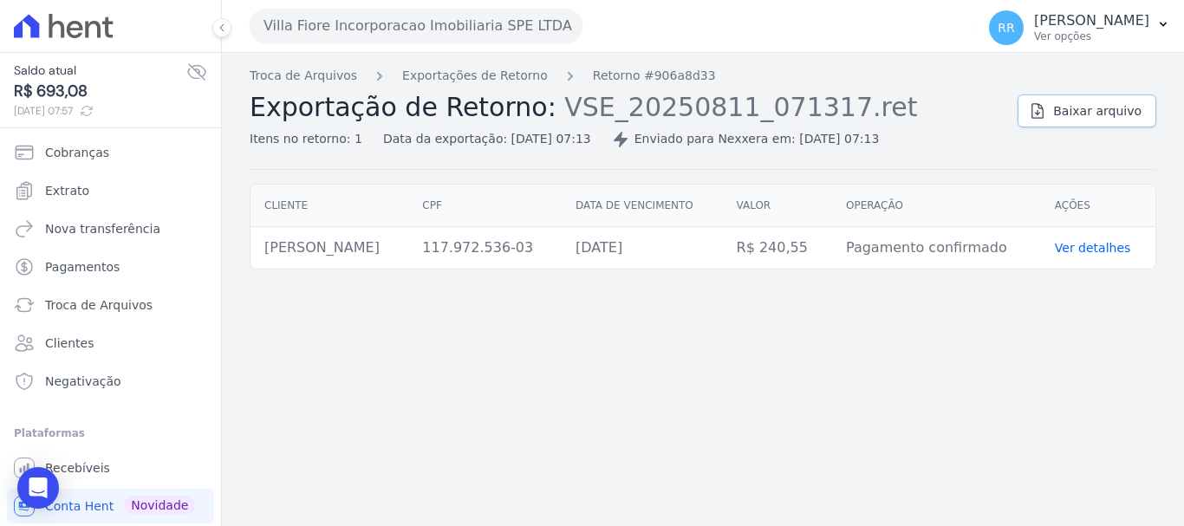
click at [1124, 99] on link "Baixar arquivo" at bounding box center [1086, 110] width 139 height 33
click at [457, 31] on button "Villa Fiore Incorporacao Imobiliaria SPE LTDA" at bounding box center [416, 26] width 333 height 35
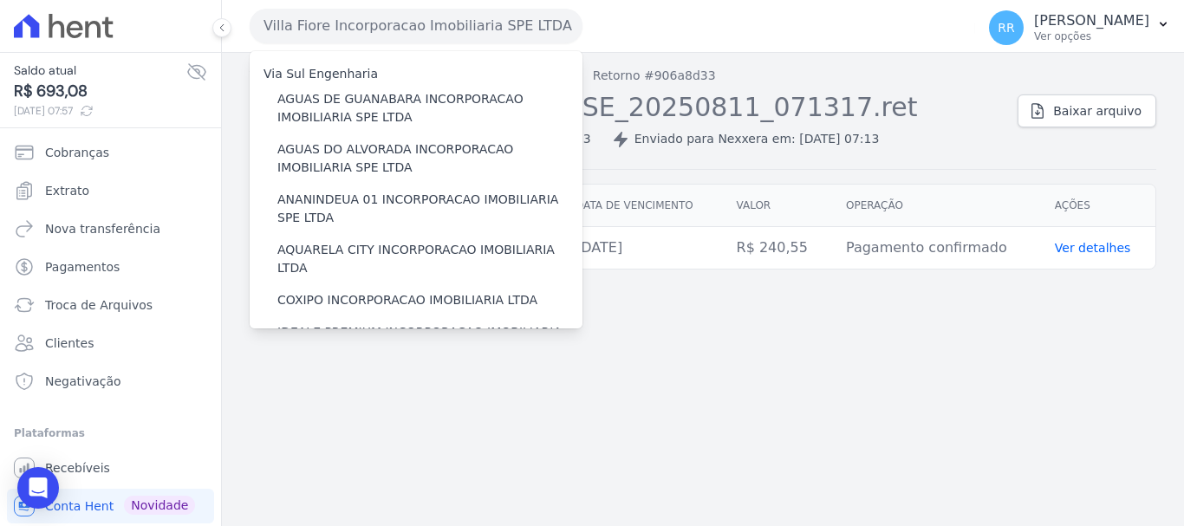
click at [792, 52] on div "Villa Fiore Incorporacao Imobiliaria SPE LTDA Via Sul Engenharia AGUAS DE [GEOG…" at bounding box center [609, 26] width 718 height 54
click at [946, 125] on div "Itens no retorno: 1 Data da exportação: [DATE] 07:13 Enviado para Nexxera em: […" at bounding box center [627, 135] width 754 height 25
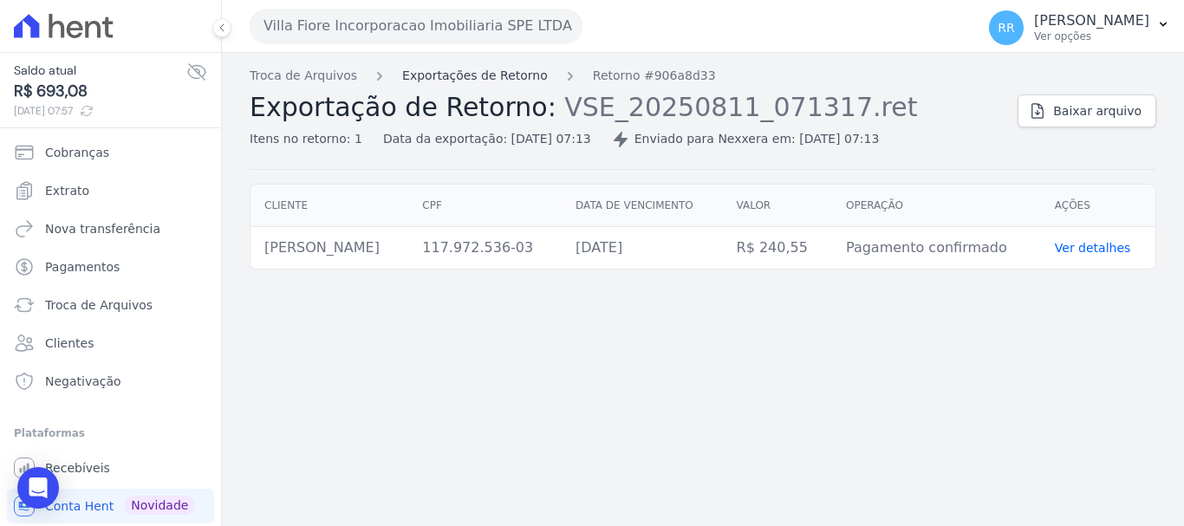
click at [510, 73] on link "Exportações de Retorno" at bounding box center [475, 76] width 146 height 18
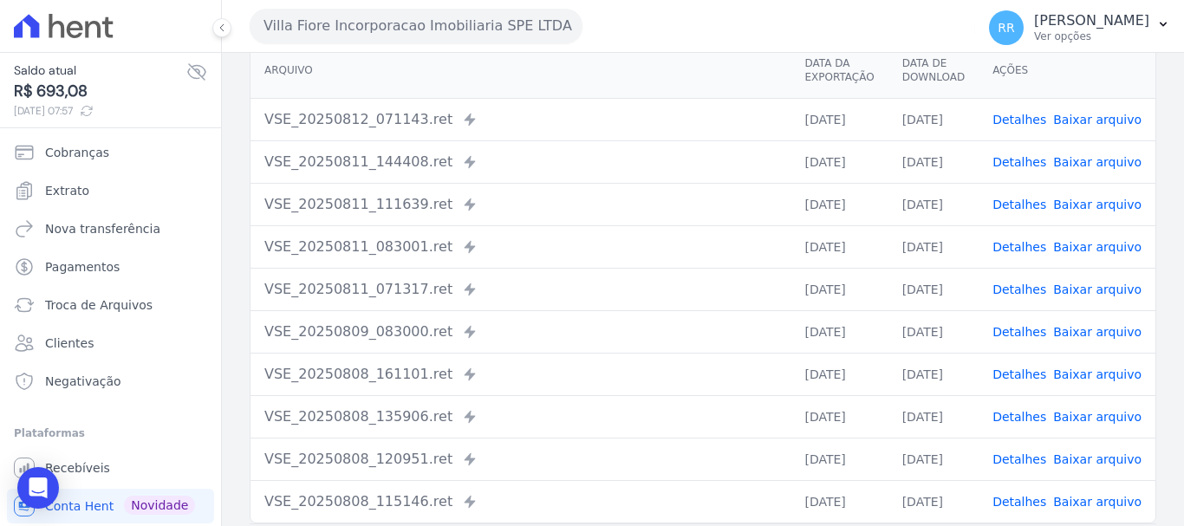
scroll to position [173, 0]
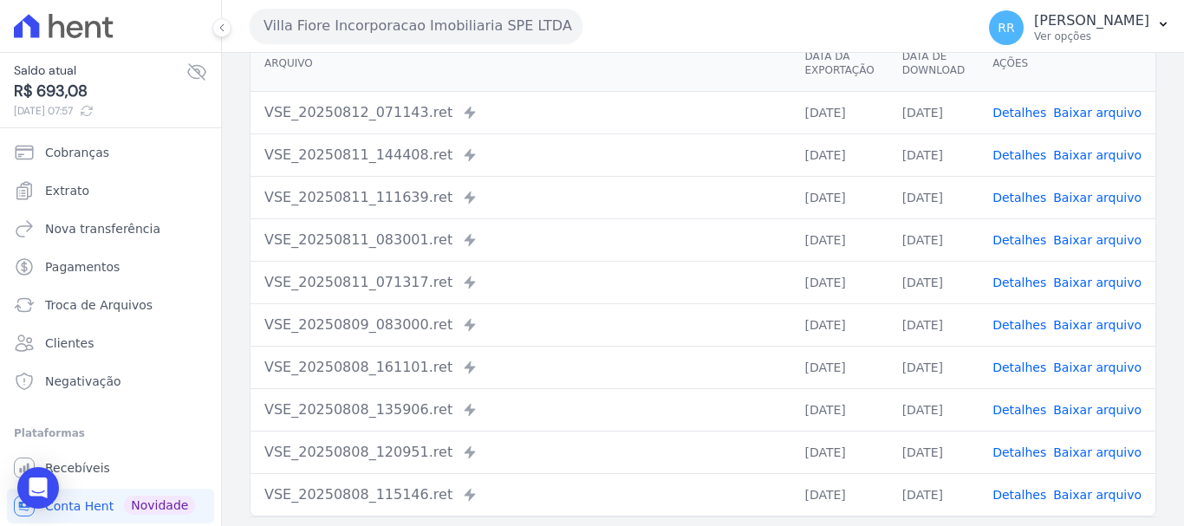
click at [1023, 241] on link "Detalhes" at bounding box center [1019, 240] width 54 height 14
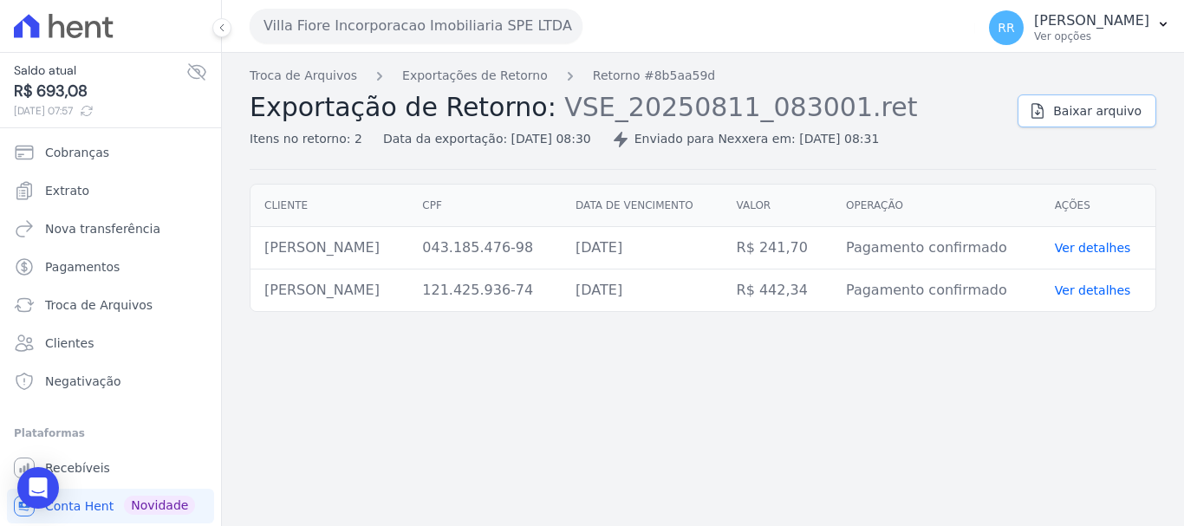
click at [1062, 105] on span "Baixar arquivo" at bounding box center [1097, 110] width 88 height 17
click at [503, 81] on link "Exportações de Retorno" at bounding box center [475, 76] width 146 height 18
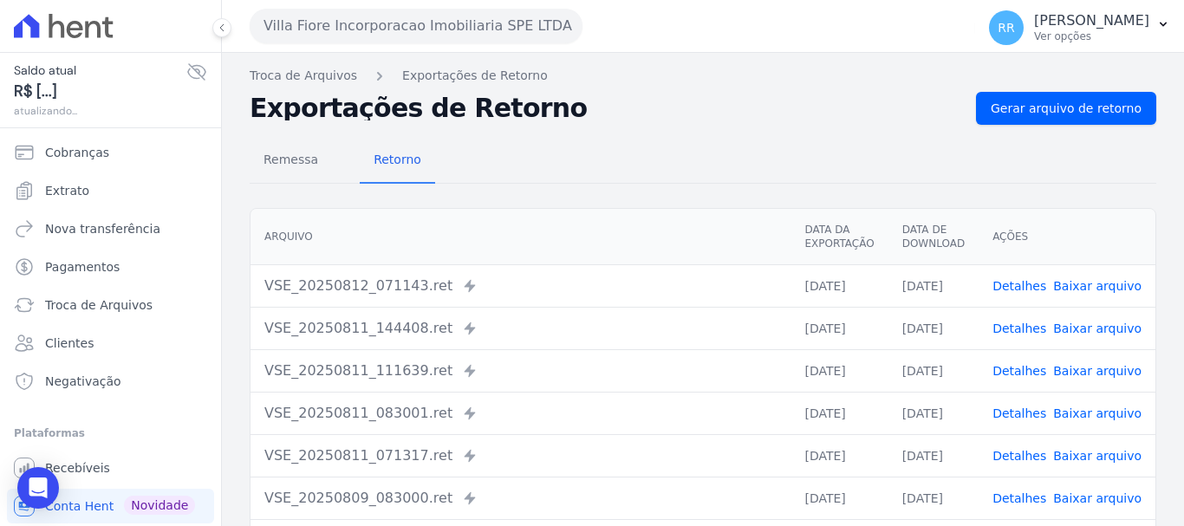
click at [1015, 371] on link "Detalhes" at bounding box center [1019, 371] width 54 height 14
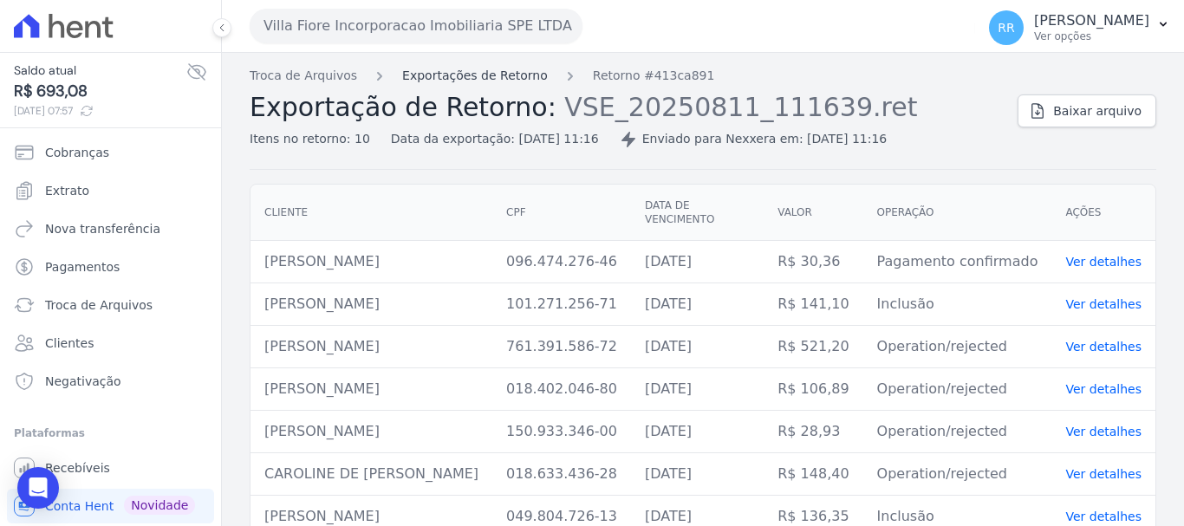
click at [477, 77] on link "Exportações de Retorno" at bounding box center [475, 76] width 146 height 18
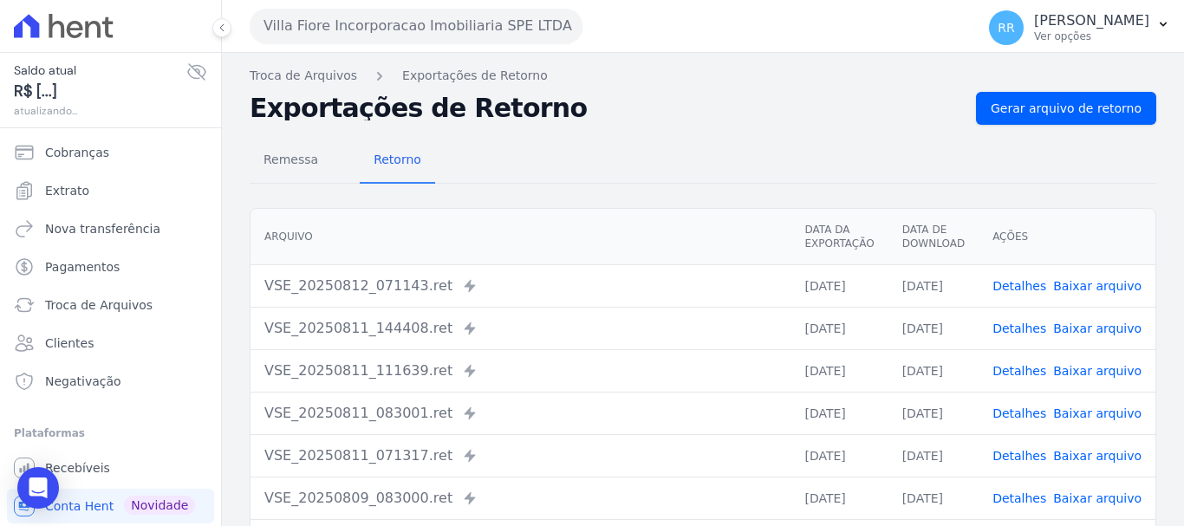
click at [1024, 328] on link "Detalhes" at bounding box center [1019, 328] width 54 height 14
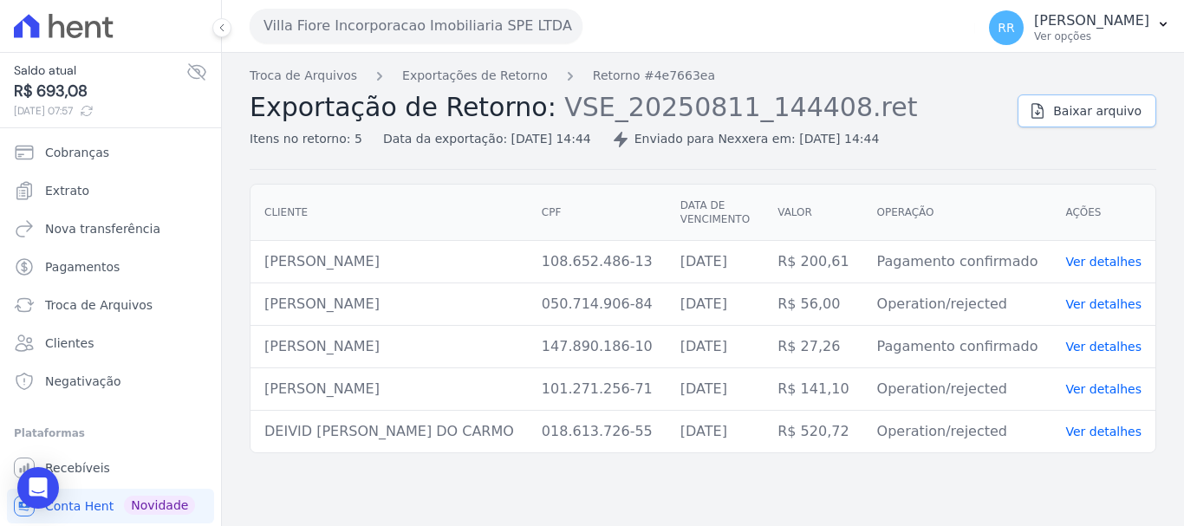
click at [1070, 115] on span "Baixar arquivo" at bounding box center [1097, 110] width 88 height 17
click at [493, 75] on link "Exportações de Retorno" at bounding box center [475, 76] width 146 height 18
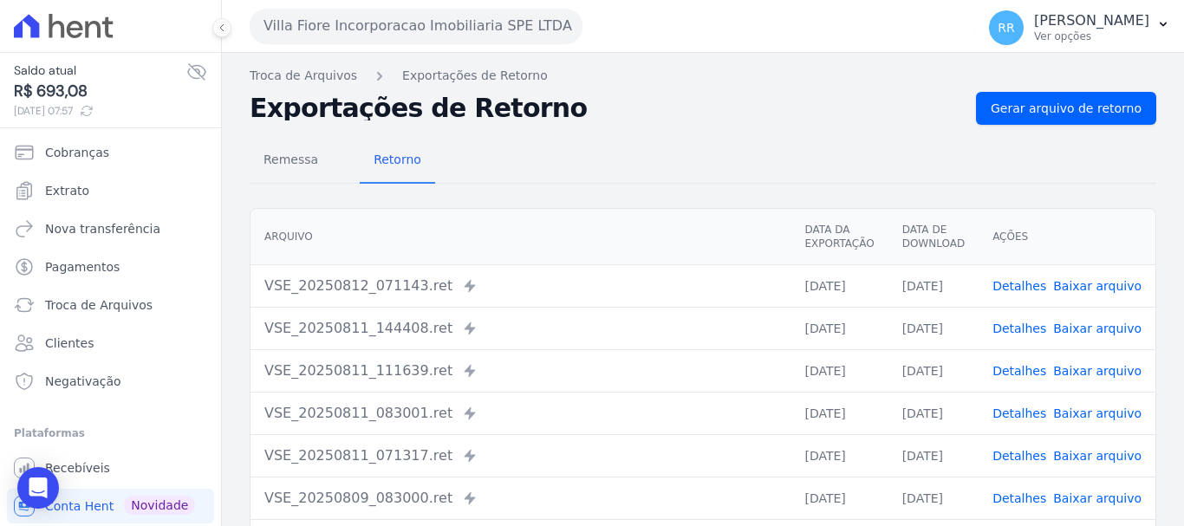
click at [1028, 288] on link "Detalhes" at bounding box center [1019, 286] width 54 height 14
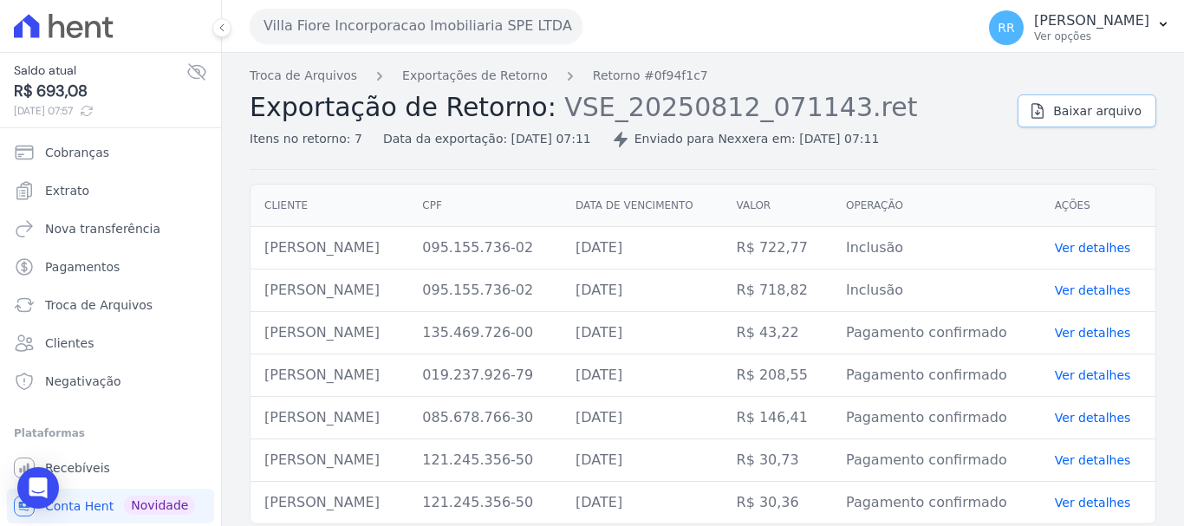
click at [1064, 115] on span "Baixar arquivo" at bounding box center [1097, 110] width 88 height 17
click at [56, 191] on span "Extrato" at bounding box center [67, 190] width 44 height 17
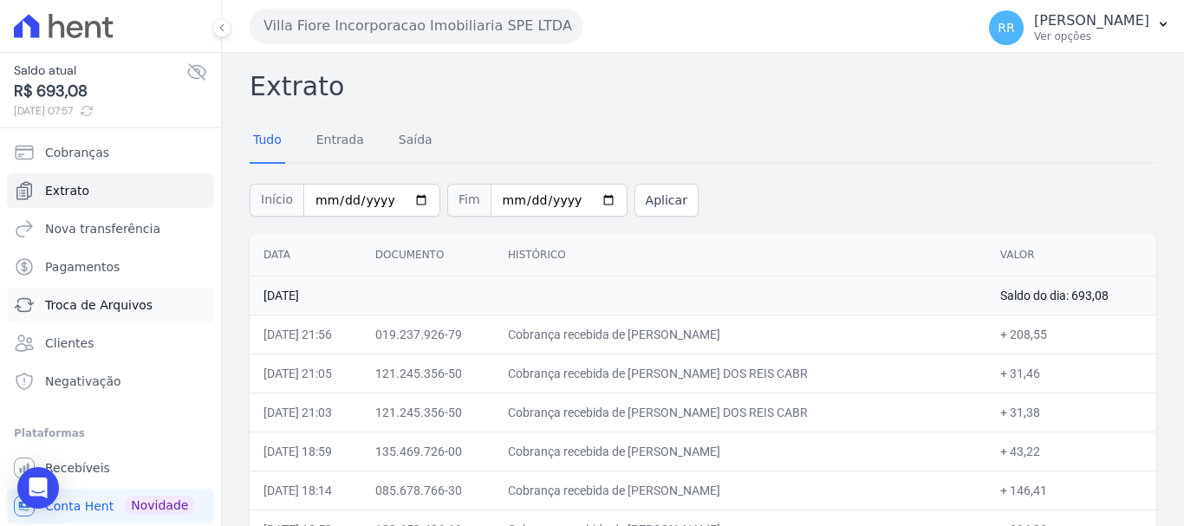
click at [63, 313] on span "Troca de Arquivos" at bounding box center [98, 304] width 107 height 17
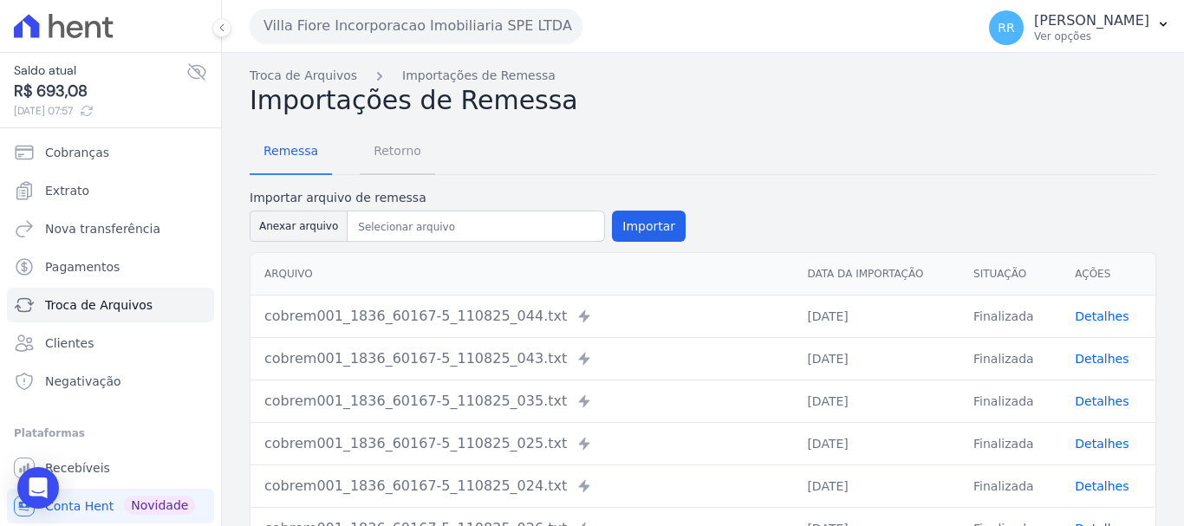
click at [396, 159] on span "Retorno" at bounding box center [397, 150] width 68 height 35
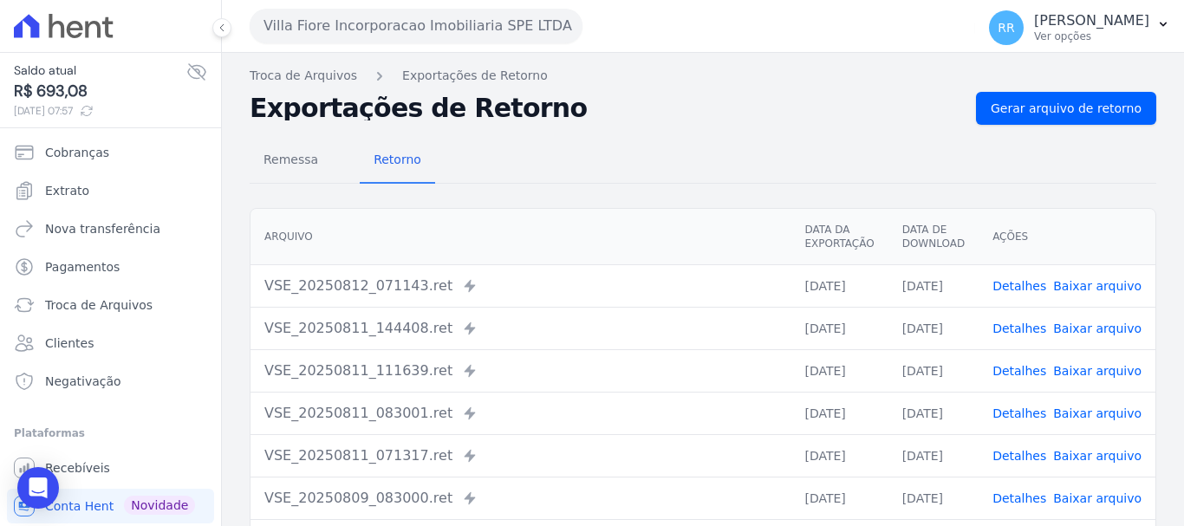
click at [1051, 289] on div "Detalhes Baixar arquivo" at bounding box center [1066, 285] width 149 height 17
click at [1034, 291] on link "Detalhes" at bounding box center [1019, 286] width 54 height 14
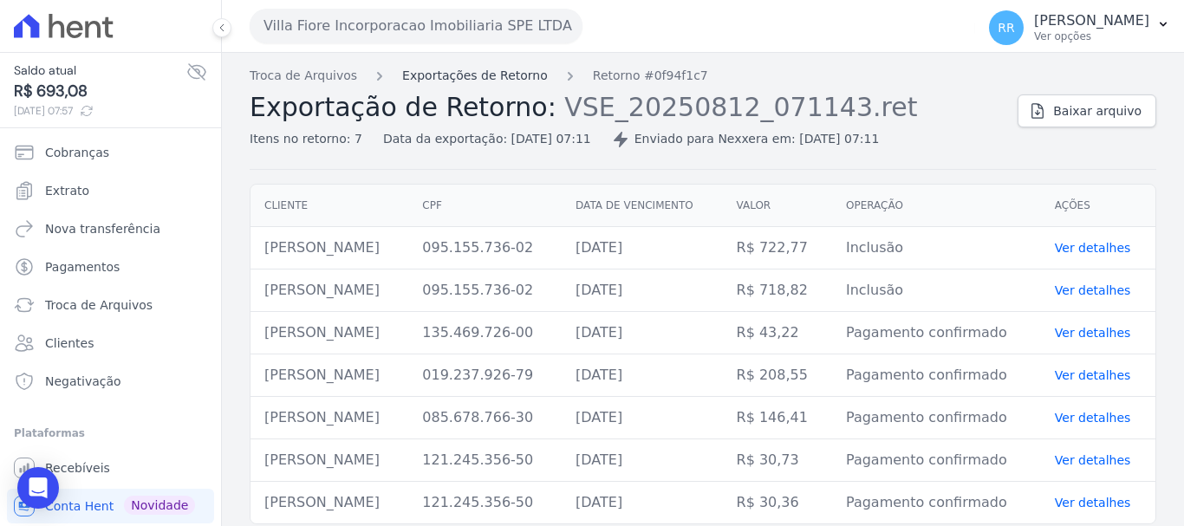
click at [509, 84] on link "Exportações de Retorno" at bounding box center [475, 76] width 146 height 18
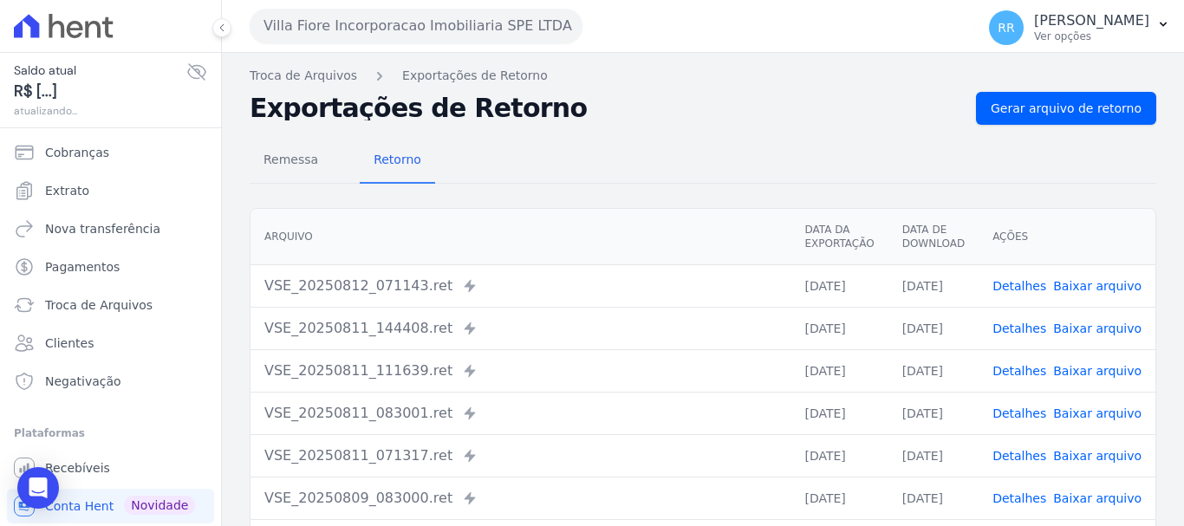
click at [1020, 334] on link "Detalhes" at bounding box center [1019, 328] width 54 height 14
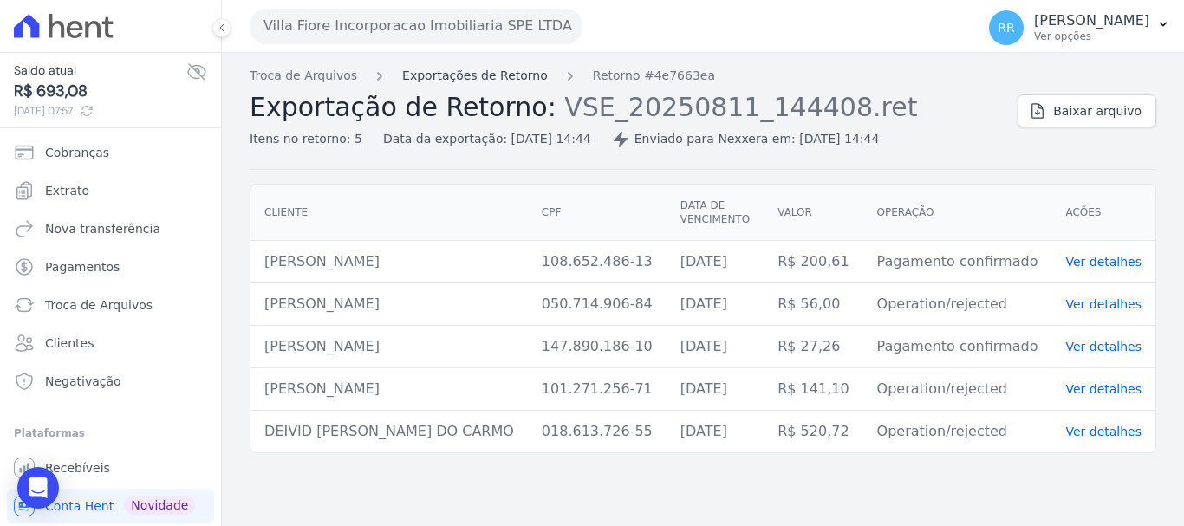
click at [483, 75] on link "Exportações de Retorno" at bounding box center [475, 76] width 146 height 18
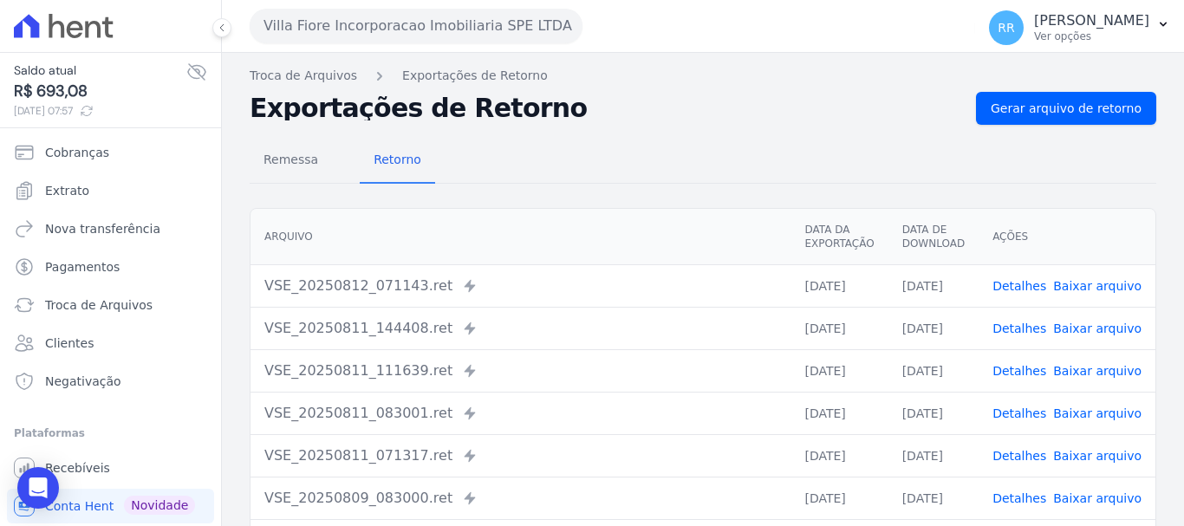
click at [1032, 374] on link "Detalhes" at bounding box center [1019, 371] width 54 height 14
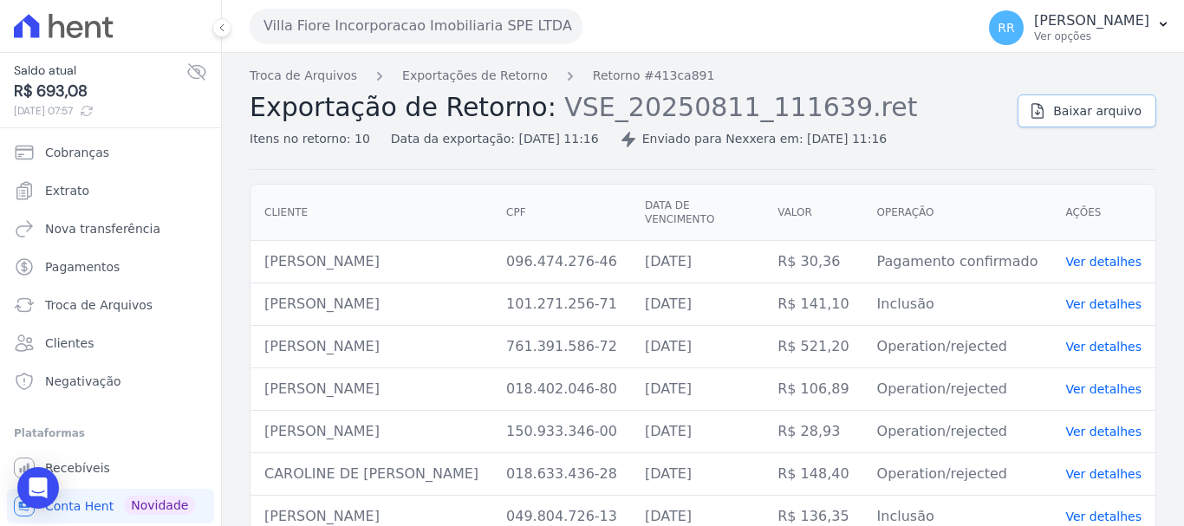
drag, startPoint x: 1080, startPoint y: 105, endPoint x: 1047, endPoint y: 114, distance: 34.0
click at [1080, 107] on span "Baixar arquivo" at bounding box center [1097, 110] width 88 height 17
click at [302, 440] on td "[PERSON_NAME]" at bounding box center [371, 432] width 242 height 42
click at [378, 10] on div "Villa Fiore Incorporacao Imobiliaria SPE LTDA Via Sul Engenharia AGUAS DE [GEOG…" at bounding box center [609, 26] width 718 height 54
click at [377, 19] on button "Villa Fiore Incorporacao Imobiliaria SPE LTDA" at bounding box center [416, 26] width 333 height 35
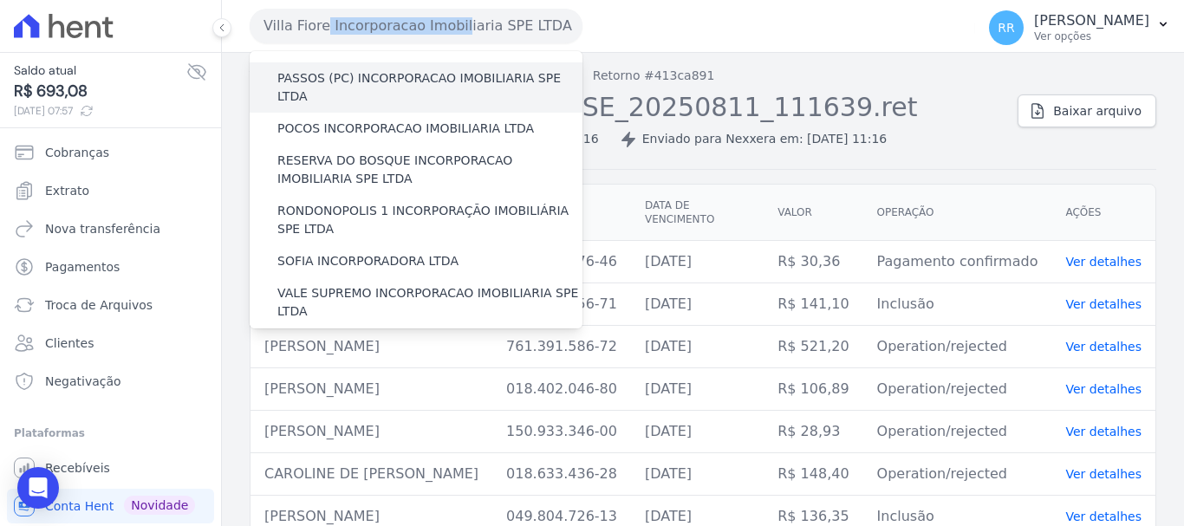
scroll to position [693, 0]
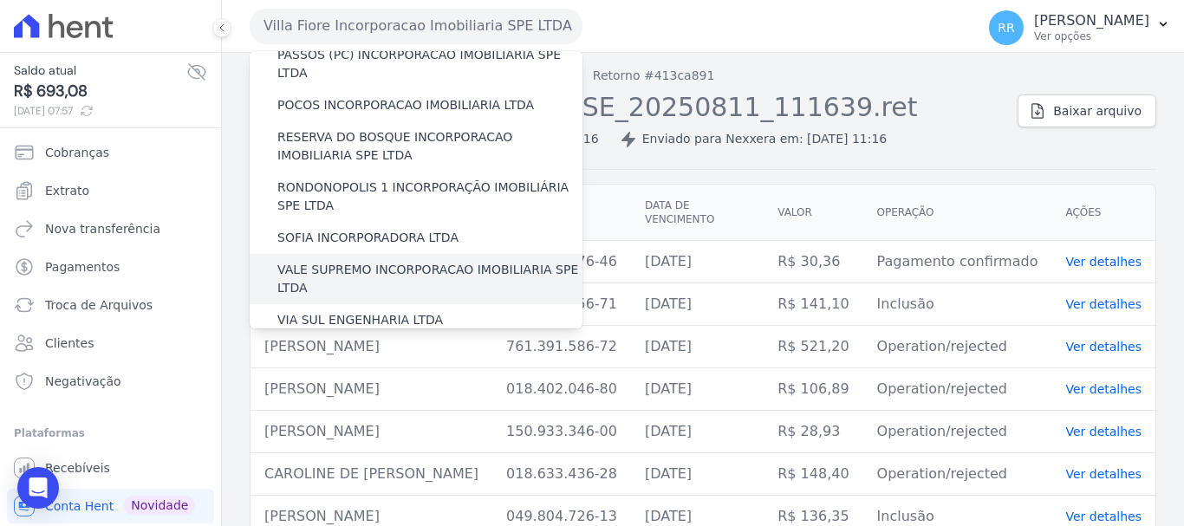
click at [369, 261] on label "VALE SUPREMO INCORPORACAO IMOBILIARIA SPE LTDA" at bounding box center [429, 279] width 305 height 36
click at [0, 0] on input "VALE SUPREMO INCORPORACAO IMOBILIARIA SPE LTDA" at bounding box center [0, 0] width 0 height 0
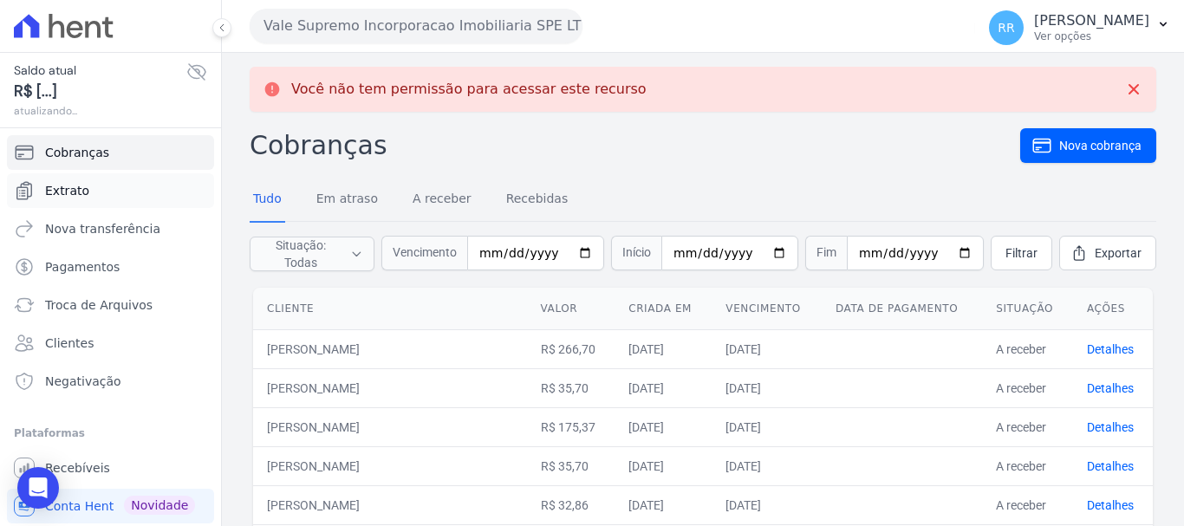
click at [62, 191] on span "Extrato" at bounding box center [67, 190] width 44 height 17
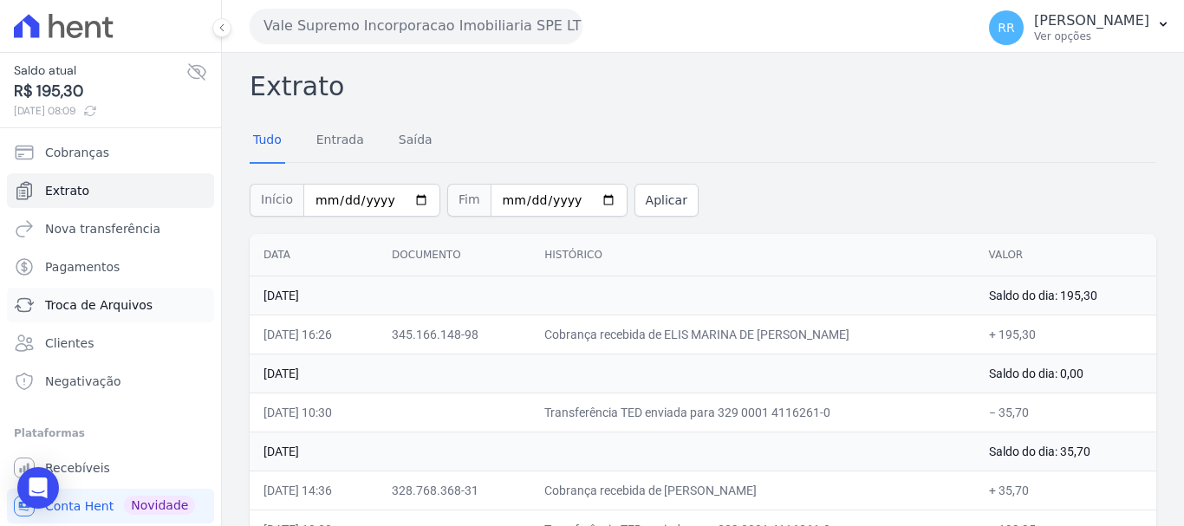
click at [86, 302] on span "Troca de Arquivos" at bounding box center [98, 304] width 107 height 17
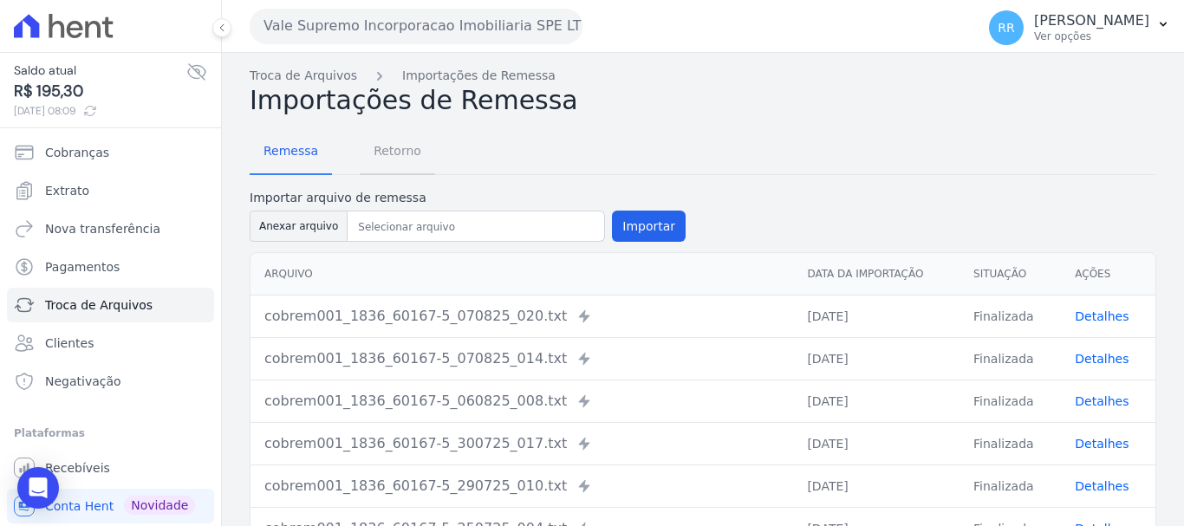
drag, startPoint x: 389, startPoint y: 148, endPoint x: 590, endPoint y: 179, distance: 203.4
click at [390, 148] on span "Retorno" at bounding box center [397, 150] width 68 height 35
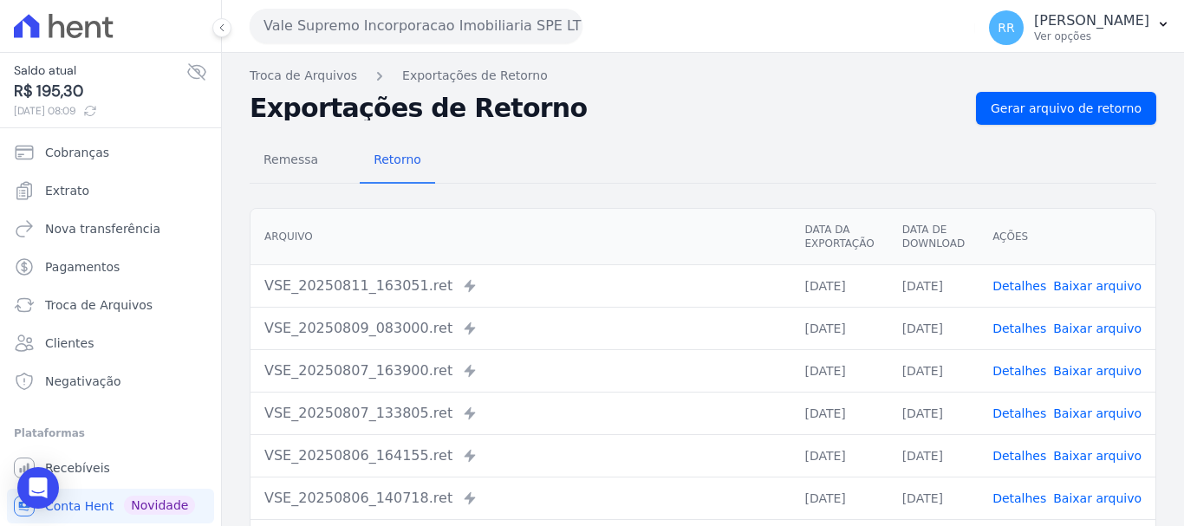
click at [1025, 273] on td "Detalhes Baixar arquivo" at bounding box center [1066, 285] width 177 height 42
click at [1018, 288] on link "Detalhes" at bounding box center [1019, 286] width 54 height 14
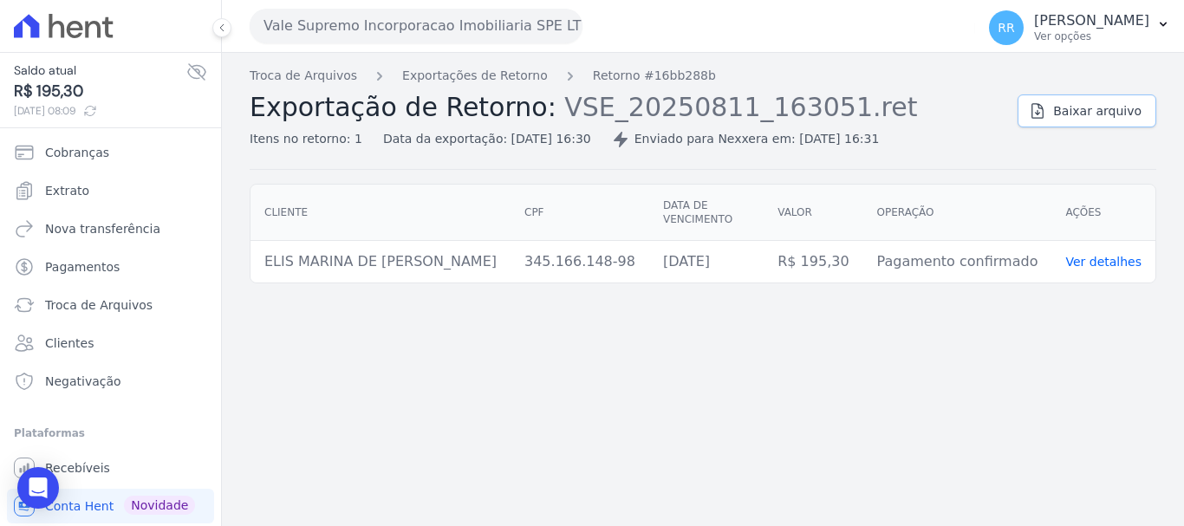
click at [1115, 111] on span "Baixar arquivo" at bounding box center [1097, 110] width 88 height 17
click at [471, 251] on td "ELIS MARINA DE [PERSON_NAME]" at bounding box center [380, 262] width 260 height 42
drag, startPoint x: 264, startPoint y: 250, endPoint x: 496, endPoint y: 250, distance: 231.3
click at [527, 250] on tr "ELIS MARINA DE [PERSON_NAME] 345.166.148-98 [DATE] R$ 195,30 Pagamento confirma…" at bounding box center [702, 262] width 905 height 42
copy tr "ELIS MARINA DE [PERSON_NAME]"
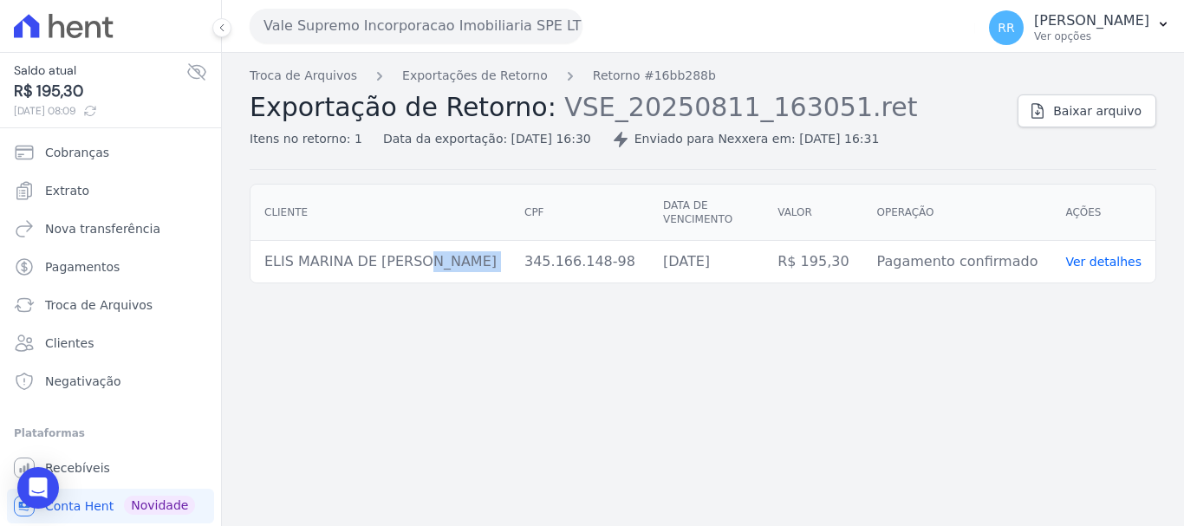
click at [400, 19] on button "Vale Supremo Incorporacao Imobiliaria SPE LTDA" at bounding box center [416, 26] width 333 height 35
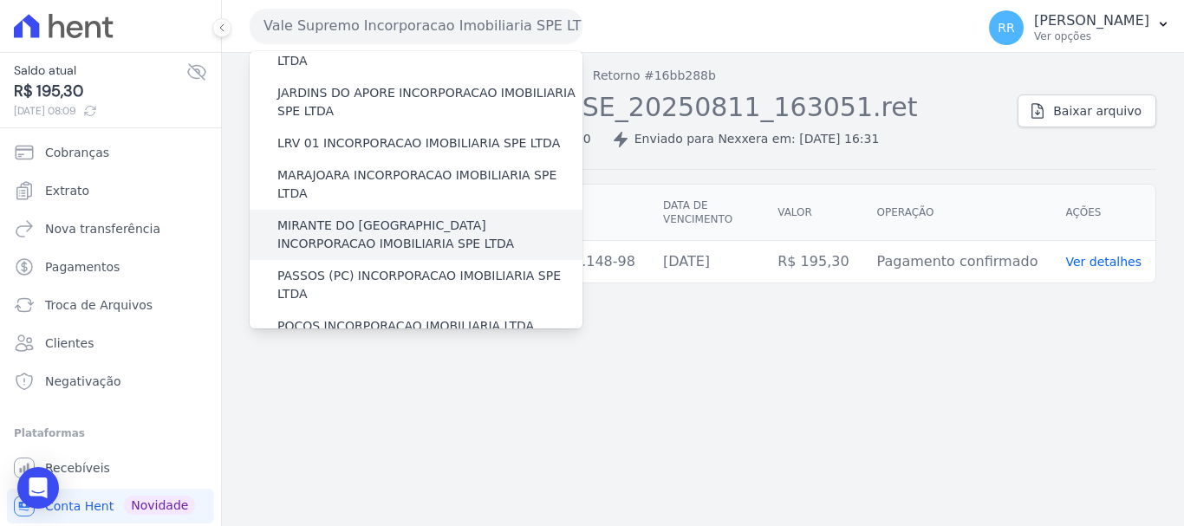
scroll to position [433, 0]
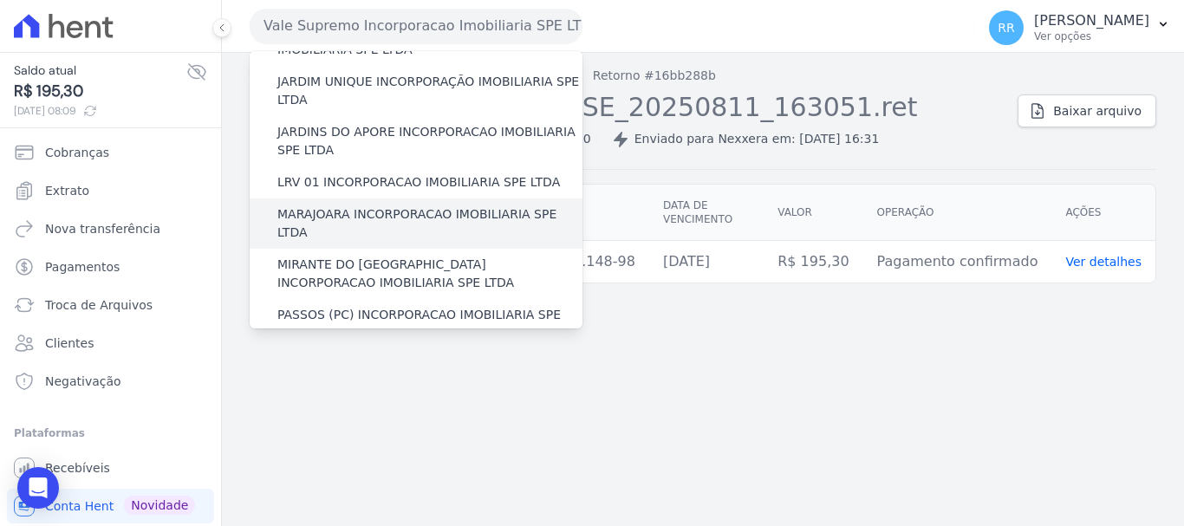
click at [316, 205] on label "MARAJOARA INCORPORACAO IMOBILIARIA SPE LTDA" at bounding box center [429, 223] width 305 height 36
click at [0, 0] on input "MARAJOARA INCORPORACAO IMOBILIARIA SPE LTDA" at bounding box center [0, 0] width 0 height 0
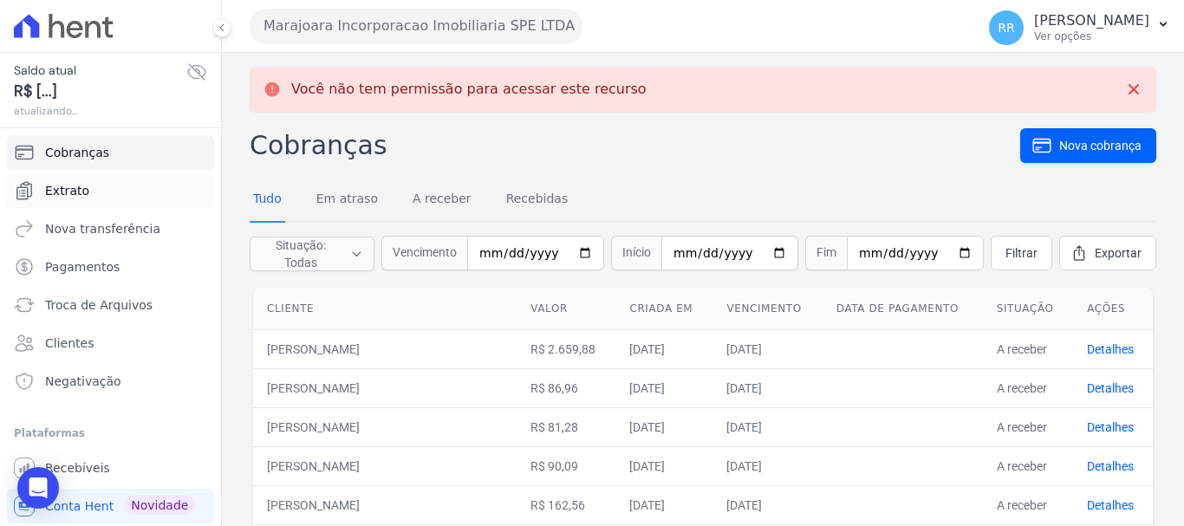
click at [66, 191] on span "Extrato" at bounding box center [67, 190] width 44 height 17
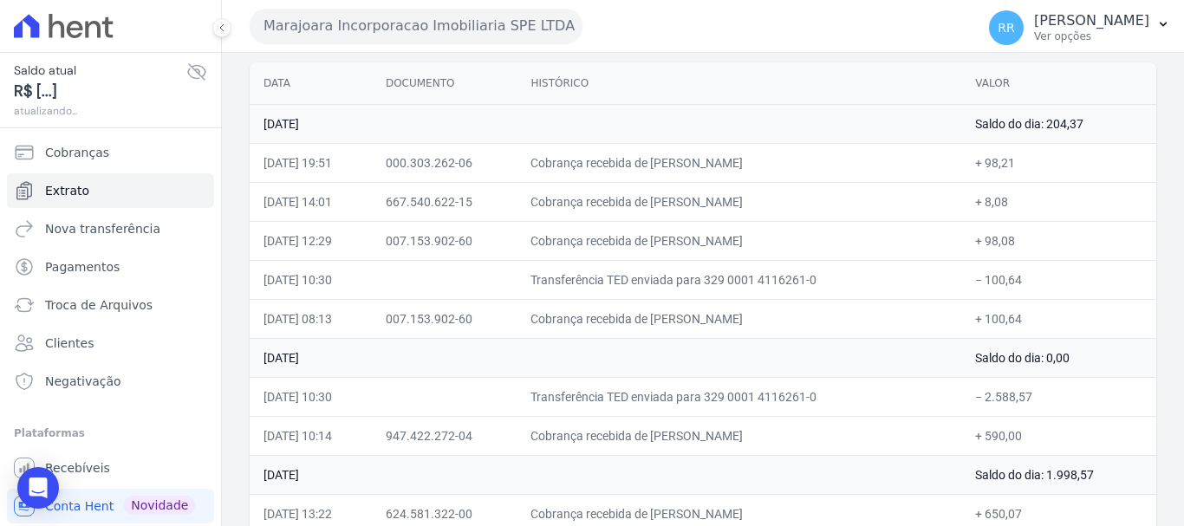
scroll to position [173, 0]
click at [459, 35] on button "Marajoara Incorporacao Imobiliaria SPE LTDA" at bounding box center [416, 26] width 333 height 35
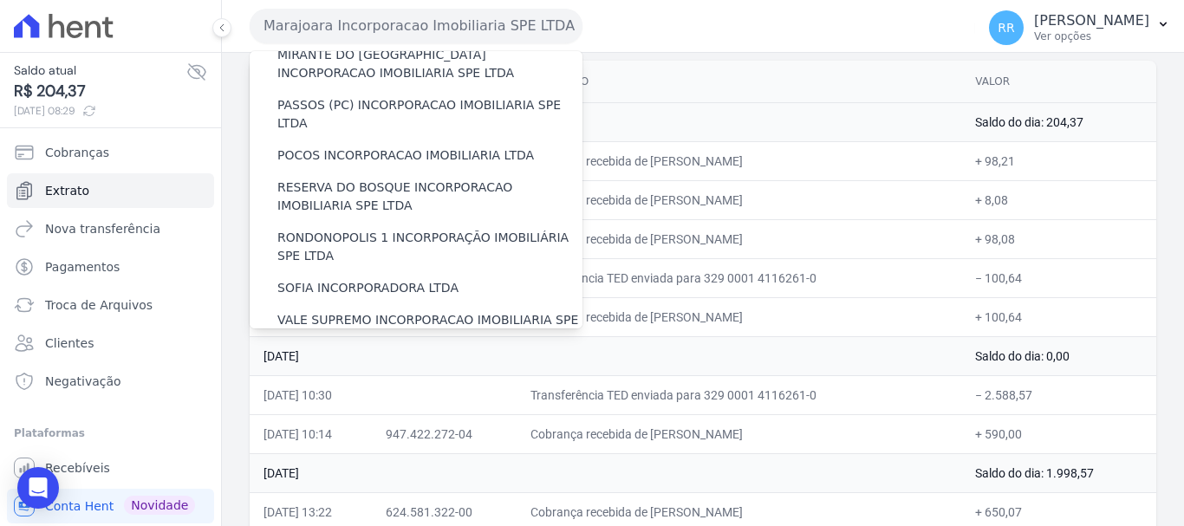
scroll to position [693, 0]
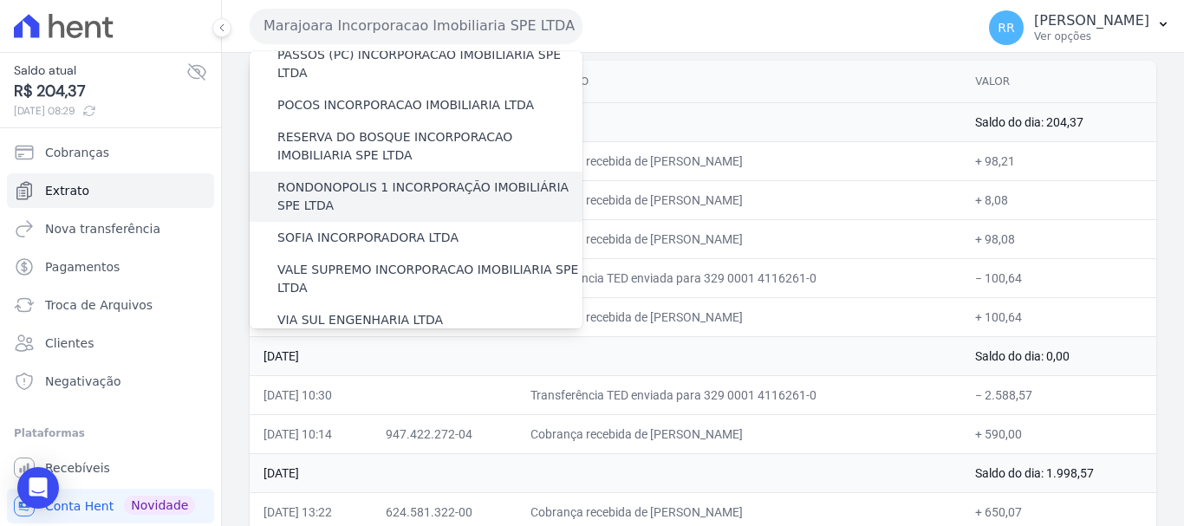
click at [408, 178] on label "RONDONOPOLIS 1 INCORPORAÇÃO IMOBILIÁRIA SPE LTDA" at bounding box center [429, 196] width 305 height 36
click at [0, 0] on input "RONDONOPOLIS 1 INCORPORAÇÃO IMOBILIÁRIA SPE LTDA" at bounding box center [0, 0] width 0 height 0
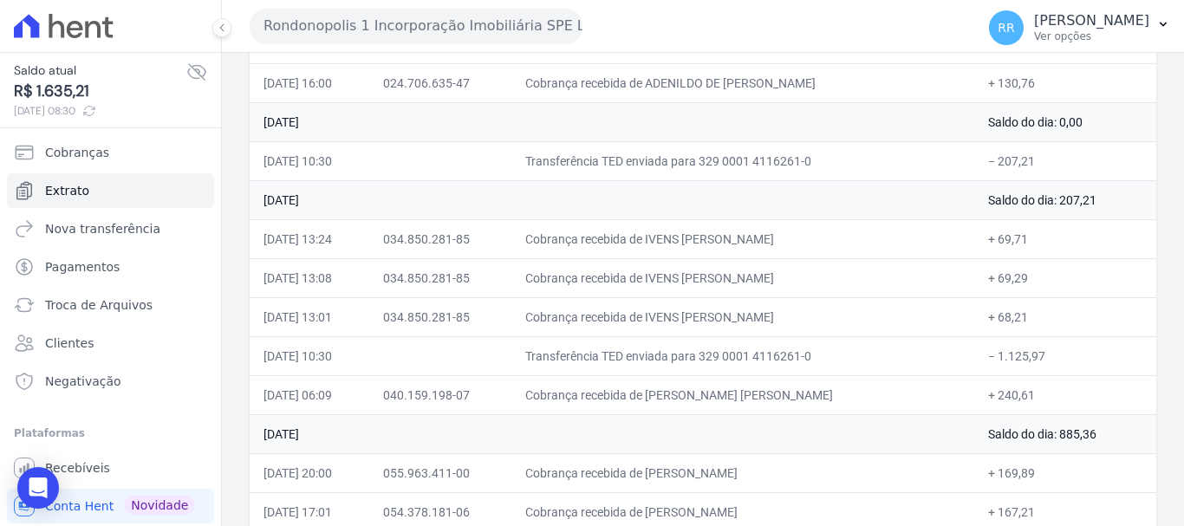
scroll to position [260, 0]
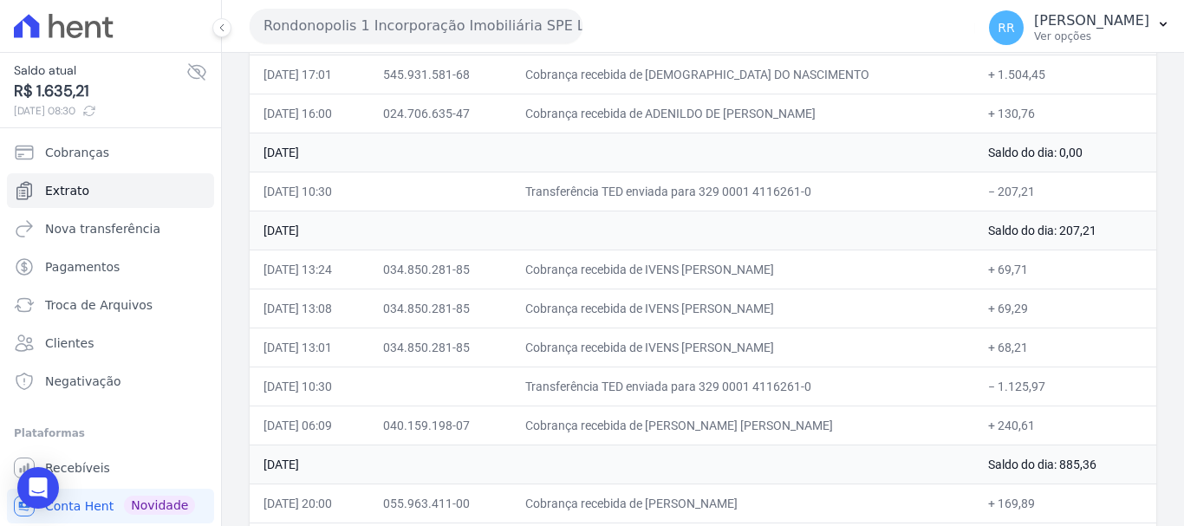
click at [359, 20] on button "Rondonopolis 1 Incorporação Imobiliária SPE LTDA" at bounding box center [416, 26] width 333 height 35
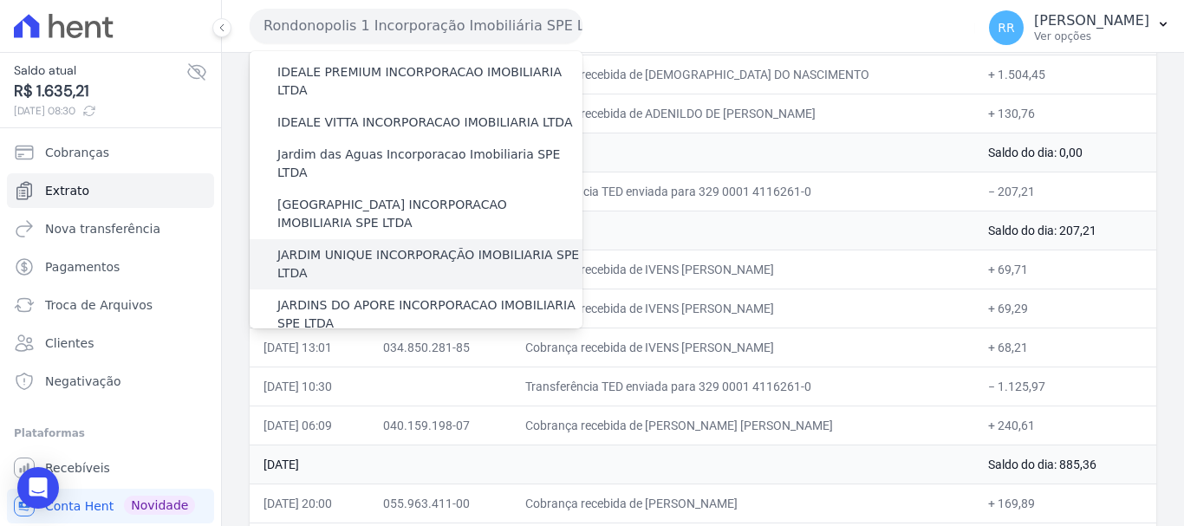
click at [346, 239] on div "JARDIM UNIQUE INCORPORAÇÃO IMOBILIARIA SPE LTDA" at bounding box center [416, 264] width 333 height 50
click at [378, 246] on label "JARDIM UNIQUE INCORPORAÇÃO IMOBILIARIA SPE LTDA" at bounding box center [429, 264] width 305 height 36
click at [0, 0] on input "JARDIM UNIQUE INCORPORAÇÃO IMOBILIARIA SPE LTDA" at bounding box center [0, 0] width 0 height 0
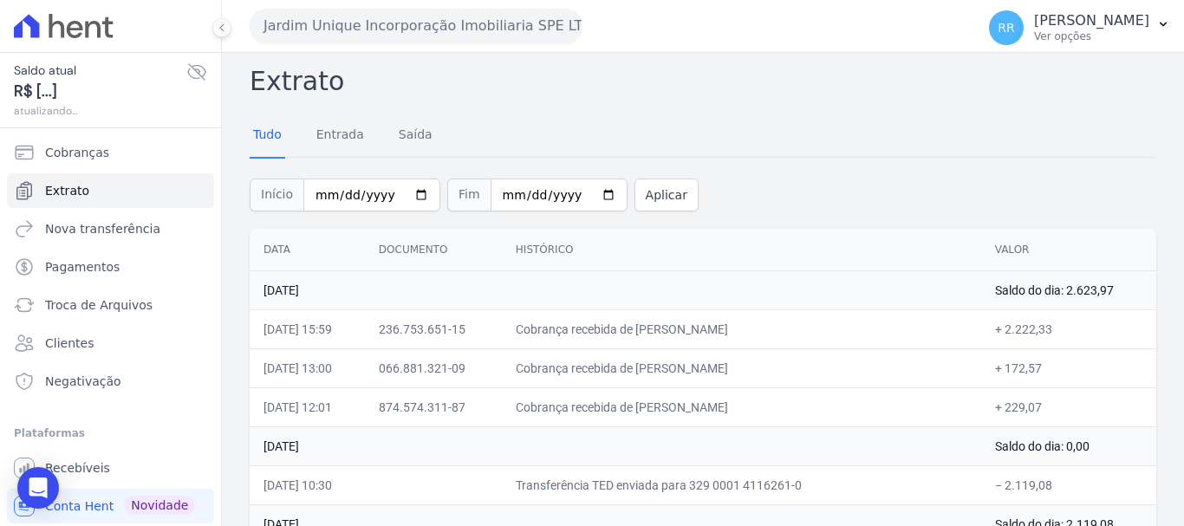
scroll to position [0, 0]
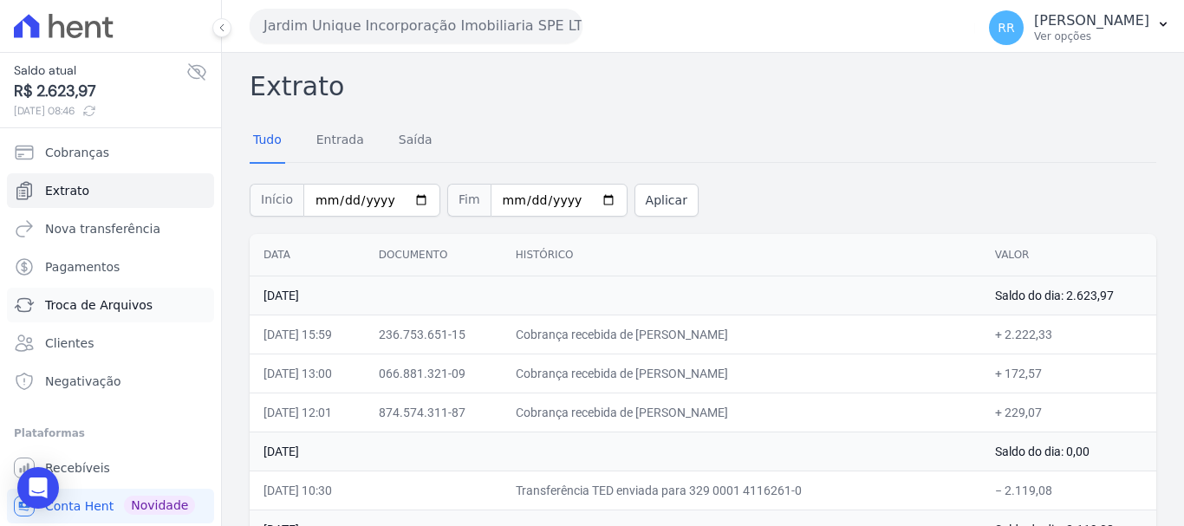
click at [63, 310] on span "Troca de Arquivos" at bounding box center [98, 304] width 107 height 17
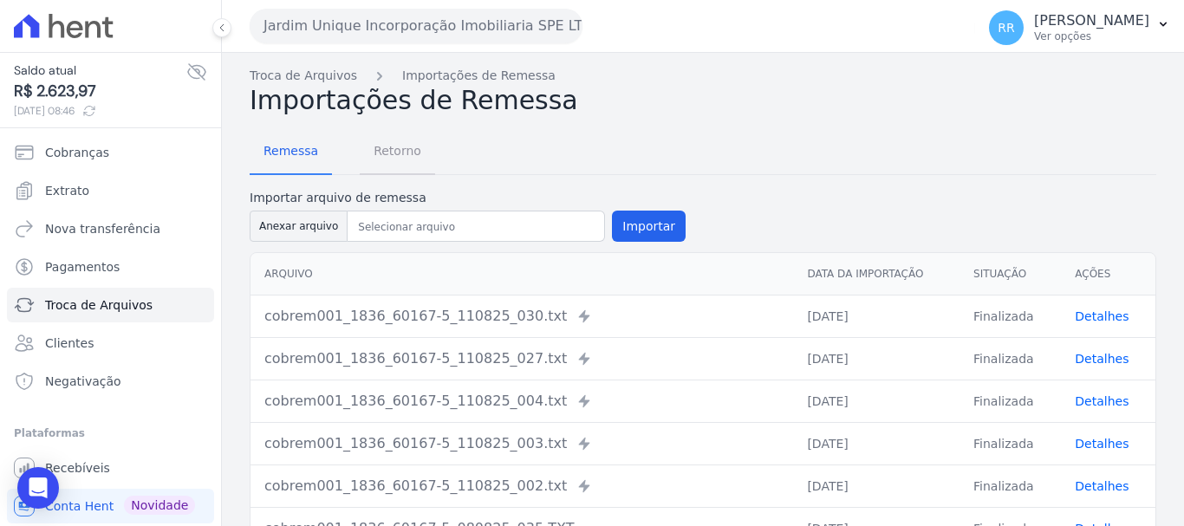
click at [390, 145] on span "Retorno" at bounding box center [397, 150] width 68 height 35
click at [388, 159] on span "Retorno" at bounding box center [397, 150] width 68 height 35
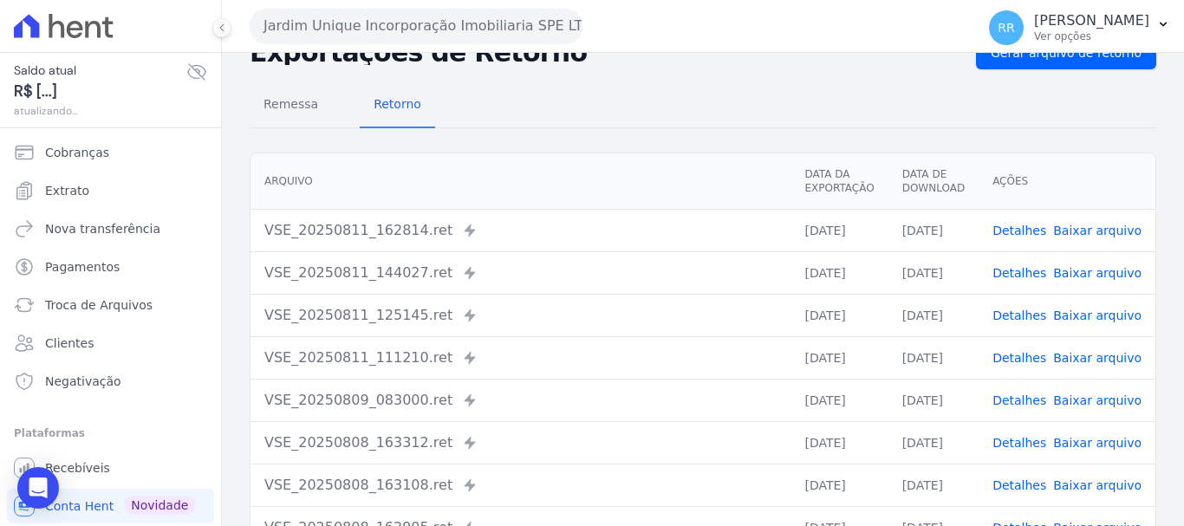
scroll to position [87, 0]
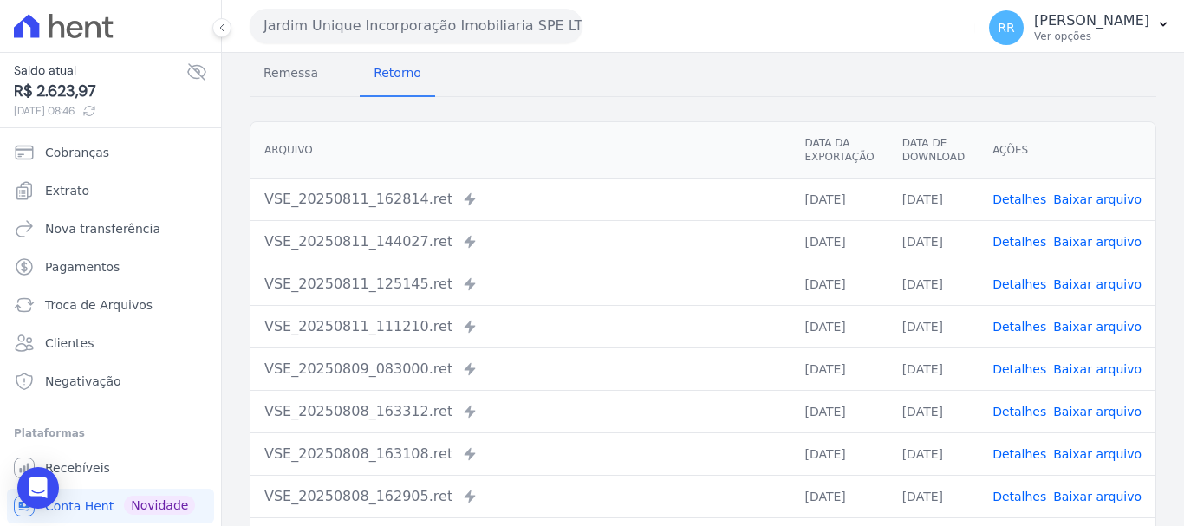
click at [1035, 197] on link "Detalhes" at bounding box center [1019, 199] width 54 height 14
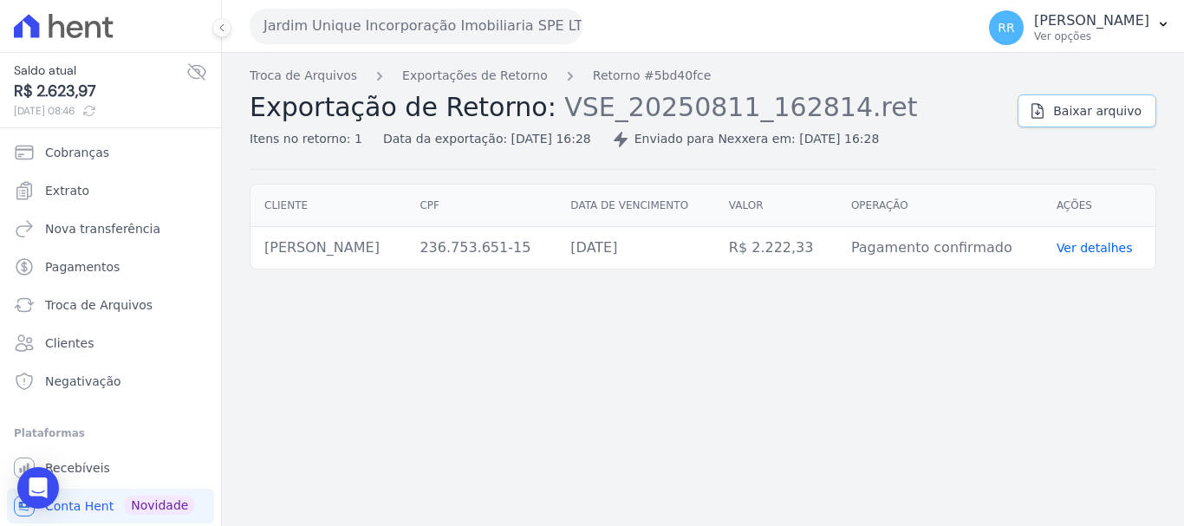
click at [1127, 105] on span "Baixar arquivo" at bounding box center [1097, 110] width 88 height 17
click at [480, 42] on button "Jardim Unique Incorporação Imobiliaria SPE LTDA" at bounding box center [416, 26] width 333 height 35
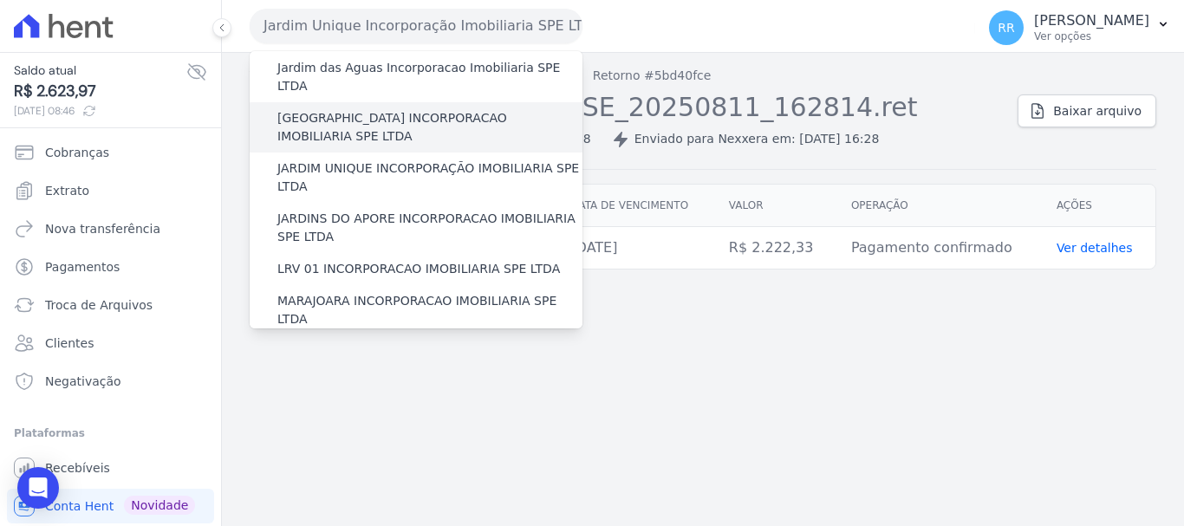
scroll to position [433, 0]
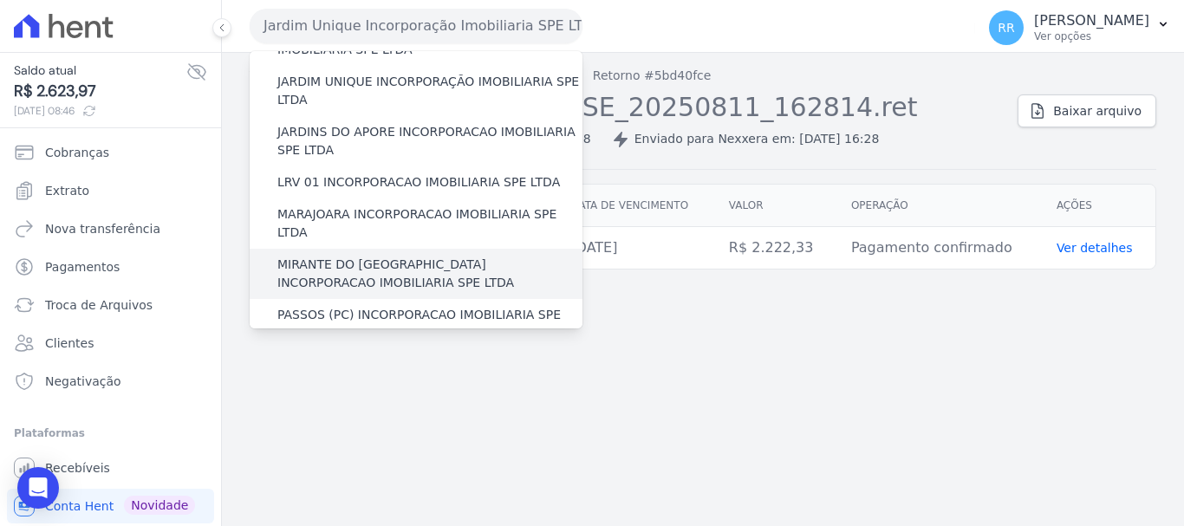
click at [409, 256] on label "MIRANTE DO [GEOGRAPHIC_DATA] INCORPORACAO IMOBILIARIA SPE LTDA" at bounding box center [429, 274] width 305 height 36
click at [0, 0] on input "MIRANTE DO [GEOGRAPHIC_DATA] INCORPORACAO IMOBILIARIA SPE LTDA" at bounding box center [0, 0] width 0 height 0
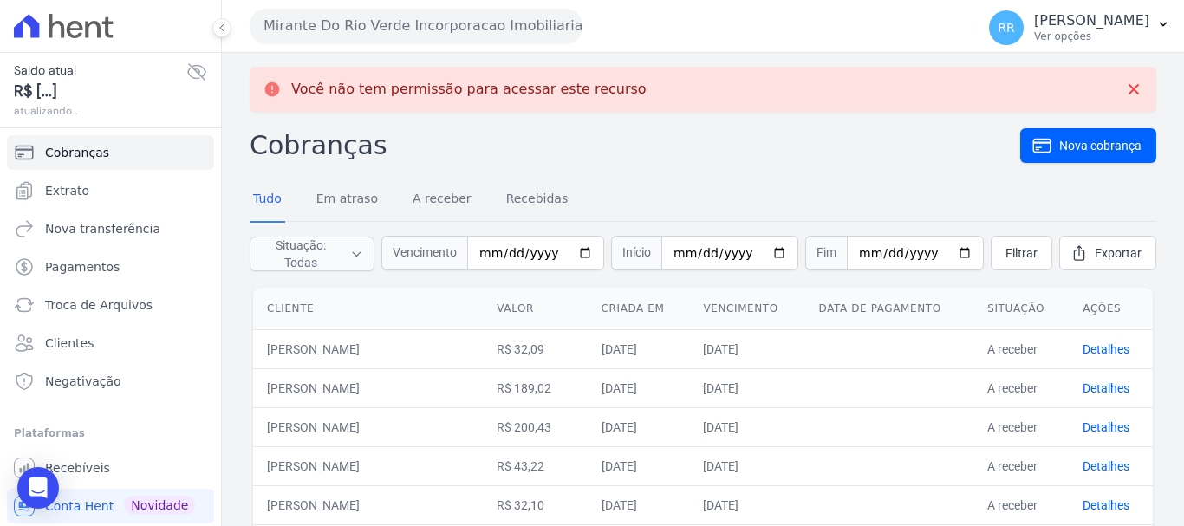
click at [186, 71] on icon at bounding box center [196, 72] width 21 height 21
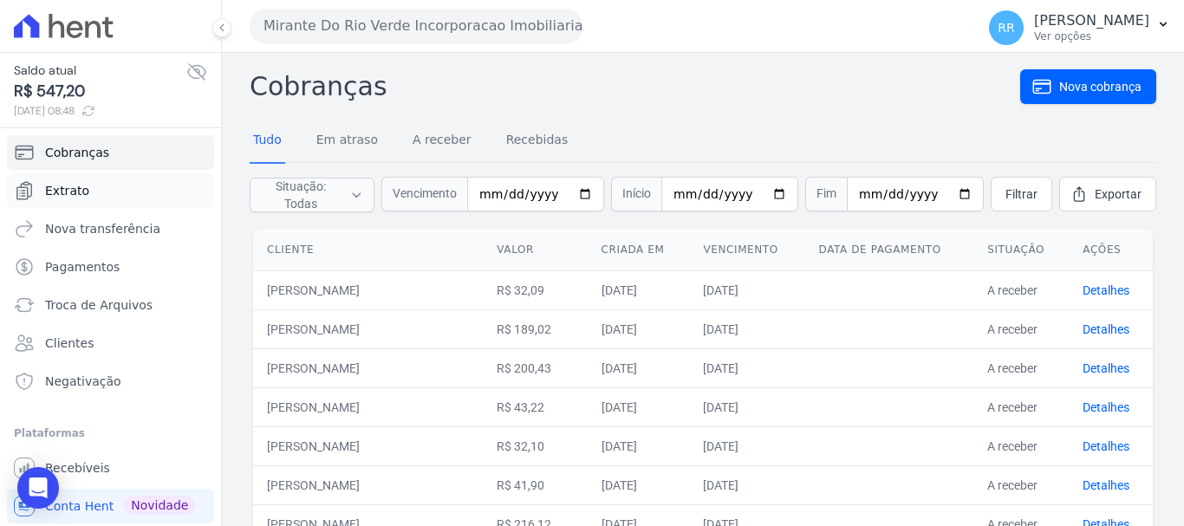
click at [27, 196] on icon "Sidebar" at bounding box center [24, 190] width 15 height 17
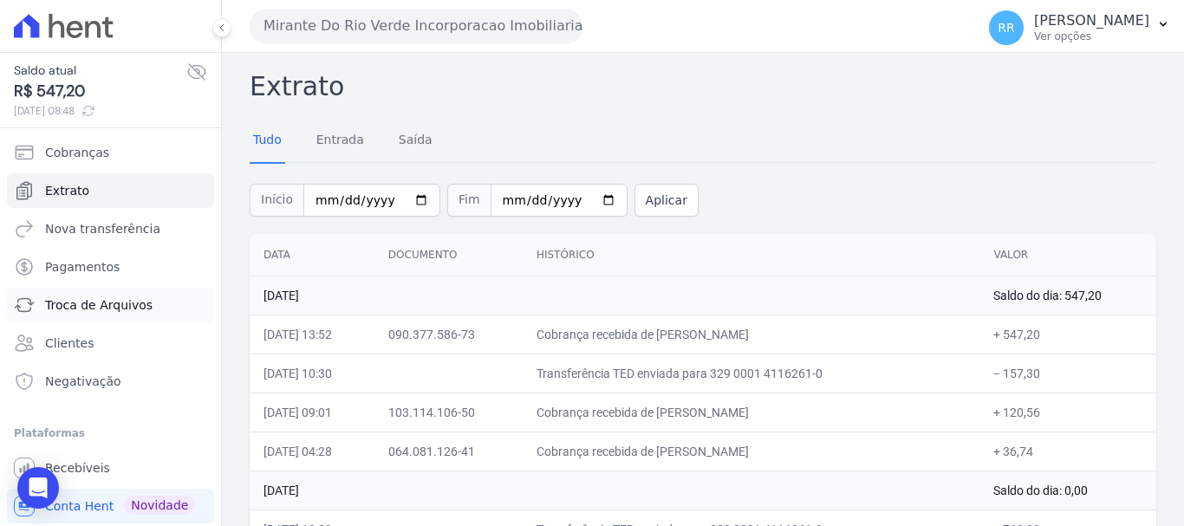
click at [41, 300] on link "Troca de Arquivos" at bounding box center [110, 305] width 207 height 35
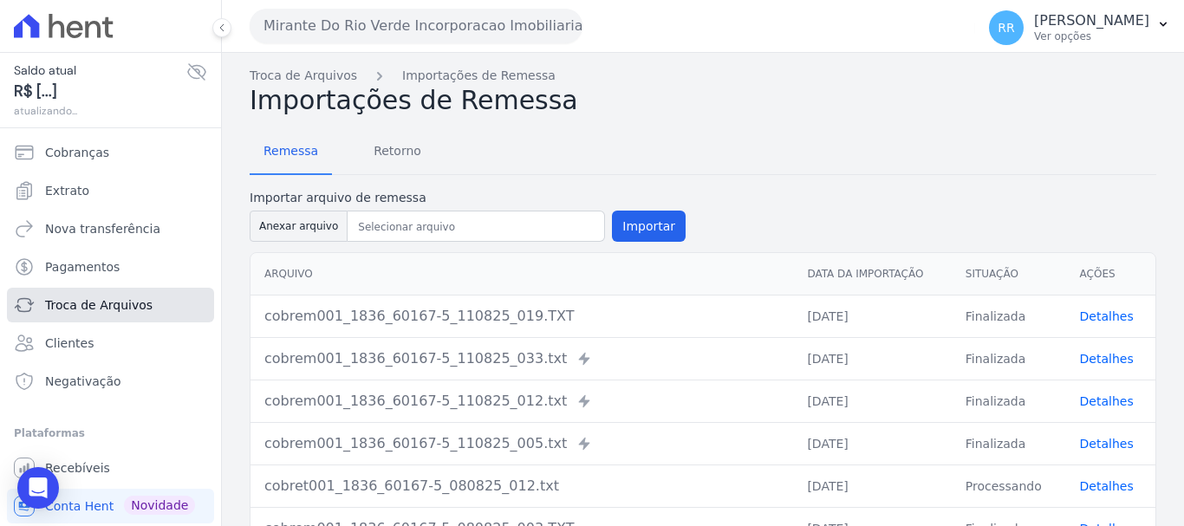
click at [135, 307] on span "Troca de Arquivos" at bounding box center [98, 304] width 107 height 17
click at [382, 153] on span "Retorno" at bounding box center [397, 150] width 68 height 35
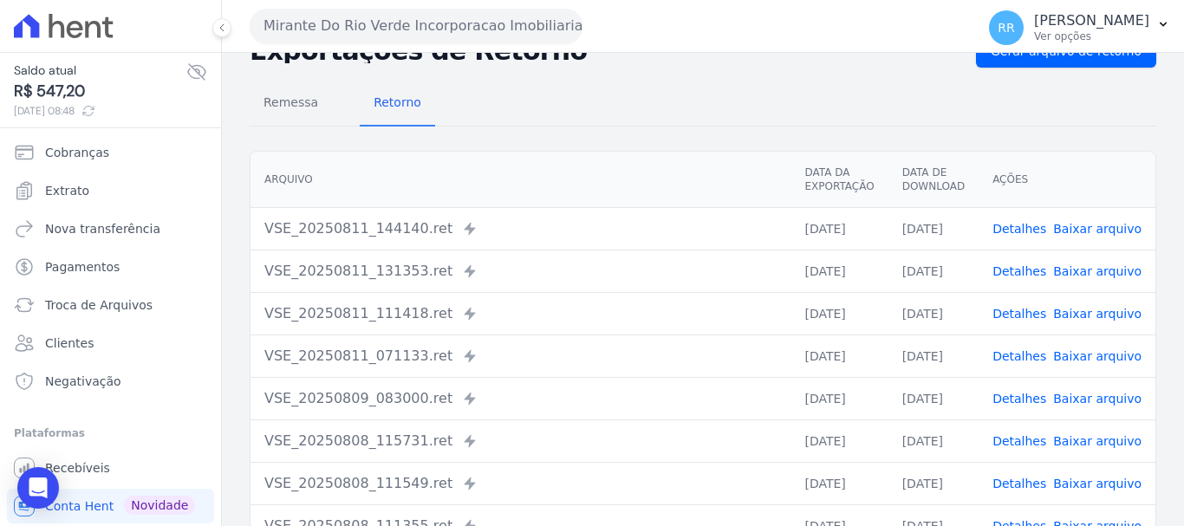
scroll to position [87, 0]
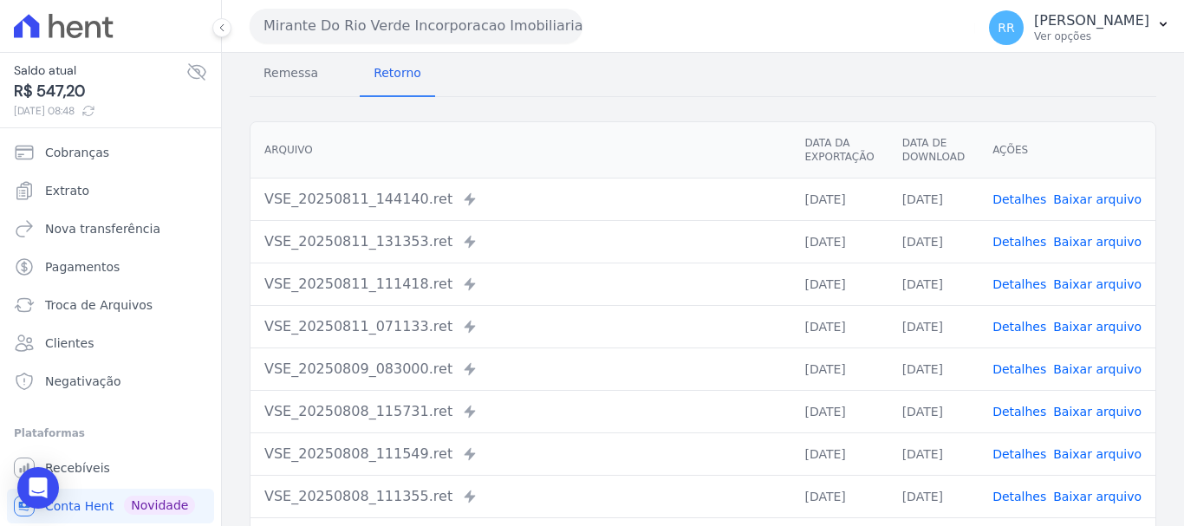
click at [849, 209] on td "[DATE]" at bounding box center [838, 199] width 97 height 42
click at [1028, 198] on link "Detalhes" at bounding box center [1019, 199] width 54 height 14
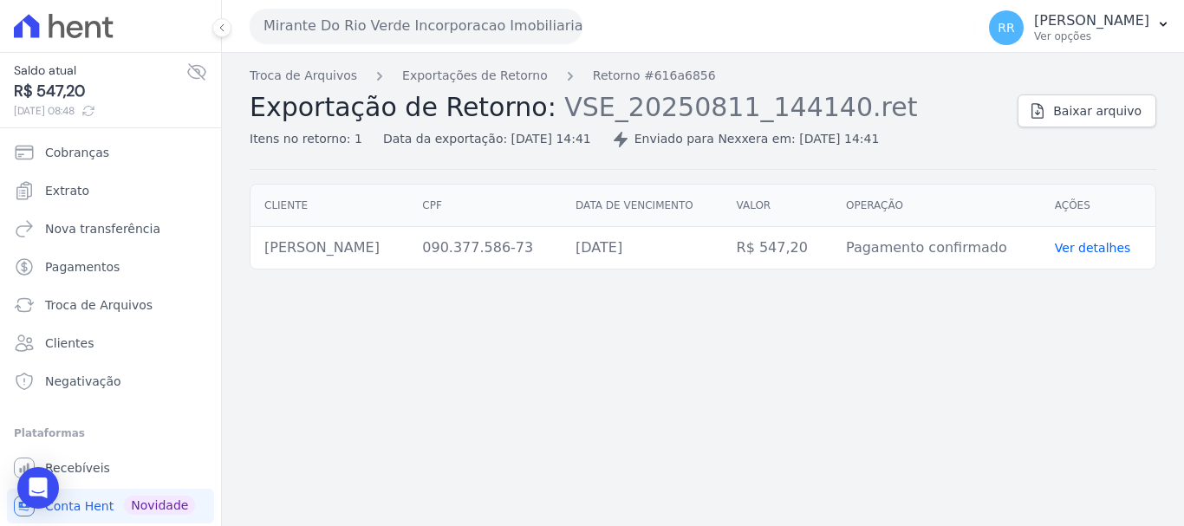
click at [532, 80] on ol "Troca de Arquivos Exportações de Retorno Retorno #616a6856" at bounding box center [483, 76] width 466 height 18
click at [515, 75] on link "Exportações de Retorno" at bounding box center [475, 76] width 146 height 18
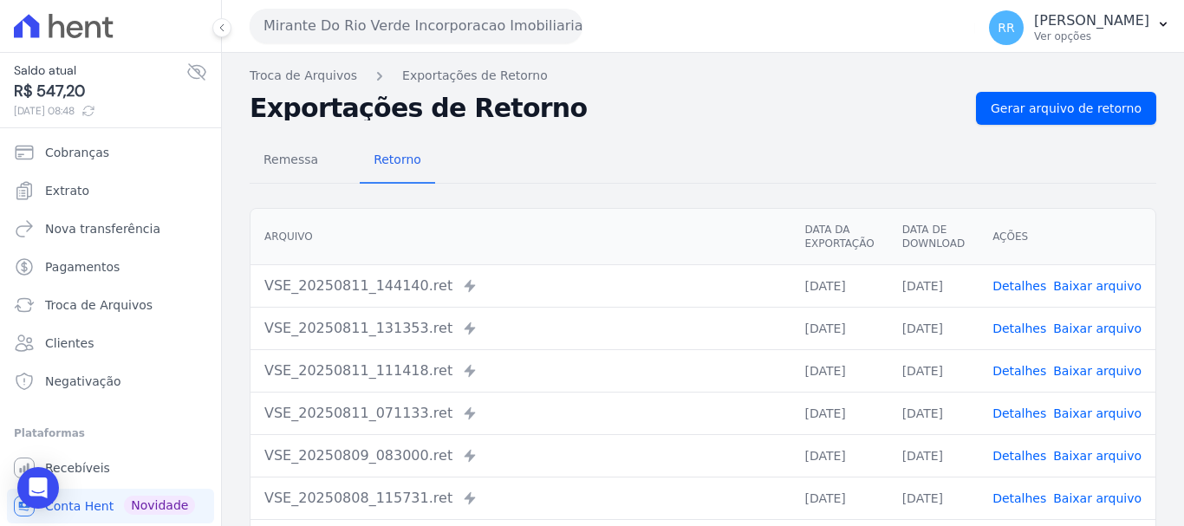
click at [1020, 333] on link "Detalhes" at bounding box center [1019, 328] width 54 height 14
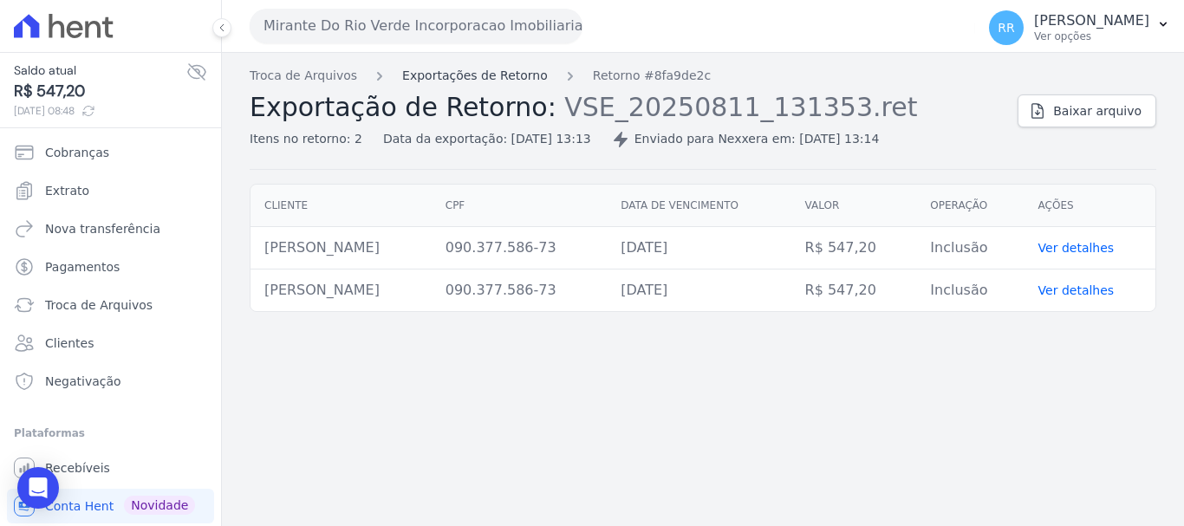
click at [432, 72] on link "Exportações de Retorno" at bounding box center [475, 76] width 146 height 18
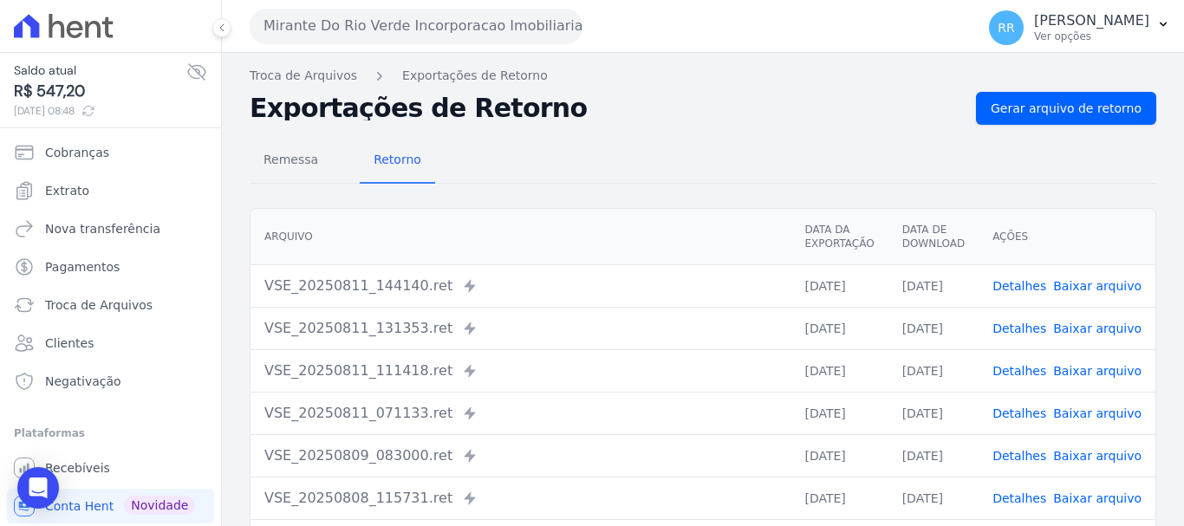
click at [867, 365] on td "[DATE]" at bounding box center [838, 370] width 97 height 42
click at [868, 411] on td "[DATE]" at bounding box center [838, 413] width 97 height 42
click at [923, 372] on td "[DATE]" at bounding box center [933, 370] width 90 height 42
click at [928, 378] on td "[DATE]" at bounding box center [933, 370] width 90 height 42
click at [1018, 372] on link "Detalhes" at bounding box center [1019, 371] width 54 height 14
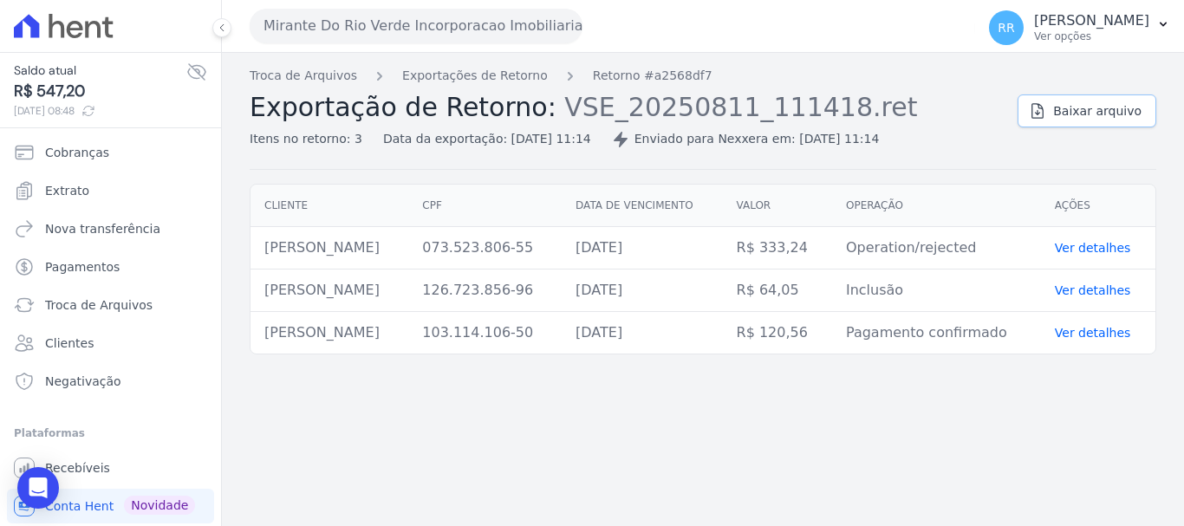
click at [1094, 115] on span "Baixar arquivo" at bounding box center [1097, 110] width 88 height 17
click at [78, 198] on span "Extrato" at bounding box center [67, 190] width 44 height 17
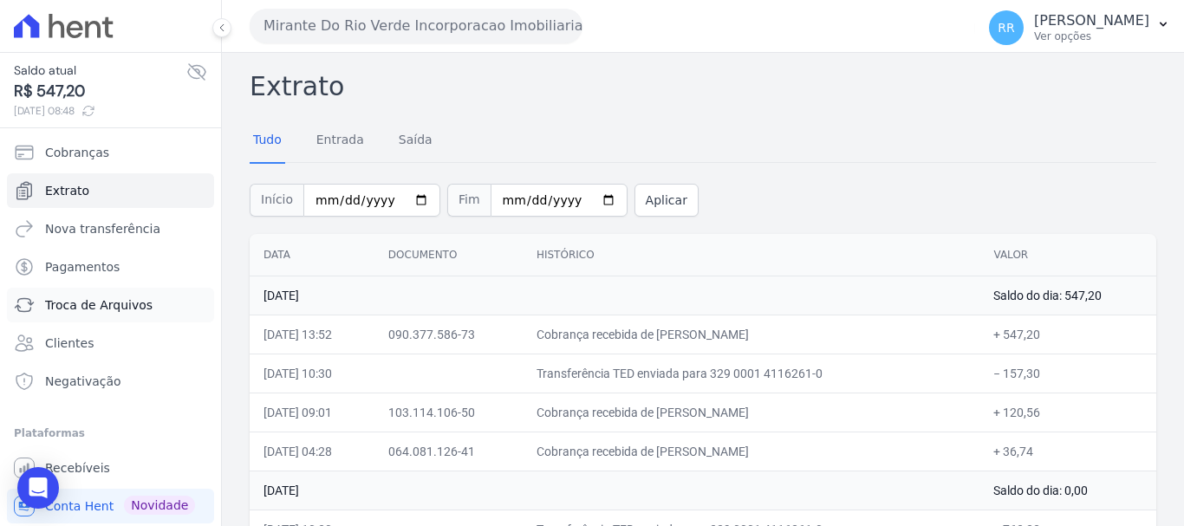
click at [71, 306] on span "Troca de Arquivos" at bounding box center [98, 304] width 107 height 17
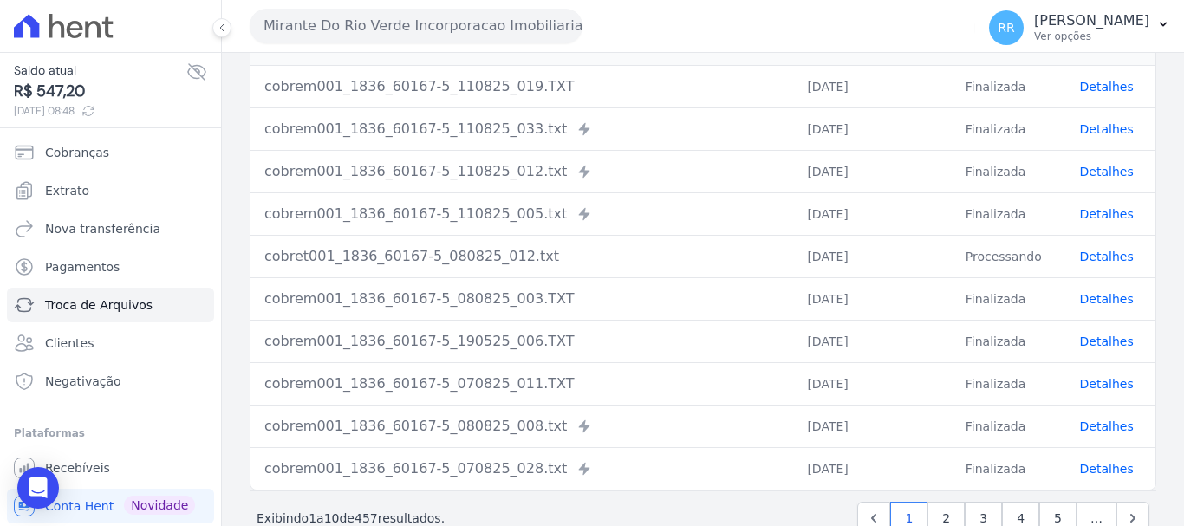
scroll to position [269, 0]
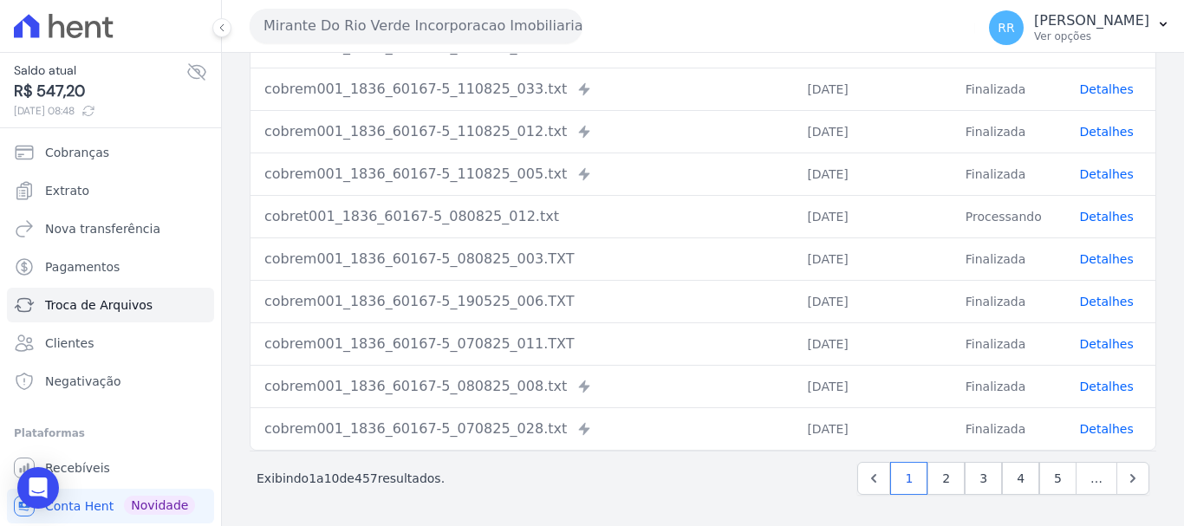
click at [1080, 222] on link "Detalhes" at bounding box center [1107, 217] width 54 height 14
click at [1099, 219] on link "Detalhes" at bounding box center [1107, 217] width 54 height 14
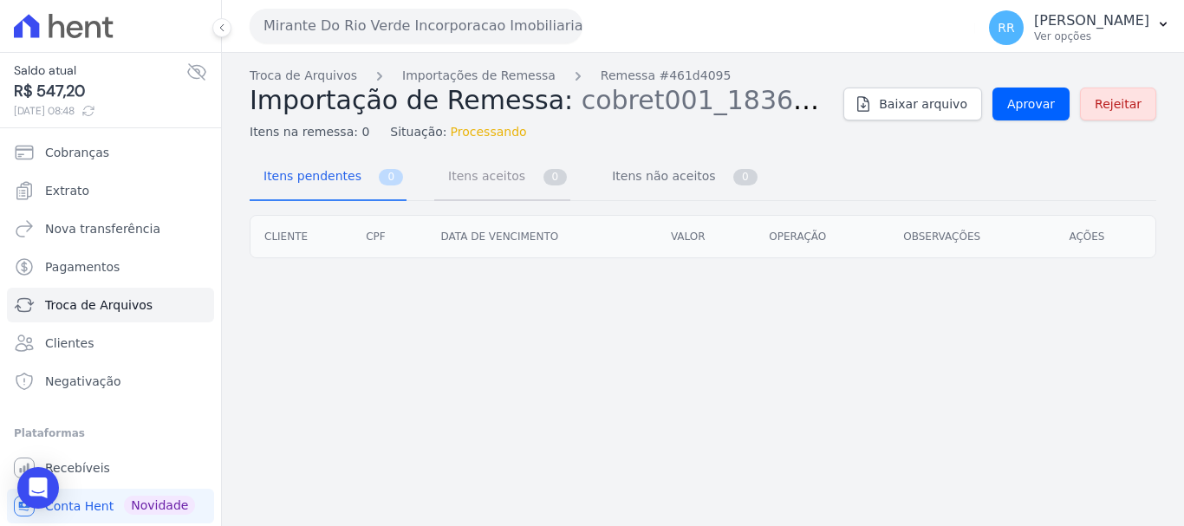
click at [459, 164] on span "Itens aceitos" at bounding box center [483, 176] width 91 height 35
click at [512, 91] on span "Importação de Remessa:" at bounding box center [411, 100] width 323 height 30
click at [510, 81] on link "Importações de Remessa" at bounding box center [478, 76] width 153 height 18
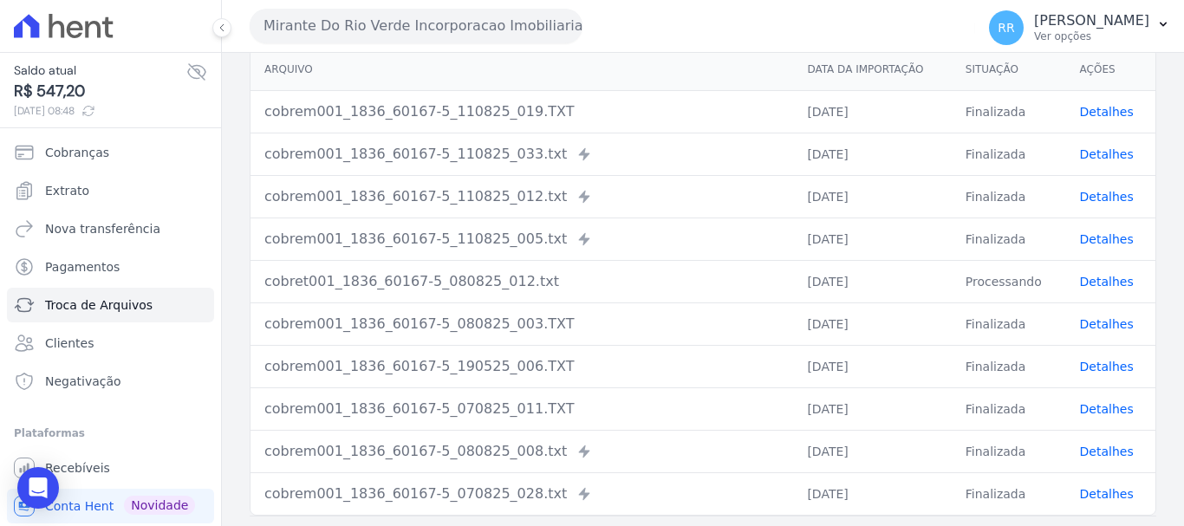
scroll to position [173, 0]
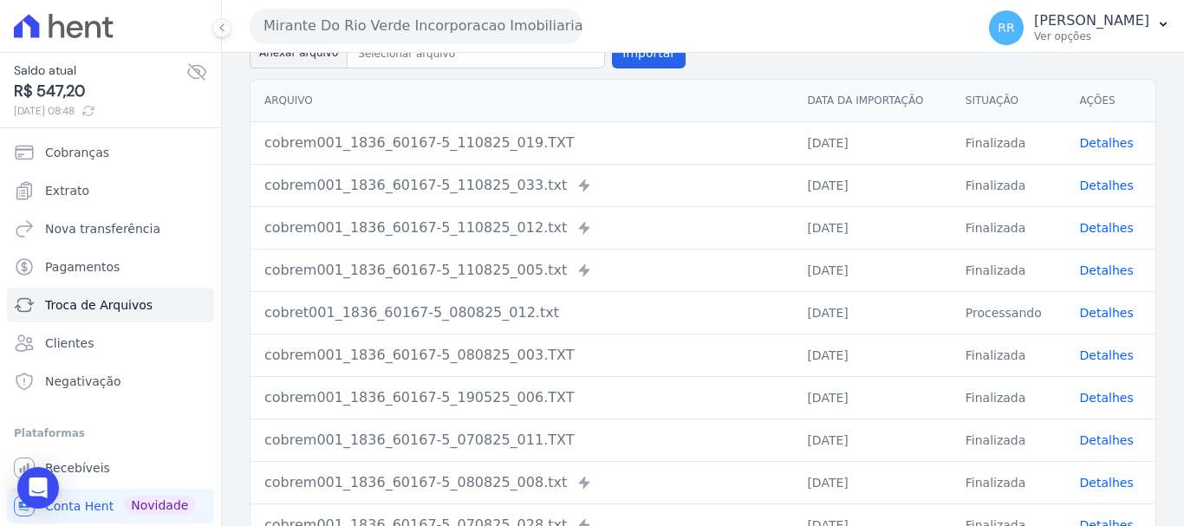
click at [1000, 355] on td "Finalizada" at bounding box center [1008, 355] width 114 height 42
click at [1103, 358] on link "Detalhes" at bounding box center [1107, 355] width 54 height 14
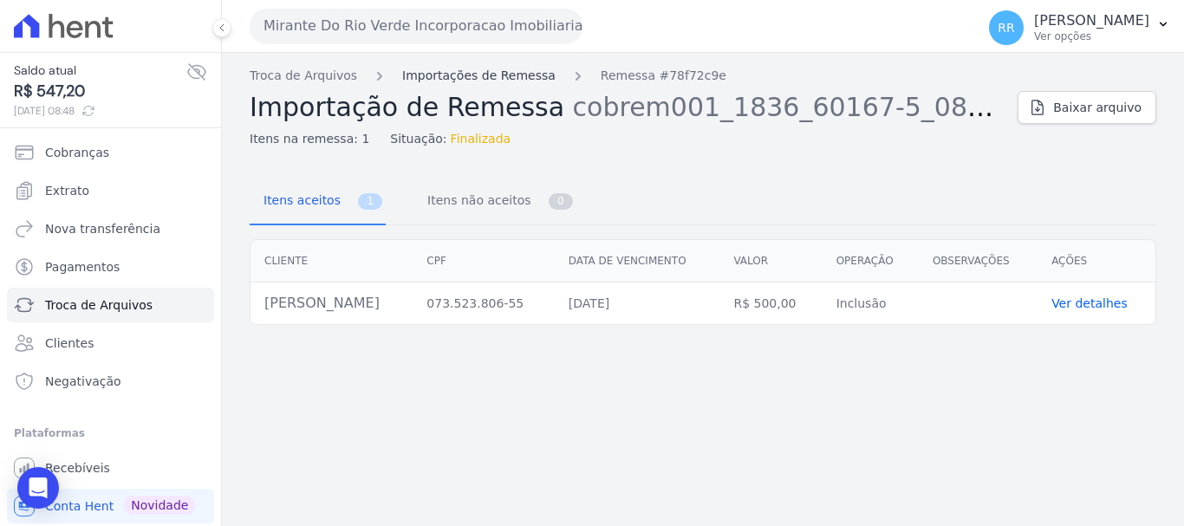
click at [477, 84] on link "Importações de Remessa" at bounding box center [478, 76] width 153 height 18
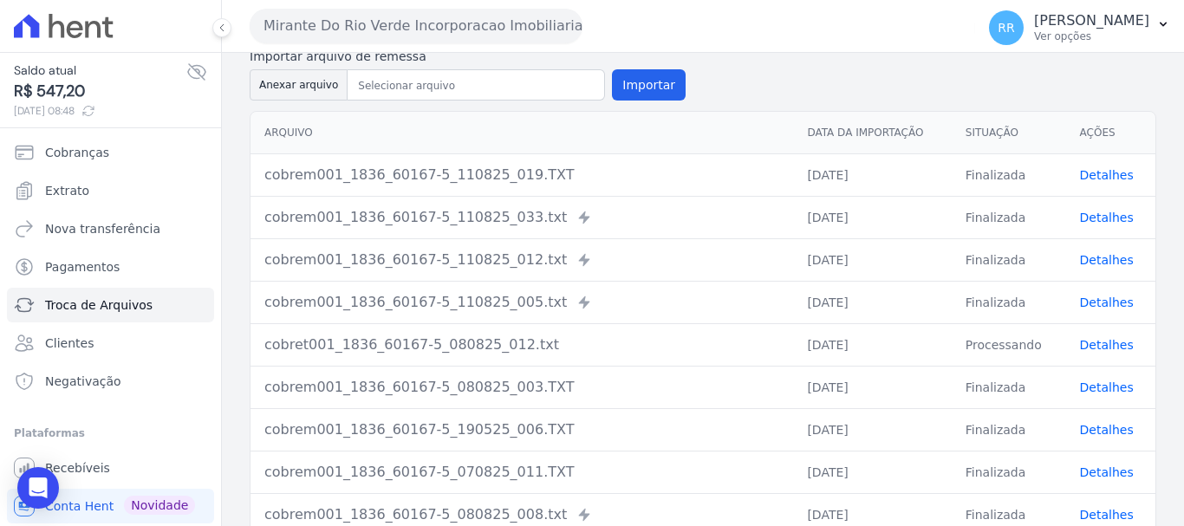
scroll to position [87, 0]
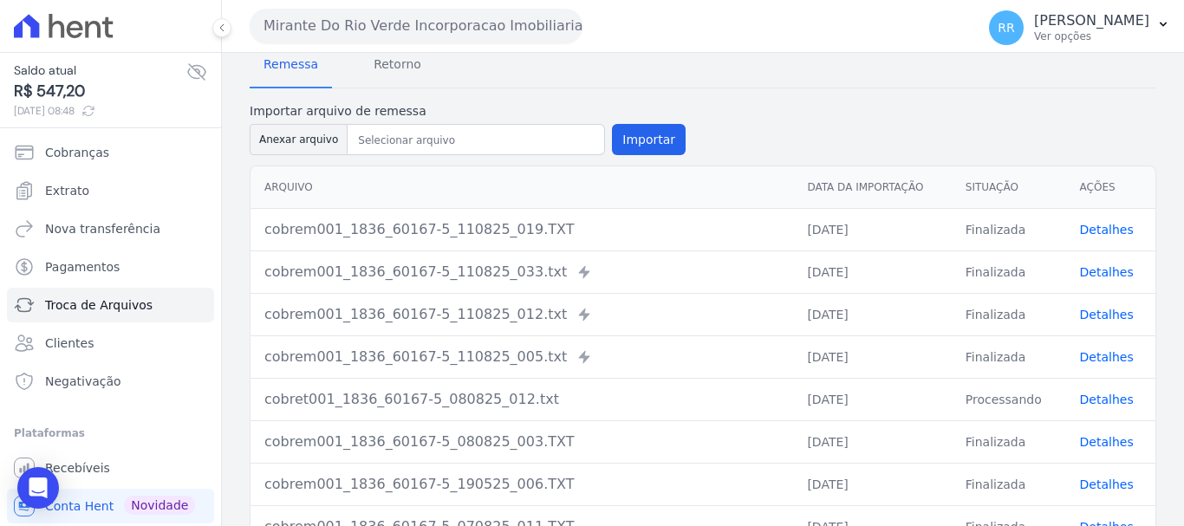
click at [1095, 236] on link "Detalhes" at bounding box center [1107, 230] width 54 height 14
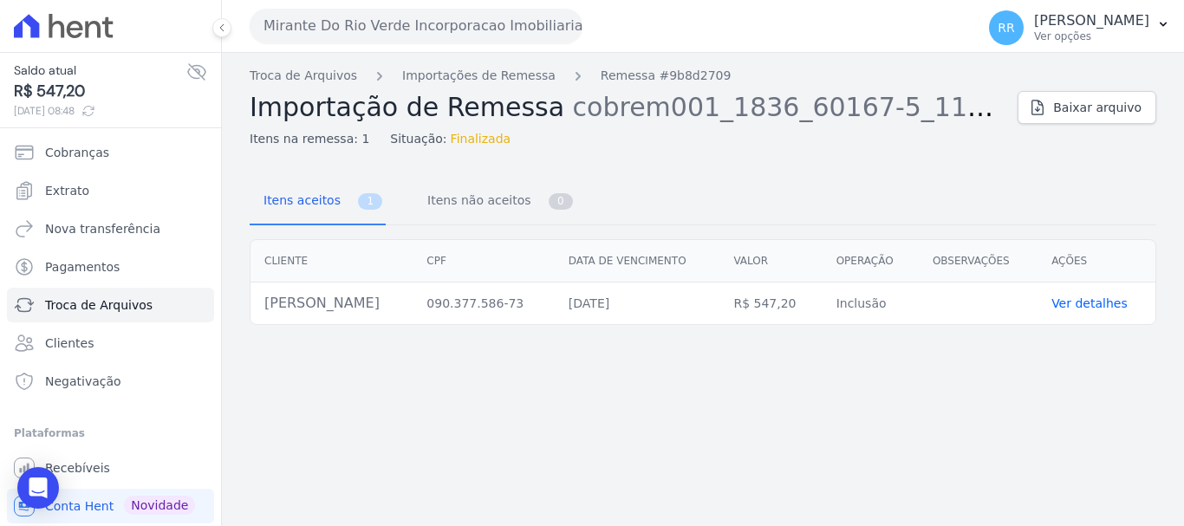
click at [452, 85] on div "Troca de Arquivos Importações de Remessa Remessa #9b8d2709 Importação de Remess…" at bounding box center [627, 107] width 754 height 81
click at [536, 88] on div "Troca de Arquivos Importações de Remessa Remessa #9b8d2709 Importação de Remess…" at bounding box center [627, 107] width 754 height 81
click at [506, 83] on link "Importações de Remessa" at bounding box center [478, 76] width 153 height 18
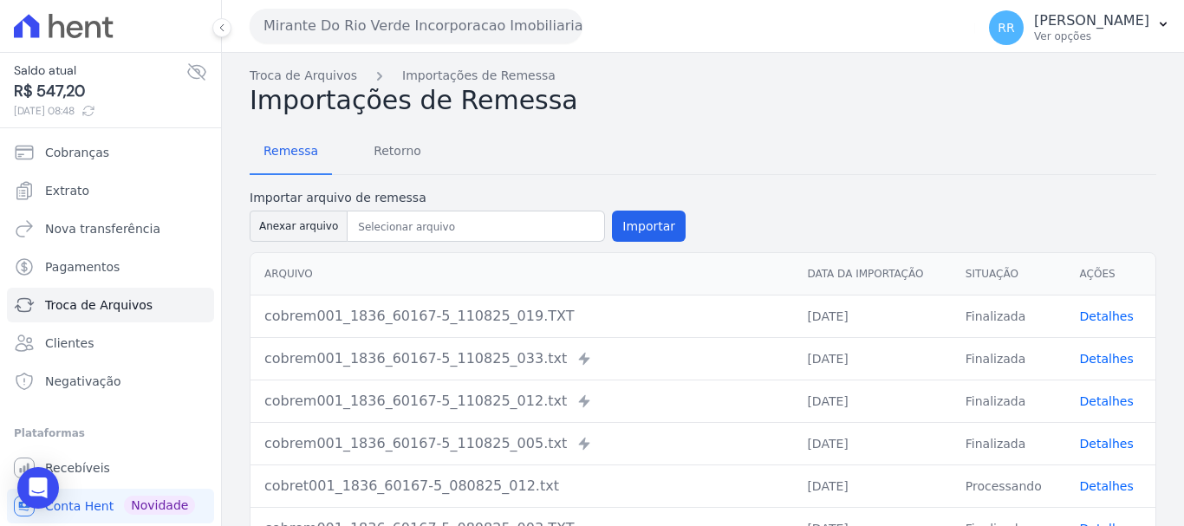
click at [1082, 361] on link "Detalhes" at bounding box center [1107, 359] width 54 height 14
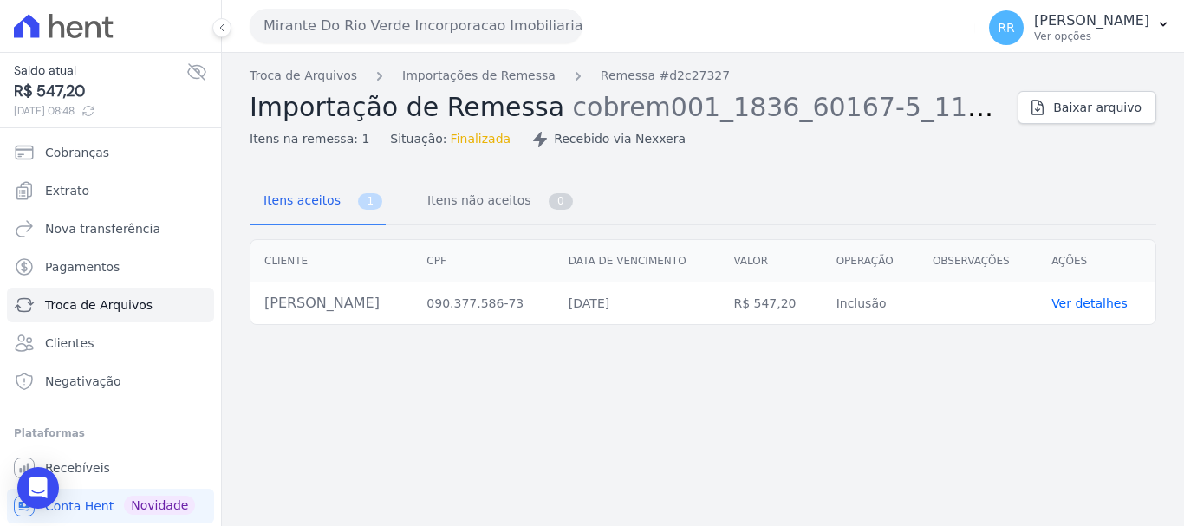
click at [532, 32] on button "Mirante Do Rio Verde Incorporacao Imobiliaria SPE LTDA" at bounding box center [416, 26] width 333 height 35
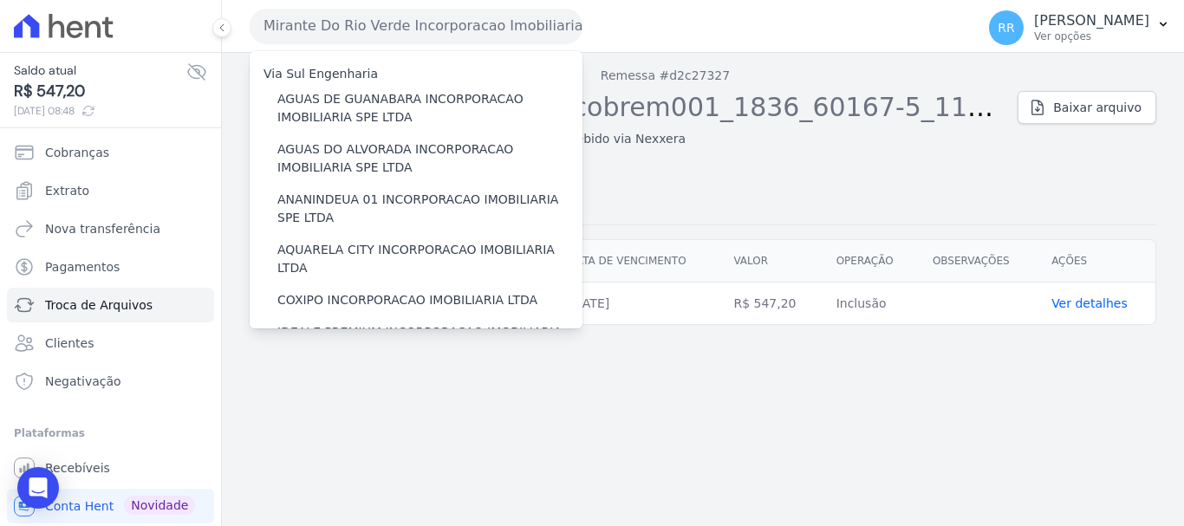
click at [555, 17] on button "Mirante Do Rio Verde Incorporacao Imobiliaria SPE LTDA" at bounding box center [416, 26] width 333 height 35
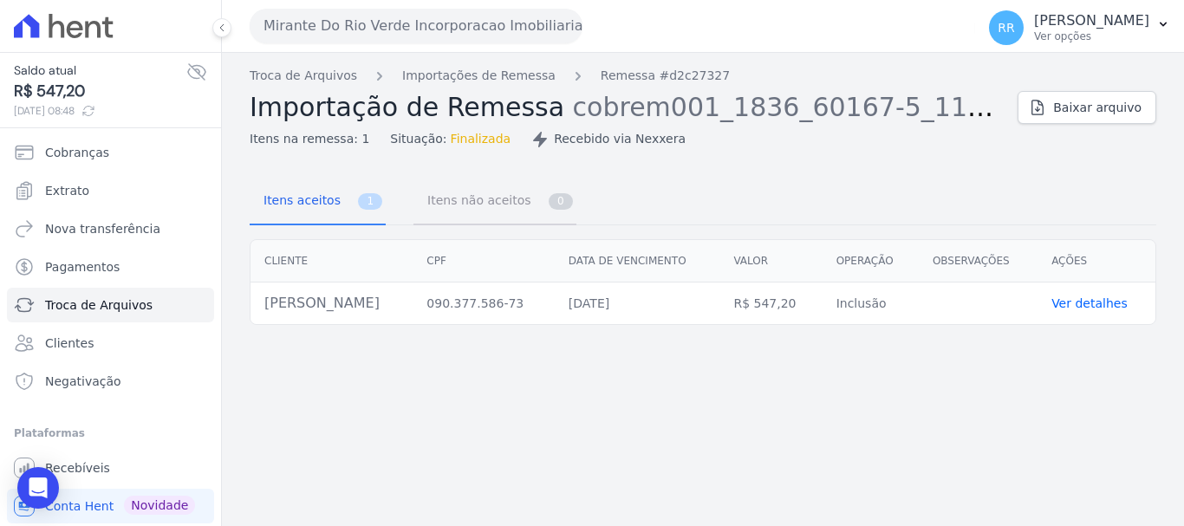
click at [437, 185] on span "Itens não aceitos" at bounding box center [475, 200] width 117 height 35
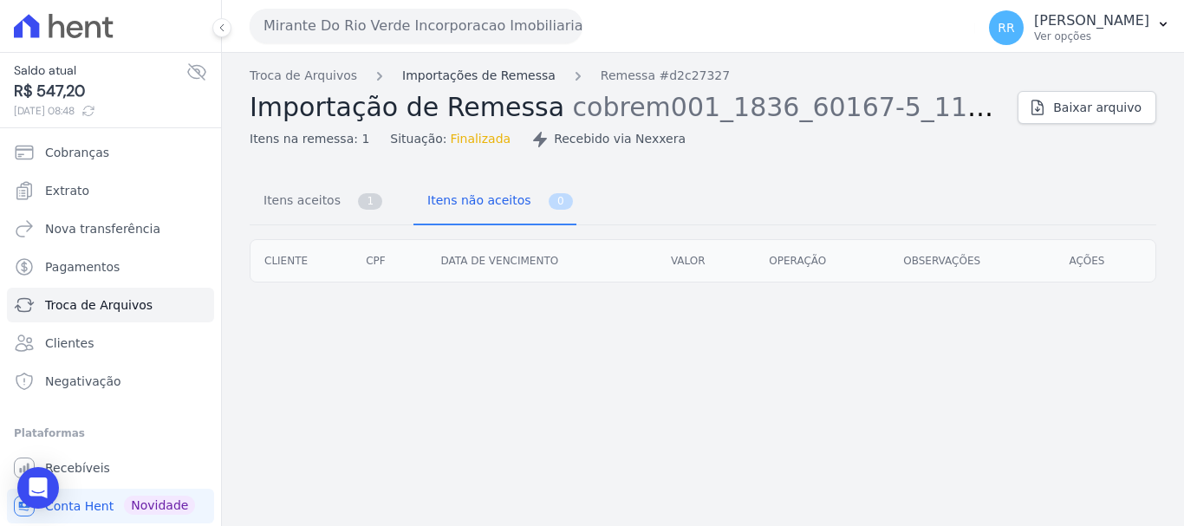
click at [461, 70] on link "Importações de Remessa" at bounding box center [478, 76] width 153 height 18
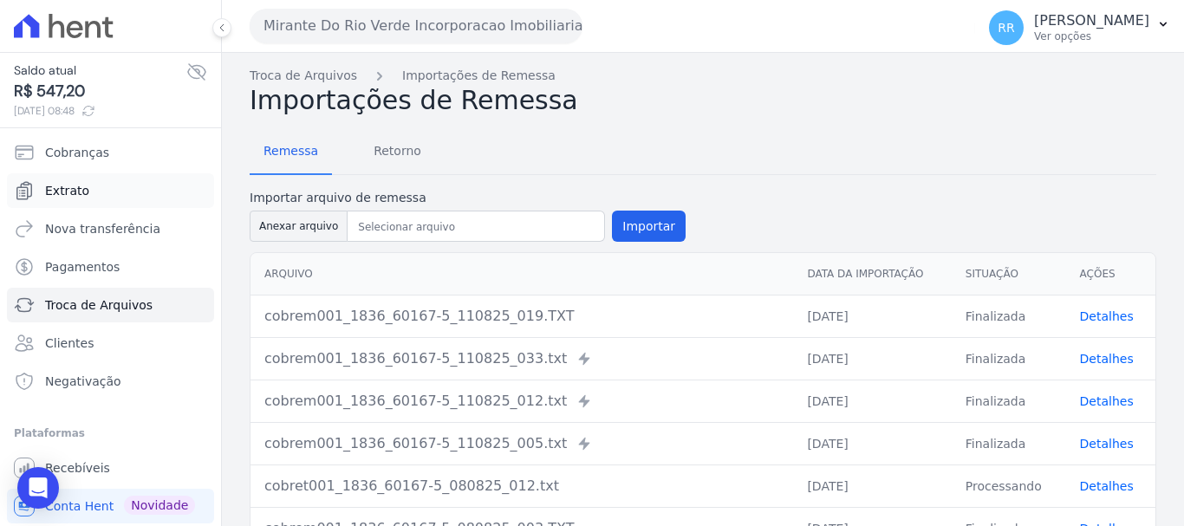
click at [87, 191] on link "Extrato" at bounding box center [110, 190] width 207 height 35
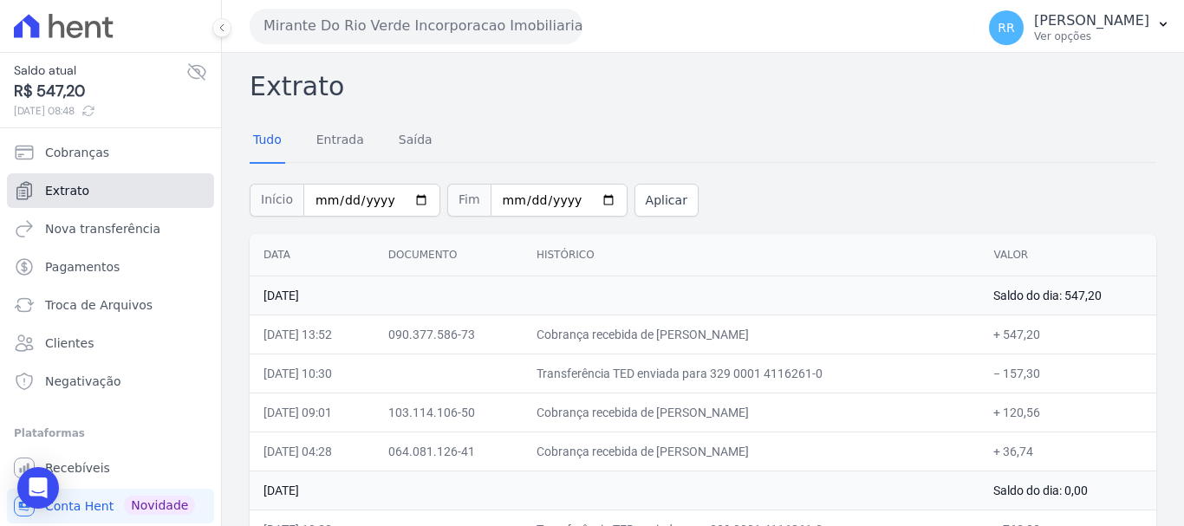
click at [107, 192] on link "Extrato" at bounding box center [110, 190] width 207 height 35
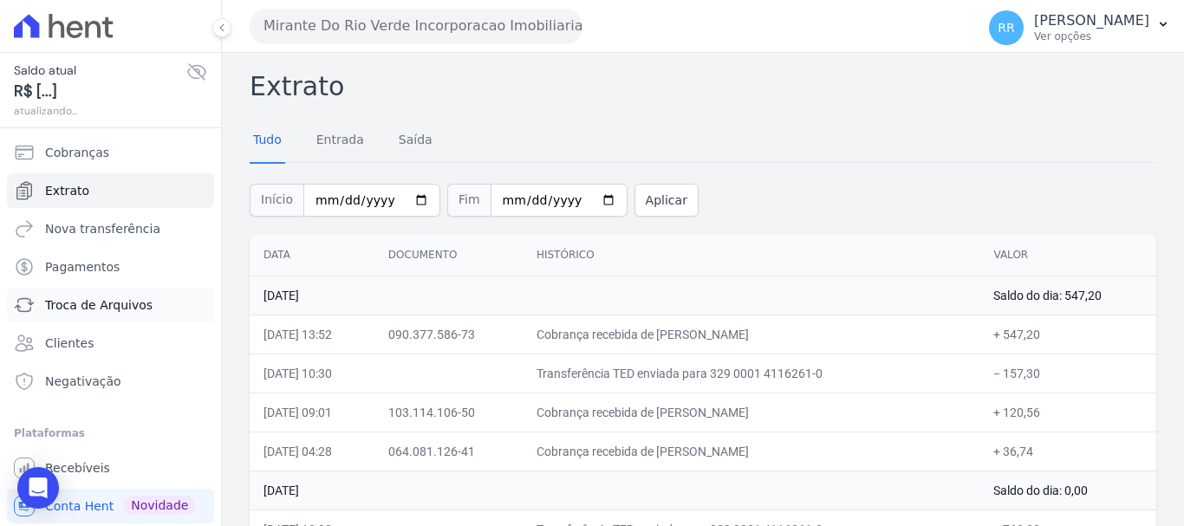
click at [88, 318] on link "Troca de Arquivos" at bounding box center [110, 305] width 207 height 35
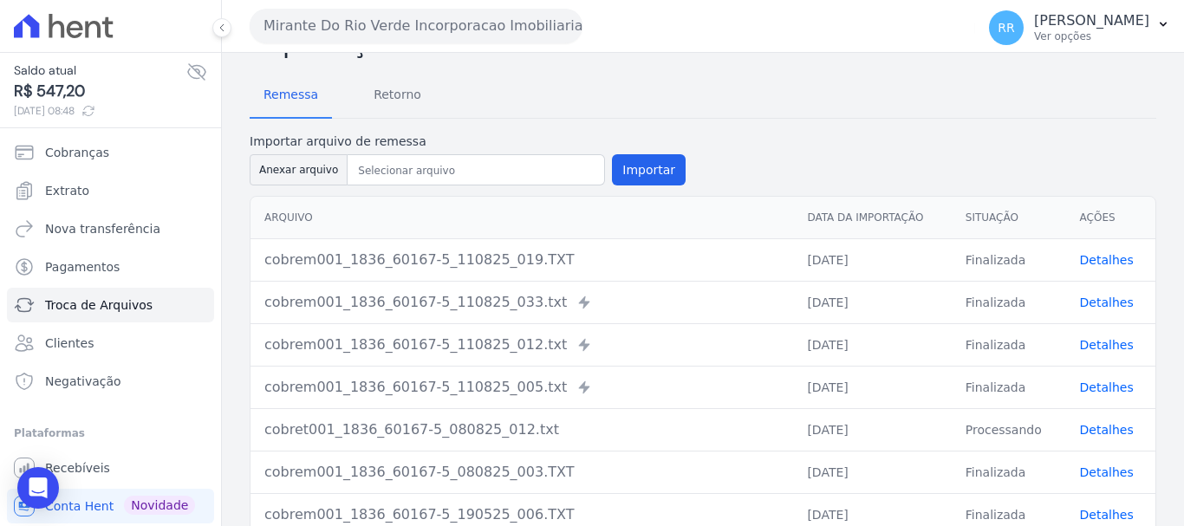
scroll to position [87, 0]
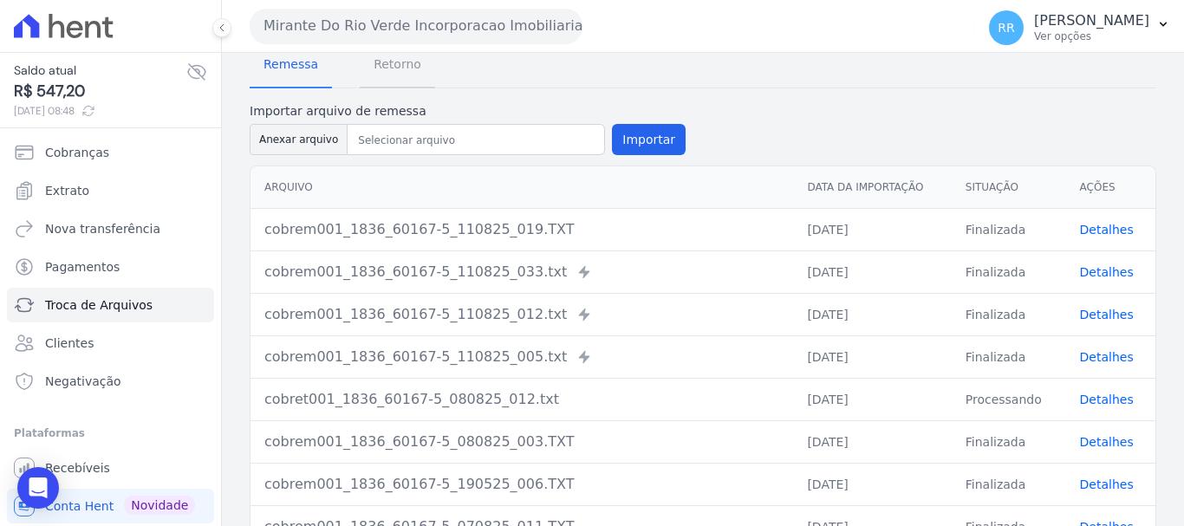
click at [383, 76] on span "Retorno" at bounding box center [397, 64] width 68 height 35
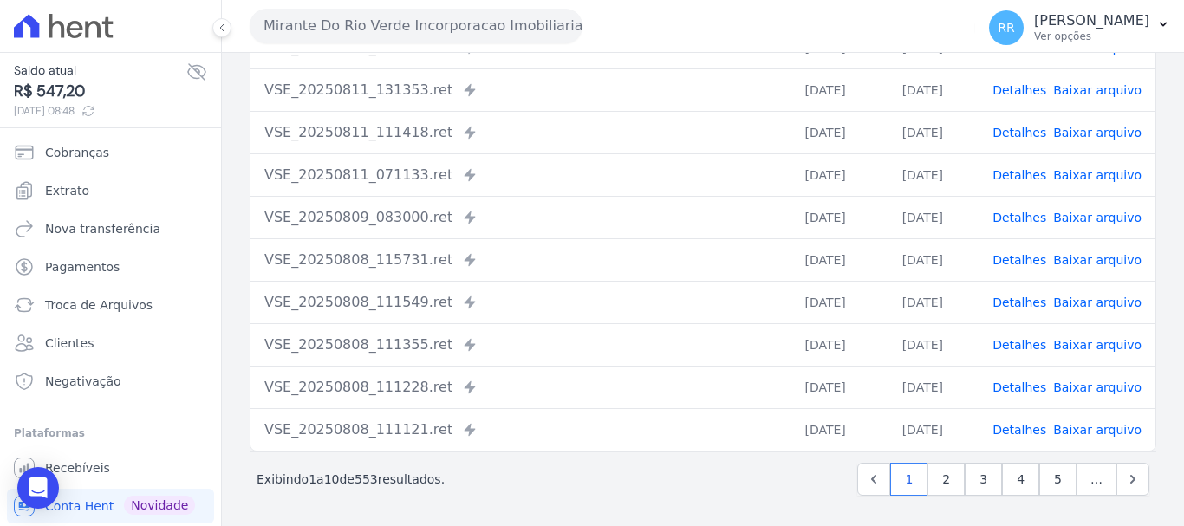
scroll to position [239, 0]
click at [1025, 222] on link "Detalhes" at bounding box center [1019, 217] width 54 height 14
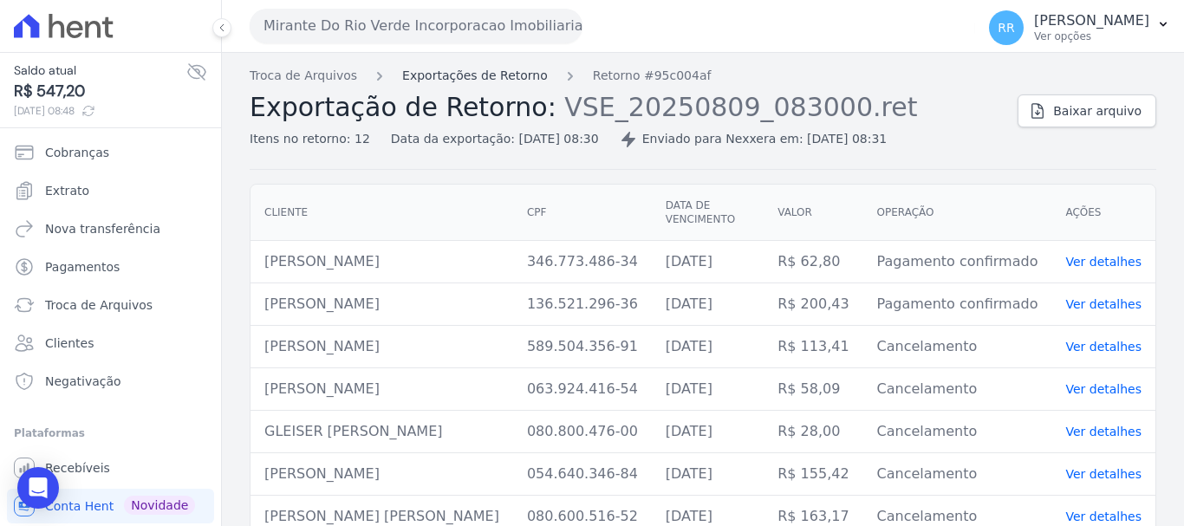
click at [479, 74] on link "Exportações de Retorno" at bounding box center [475, 76] width 146 height 18
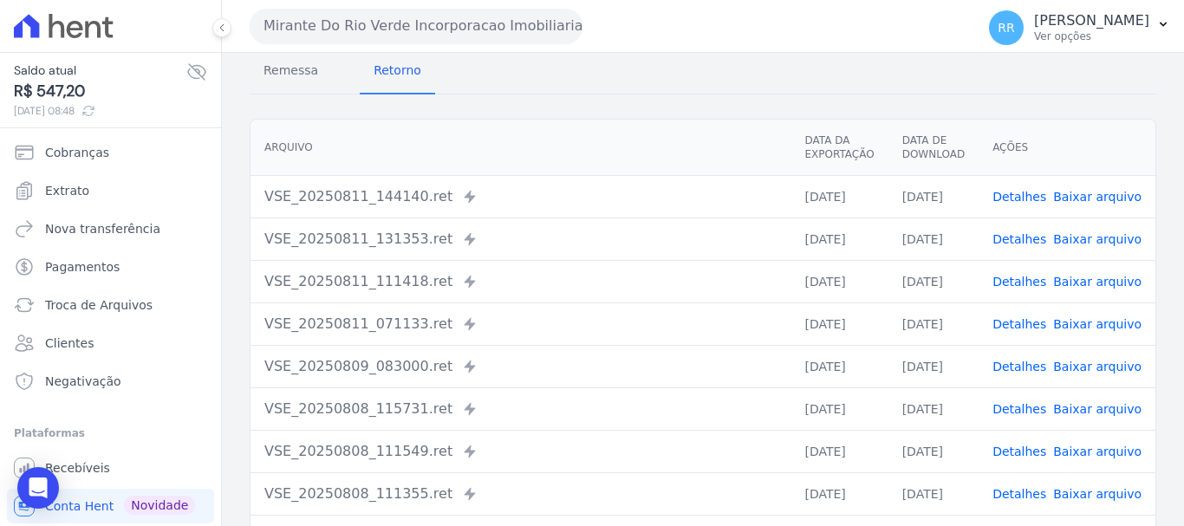
scroll to position [173, 0]
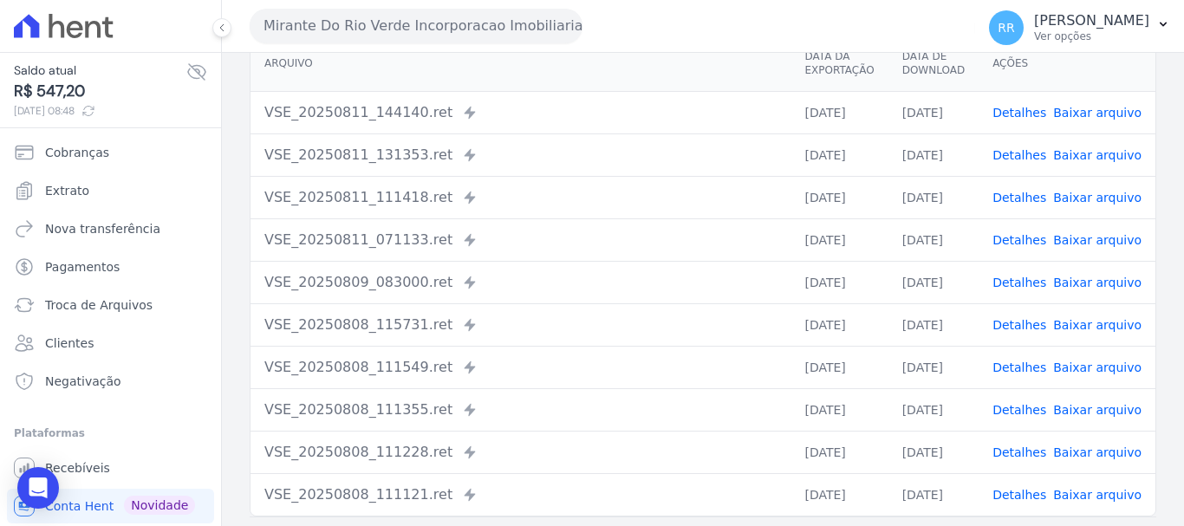
click at [1033, 322] on link "Detalhes" at bounding box center [1019, 325] width 54 height 14
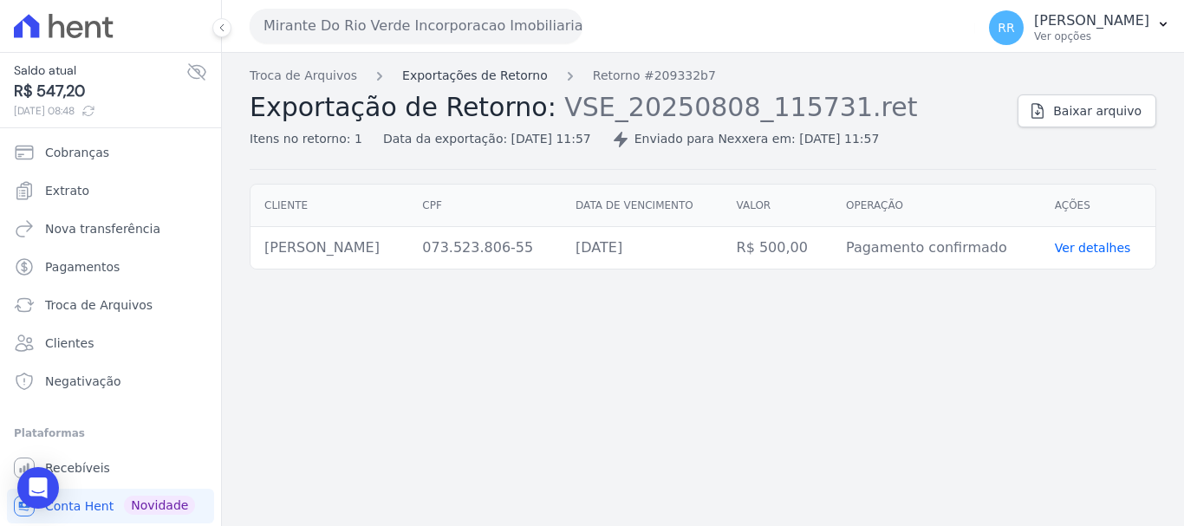
click at [507, 79] on link "Exportações de Retorno" at bounding box center [475, 76] width 146 height 18
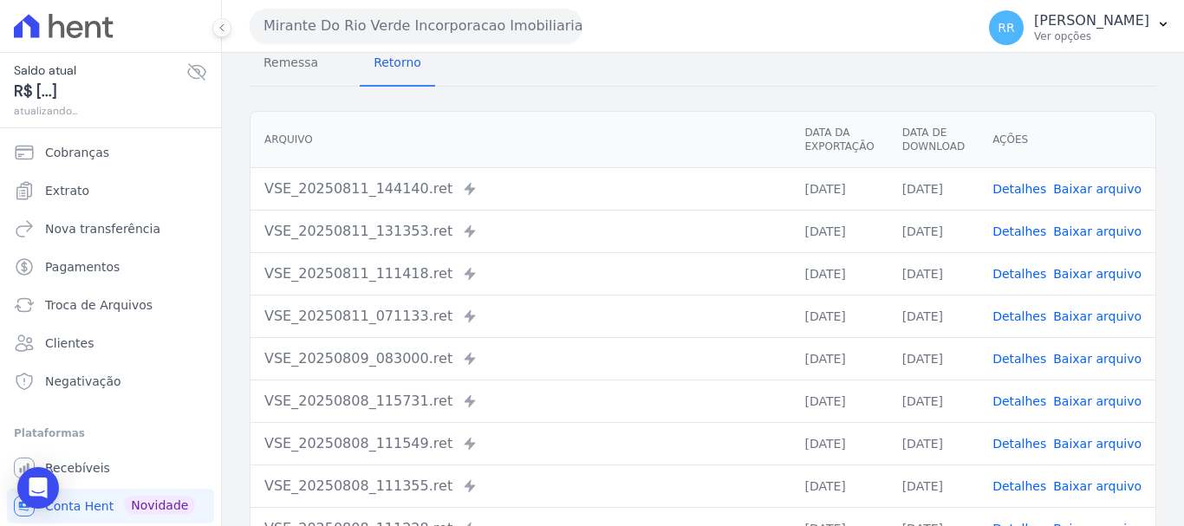
scroll to position [173, 0]
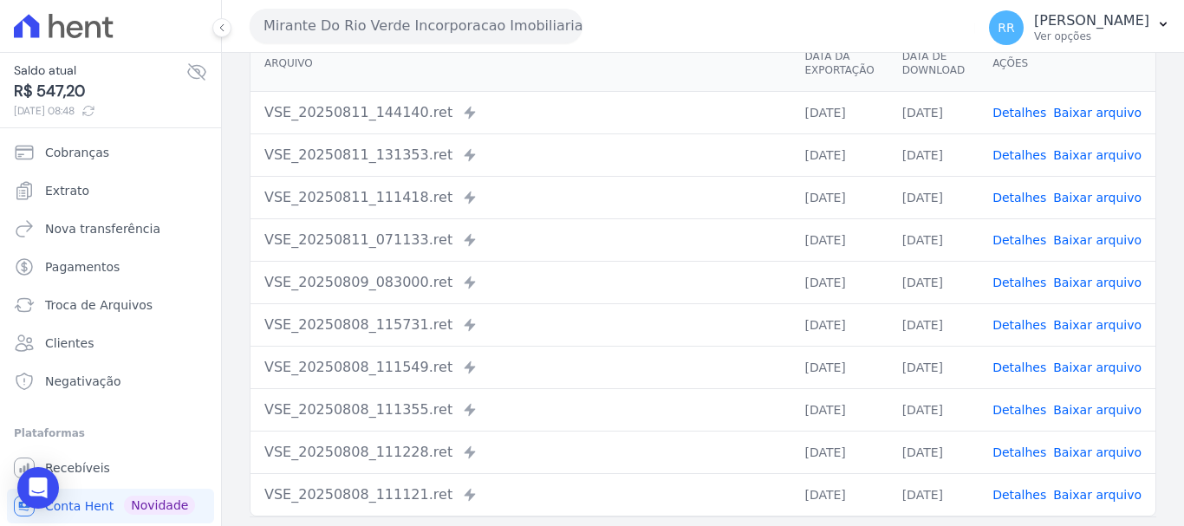
click at [1018, 282] on link "Detalhes" at bounding box center [1019, 283] width 54 height 14
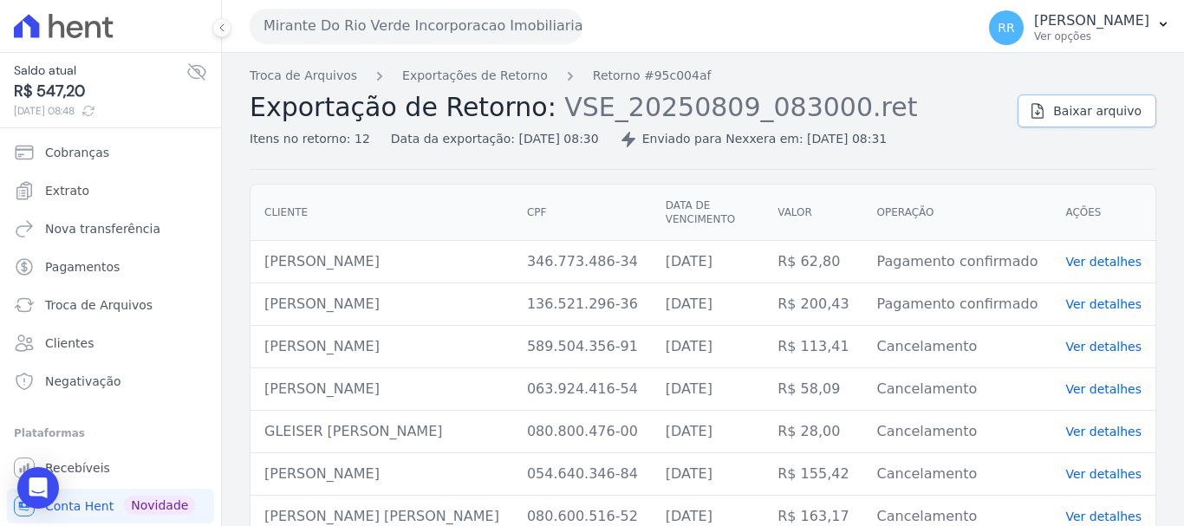
click at [1103, 113] on span "Baixar arquivo" at bounding box center [1097, 110] width 88 height 17
click at [505, 79] on link "Exportações de Retorno" at bounding box center [475, 76] width 146 height 18
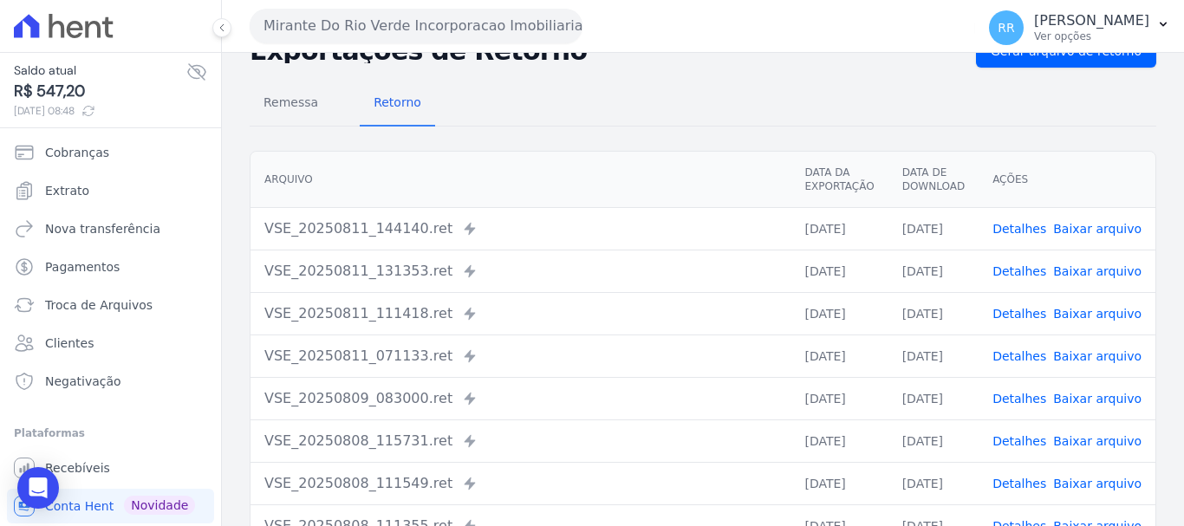
scroll to position [87, 0]
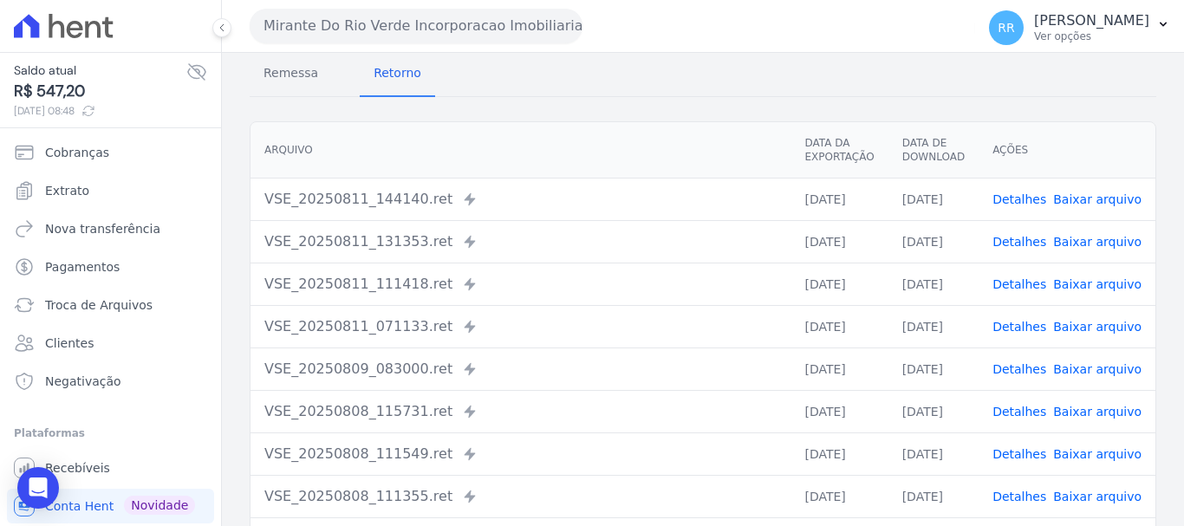
click at [616, 292] on div "VSE_20250811_111418.ret Enviado para Nexxera em: [DATE] 11:14" at bounding box center [520, 284] width 512 height 21
click at [1020, 324] on link "Detalhes" at bounding box center [1019, 327] width 54 height 14
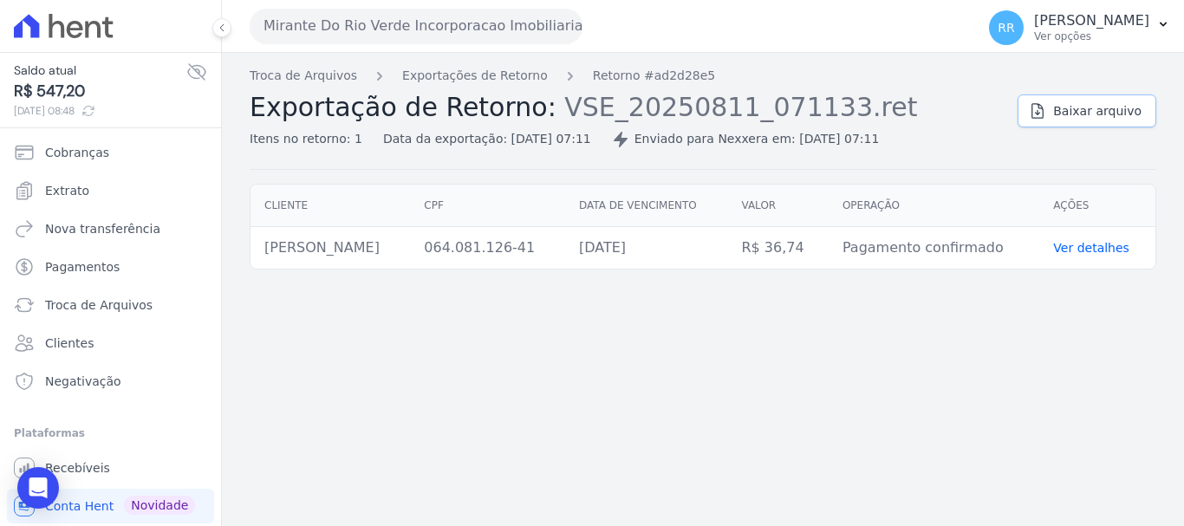
click at [1078, 116] on span "Baixar arquivo" at bounding box center [1097, 110] width 88 height 17
click at [78, 193] on span "Extrato" at bounding box center [67, 190] width 44 height 17
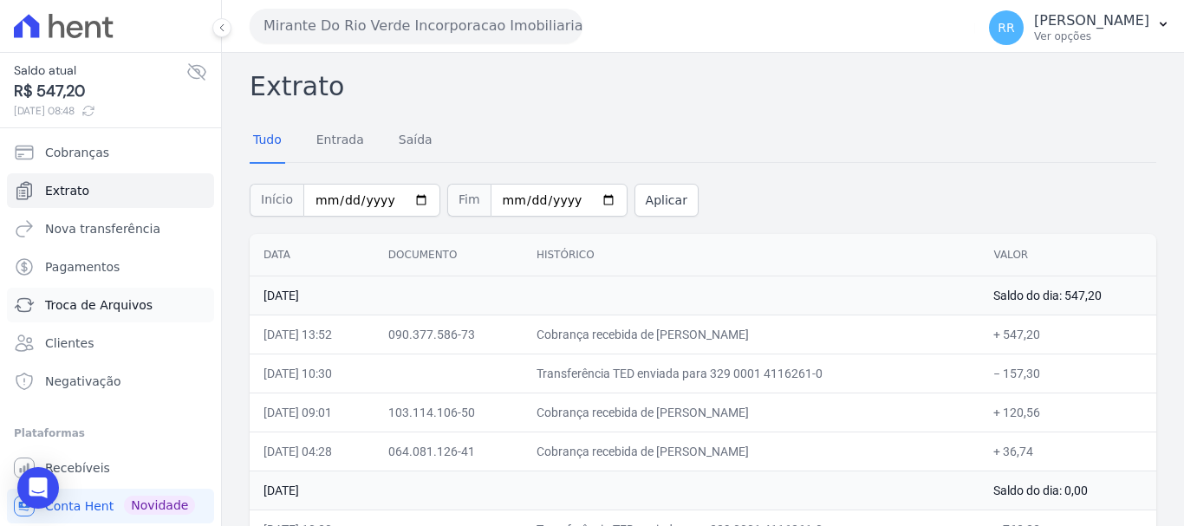
click at [88, 302] on span "Troca de Arquivos" at bounding box center [98, 304] width 107 height 17
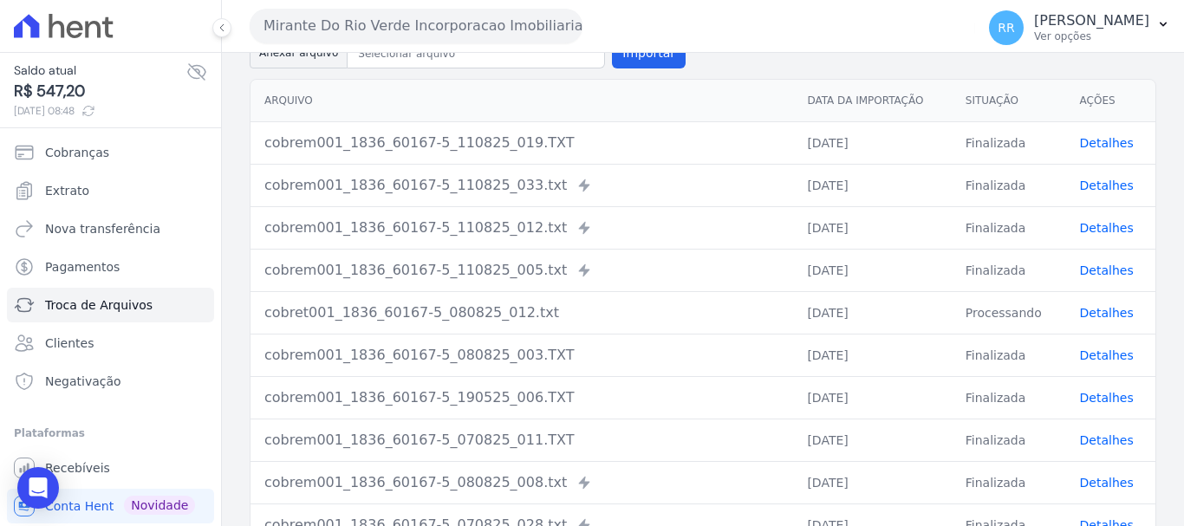
scroll to position [87, 0]
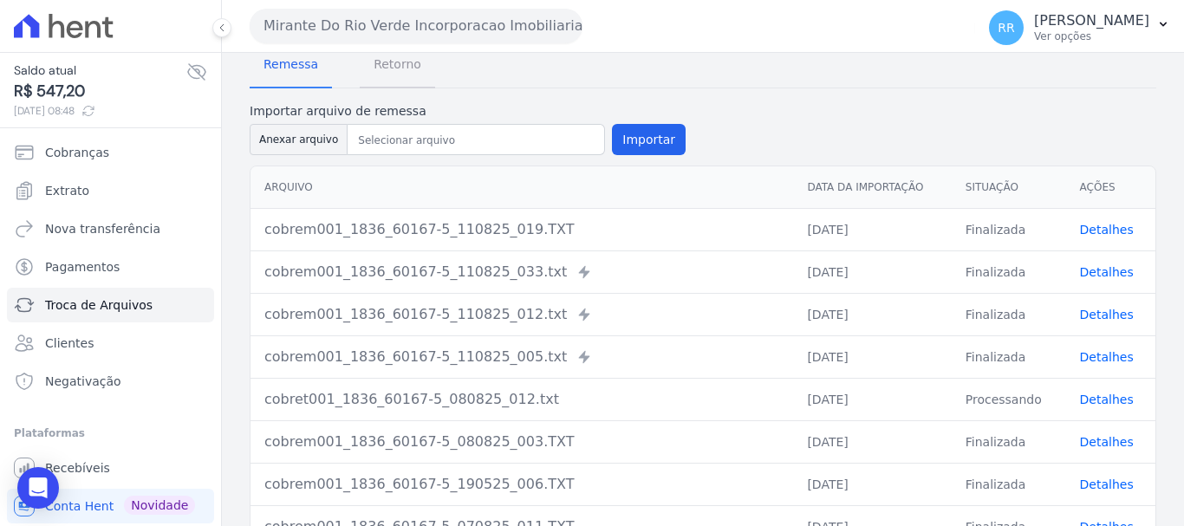
click at [405, 55] on span "Retorno" at bounding box center [397, 64] width 68 height 35
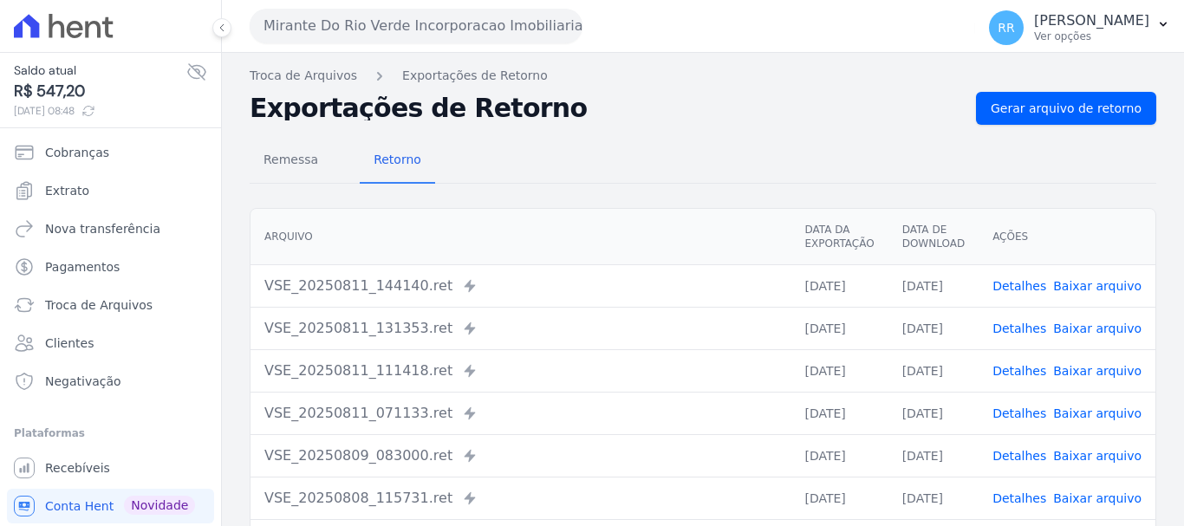
click at [396, 64] on div "Troca de Arquivos Exportações de Retorno Exportações de Retorno Gerar arquivo d…" at bounding box center [703, 409] width 962 height 712
click at [1022, 283] on link "Detalhes" at bounding box center [1019, 286] width 54 height 14
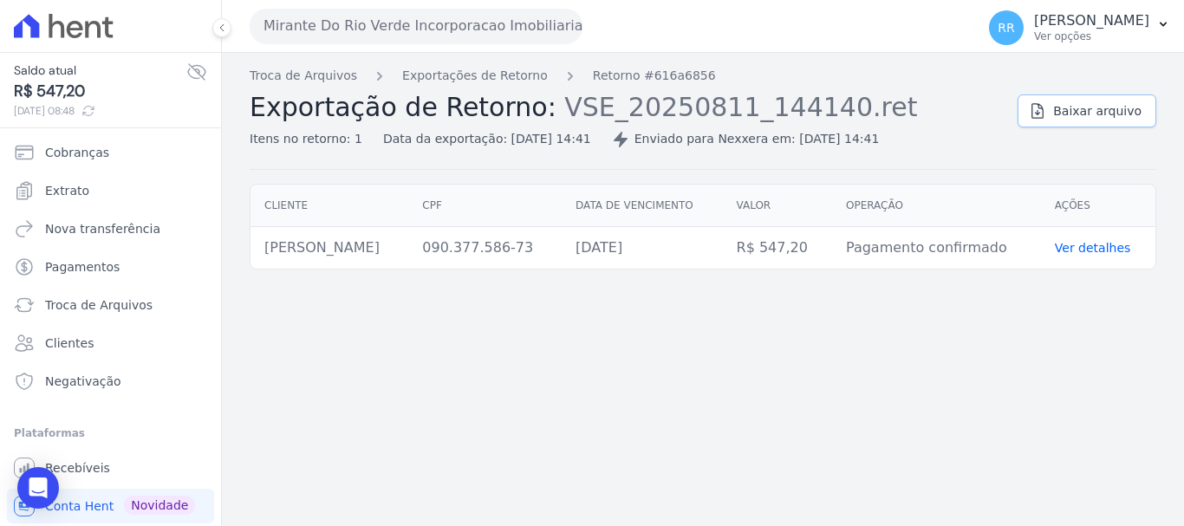
click at [1083, 120] on link "Baixar arquivo" at bounding box center [1086, 110] width 139 height 33
drag, startPoint x: 645, startPoint y: 318, endPoint x: 539, endPoint y: 323, distance: 106.7
click at [645, 318] on div "Troca de Arquivos Exportações de Retorno Retorno #616a6856 Exportação de Retorn…" at bounding box center [703, 289] width 962 height 473
drag, startPoint x: 581, startPoint y: 281, endPoint x: 795, endPoint y: 280, distance: 213.1
click at [795, 280] on div "Troca de Arquivos Exportações de Retorno Retorno #616a6856 Exportação de Retorn…" at bounding box center [703, 289] width 962 height 473
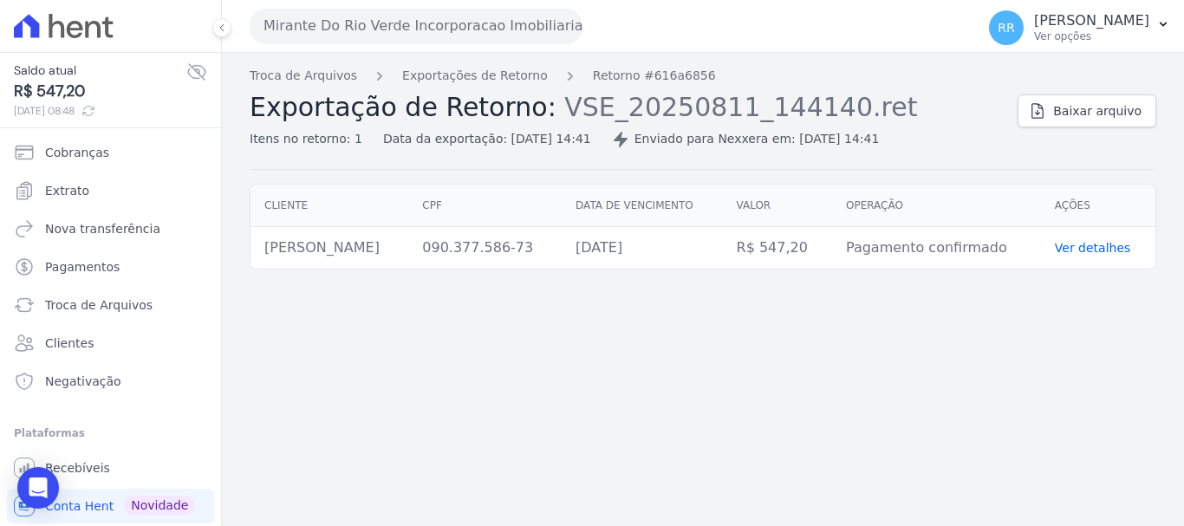
click at [427, 42] on button "Mirante Do Rio Verde Incorporacao Imobiliaria SPE LTDA" at bounding box center [416, 26] width 333 height 35
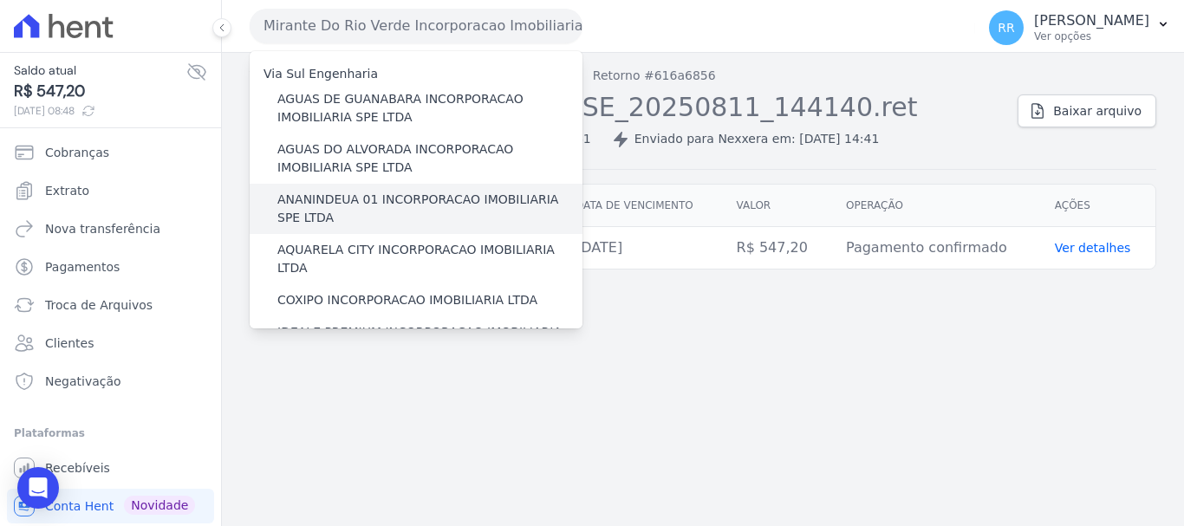
click at [307, 187] on div "ANANINDEUA 01 INCORPORACAO IMOBILIARIA SPE LTDA" at bounding box center [416, 209] width 333 height 50
click at [374, 201] on label "ANANINDEUA 01 INCORPORACAO IMOBILIARIA SPE LTDA" at bounding box center [429, 209] width 305 height 36
click at [0, 0] on input "ANANINDEUA 01 INCORPORACAO IMOBILIARIA SPE LTDA" at bounding box center [0, 0] width 0 height 0
click at [374, 201] on label "ANANINDEUA 01 INCORPORACAO IMOBILIARIA SPE LTDA" at bounding box center [429, 209] width 305 height 36
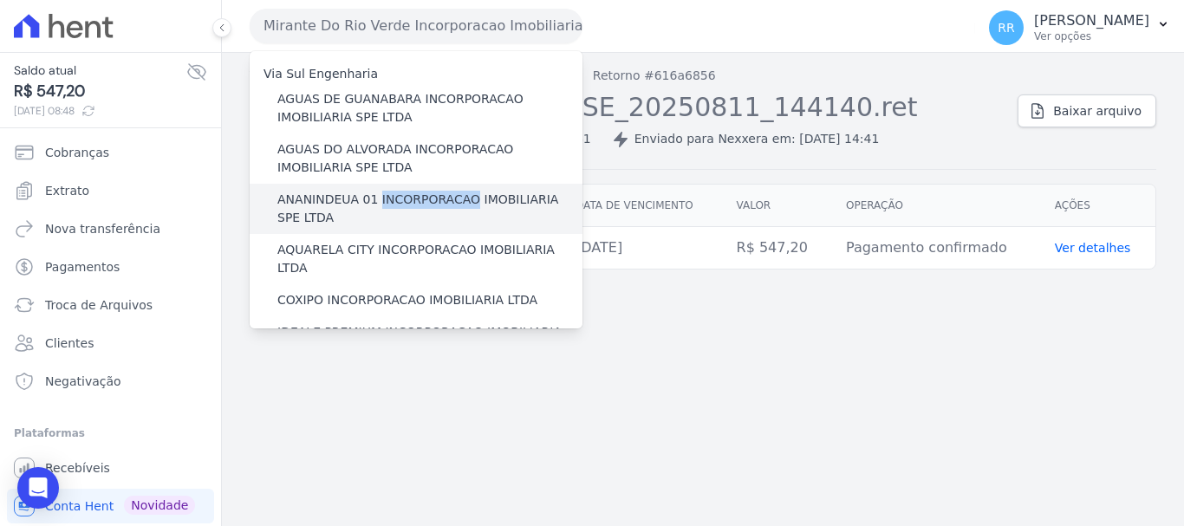
click at [0, 0] on input "ANANINDEUA 01 INCORPORACAO IMOBILIARIA SPE LTDA" at bounding box center [0, 0] width 0 height 0
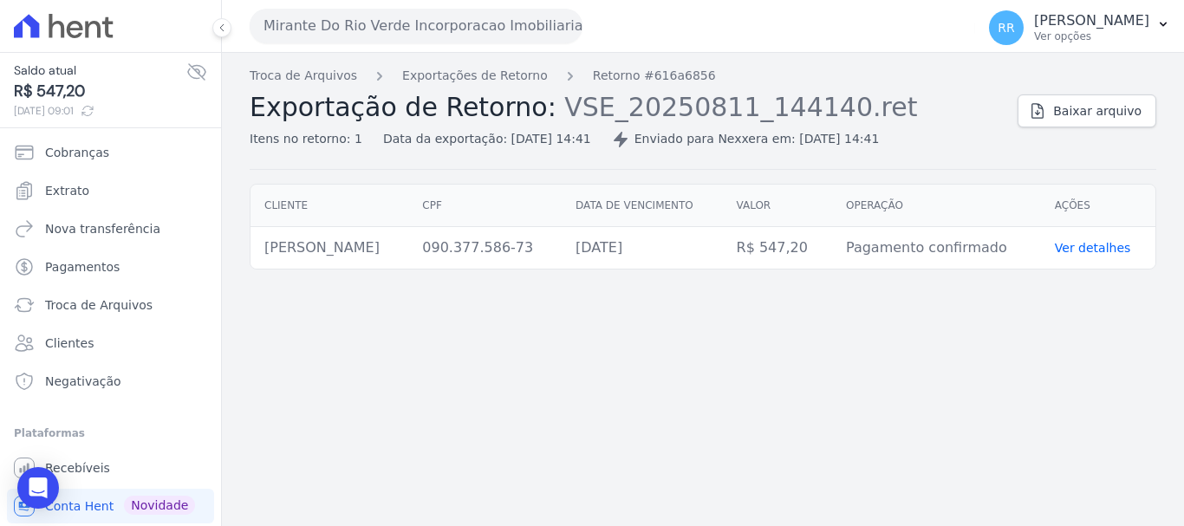
click at [322, 49] on div "Mirante Do Rio Verde Incorporacao Imobiliaria SPE LTDA Via Sul Engenharia AGUAS…" at bounding box center [609, 26] width 718 height 54
click at [375, 39] on button "Mirante Do Rio Verde Incorporacao Imobiliaria SPE LTDA" at bounding box center [416, 26] width 333 height 35
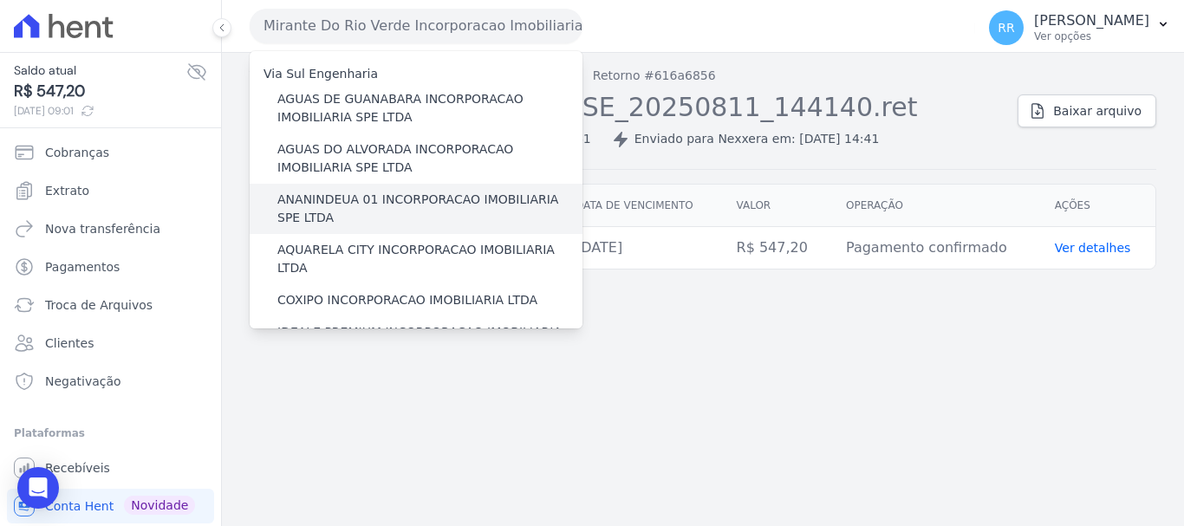
click at [335, 200] on label "ANANINDEUA 01 INCORPORACAO IMOBILIARIA SPE LTDA" at bounding box center [429, 209] width 305 height 36
click at [0, 0] on input "ANANINDEUA 01 INCORPORACAO IMOBILIARIA SPE LTDA" at bounding box center [0, 0] width 0 height 0
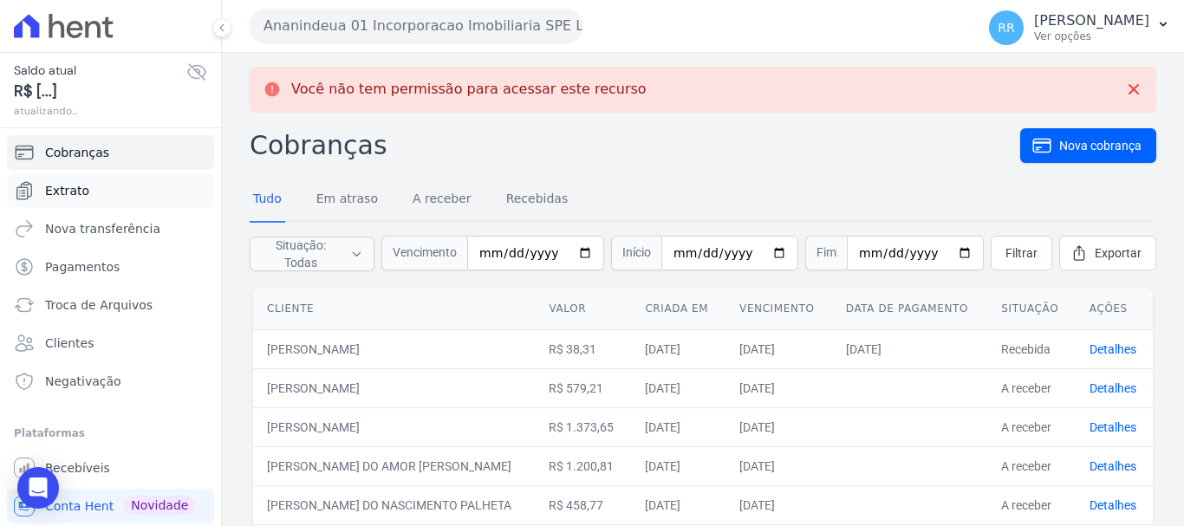
click at [55, 196] on span "Extrato" at bounding box center [67, 190] width 44 height 17
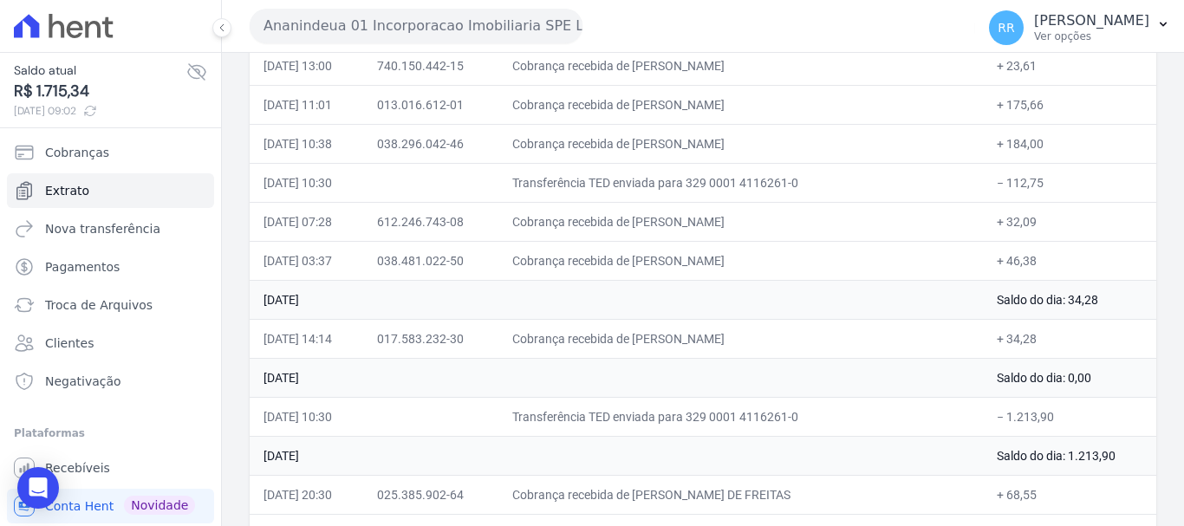
scroll to position [433, 0]
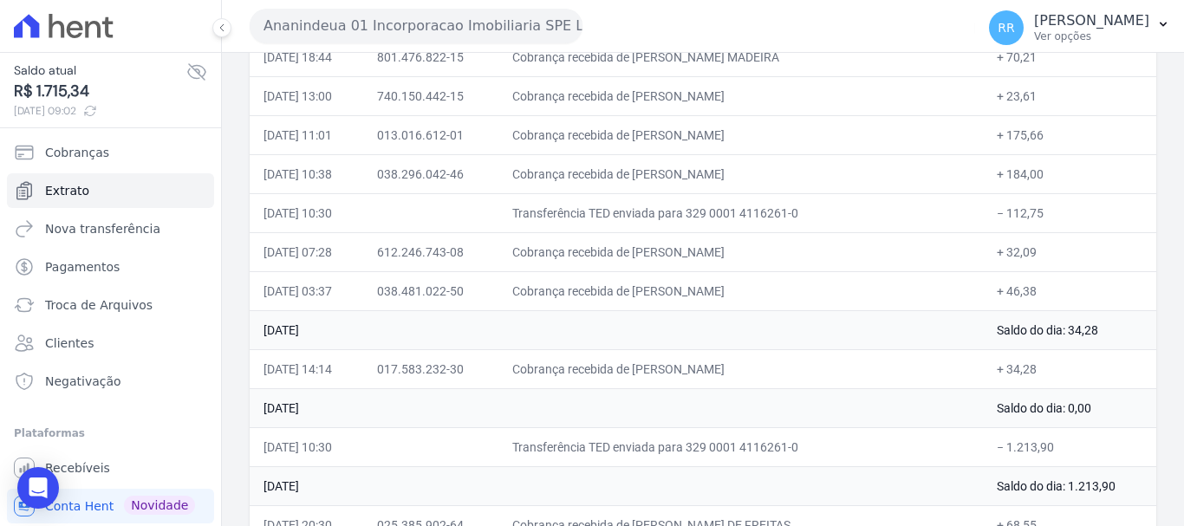
click at [719, 324] on td "[DATE]" at bounding box center [616, 329] width 733 height 39
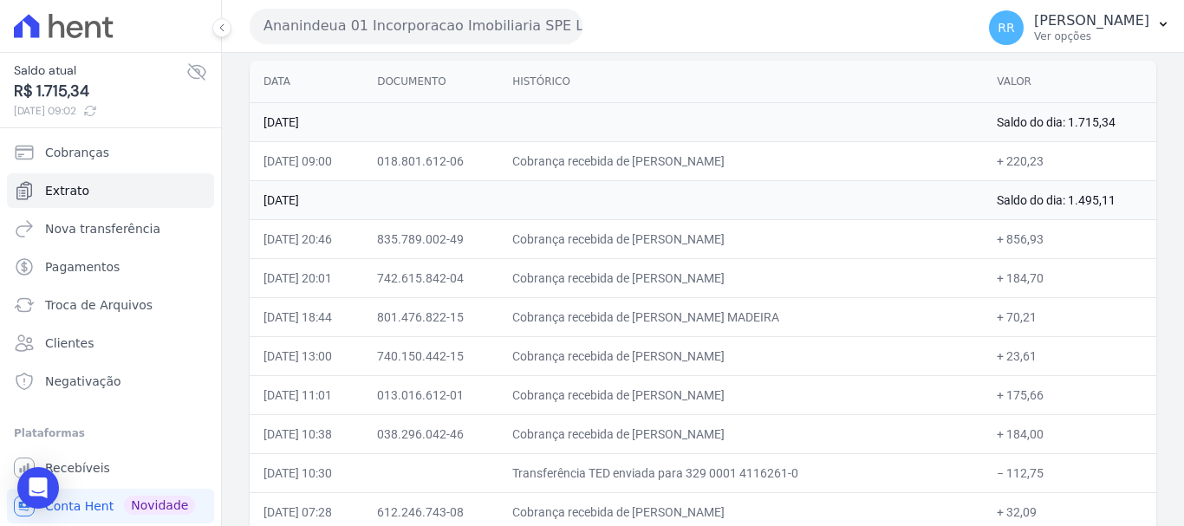
scroll to position [260, 0]
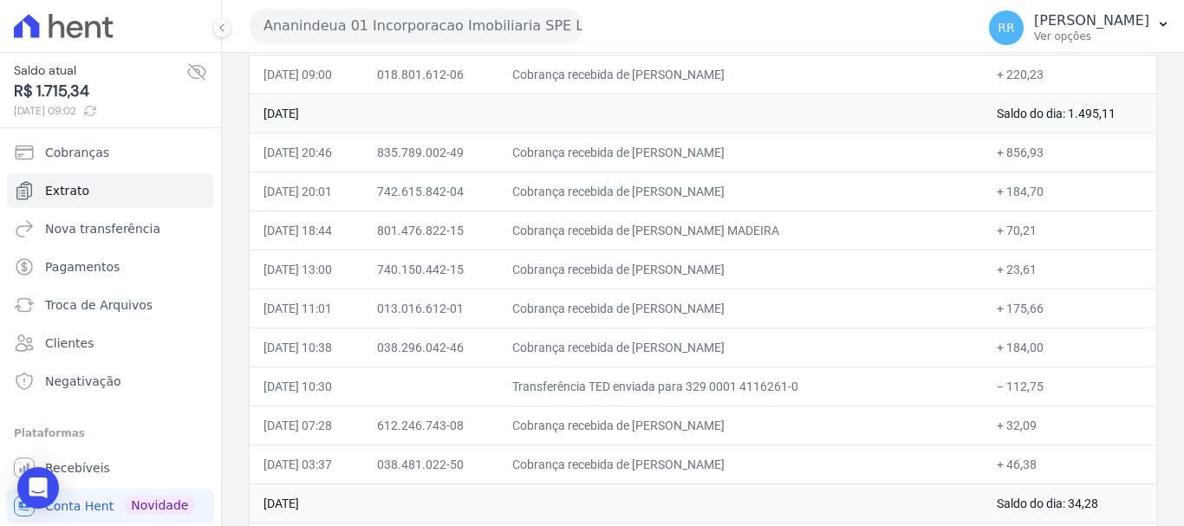
drag, startPoint x: 786, startPoint y: 315, endPoint x: 965, endPoint y: 341, distance: 181.2
click at [769, 311] on td "Cobrança recebida de [PERSON_NAME]" at bounding box center [740, 308] width 484 height 39
drag, startPoint x: 676, startPoint y: 308, endPoint x: 860, endPoint y: 293, distance: 184.3
click at [860, 293] on td "Cobrança recebida de [PERSON_NAME]" at bounding box center [740, 308] width 484 height 39
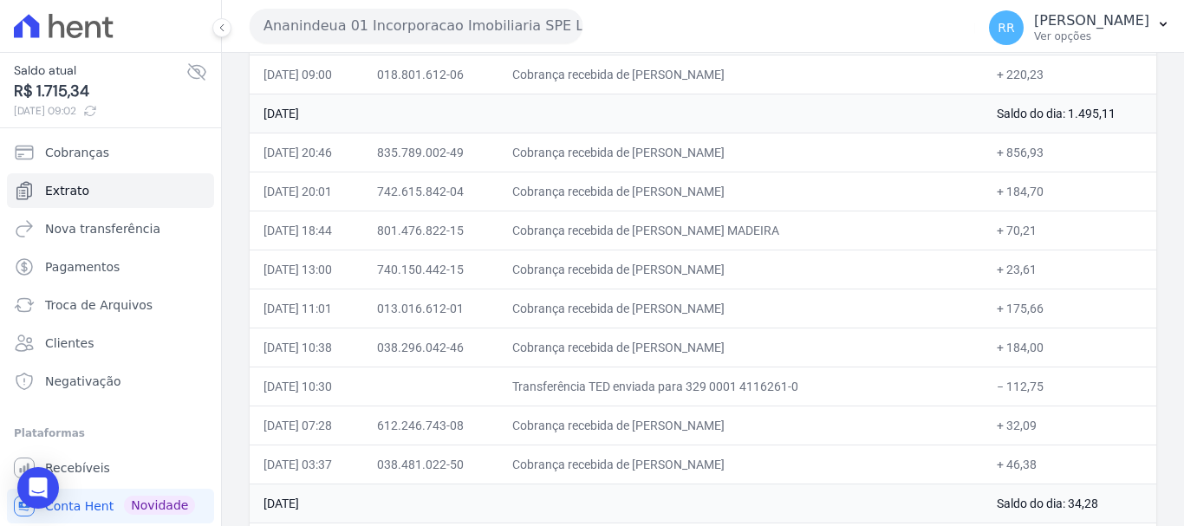
copy td "OYCE [PERSON_NAME]"
click at [657, 263] on td "Cobrança recebida de [PERSON_NAME]" at bounding box center [740, 269] width 484 height 39
click at [712, 237] on td "Cobrança recebida de [PERSON_NAME] MADEIRA" at bounding box center [740, 230] width 484 height 39
drag, startPoint x: 667, startPoint y: 270, endPoint x: 887, endPoint y: 282, distance: 220.4
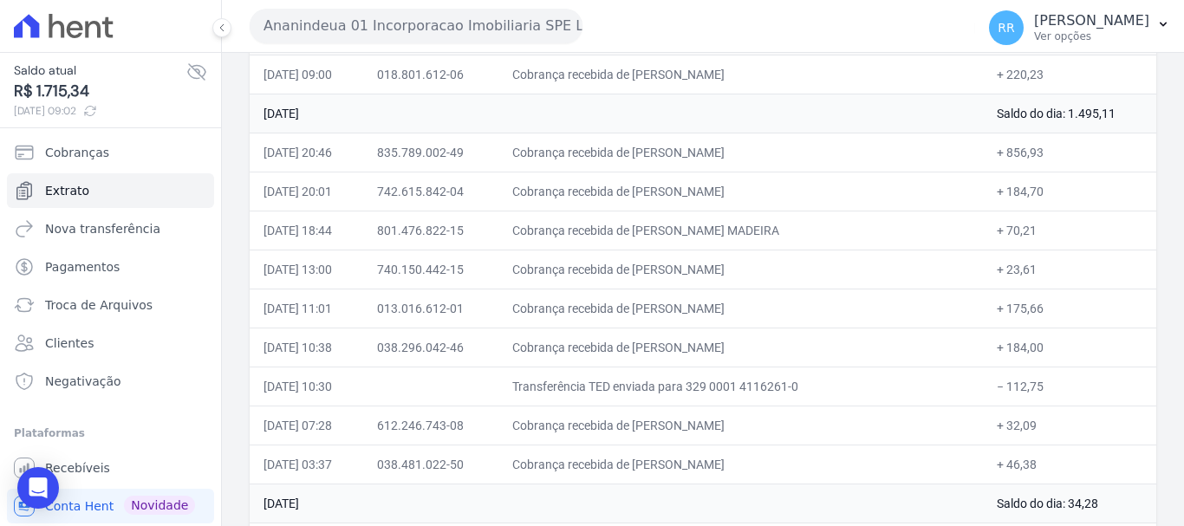
click at [887, 282] on td "Cobrança recebida de [PERSON_NAME]" at bounding box center [740, 269] width 484 height 39
copy td "[PERSON_NAME]"
click at [399, 18] on button "Ananindeua 01 Incorporacao Imobiliaria SPE LTDA" at bounding box center [416, 26] width 333 height 35
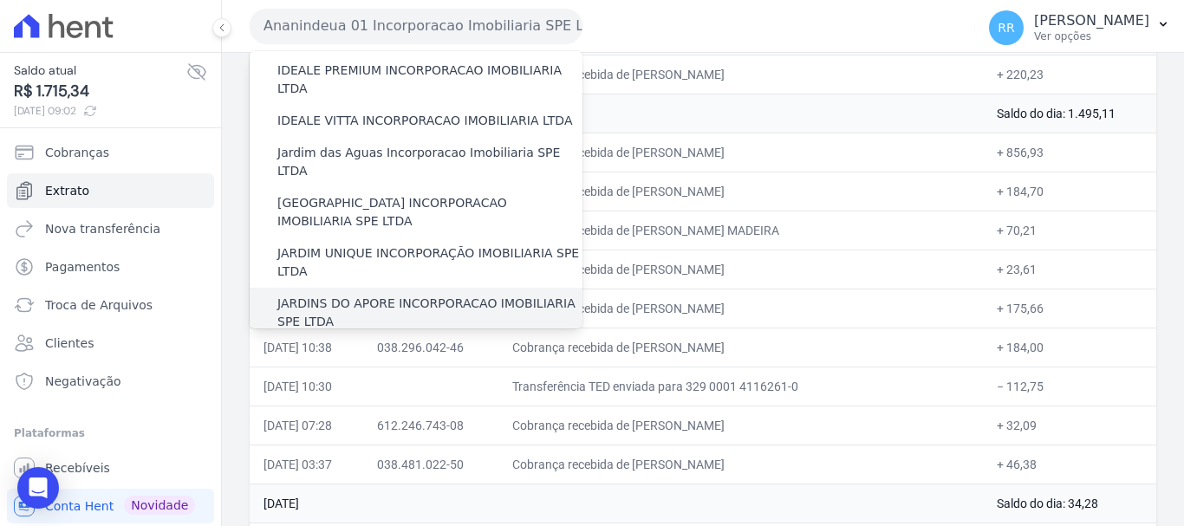
scroll to position [347, 0]
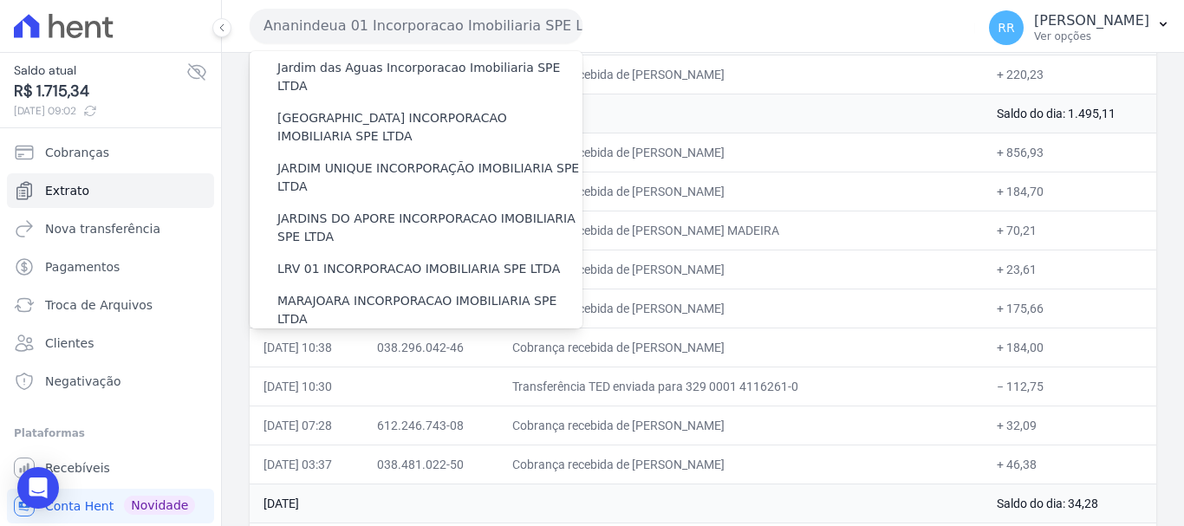
click at [308, 342] on label "MIRANTE DO [GEOGRAPHIC_DATA] INCORPORACAO IMOBILIARIA SPE LTDA" at bounding box center [429, 360] width 305 height 36
click at [0, 0] on input "MIRANTE DO [GEOGRAPHIC_DATA] INCORPORACAO IMOBILIARIA SPE LTDA" at bounding box center [0, 0] width 0 height 0
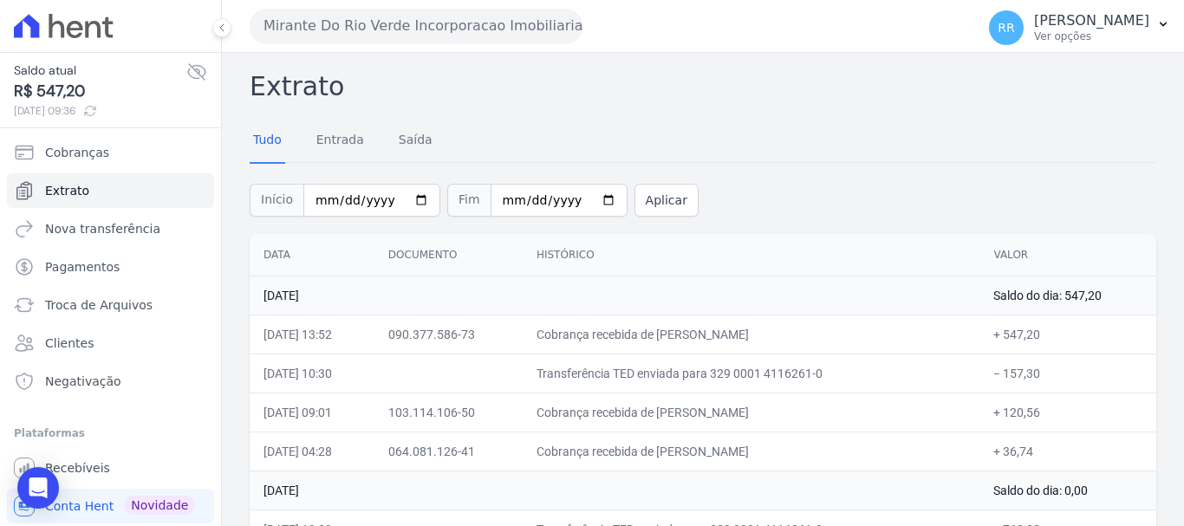
click at [362, 26] on button "Mirante Do Rio Verde Incorporacao Imobiliaria SPE LTDA" at bounding box center [416, 26] width 333 height 35
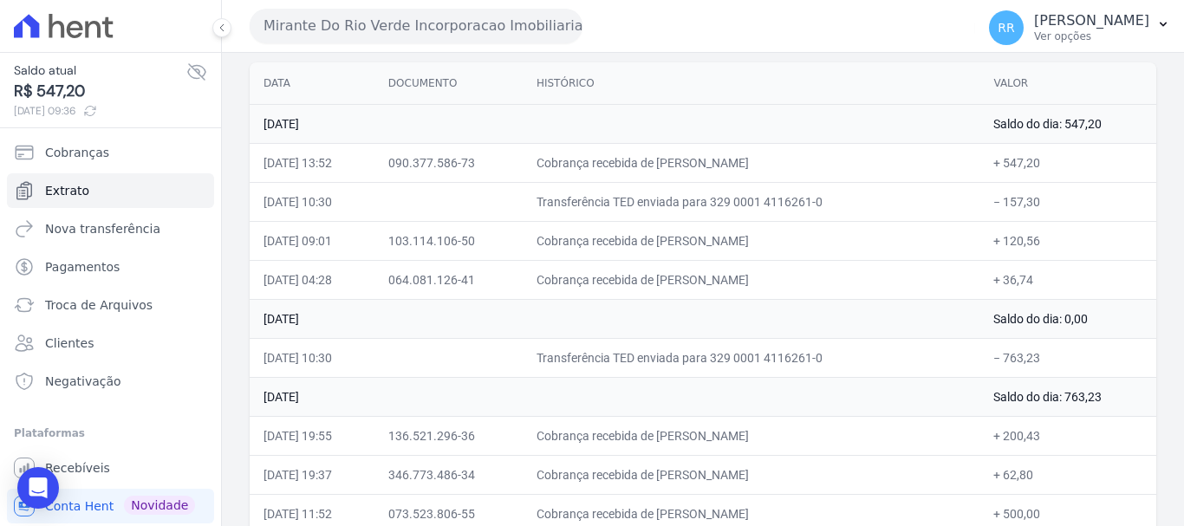
scroll to position [173, 0]
click at [438, 19] on button "Mirante Do Rio Verde Incorporacao Imobiliaria SPE LTDA" at bounding box center [416, 26] width 333 height 35
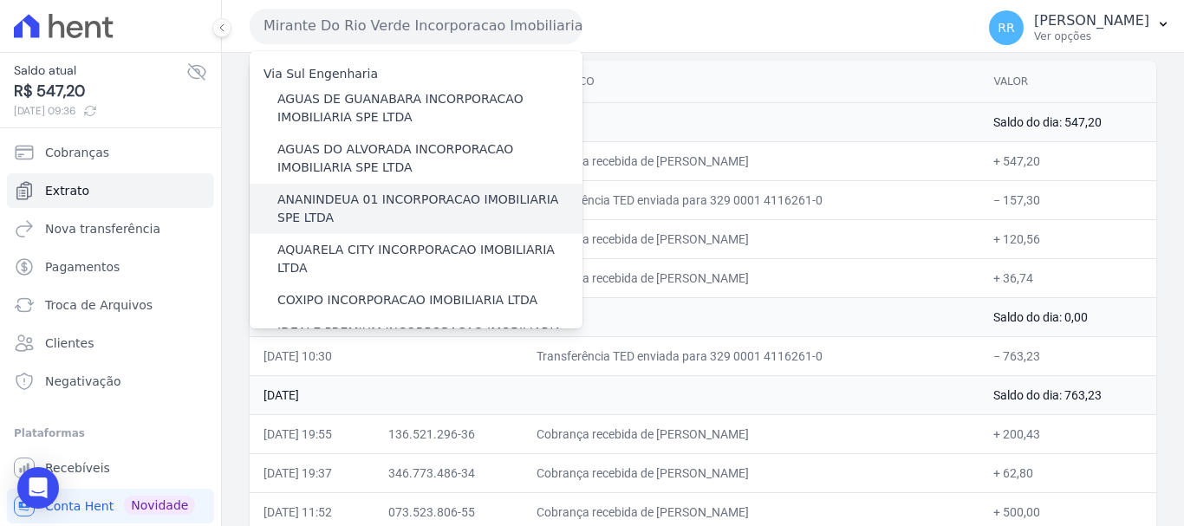
click at [299, 201] on label "ANANINDEUA 01 INCORPORACAO IMOBILIARIA SPE LTDA" at bounding box center [429, 209] width 305 height 36
click at [0, 0] on input "ANANINDEUA 01 INCORPORACAO IMOBILIARIA SPE LTDA" at bounding box center [0, 0] width 0 height 0
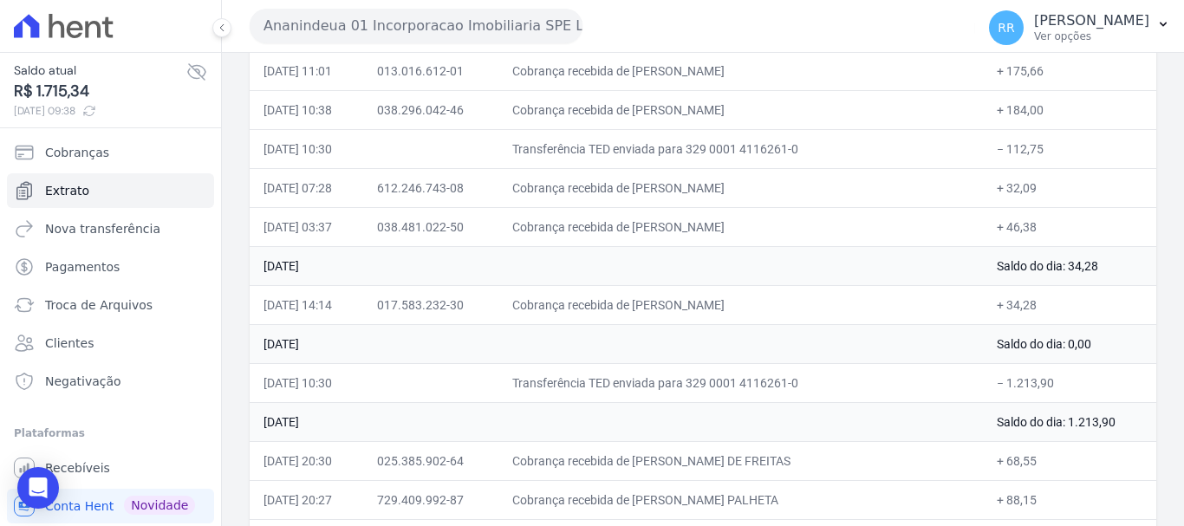
scroll to position [520, 0]
